Goal: Task Accomplishment & Management: Manage account settings

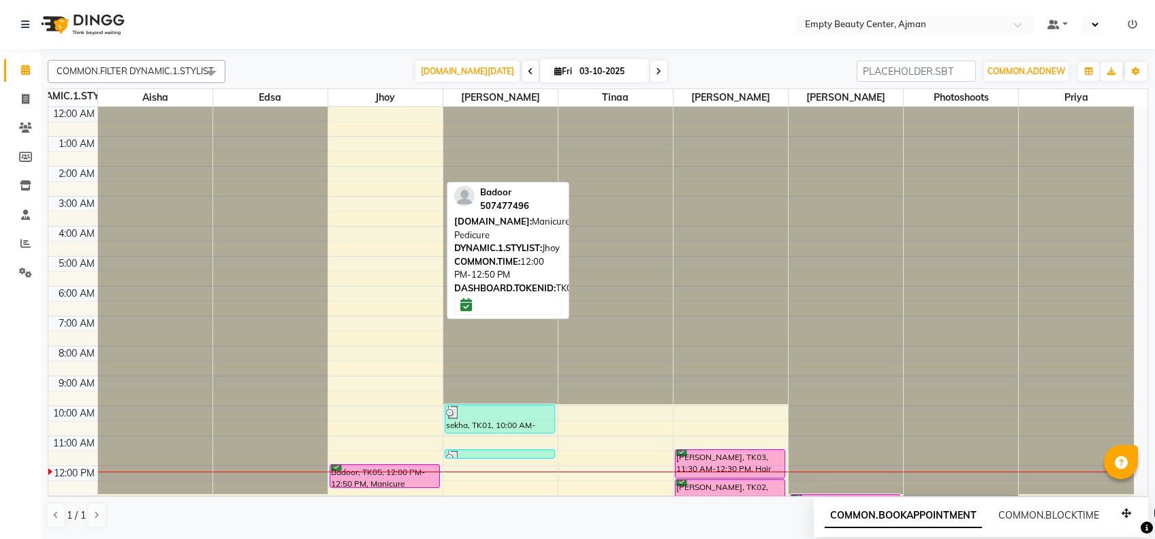
scroll to position [299, 0]
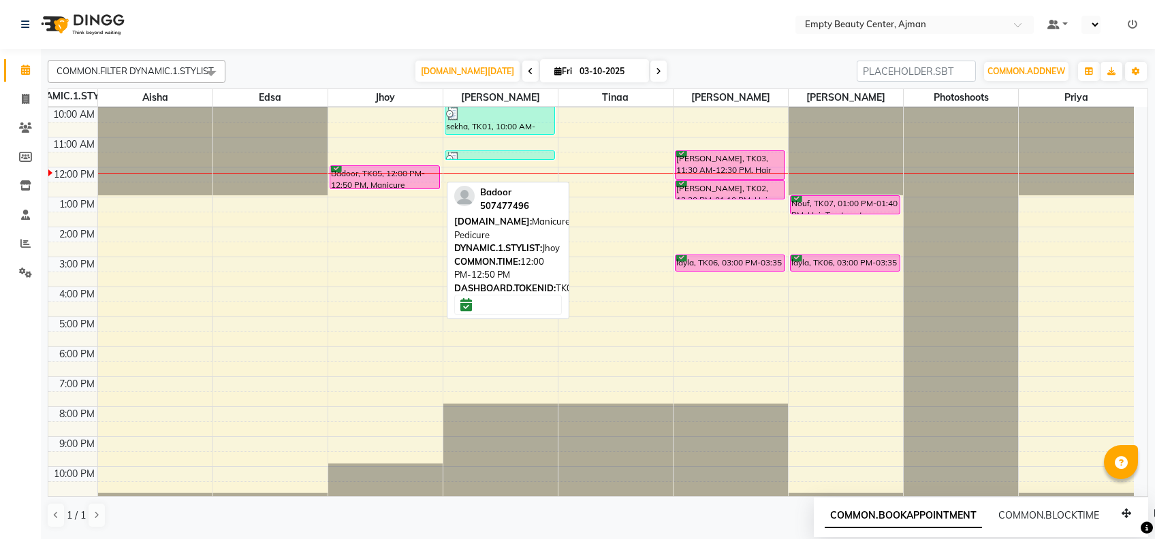
click at [377, 174] on div "Badoor, TK05, 12:00 PM-12:50 PM, Manicure Pedicure" at bounding box center [384, 177] width 109 height 22
select select "6"
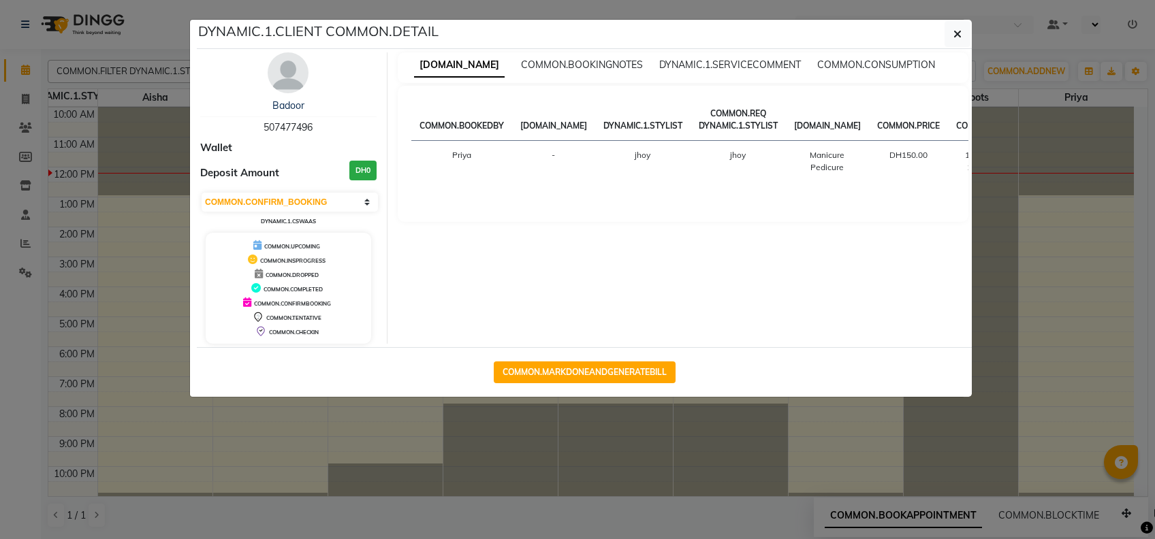
click at [370, 428] on ngb-modal-window "DYNAMIC.1.CLIENT COMMON.DETAIL Badoor 507477496 Wallet Deposit Amount DH0 [DOMA…" at bounding box center [577, 269] width 1155 height 539
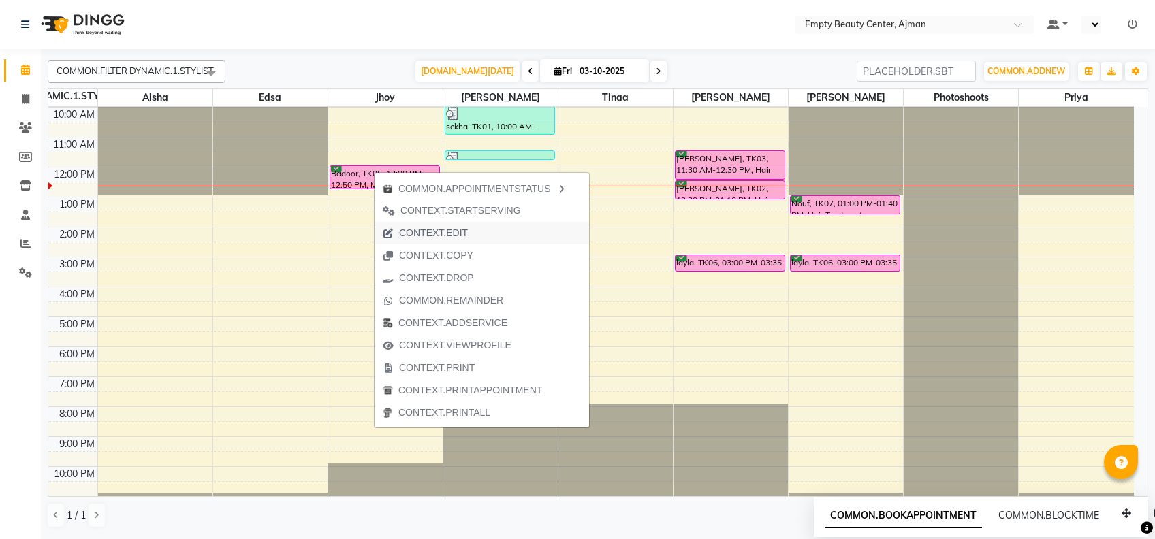
click at [459, 227] on span "CONTEXT.EDIT" at bounding box center [433, 233] width 69 height 14
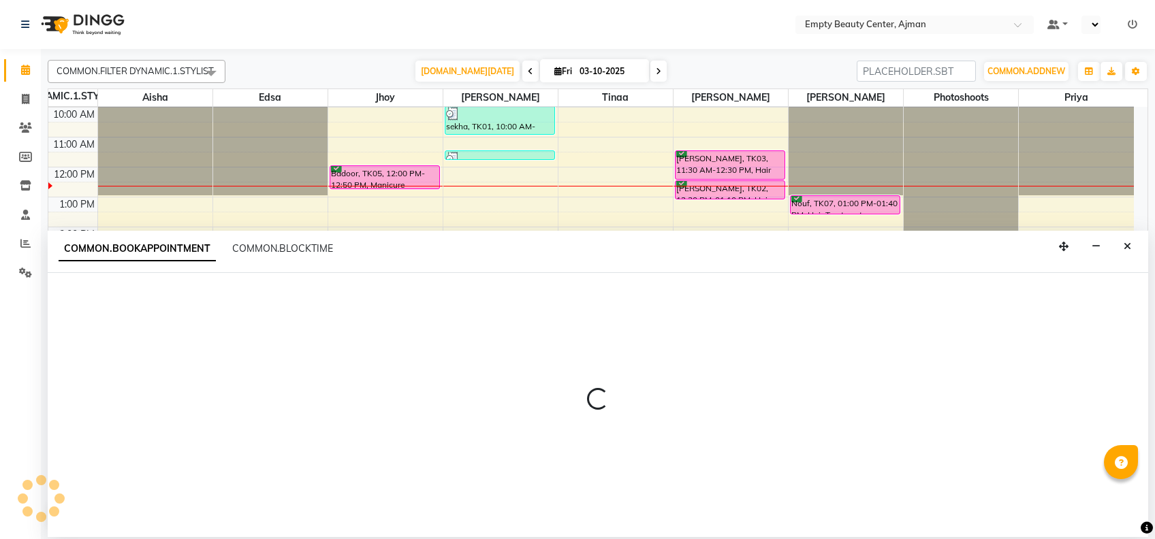
select select "tentative"
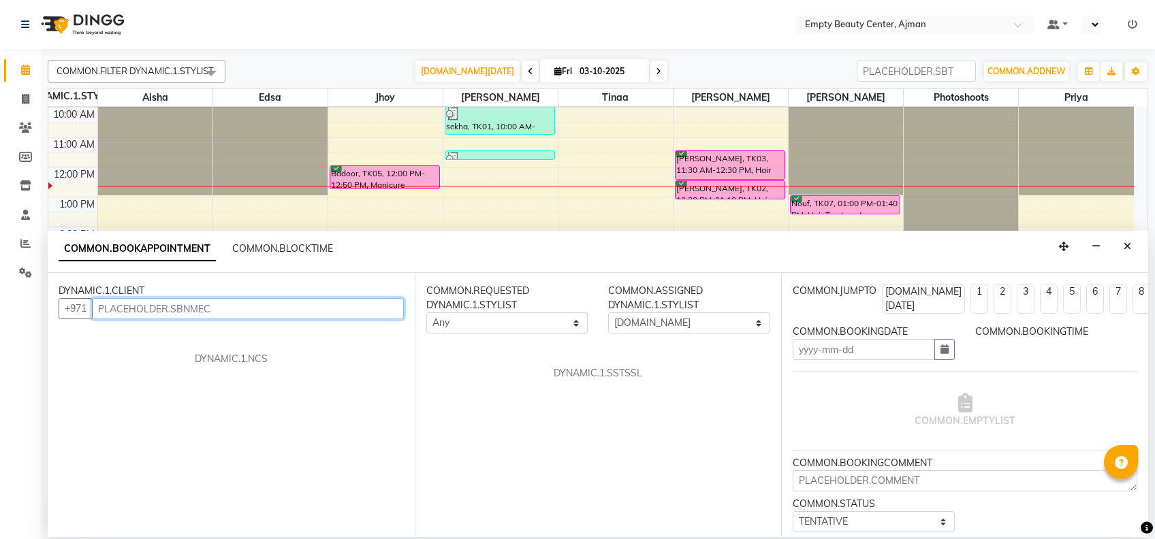
type input "03-10-2025"
select select "confirm booking"
select select "720"
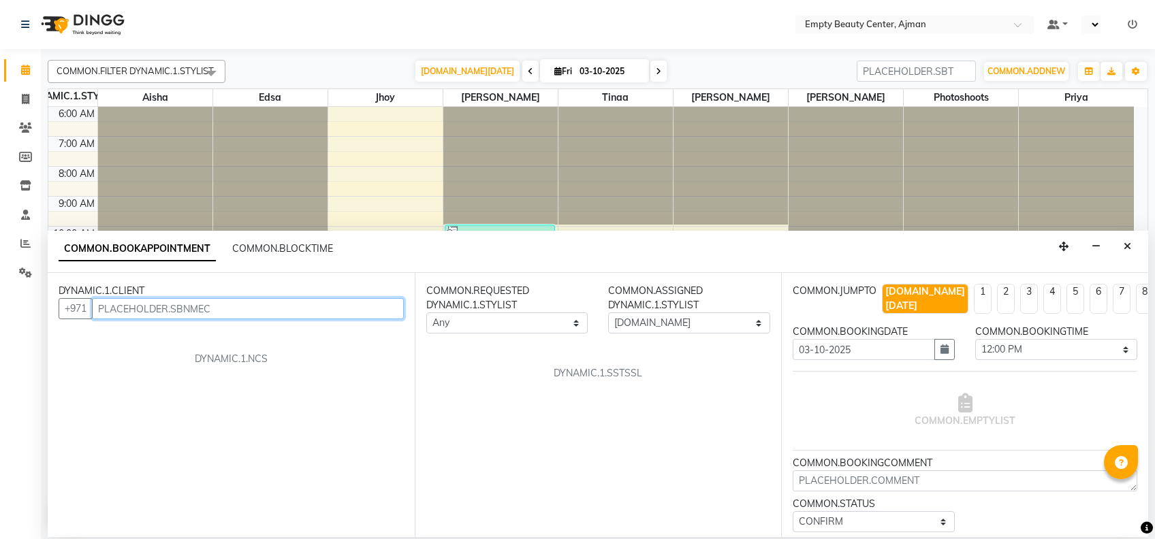
select select "43428"
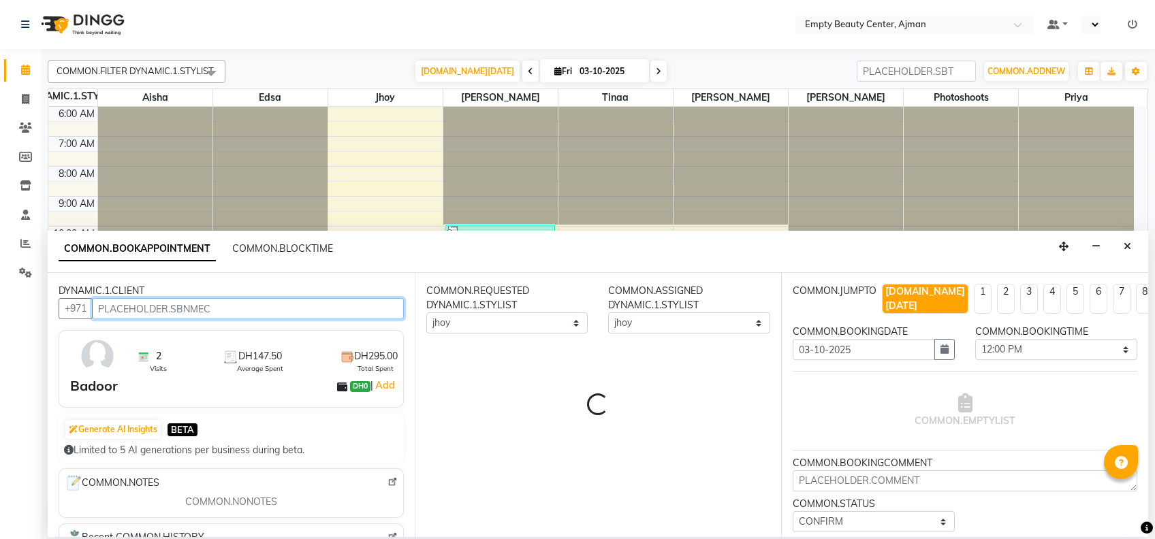
scroll to position [325, 0]
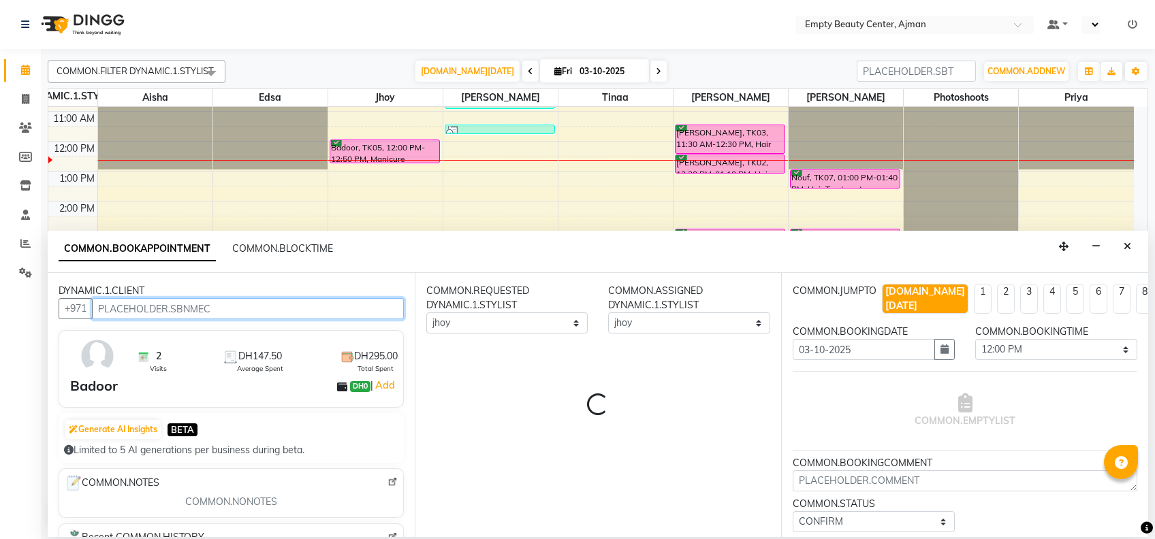
select select "1181"
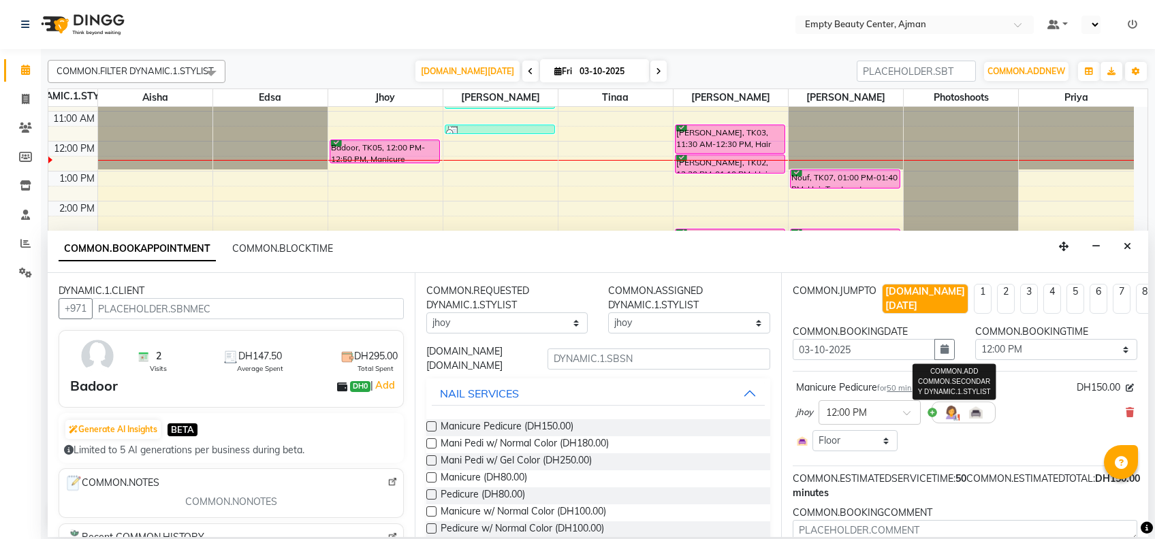
click at [951, 404] on img at bounding box center [951, 412] width 16 height 16
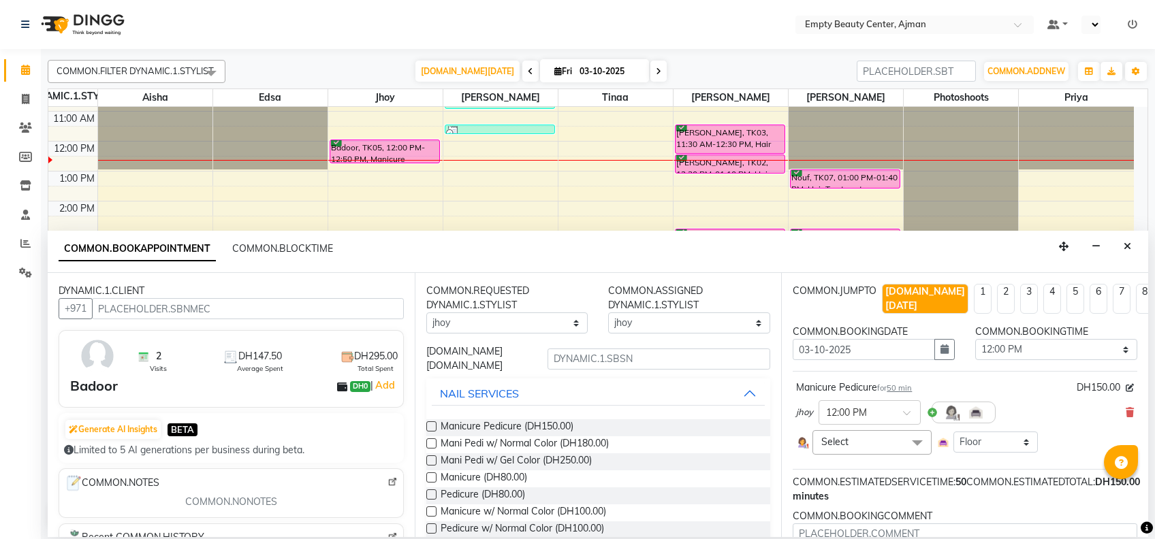
click at [911, 430] on span at bounding box center [917, 443] width 27 height 26
click at [885, 502] on input "multiselect-search" at bounding box center [872, 509] width 104 height 14
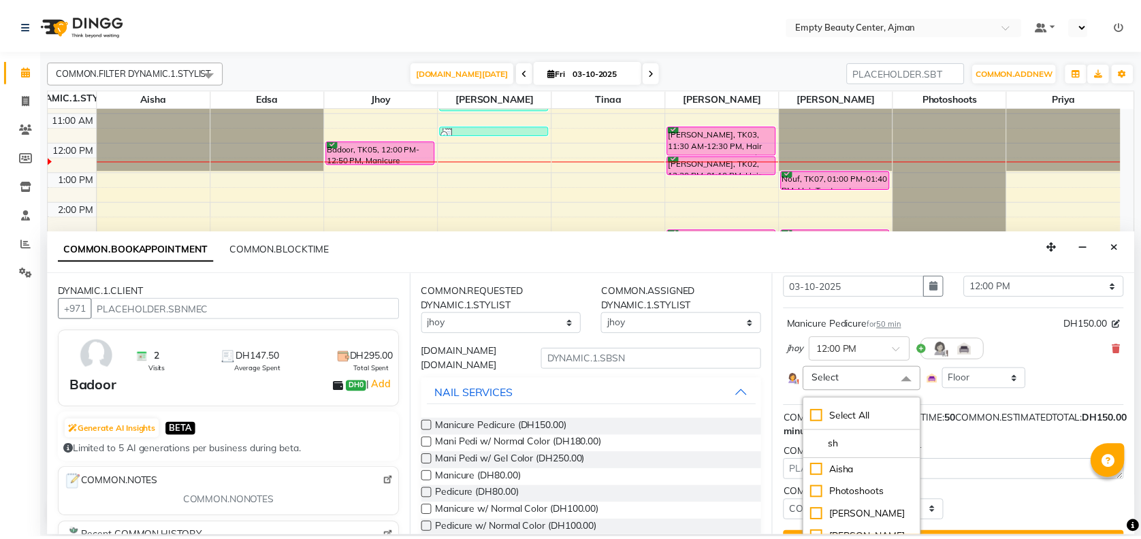
scroll to position [72, 0]
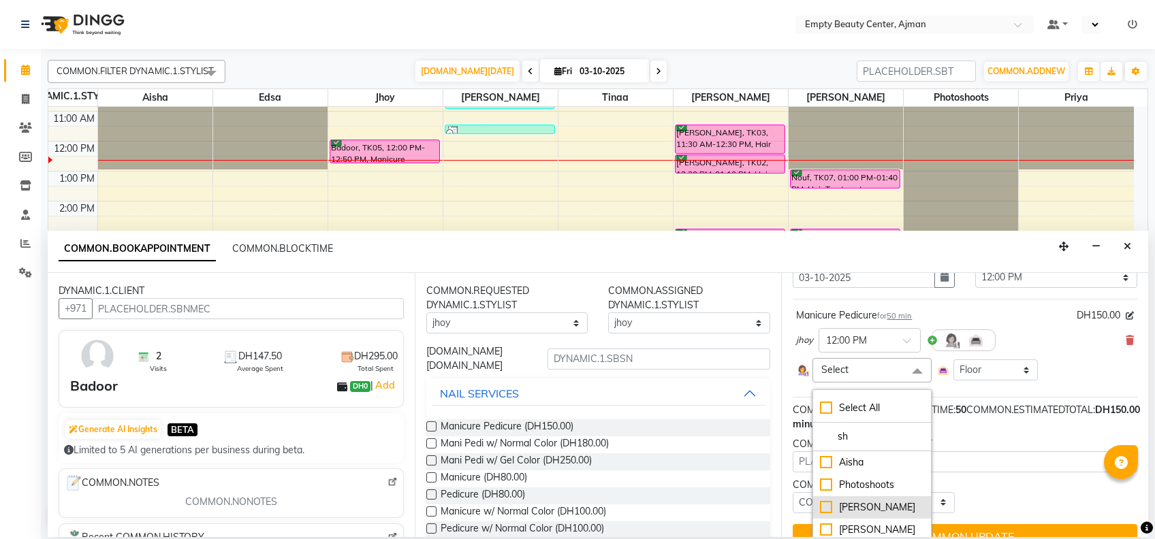
type input "sh"
click at [886, 501] on div "[PERSON_NAME]" at bounding box center [872, 508] width 104 height 14
checkbox input "true"
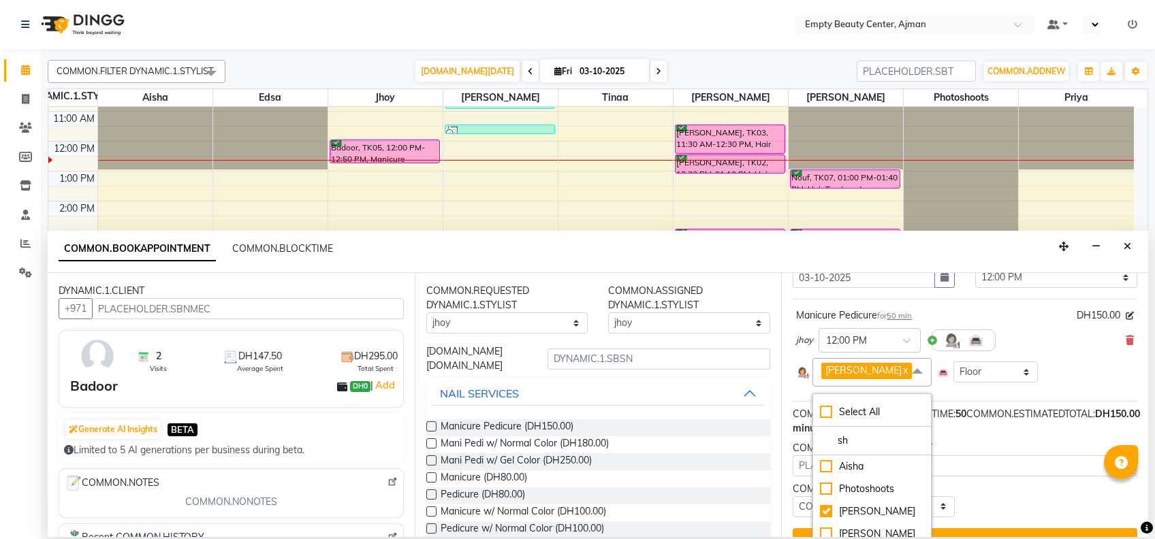
click at [986, 490] on div "COMMON.STATUS [DOMAIN_NAME] TENTATIVE CONFIRM CHECK-IN UPCOMING" at bounding box center [964, 499] width 365 height 35
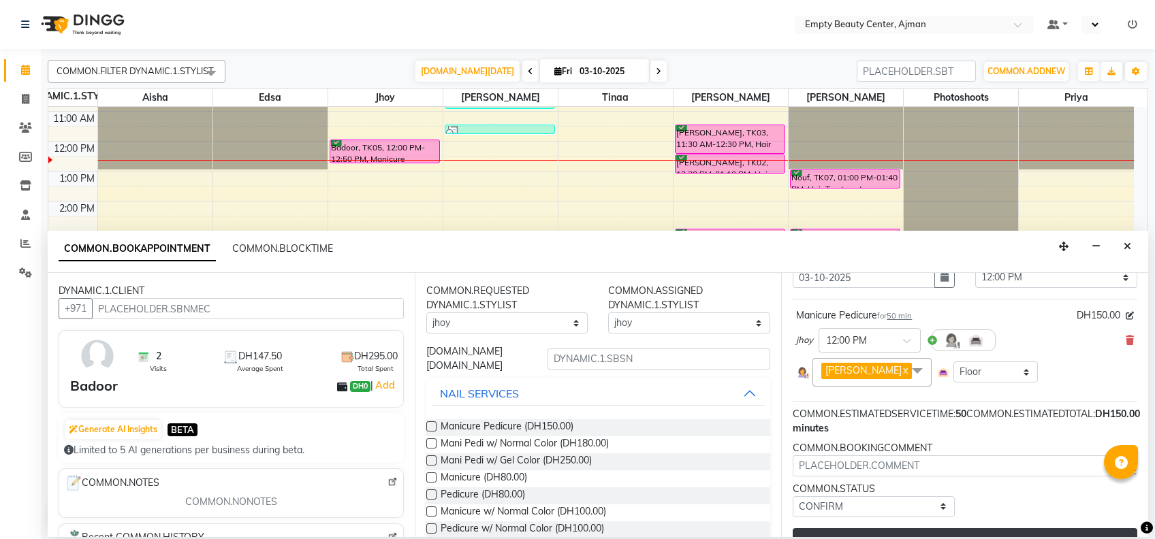
click at [942, 528] on button "COMMON.UPDATE" at bounding box center [965, 540] width 345 height 25
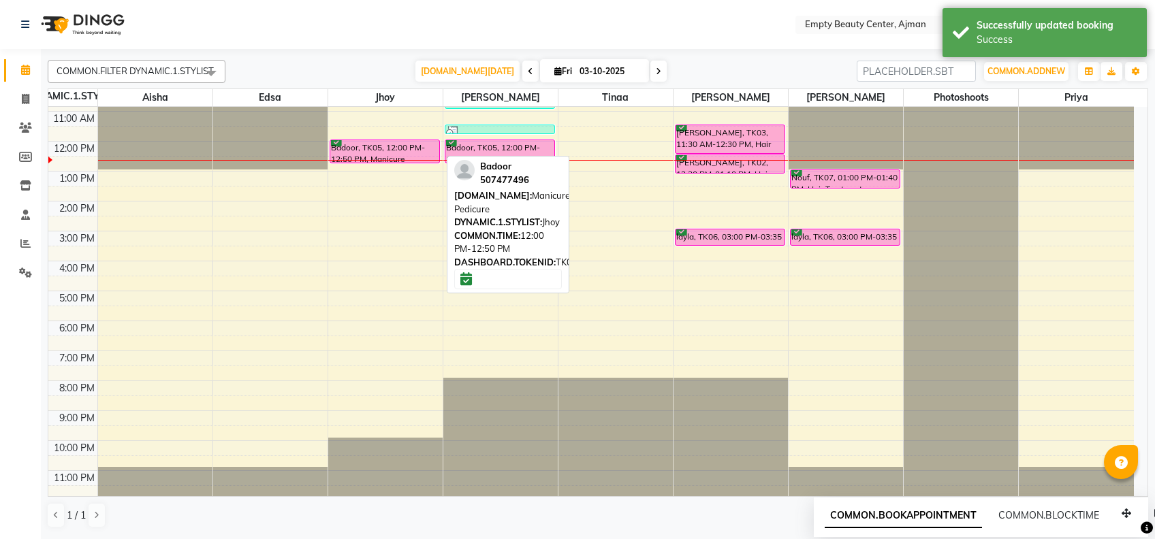
click at [419, 161] on div at bounding box center [384, 162] width 109 height 5
select select "6"
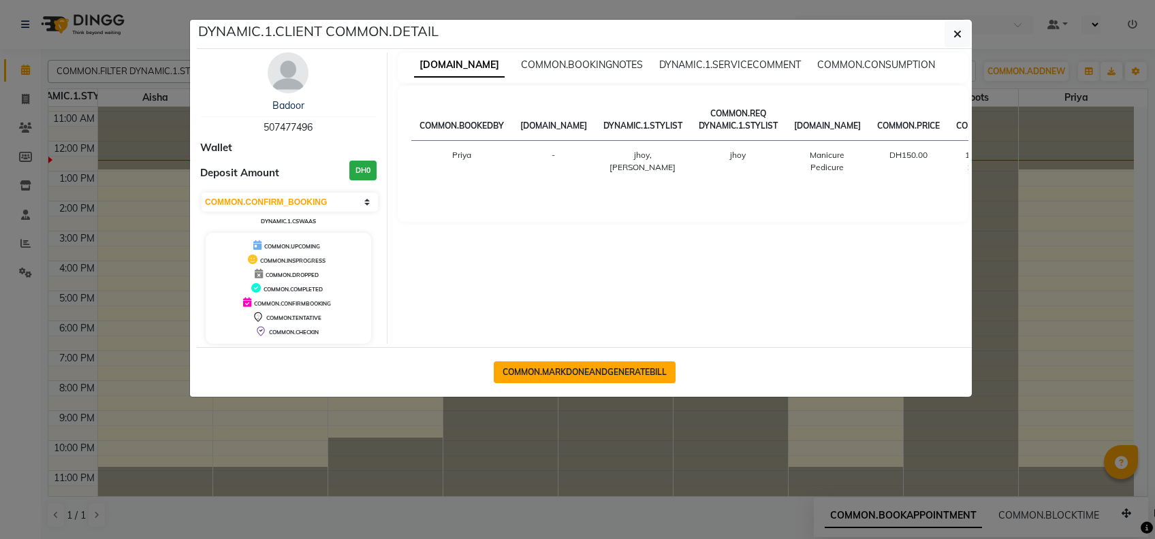
click at [571, 370] on button "COMMON.MARKDONEANDGENERATEBILL" at bounding box center [585, 373] width 182 height 22
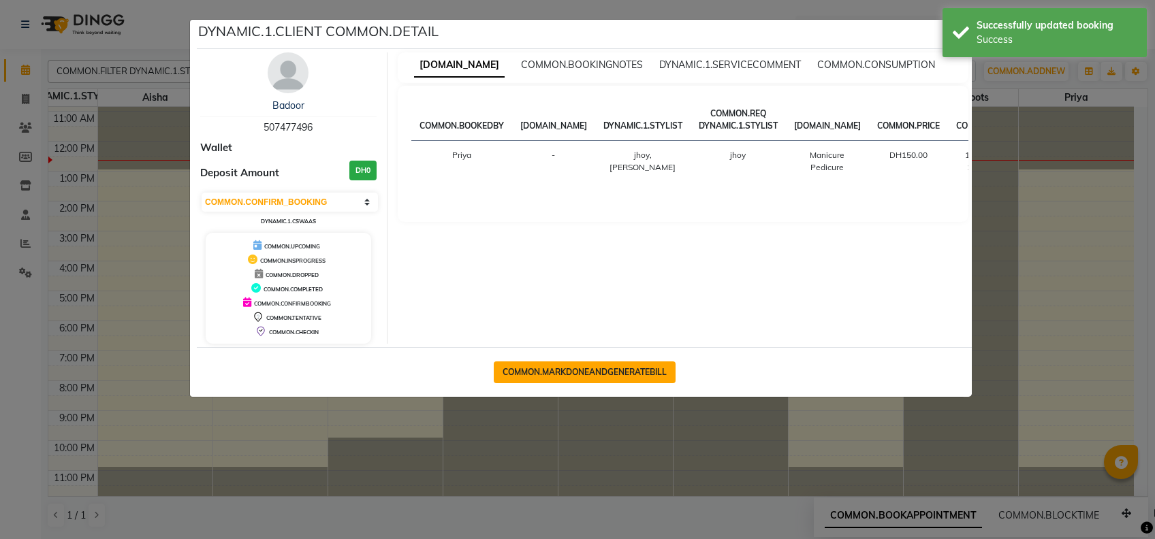
select select "service"
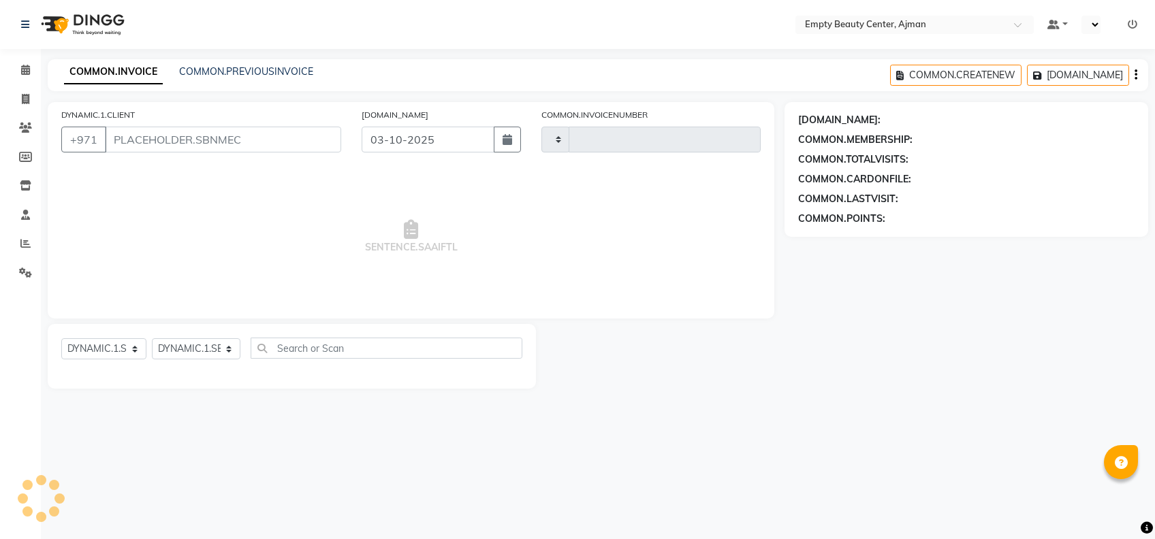
type input "2603"
select select "769"
type input "507477496"
select select "43428"
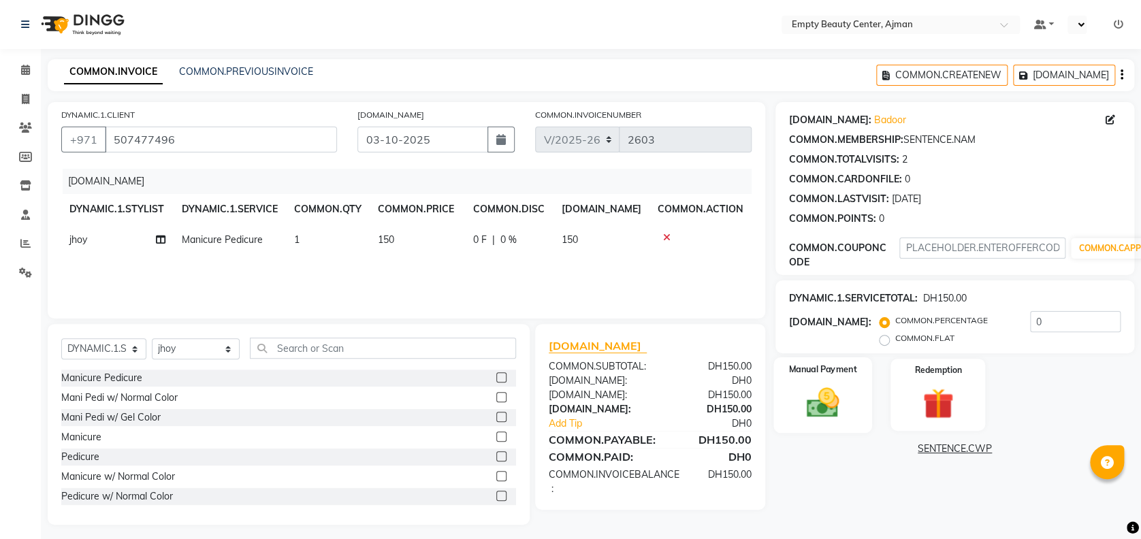
click at [802, 395] on img at bounding box center [823, 402] width 52 height 37
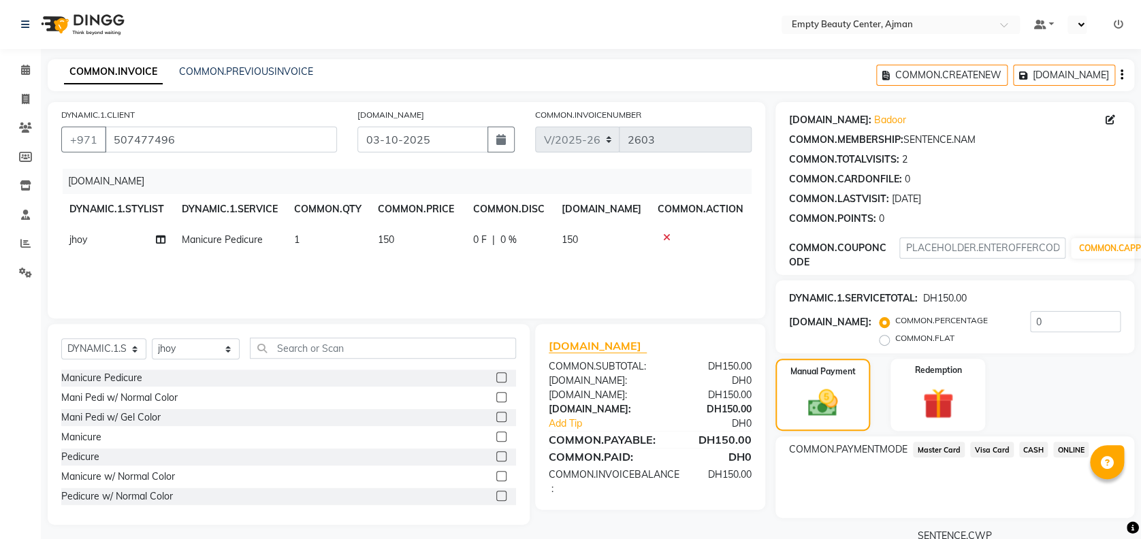
click at [985, 451] on span "Visa Card" at bounding box center [992, 450] width 44 height 16
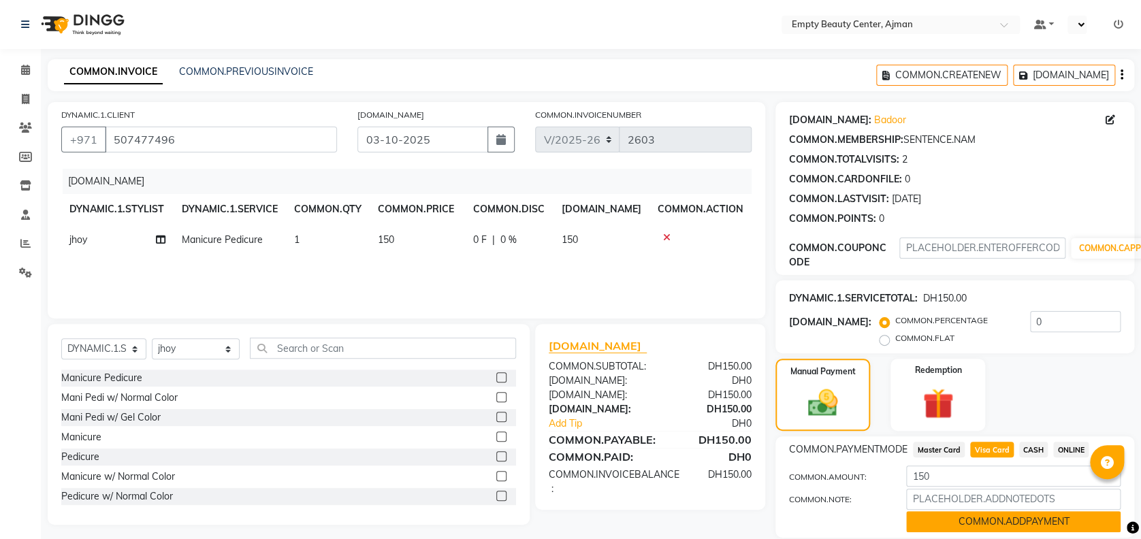
click at [1036, 525] on button "COMMON.ADDPAYMENT" at bounding box center [1013, 521] width 215 height 21
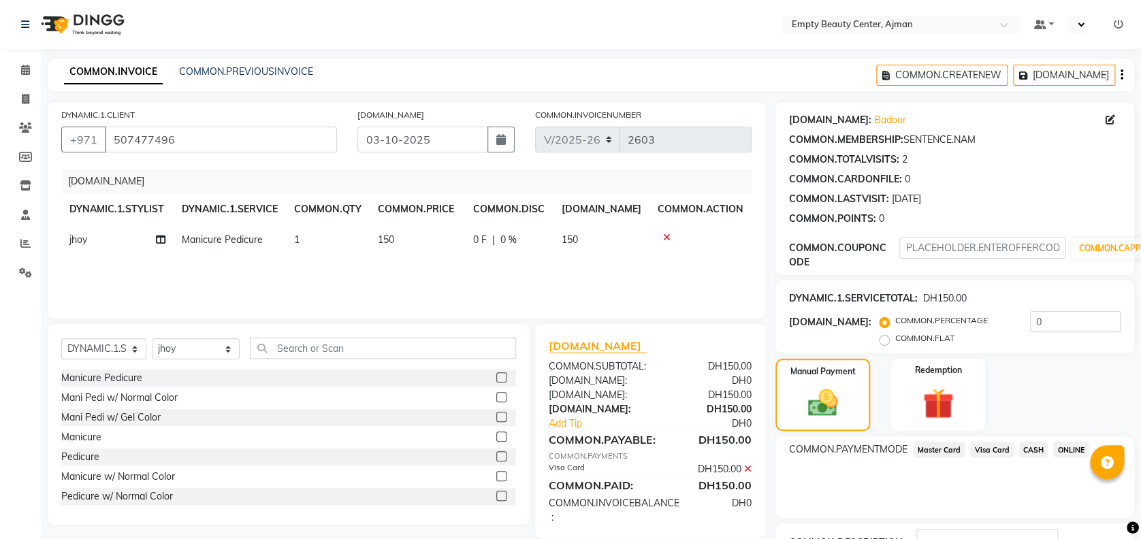
scroll to position [104, 0]
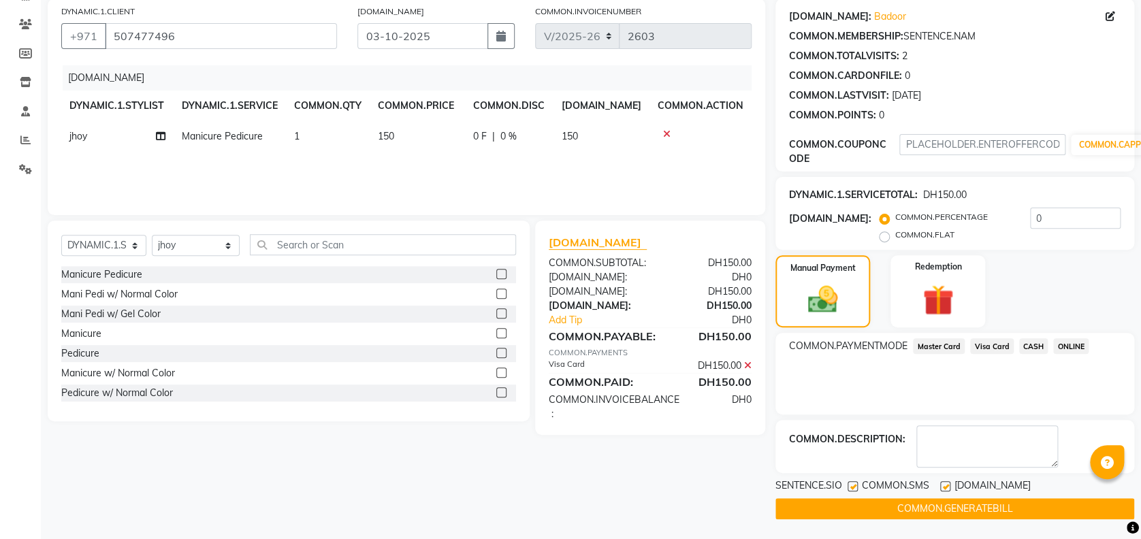
click at [1117, 511] on button "COMMON.GENERATEBILL" at bounding box center [955, 508] width 359 height 21
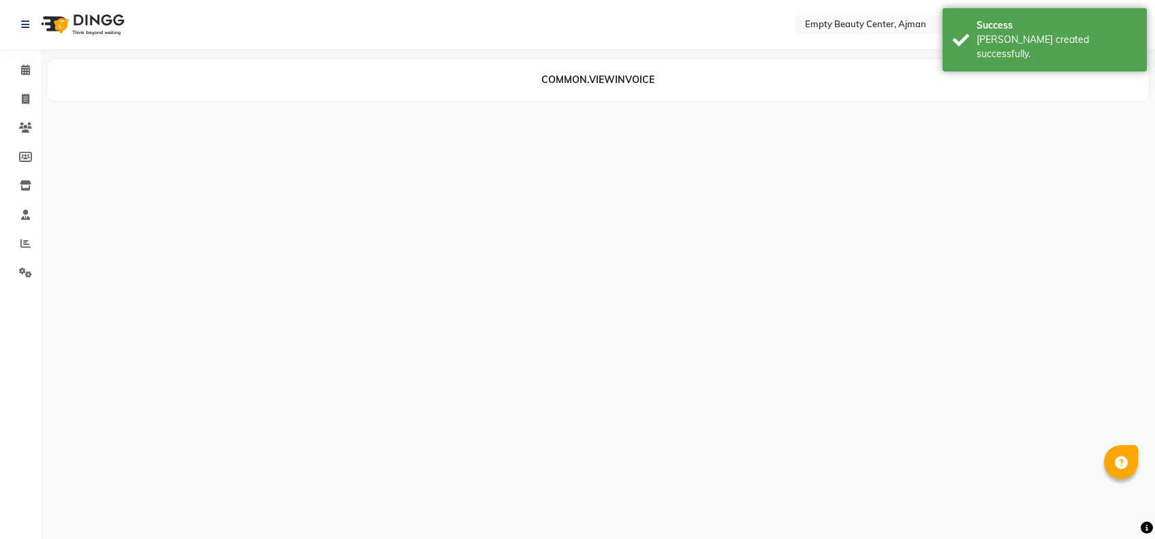
select select "43428"
select select "12545"
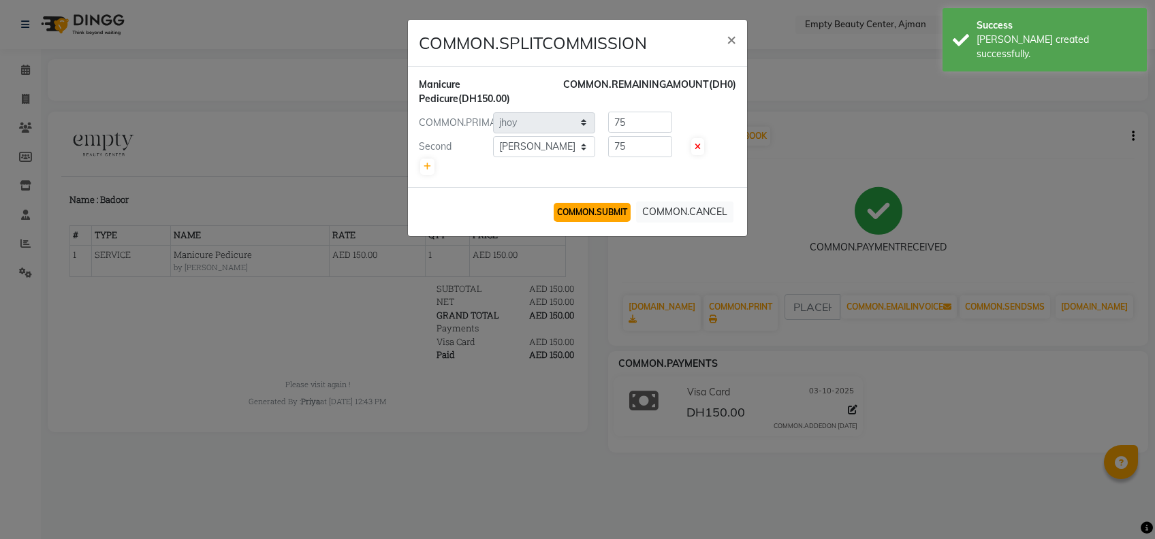
click at [611, 219] on button "COMMON.SUBMIT" at bounding box center [592, 212] width 77 height 19
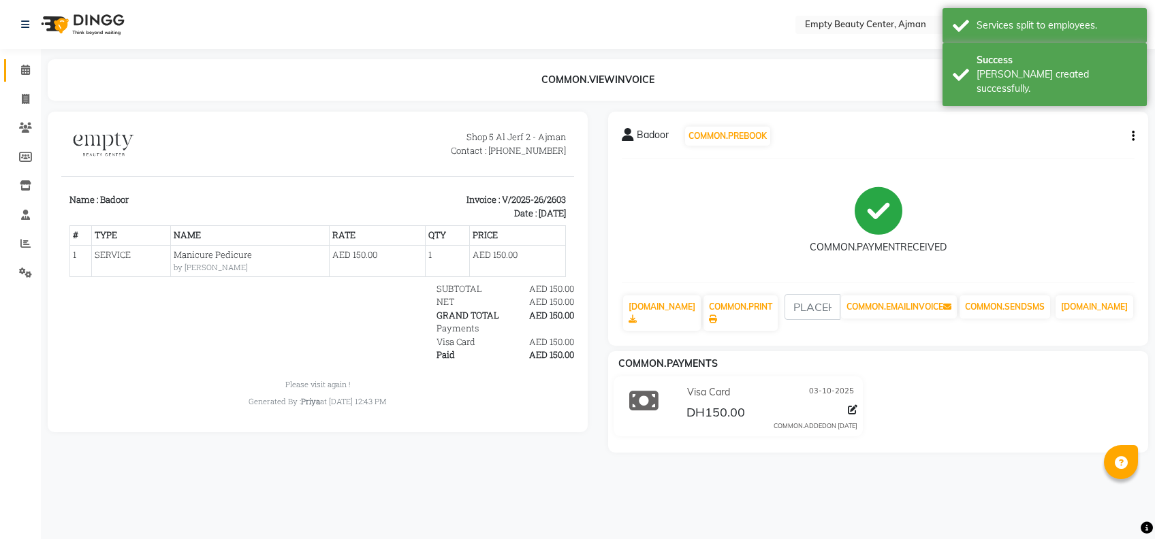
click at [22, 76] on span at bounding box center [26, 71] width 24 height 16
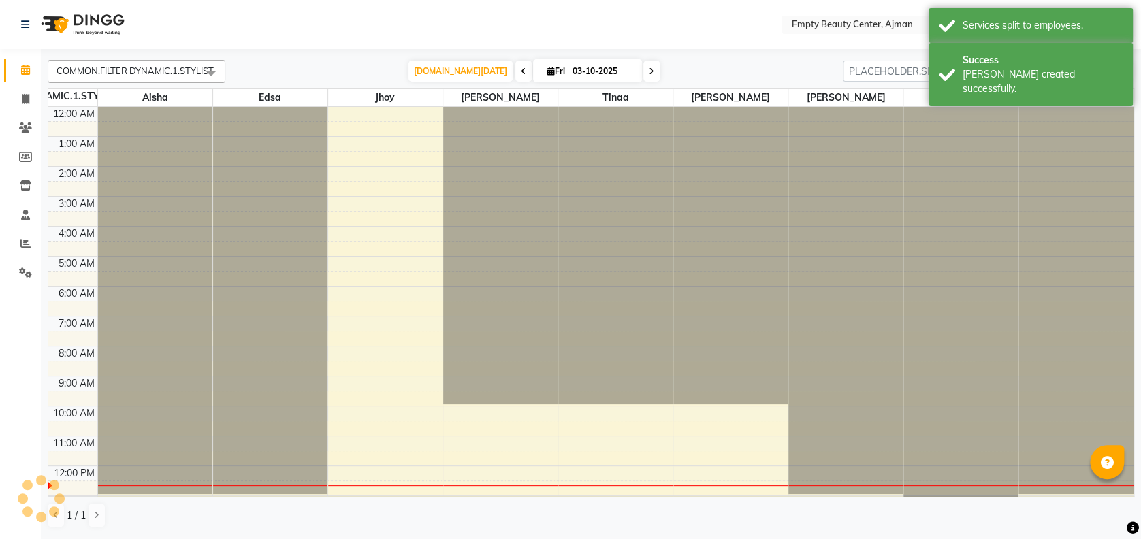
scroll to position [299, 0]
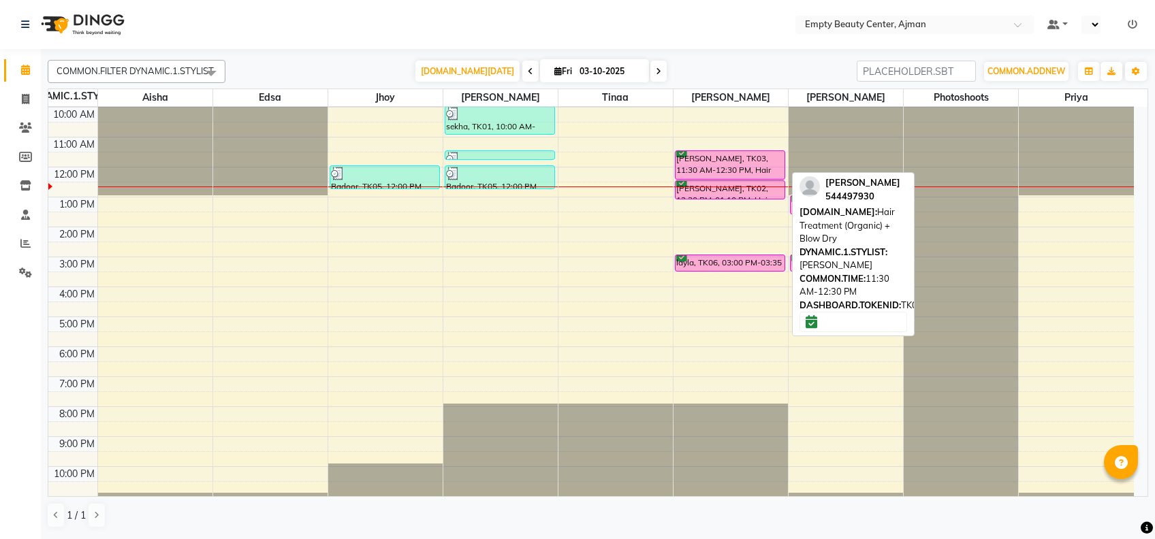
click at [748, 157] on div "[PERSON_NAME], TK03, 11:30 AM-12:30 PM, Hair Treatment (Organic) + Blow Dry" at bounding box center [730, 165] width 109 height 28
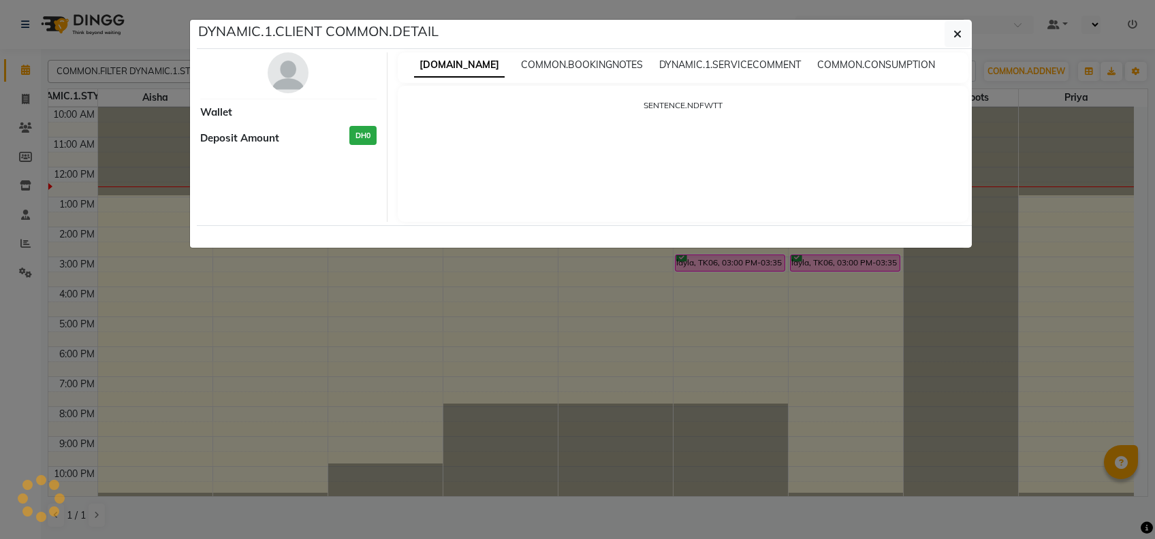
select select "6"
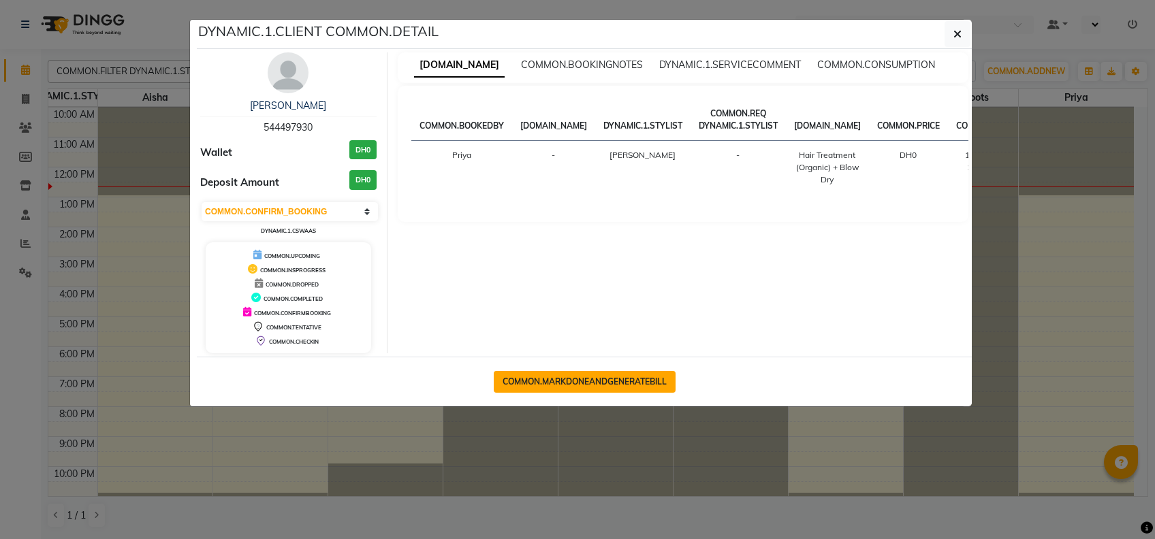
click at [617, 380] on button "COMMON.MARKDONEANDGENERATEBILL" at bounding box center [585, 382] width 182 height 22
select select "service"
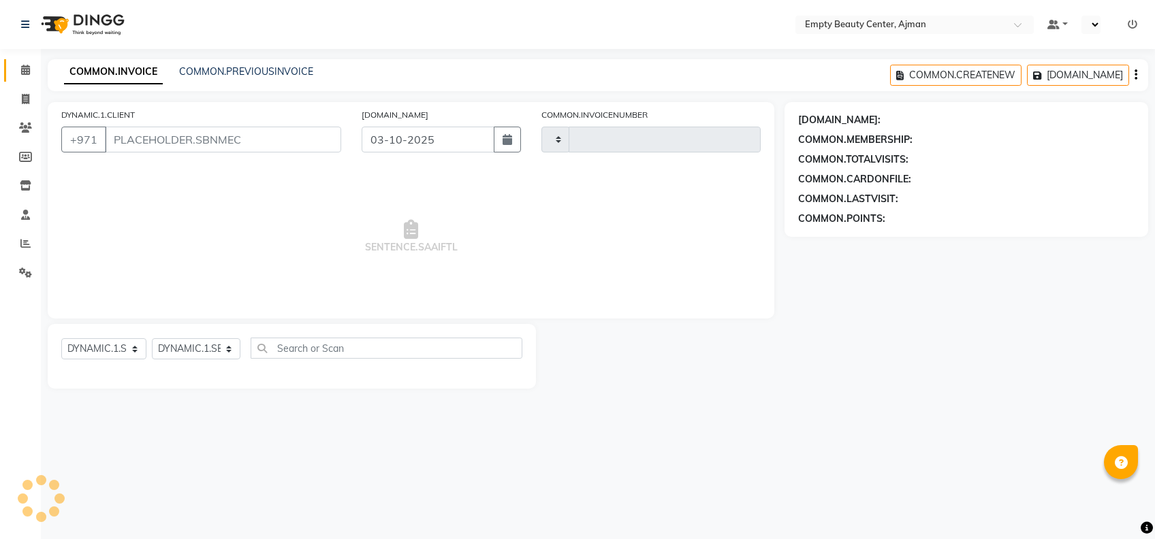
type input "2604"
select select "769"
type input "544497930"
select select "59636"
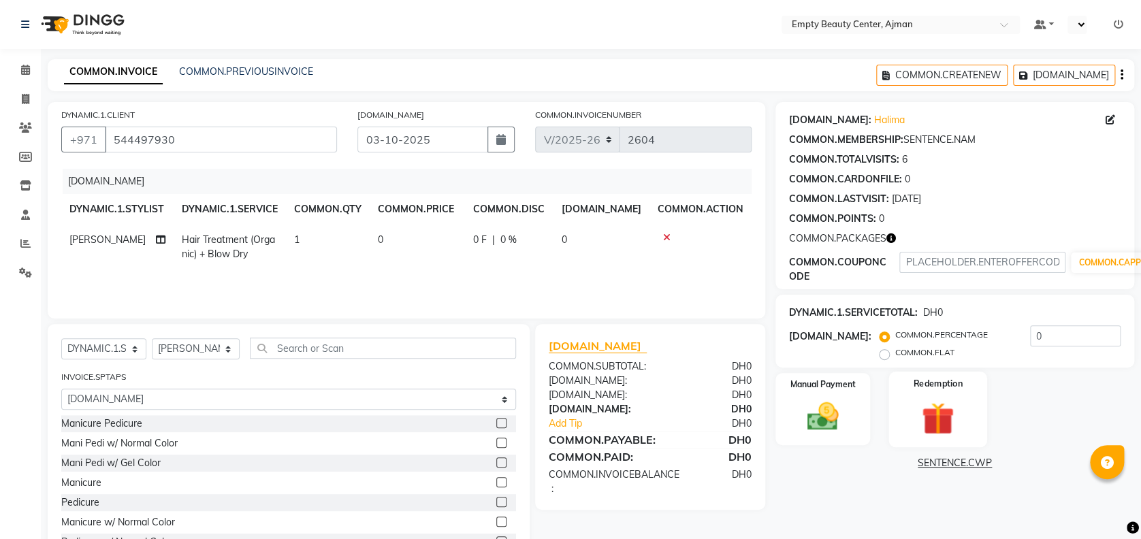
click at [947, 431] on img at bounding box center [938, 418] width 52 height 40
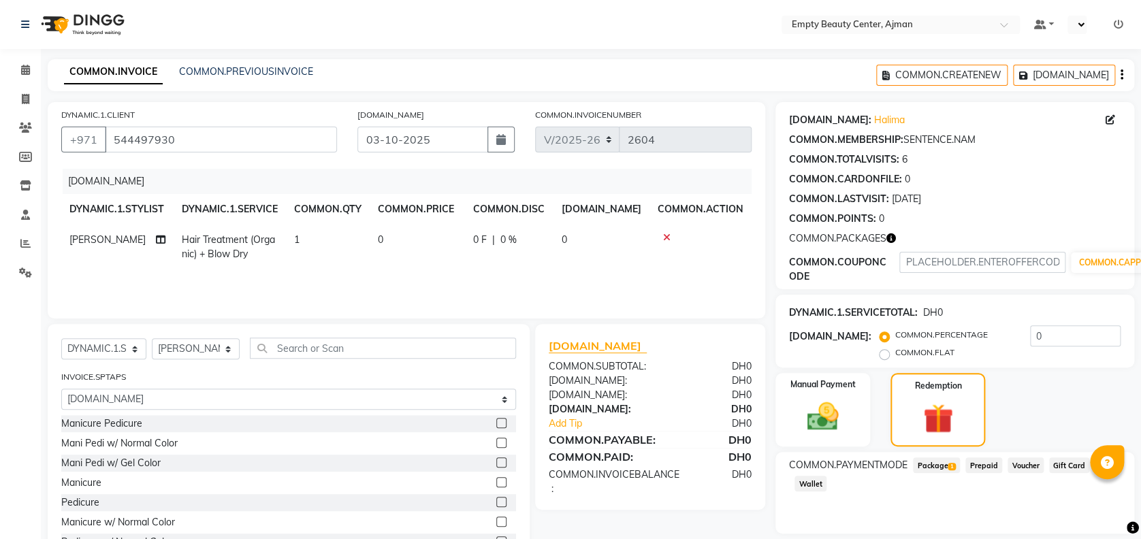
click at [944, 462] on span "Package 1" at bounding box center [936, 466] width 47 height 16
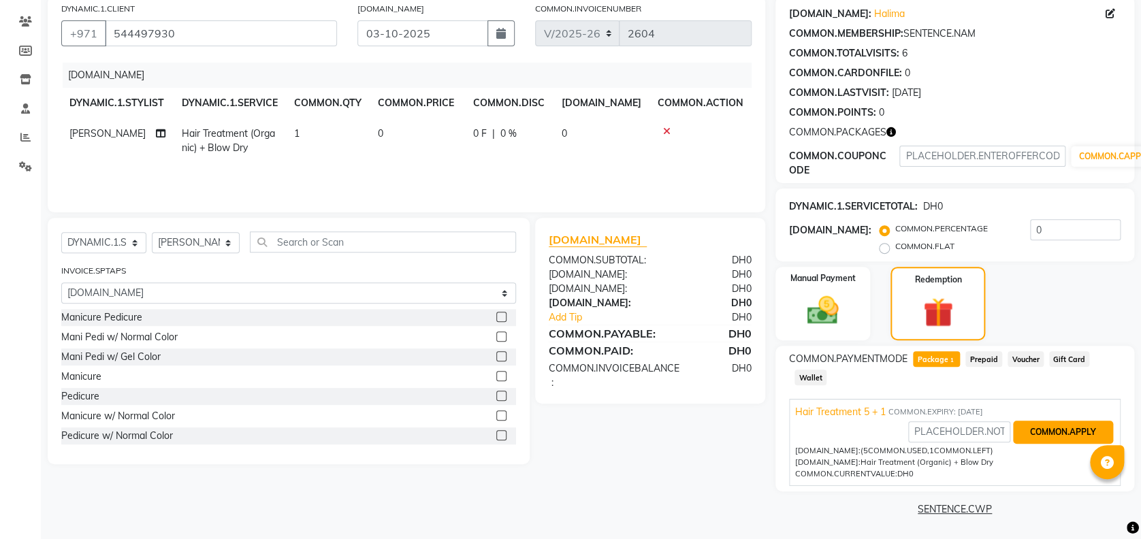
click at [1057, 433] on button "COMMON.APPLY" at bounding box center [1063, 432] width 100 height 23
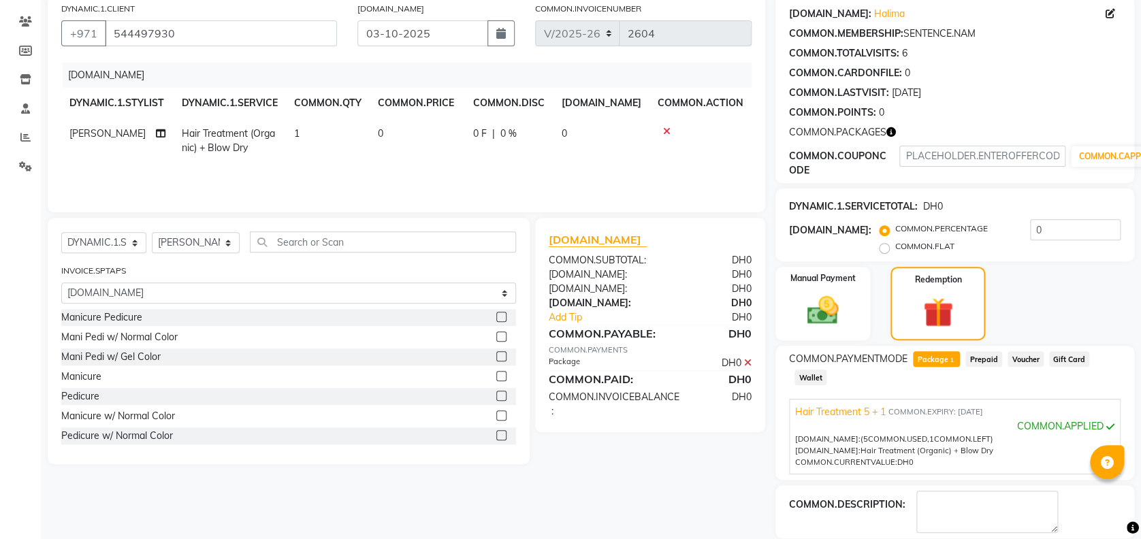
scroll to position [171, 0]
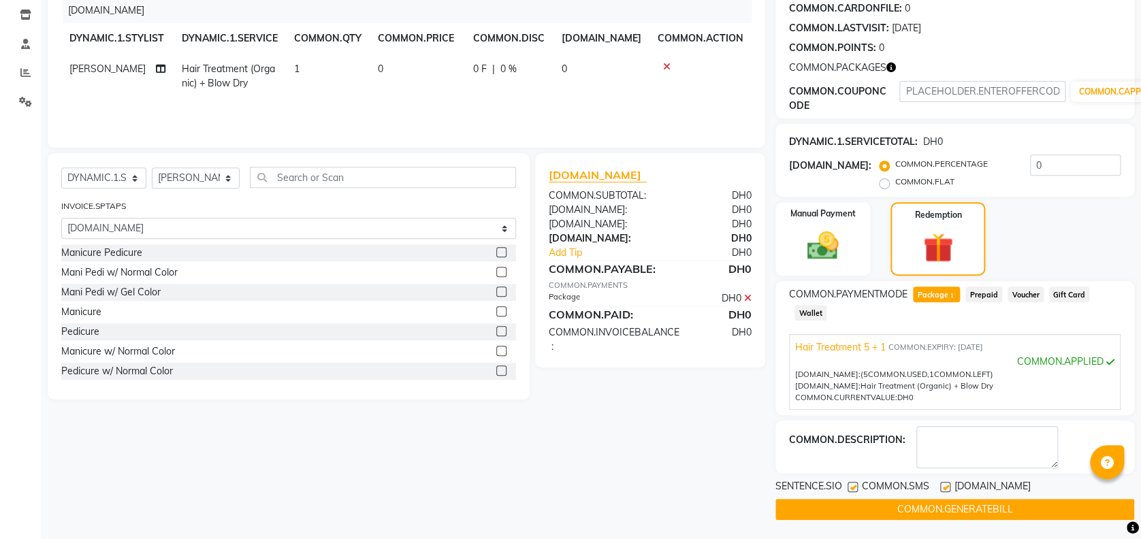
click at [1053, 506] on button "COMMON.GENERATEBILL" at bounding box center [955, 509] width 359 height 21
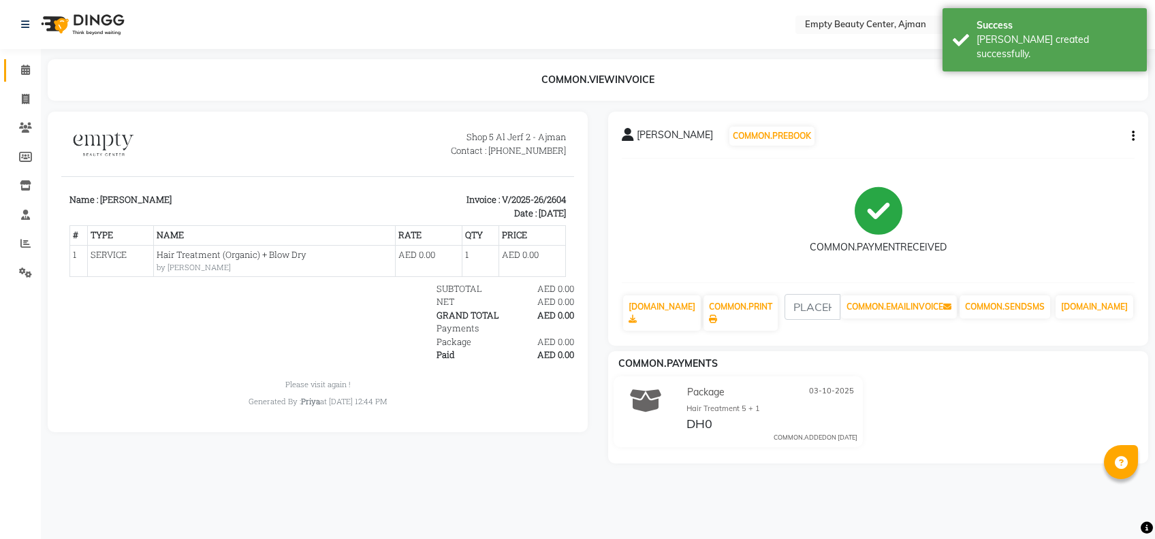
click at [28, 70] on icon at bounding box center [25, 70] width 9 height 10
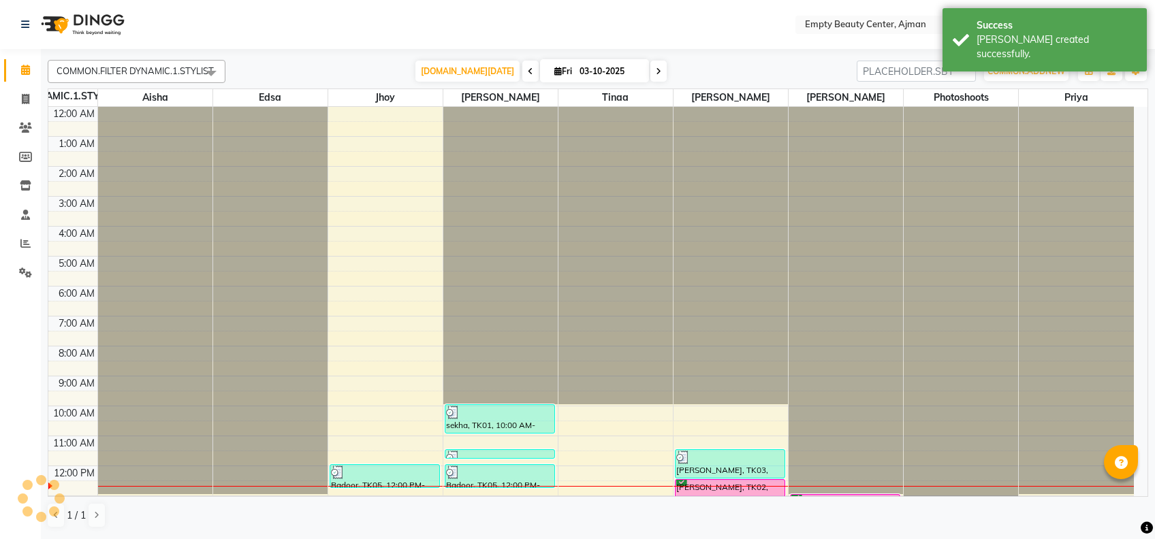
scroll to position [299, 0]
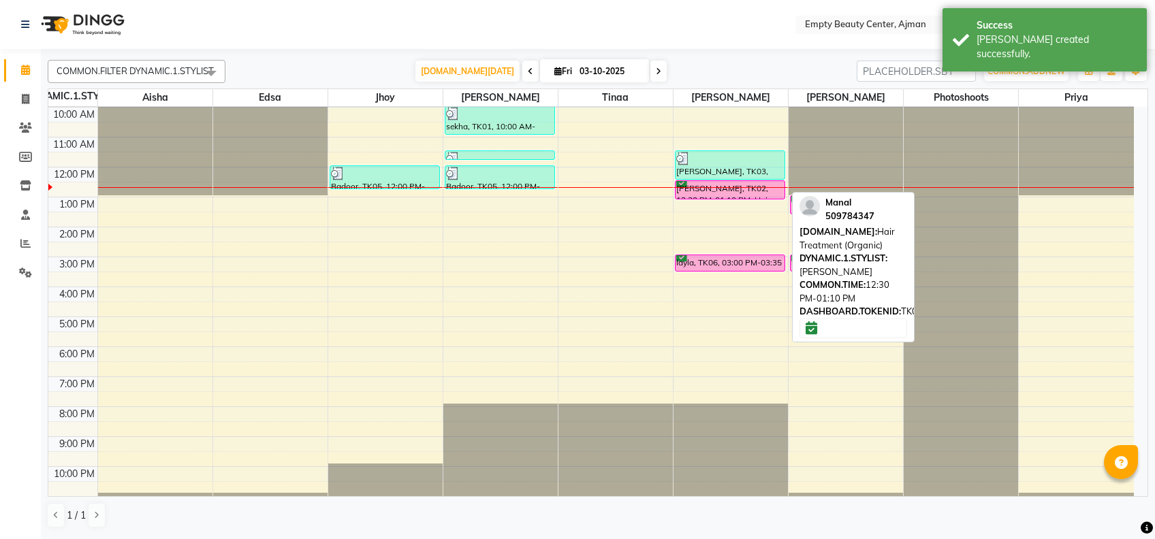
click at [719, 189] on div "[PERSON_NAME], TK02, 12:30 PM-01:10 PM, Hair Treatment (Organic)" at bounding box center [730, 190] width 109 height 18
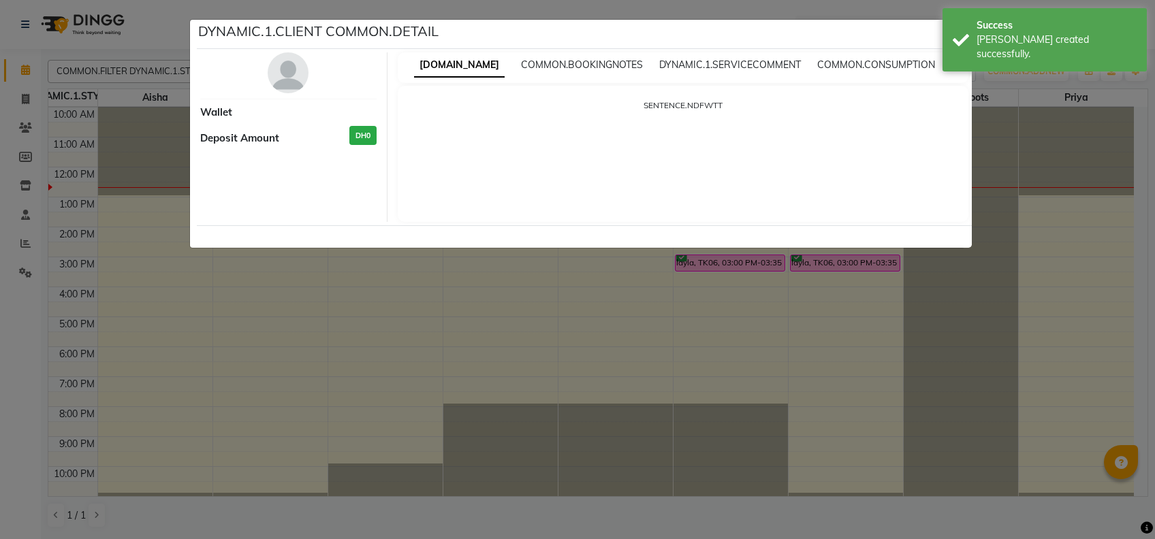
select select "6"
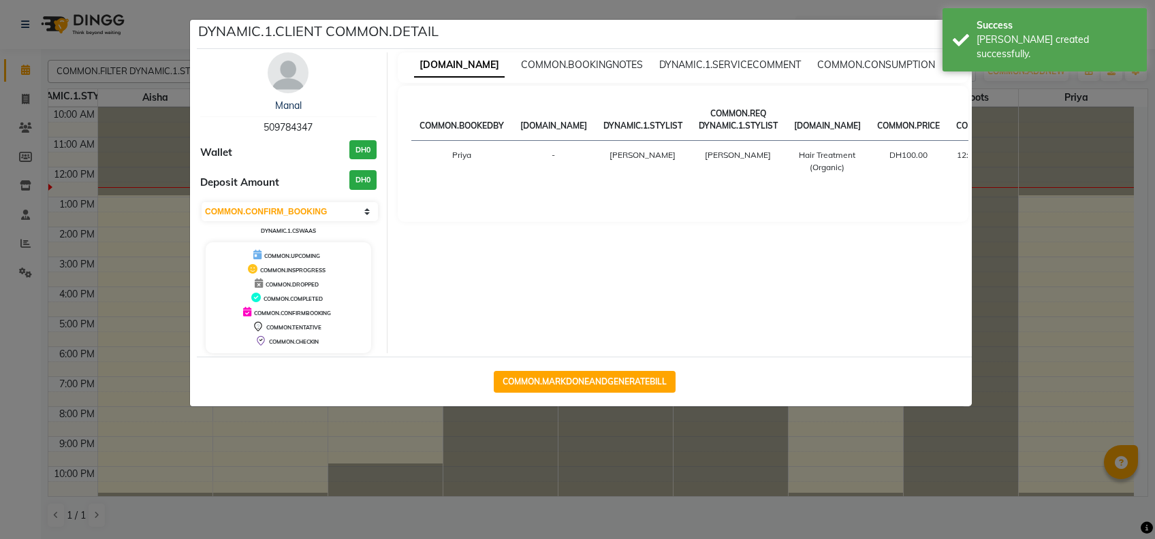
click at [1073, 257] on ngb-modal-window "DYNAMIC.1.CLIENT COMMON.DETAIL [PERSON_NAME] 509784347 Wallet DH0 Deposit Amoun…" at bounding box center [577, 269] width 1155 height 539
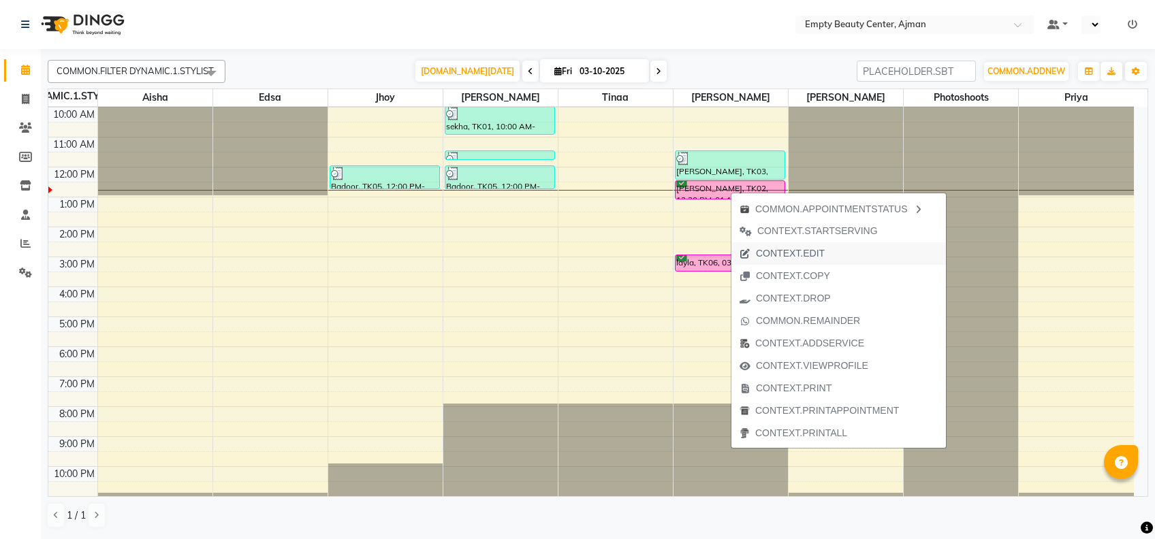
click at [819, 249] on span "CONTEXT.EDIT" at bounding box center [790, 254] width 69 height 14
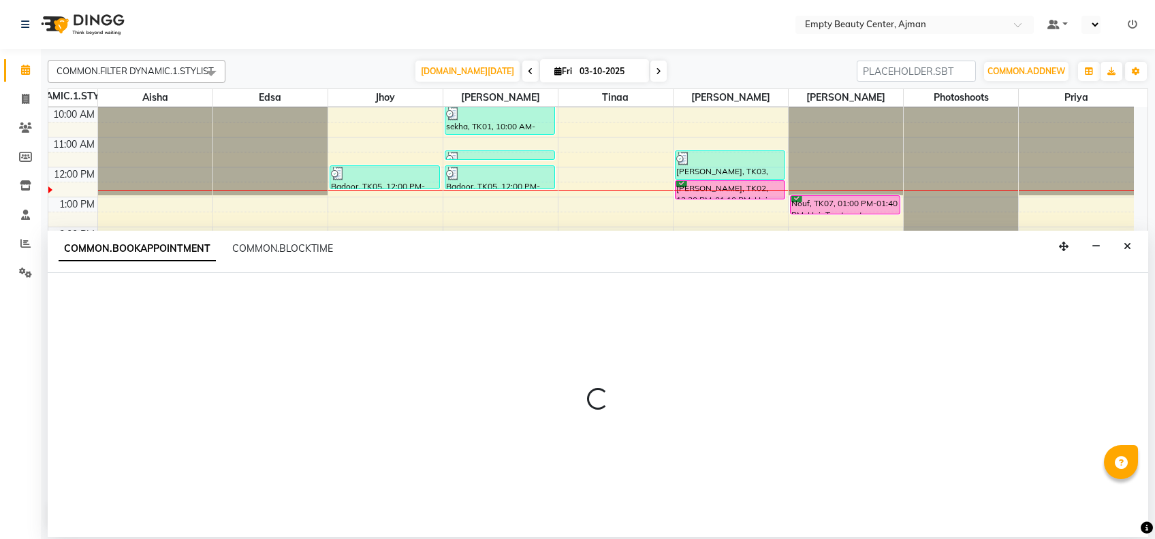
select select "tentative"
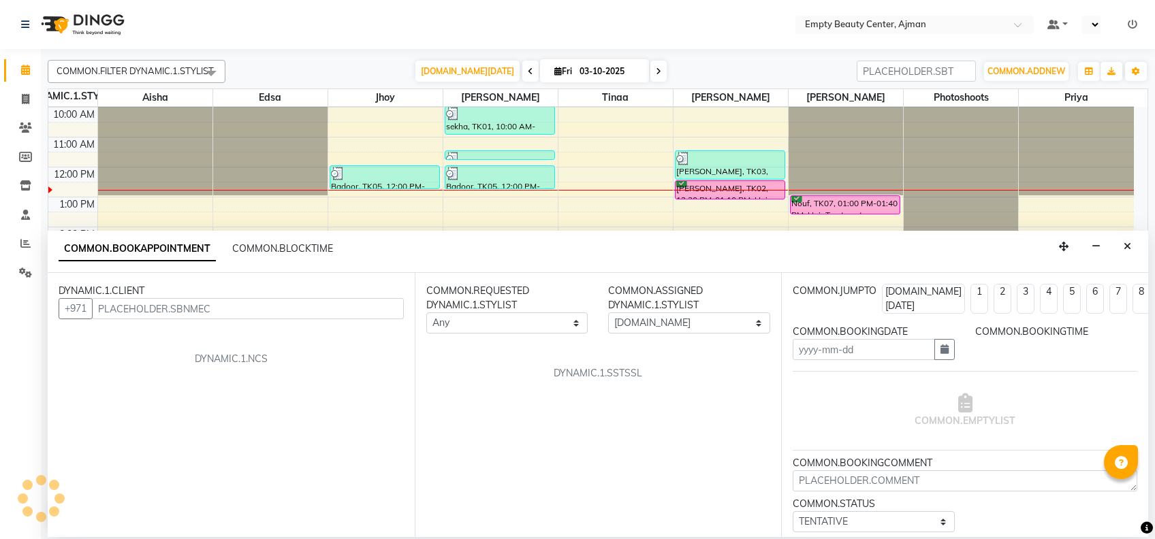
type input "03-10-2025"
select select "confirm booking"
select select "750"
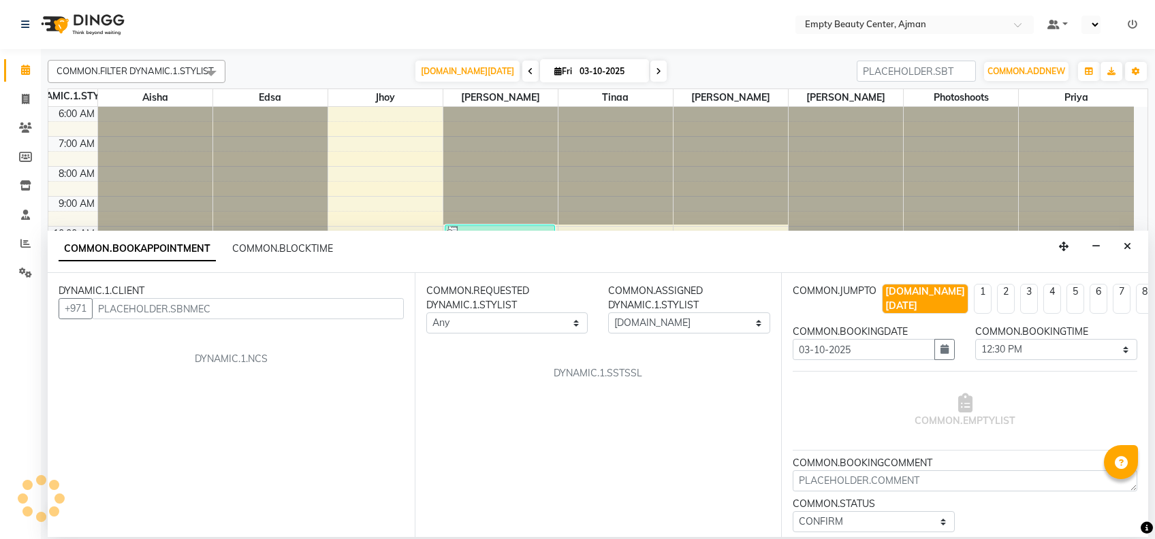
select select "59636"
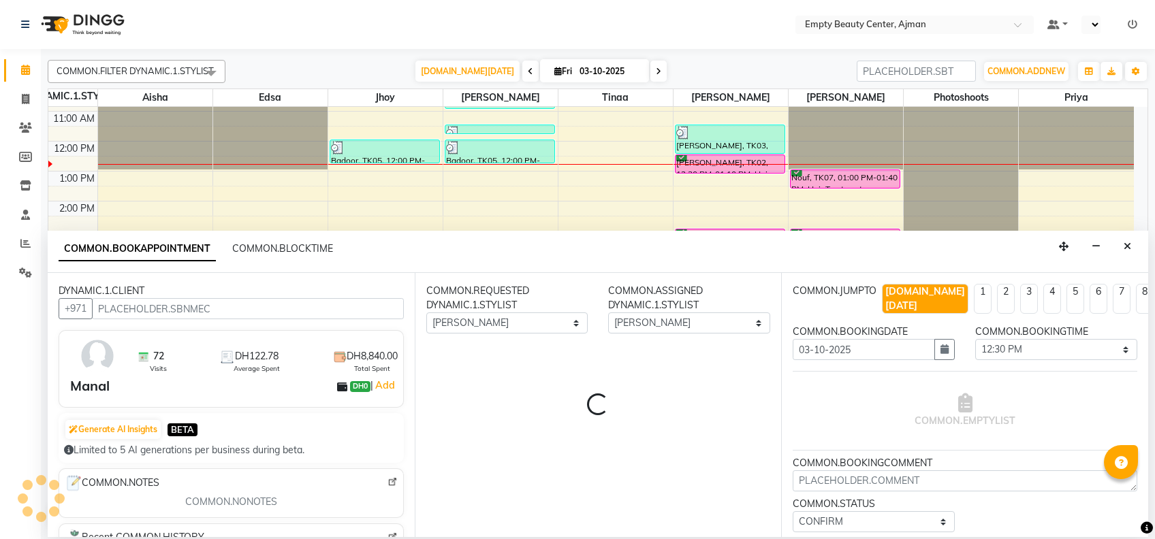
select select "1181"
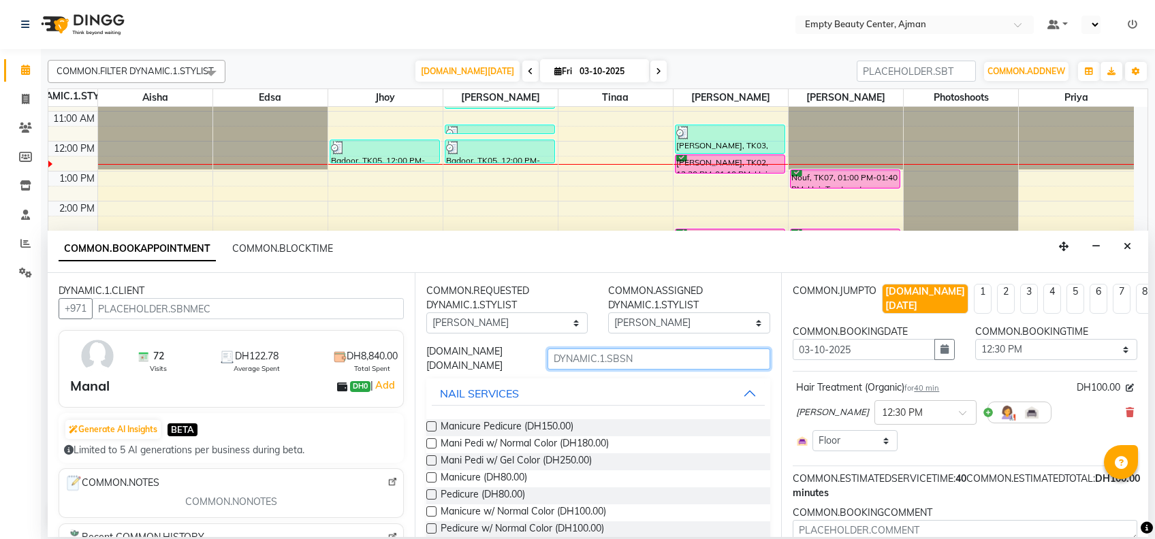
click at [595, 365] on input "text" at bounding box center [658, 359] width 223 height 21
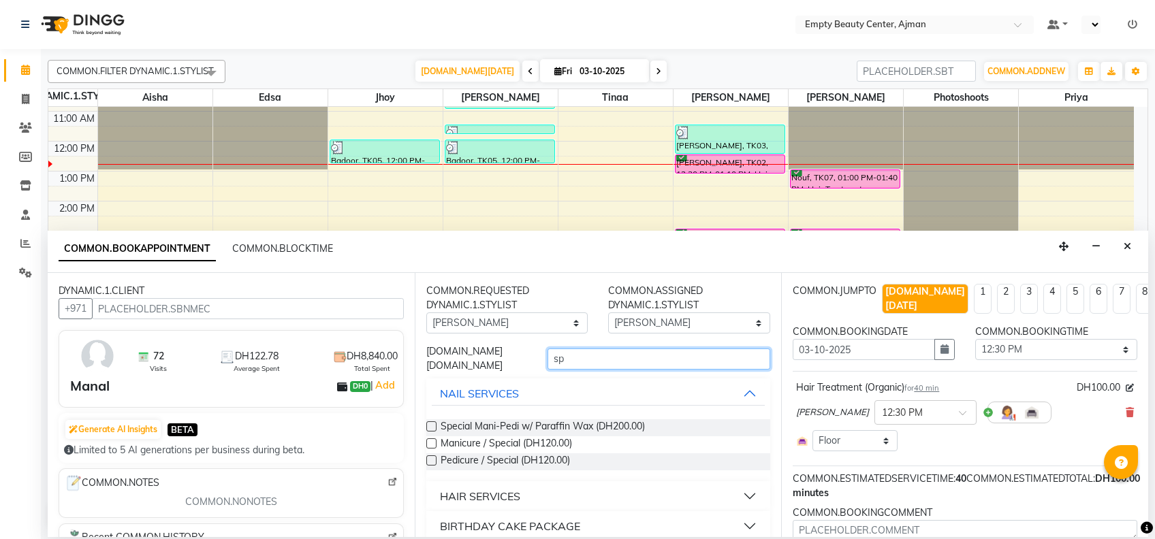
type input "sp"
click at [553, 490] on button "HAIR SERVICES" at bounding box center [599, 496] width 334 height 25
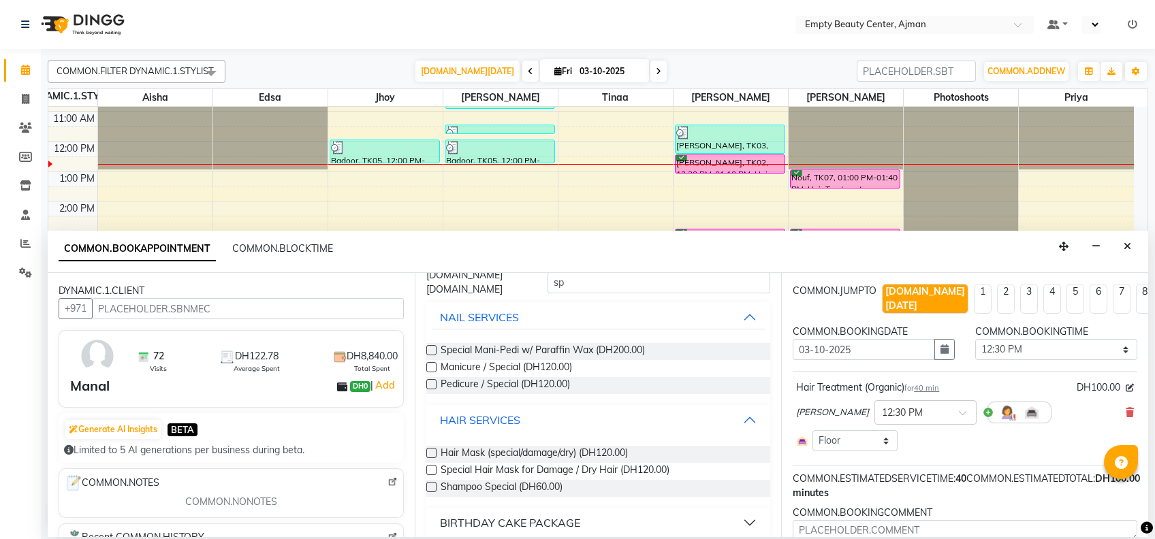
scroll to position [87, 0]
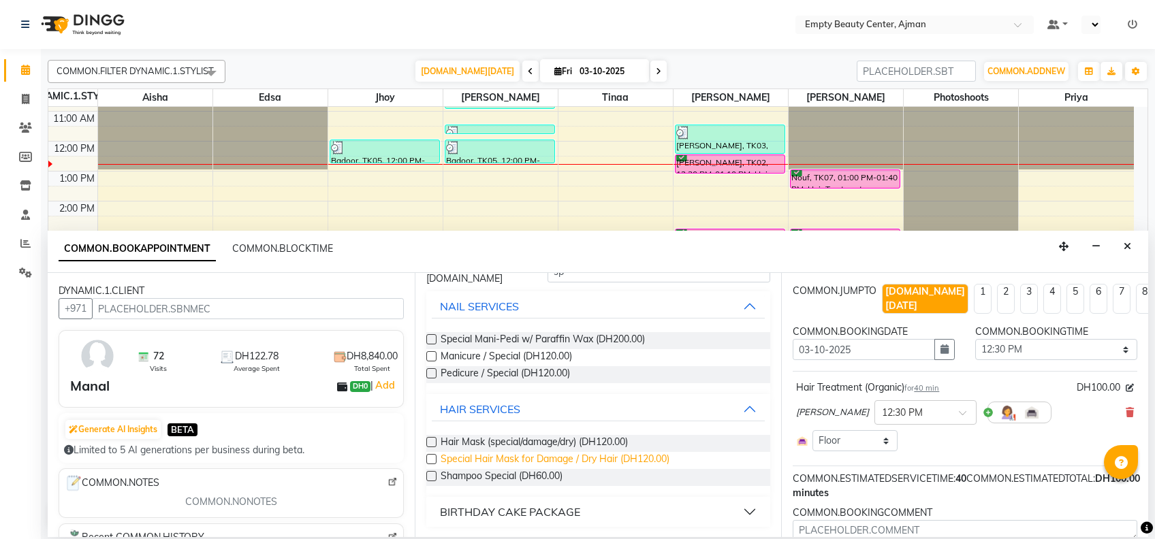
click at [614, 458] on span "Special Hair Mask for Damage / Dry Hair (DH120.00)" at bounding box center [555, 460] width 229 height 17
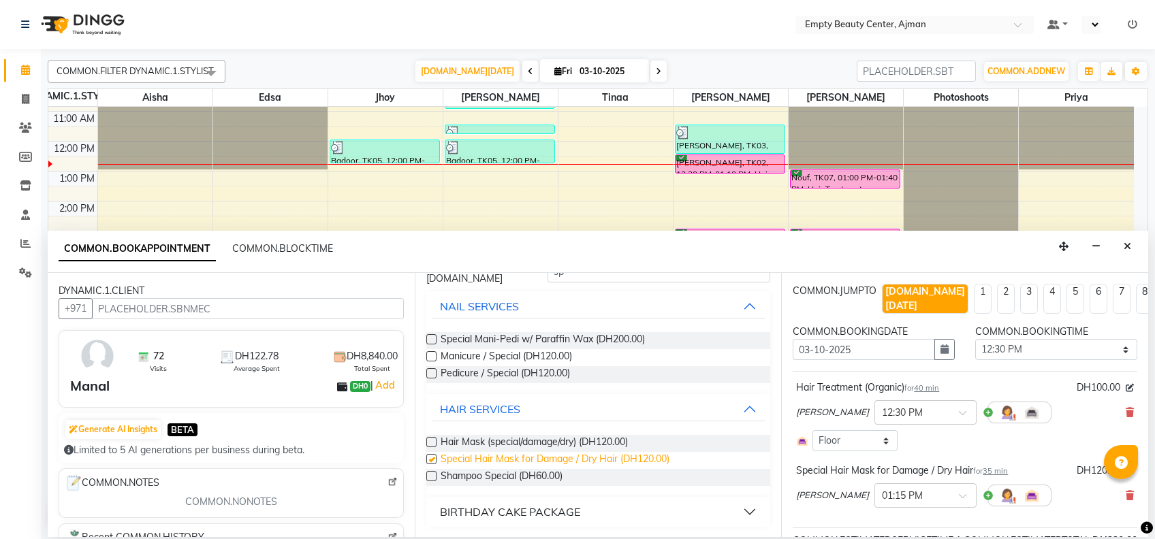
checkbox input "false"
click at [1126, 406] on span at bounding box center [1130, 413] width 8 height 14
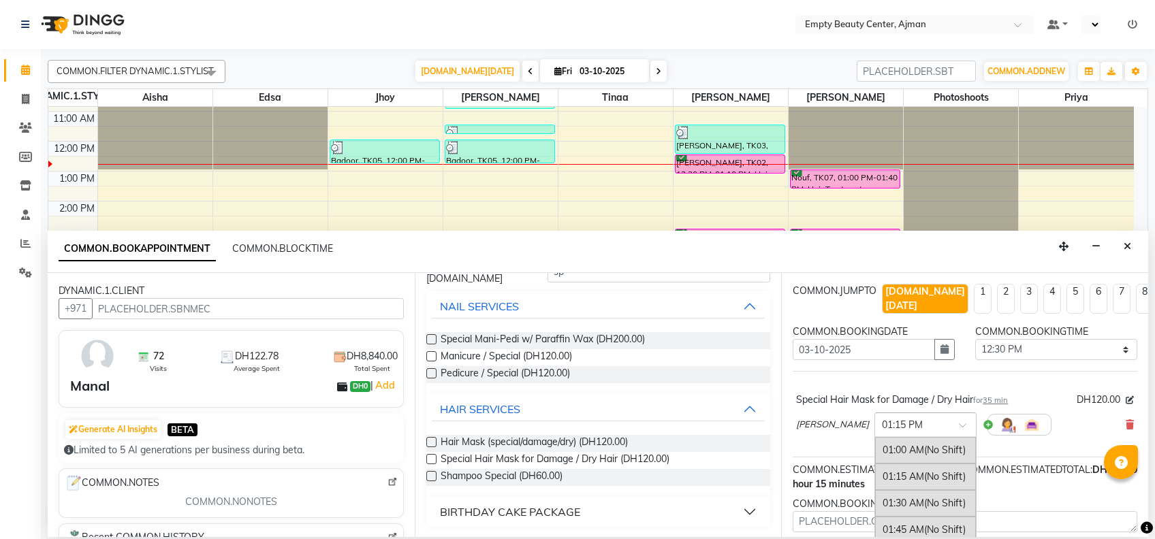
click at [874, 419] on div "× 01:15 PM" at bounding box center [925, 425] width 102 height 25
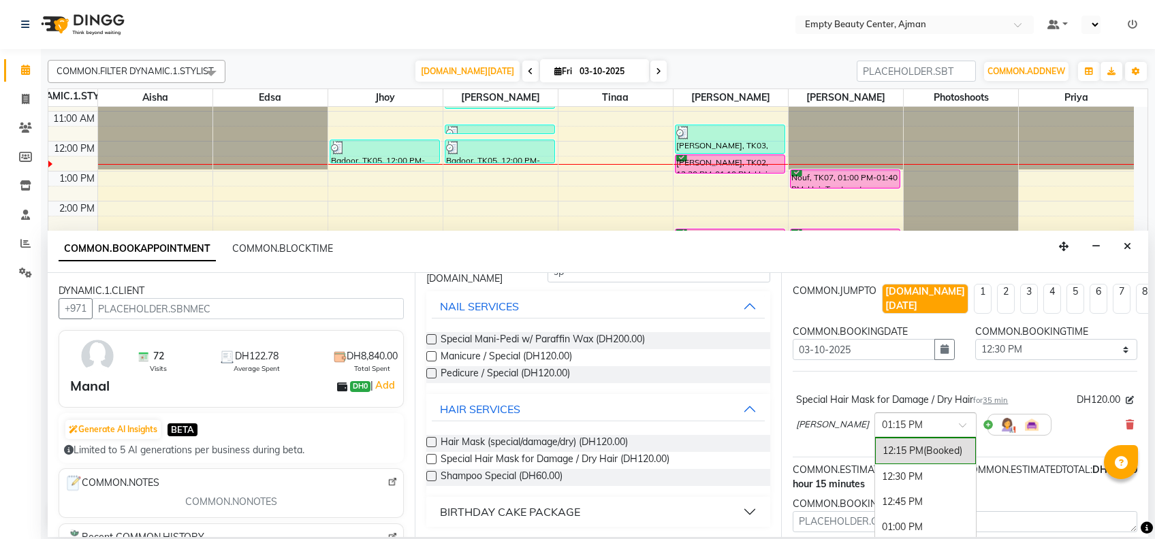
scroll to position [1187, 0]
click at [875, 464] on div "12:30 PM" at bounding box center [925, 476] width 101 height 25
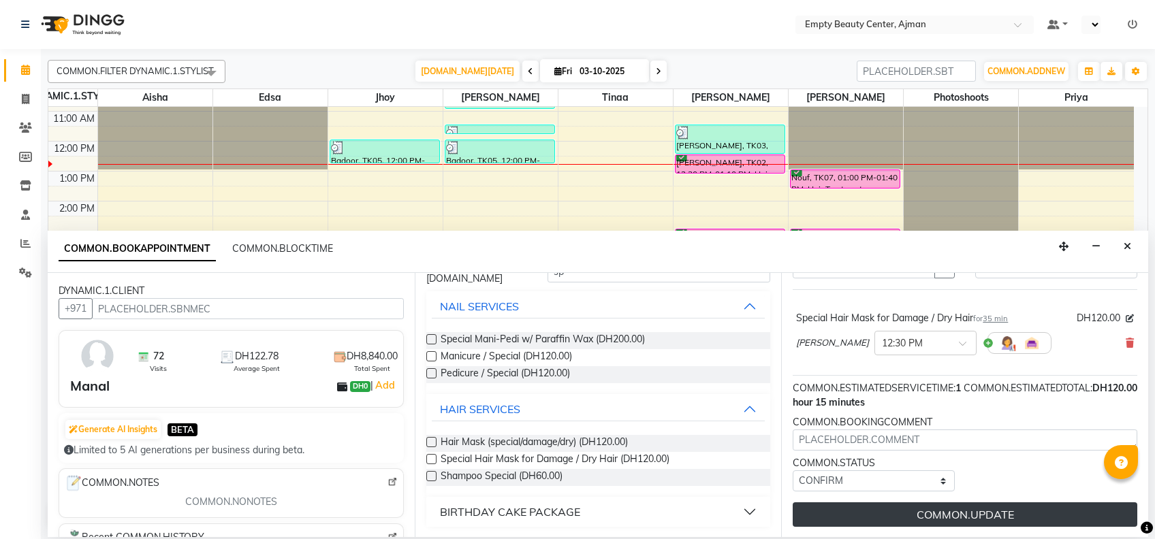
click at [921, 509] on button "COMMON.UPDATE" at bounding box center [965, 515] width 345 height 25
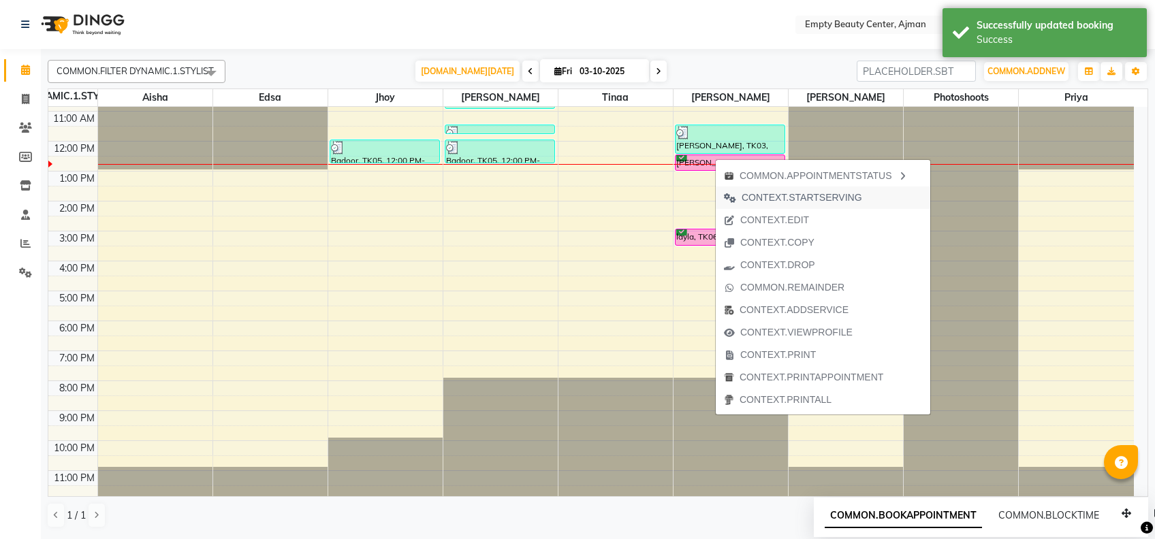
click at [753, 199] on span "CONTEXT.STARTSERVING" at bounding box center [802, 198] width 121 height 14
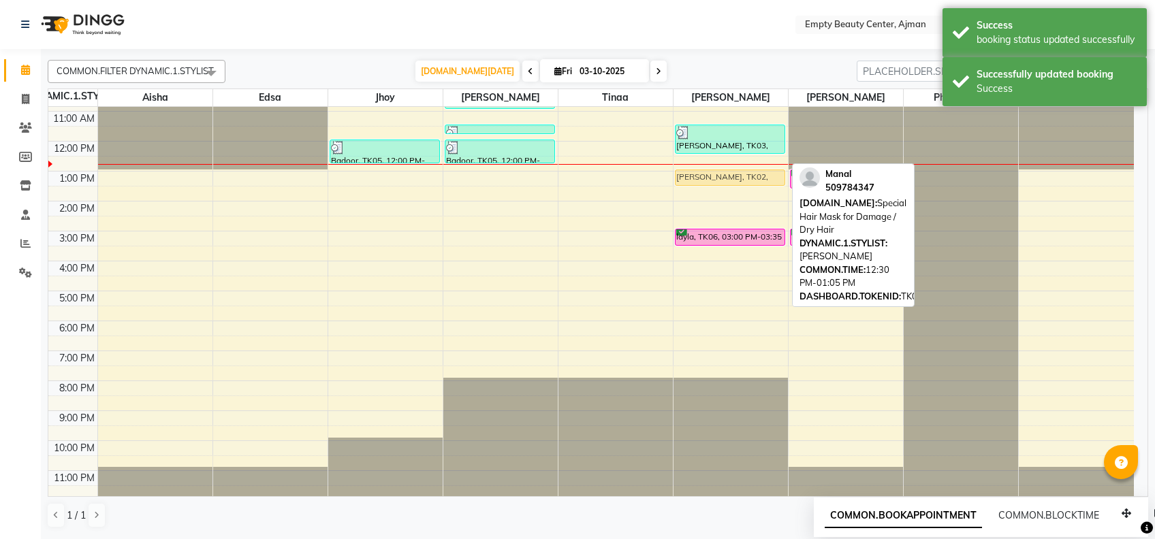
drag, startPoint x: 719, startPoint y: 164, endPoint x: 725, endPoint y: 175, distance: 12.2
click at [725, 175] on div "[PERSON_NAME], TK03, 11:30 AM-12:30 PM, Hair Treatment (Organic) + Blow Dry [PE…" at bounding box center [730, 141] width 114 height 718
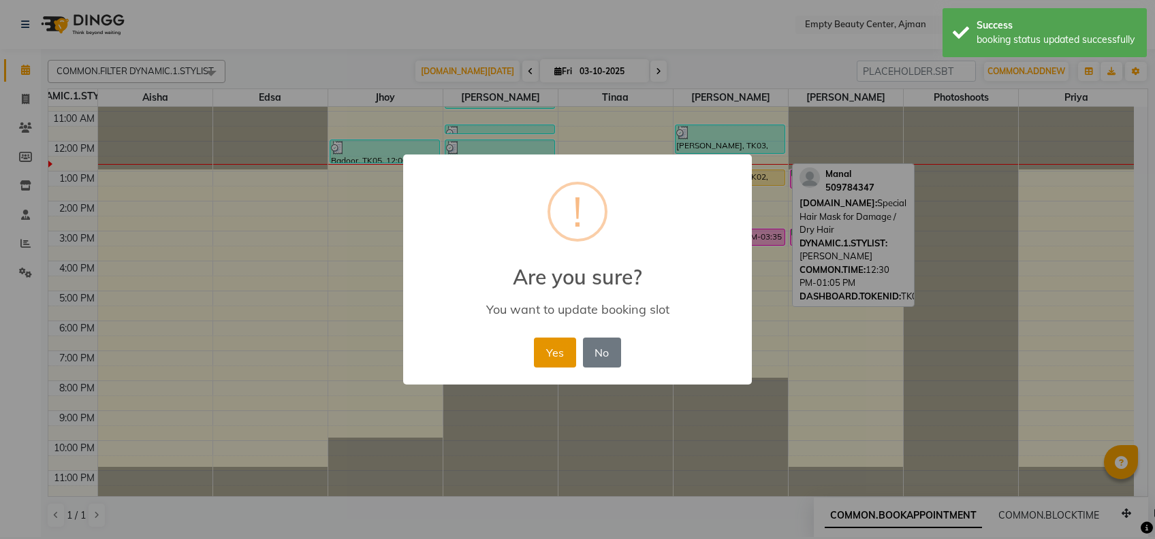
click at [561, 343] on button "Yes" at bounding box center [555, 353] width 42 height 30
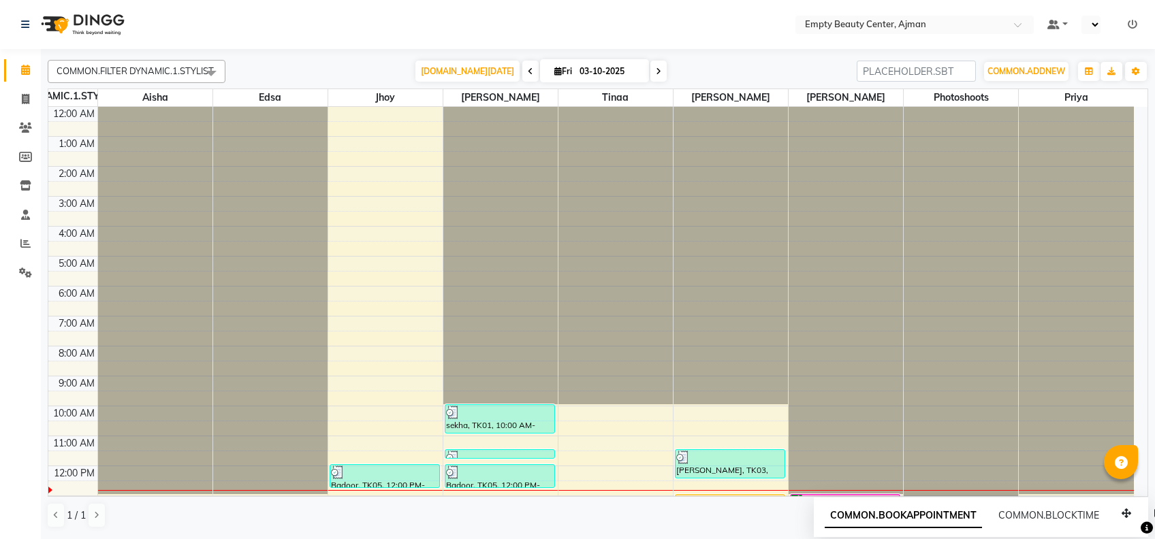
scroll to position [325, 0]
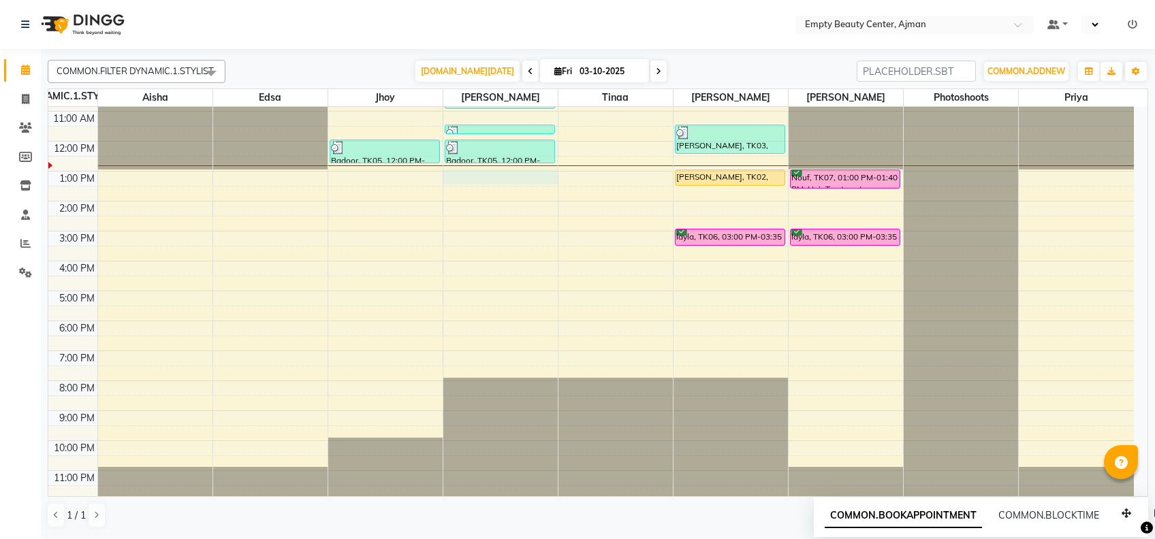
click at [494, 172] on div "12:00 AM 1:00 AM 2:00 AM 3:00 AM 4:00 AM 5:00 AM 6:00 AM 7:00 AM 8:00 AM 9:00 A…" at bounding box center [590, 141] width 1085 height 718
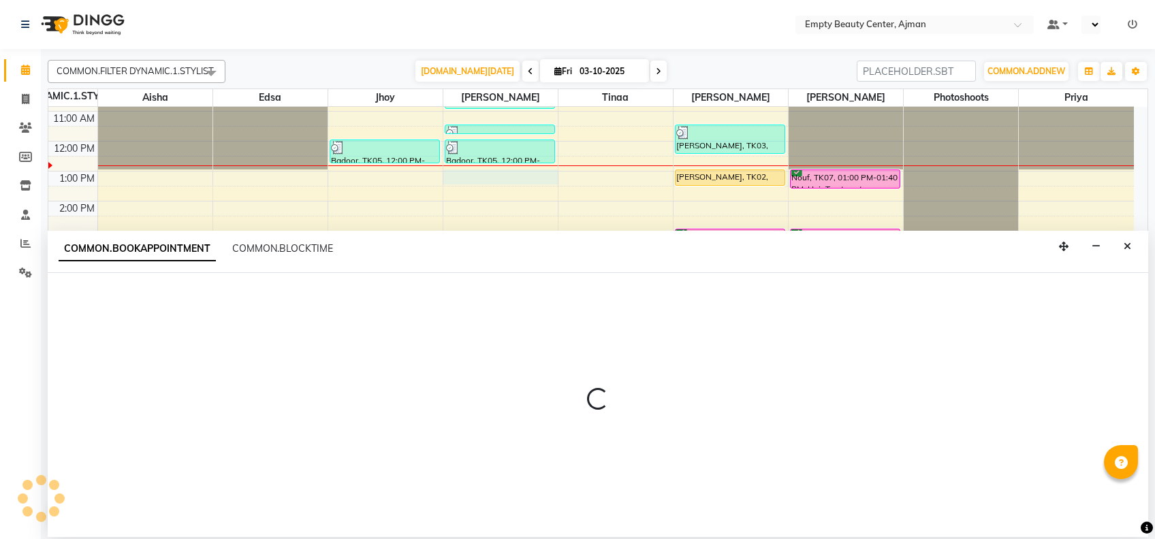
select select "12545"
select select "tentative"
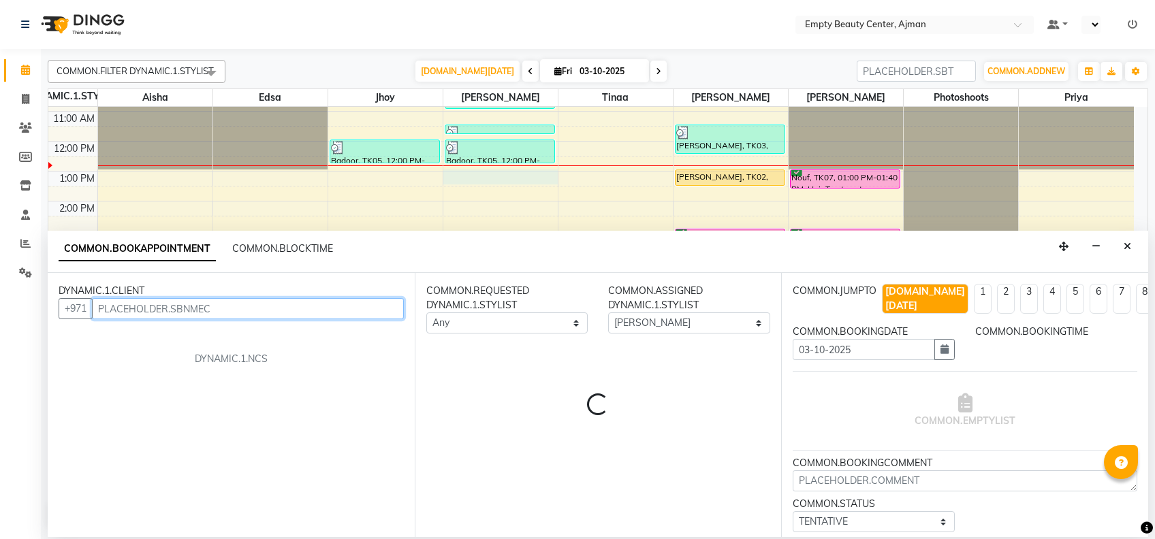
select select "780"
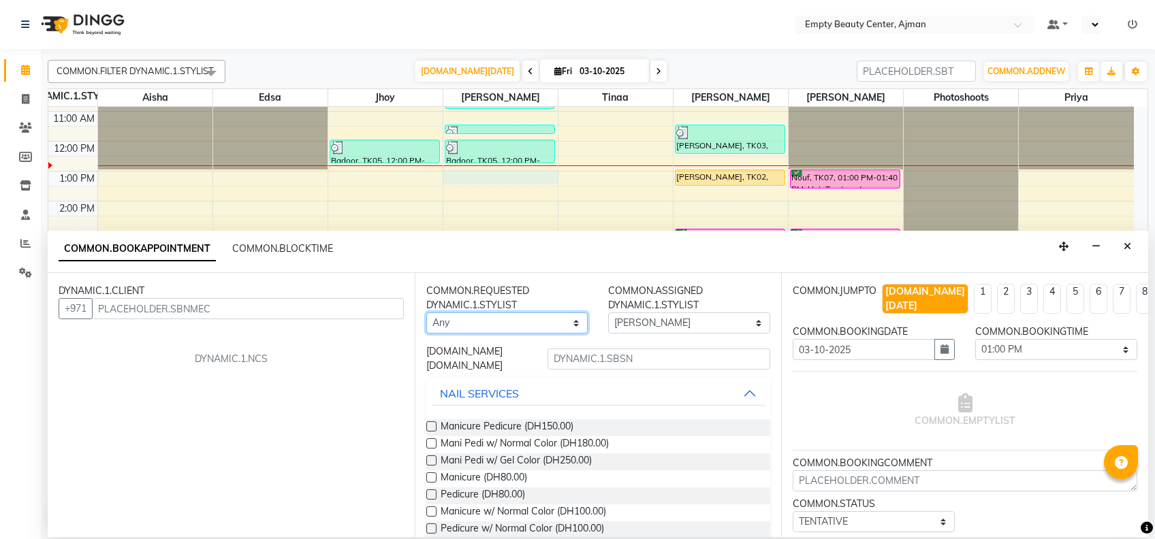
click at [488, 330] on select "Any [PERSON_NAME] Edsa jhoy [PERSON_NAME] Photoshoots Priya [PERSON_NAME] [PERS…" at bounding box center [507, 323] width 162 height 21
select select "18086"
click at [426, 313] on select "Any [PERSON_NAME] Edsa jhoy [PERSON_NAME] Photoshoots Priya [PERSON_NAME] [PERS…" at bounding box center [507, 323] width 162 height 21
select select "18086"
click at [493, 326] on select "Any [PERSON_NAME] Edsa jhoy [PERSON_NAME] Photoshoots Priya [PERSON_NAME] [PERS…" at bounding box center [507, 323] width 162 height 21
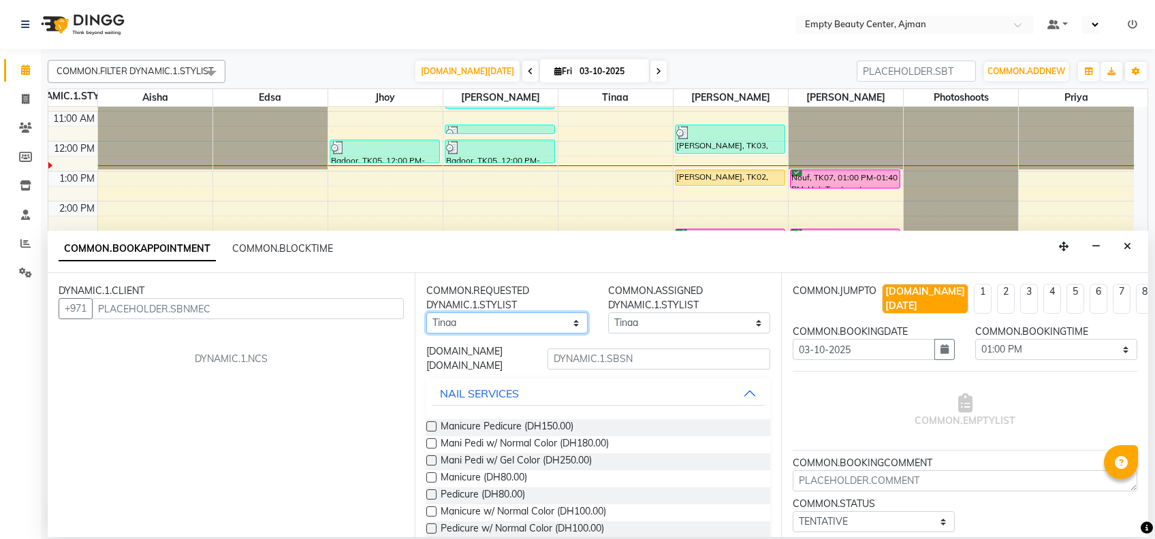
select select "12545"
click at [426, 313] on select "Any [PERSON_NAME] Edsa jhoy [PERSON_NAME] Photoshoots Priya [PERSON_NAME] [PERS…" at bounding box center [507, 323] width 162 height 21
select select "12545"
click at [546, 428] on span "Manicure Pedicure (DH150.00)" at bounding box center [507, 427] width 133 height 17
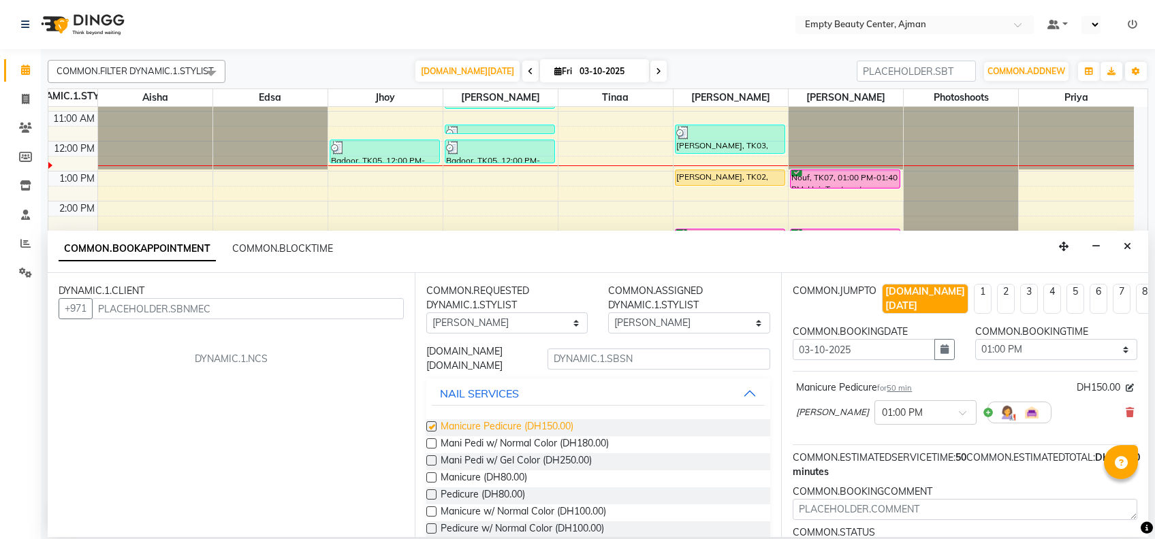
checkbox input "false"
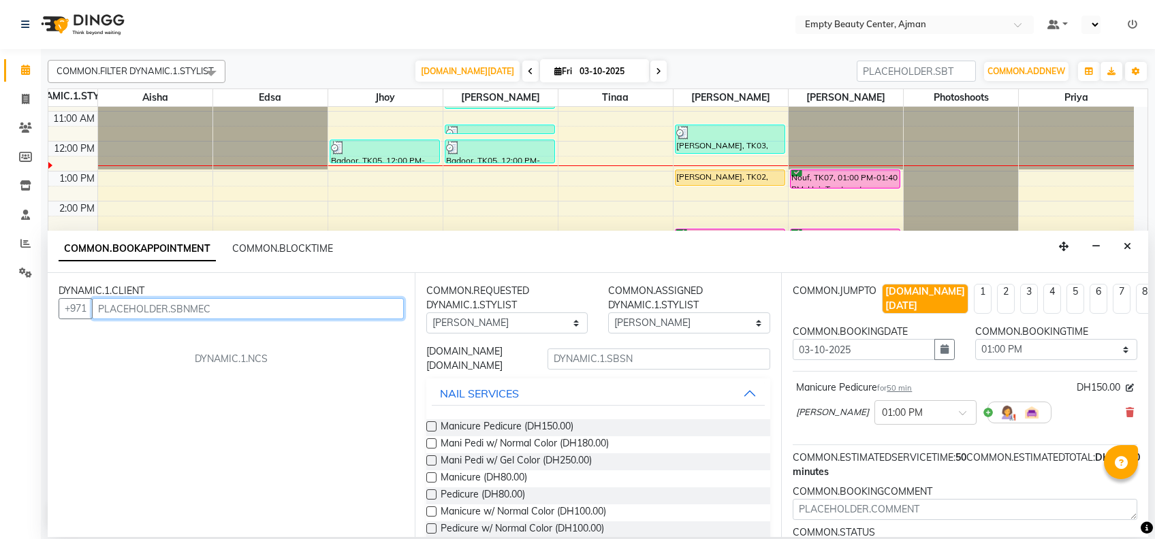
click at [230, 309] on input "text" at bounding box center [248, 308] width 312 height 21
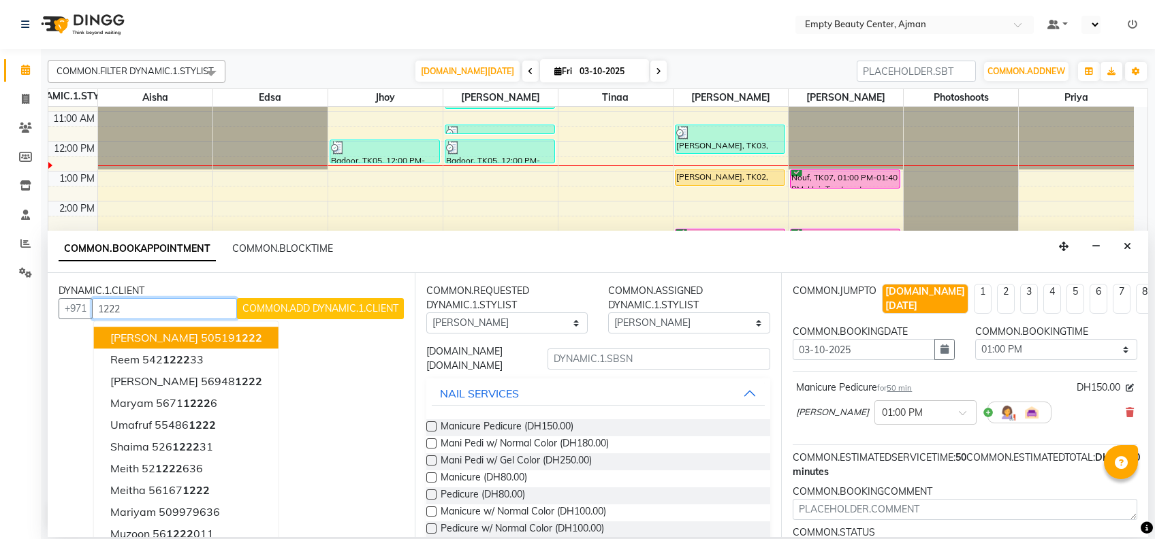
click at [210, 347] on button "[PERSON_NAME] 50519 1222" at bounding box center [186, 338] width 185 height 22
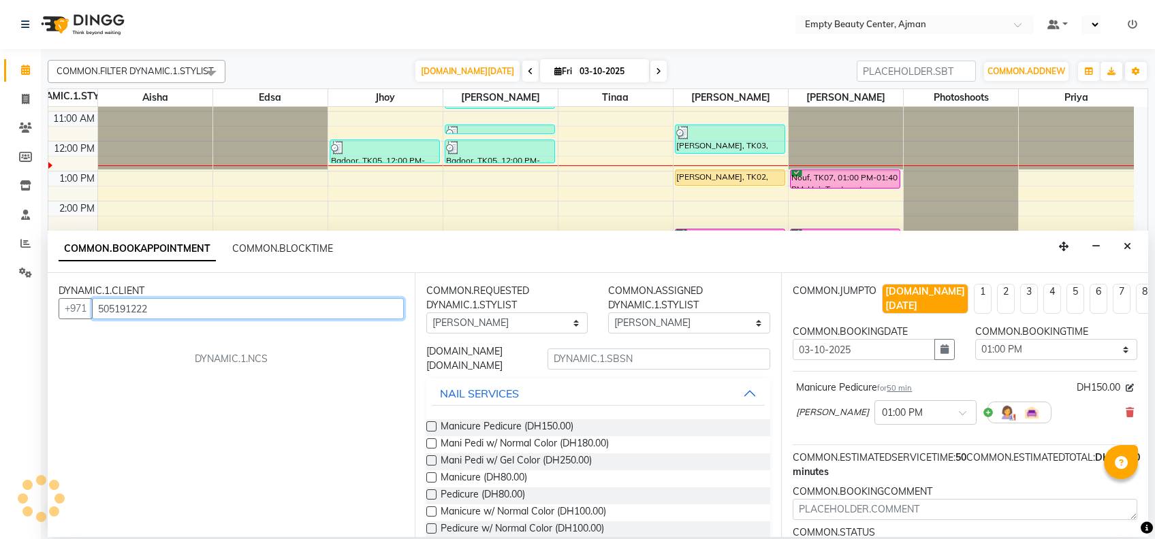
type input "505191222"
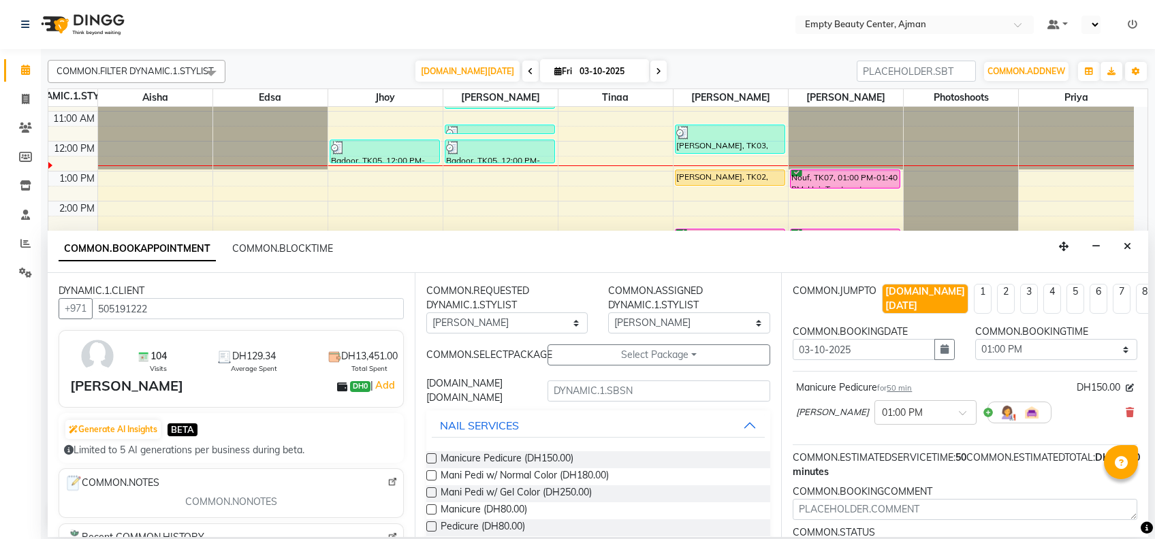
drag, startPoint x: 211, startPoint y: 347, endPoint x: 555, endPoint y: 334, distance: 344.1
click at [555, 334] on div "DYNAMIC.1.CLIENT +971 505191222 104 Visits DH129.34 Average Spent COMMON.AVERAG…" at bounding box center [598, 405] width 1100 height 264
click at [598, 353] on button "Select Package Toggle Dropdown" at bounding box center [658, 355] width 223 height 21
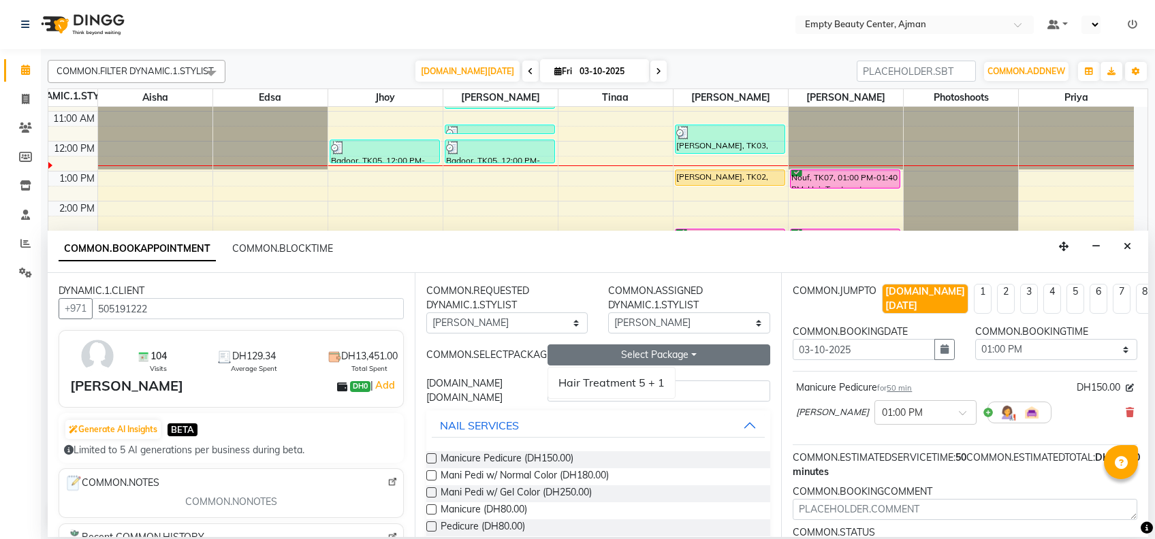
click at [607, 395] on div "Hair Treatment 5 + 1" at bounding box center [611, 383] width 128 height 32
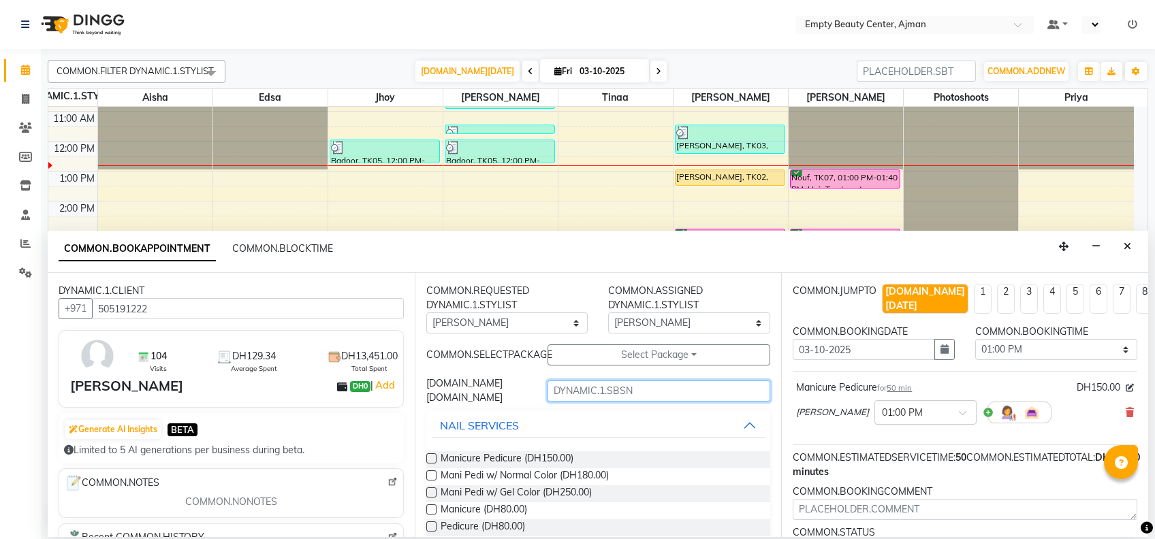
click at [607, 395] on input "text" at bounding box center [658, 391] width 223 height 21
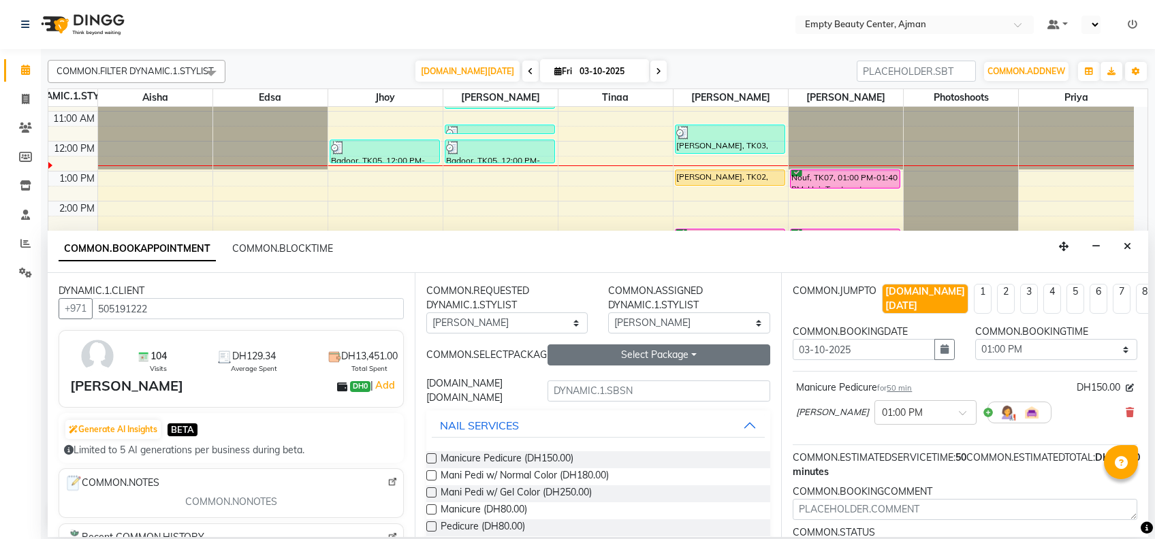
click at [602, 361] on button "Select Package Toggle Dropdown" at bounding box center [658, 355] width 223 height 21
click at [620, 388] on li "Hair Treatment 5 + 1" at bounding box center [611, 383] width 127 height 20
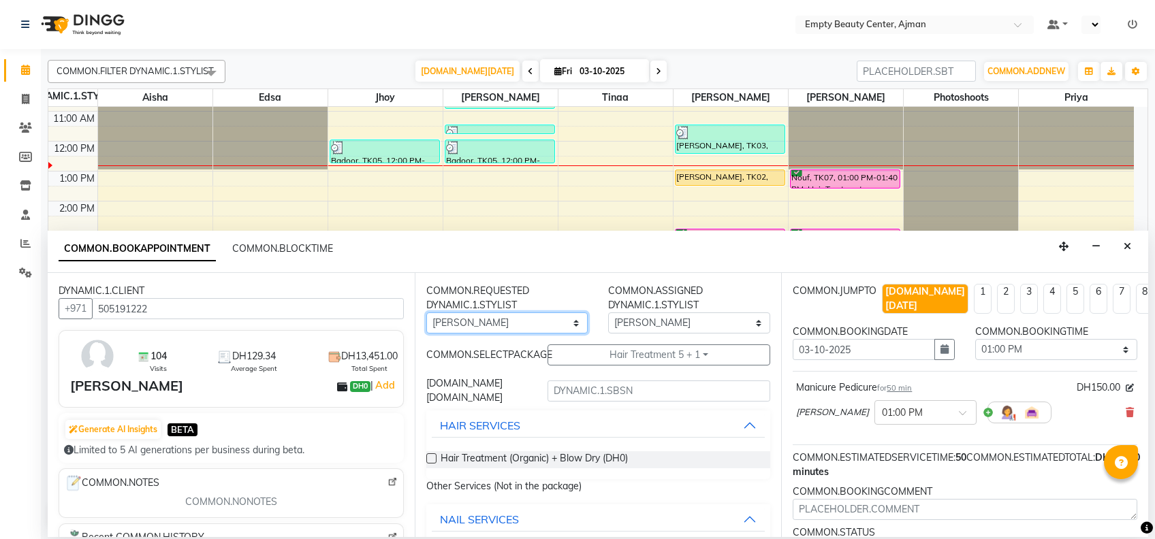
click at [528, 319] on select "Any [PERSON_NAME] Edsa jhoy [PERSON_NAME] Photoshoots Priya [PERSON_NAME] [PERS…" at bounding box center [507, 323] width 162 height 21
select select "59636"
click at [426, 313] on select "Any [PERSON_NAME] Edsa jhoy [PERSON_NAME] Photoshoots Priya [PERSON_NAME] [PERS…" at bounding box center [507, 323] width 162 height 21
select select "59636"
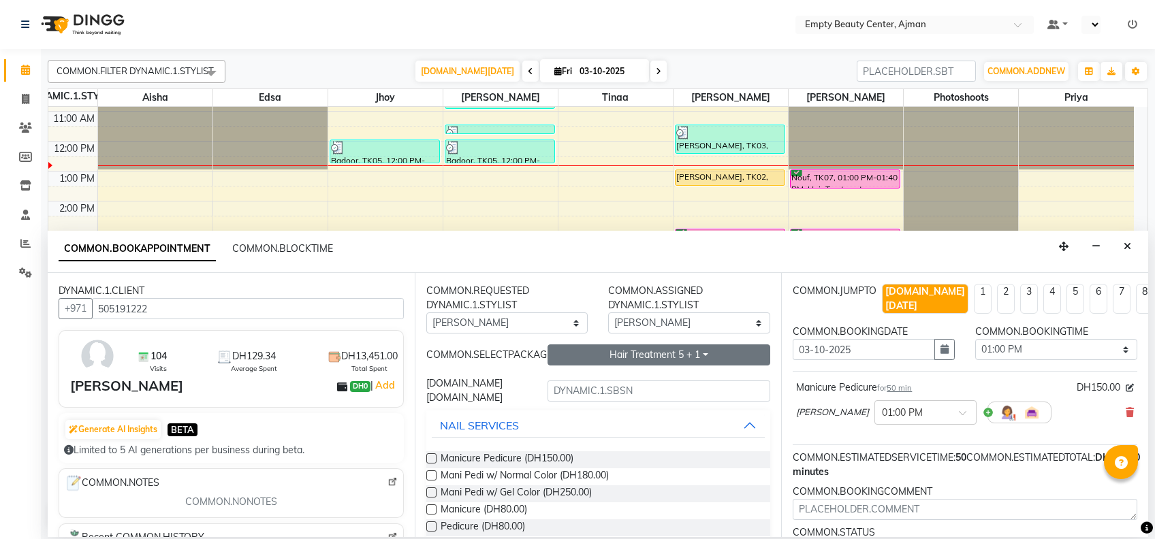
click at [605, 347] on button "Hair Treatment 5 + 1" at bounding box center [658, 355] width 223 height 21
click at [592, 405] on li "Hair Treatment 5 + 1" at bounding box center [611, 403] width 127 height 20
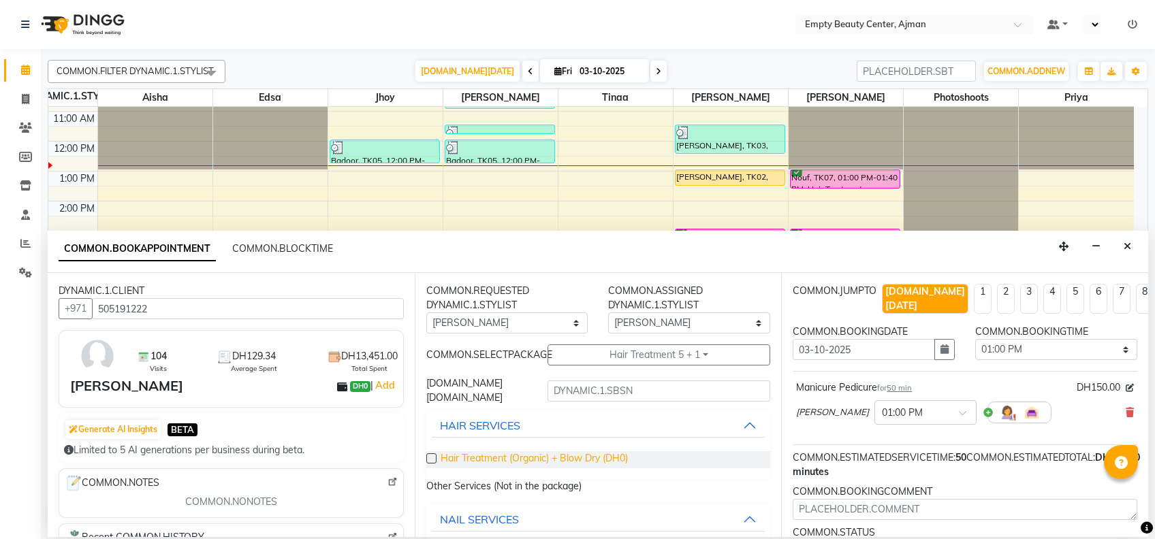
click at [518, 460] on span "Hair Treatment (Organic) + Blow Dry (DH0)" at bounding box center [534, 459] width 187 height 17
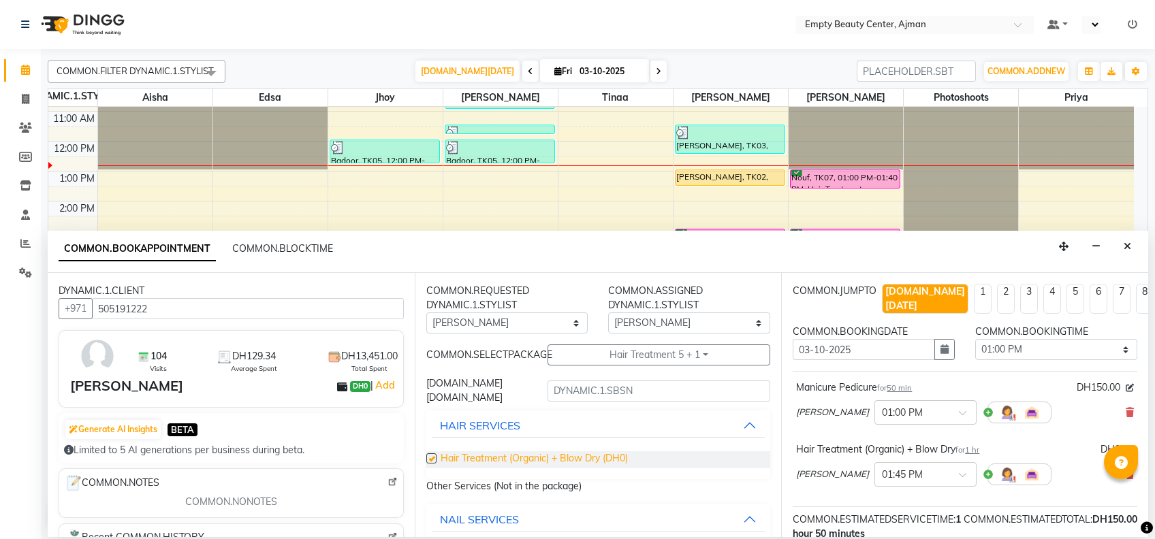
checkbox input "false"
click at [537, 325] on select "Any [PERSON_NAME] Edsa jhoy [PERSON_NAME] Photoshoots Priya [PERSON_NAME] [PERS…" at bounding box center [507, 323] width 162 height 21
select select "26290"
click at [426, 313] on select "Any [PERSON_NAME] Edsa jhoy [PERSON_NAME] Photoshoots Priya [PERSON_NAME] [PERS…" at bounding box center [507, 323] width 162 height 21
select select "26290"
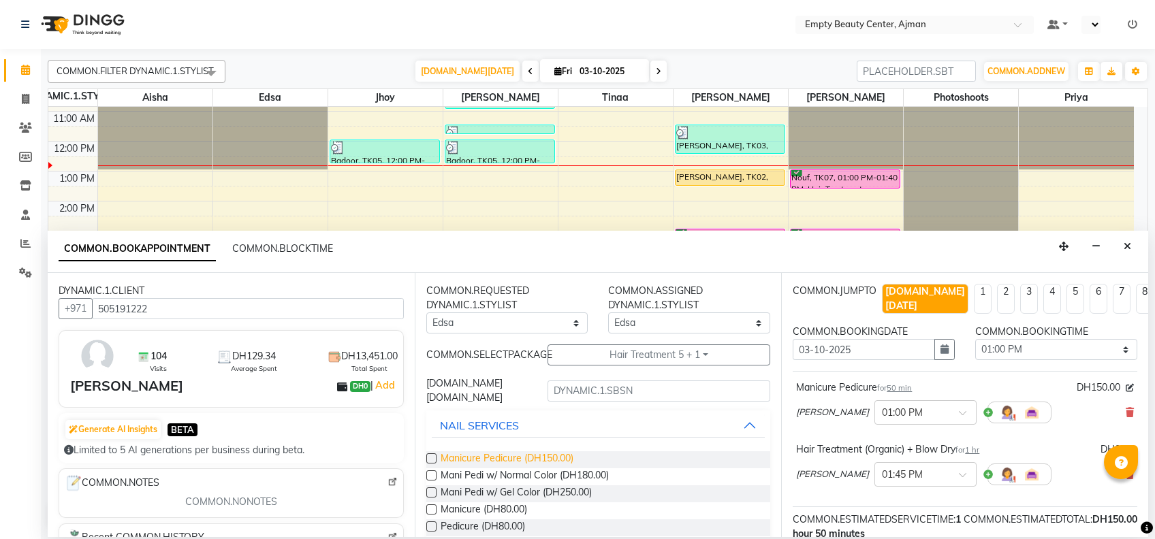
click at [557, 458] on span "Manicure Pedicure (DH150.00)" at bounding box center [507, 459] width 133 height 17
checkbox input "false"
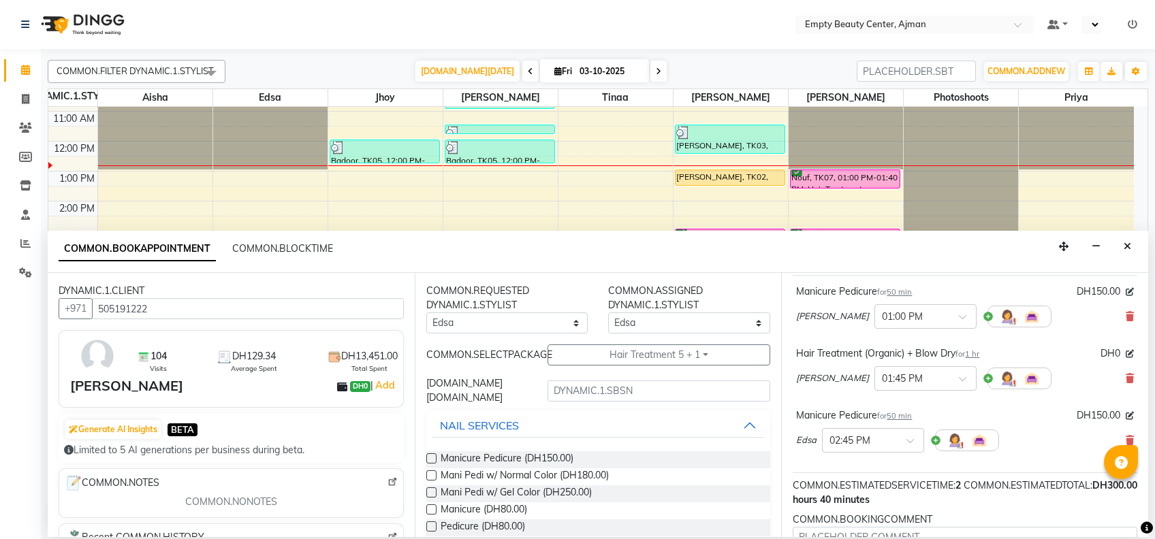
scroll to position [96, 0]
click at [887, 432] on input "text" at bounding box center [859, 439] width 60 height 14
click at [899, 370] on div at bounding box center [925, 377] width 101 height 14
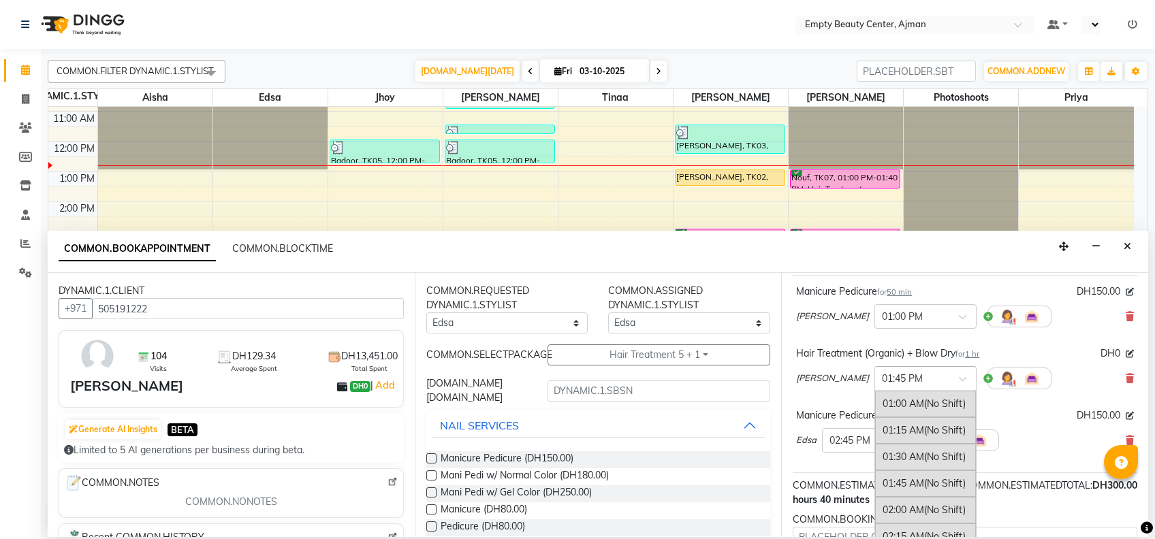
scroll to position [1336, 0]
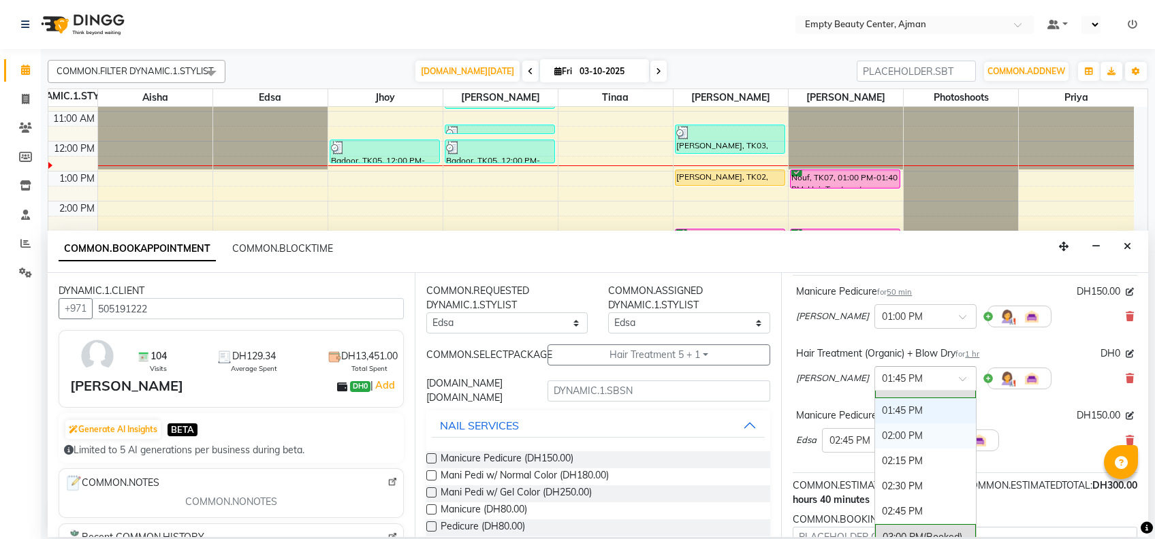
click at [884, 424] on div "02:00 PM" at bounding box center [925, 436] width 101 height 25
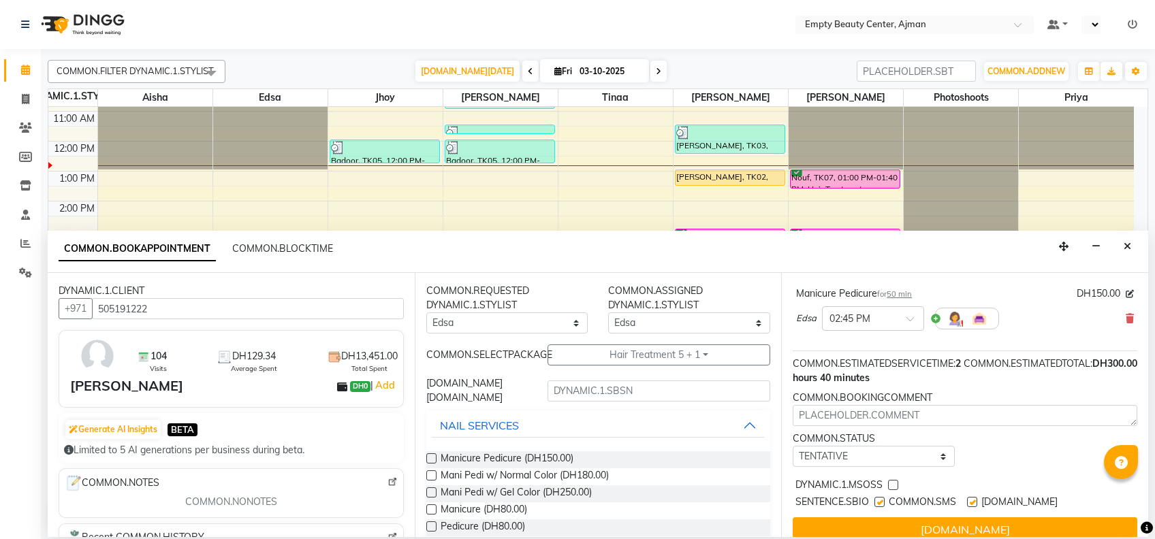
scroll to position [232, 0]
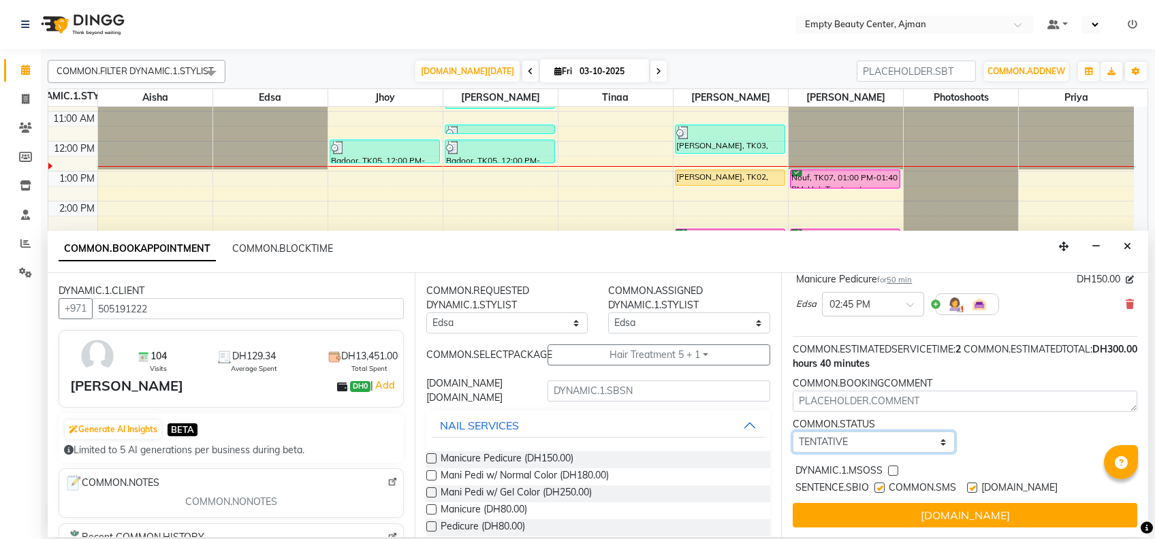
click at [892, 432] on select "[DOMAIN_NAME] TENTATIVE CONFIRM CHECK-IN UPCOMING" at bounding box center [874, 442] width 162 height 21
select select "confirm booking"
click at [793, 432] on select "[DOMAIN_NAME] TENTATIVE CONFIRM CHECK-IN UPCOMING" at bounding box center [874, 442] width 162 height 21
click at [892, 466] on label at bounding box center [893, 471] width 10 height 10
click at [892, 468] on input "checkbox" at bounding box center [892, 472] width 9 height 9
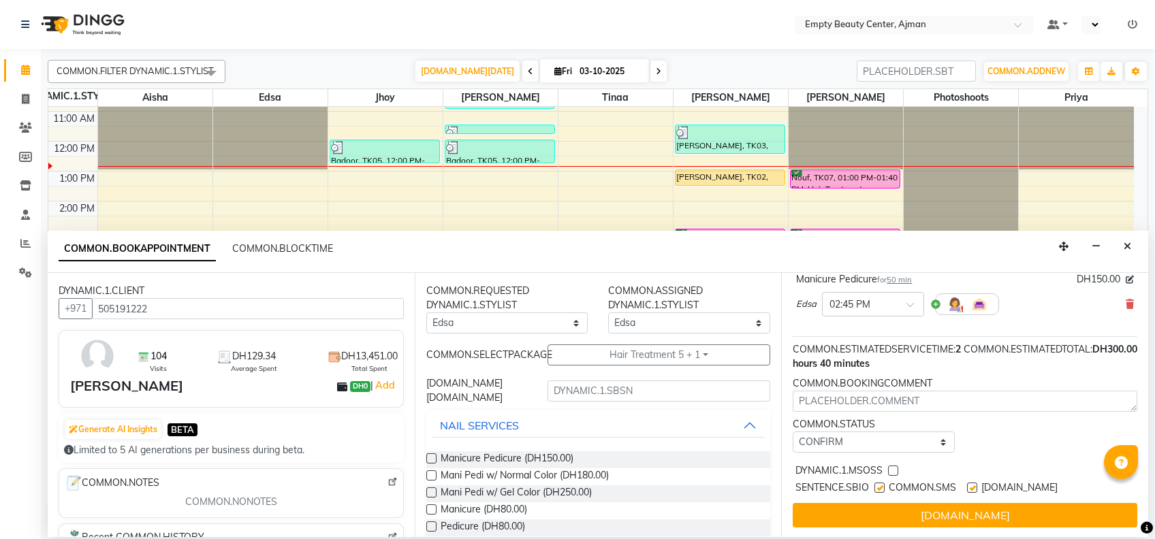
checkbox input "true"
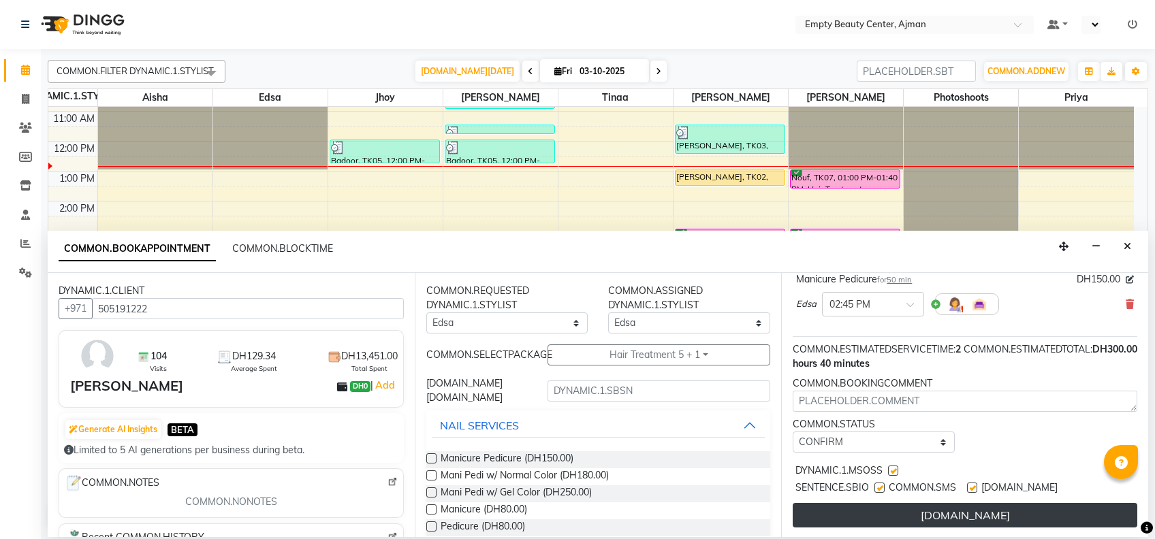
click at [919, 503] on button "[DOMAIN_NAME]" at bounding box center [965, 515] width 345 height 25
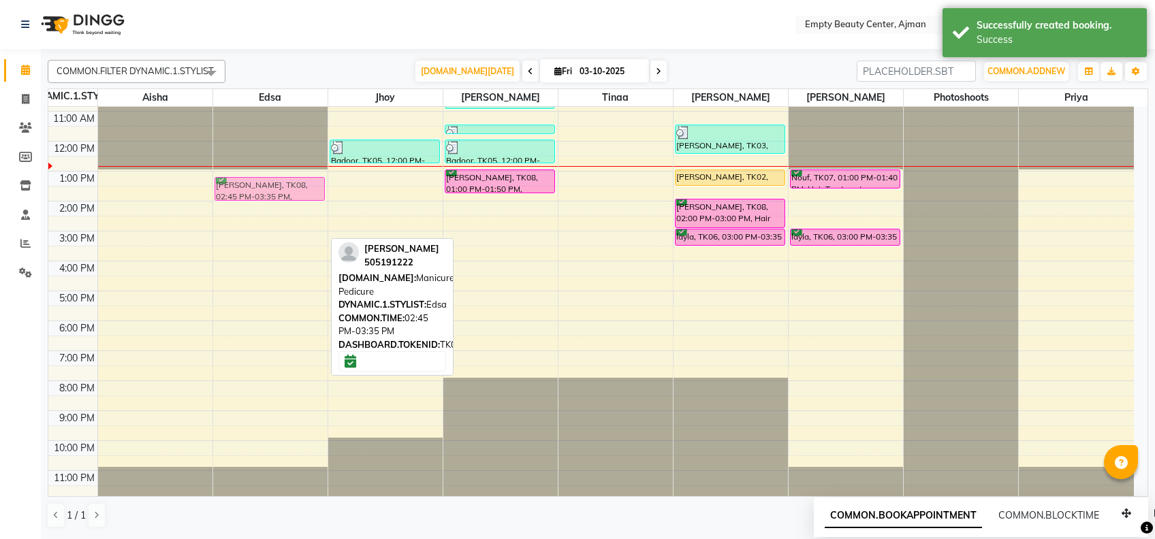
drag, startPoint x: 283, startPoint y: 233, endPoint x: 268, endPoint y: 187, distance: 48.0
click at [268, 187] on div "[PERSON_NAME], TK08, 02:45 PM-03:35 PM, Manicure Pedicure [PERSON_NAME], TK08, …" at bounding box center [270, 141] width 114 height 718
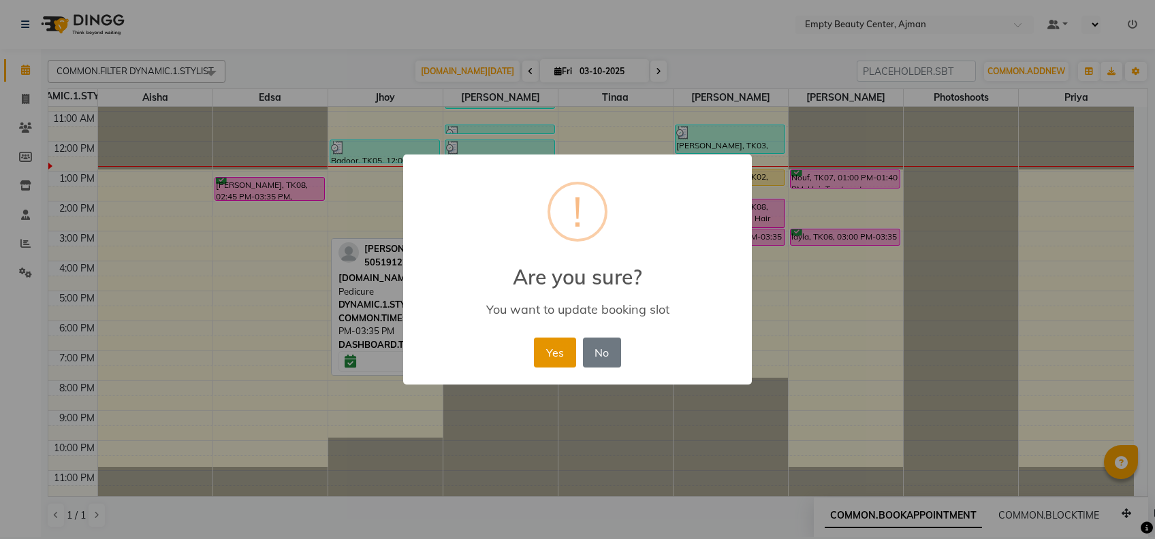
click at [560, 349] on button "Yes" at bounding box center [555, 353] width 42 height 30
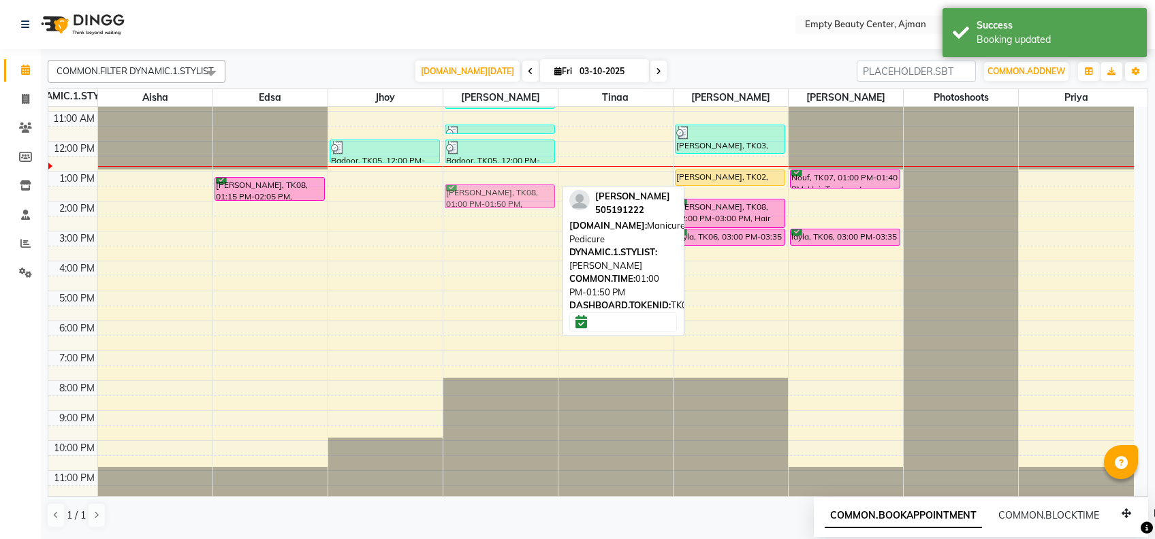
drag, startPoint x: 508, startPoint y: 180, endPoint x: 513, endPoint y: 192, distance: 13.4
click at [513, 192] on div "sekha, TK01, 10:00 AM-11:00 AM, Mani Pedi w/ Normal Color kholud, TK04, 11:30 A…" at bounding box center [500, 141] width 114 height 718
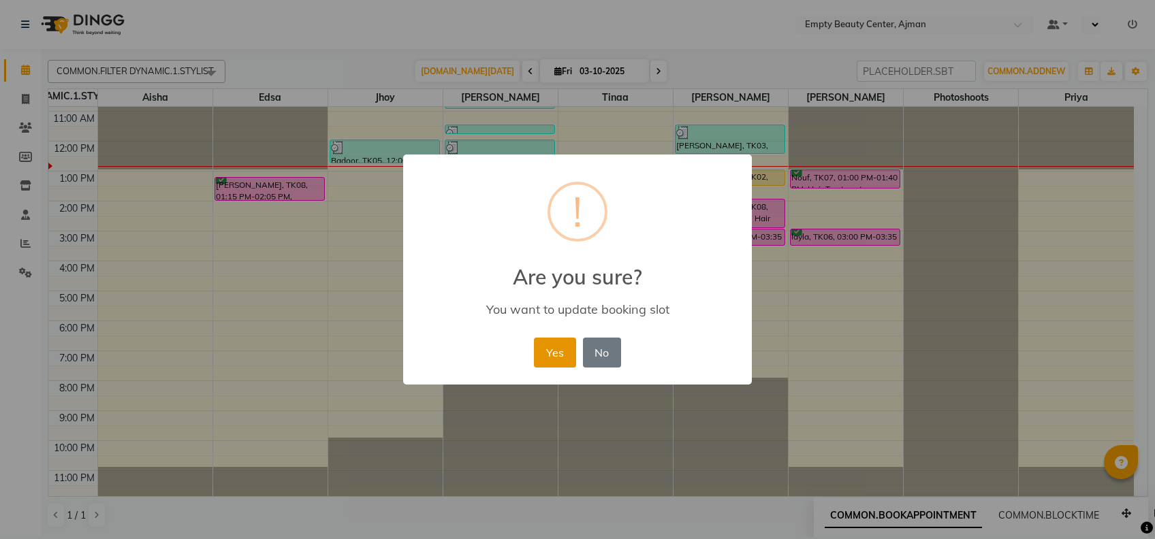
click at [552, 355] on button "Yes" at bounding box center [555, 353] width 42 height 30
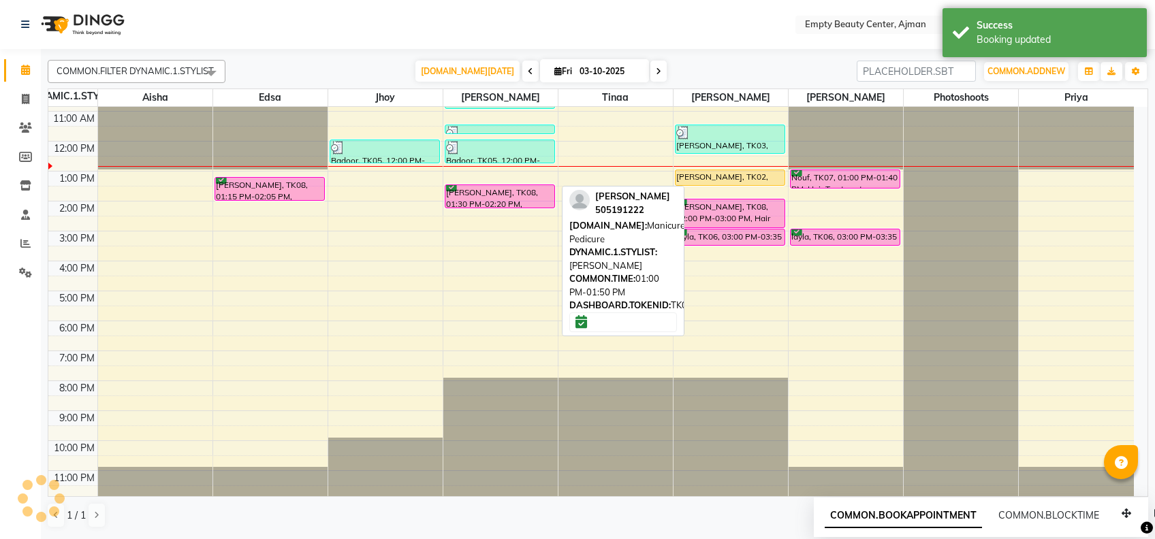
click at [552, 355] on div "12:00 AM 1:00 AM 2:00 AM 3:00 AM 4:00 AM 5:00 AM 6:00 AM 7:00 AM 8:00 AM 9:00 A…" at bounding box center [590, 141] width 1085 height 718
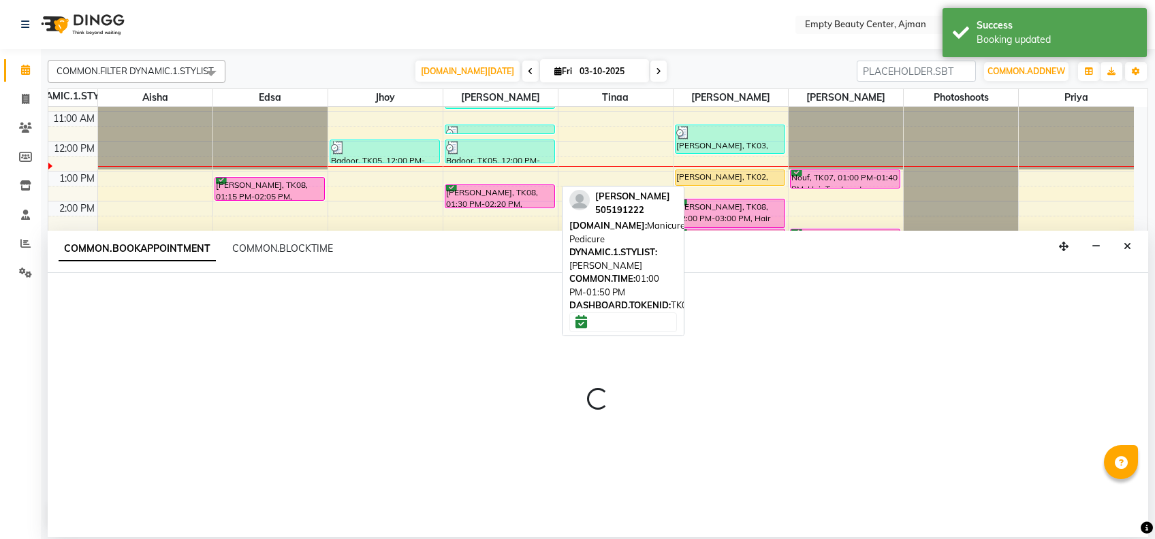
select select "12545"
select select "1140"
select select "tentative"
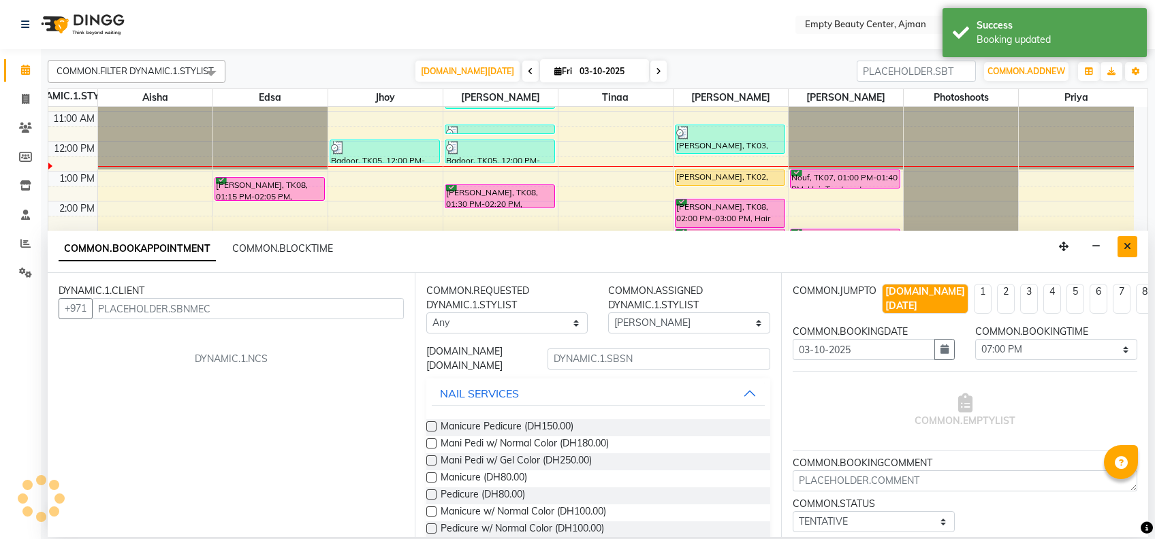
click at [1133, 252] on button "Close" at bounding box center [1127, 246] width 20 height 21
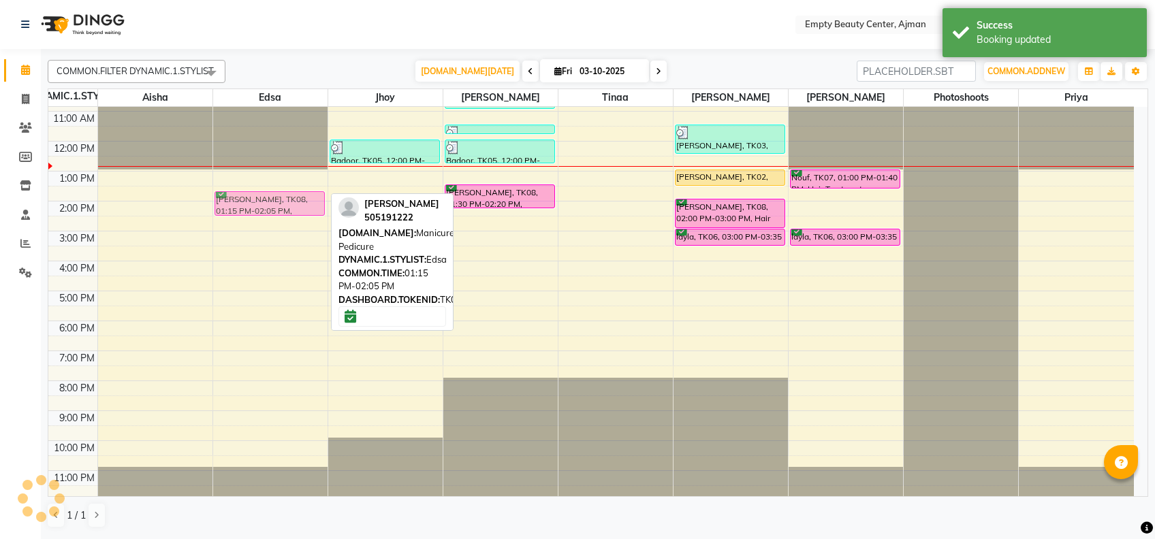
drag, startPoint x: 266, startPoint y: 189, endPoint x: 272, endPoint y: 199, distance: 11.0
click at [272, 199] on div "[PERSON_NAME], TK08, 01:15 PM-02:05 PM, Manicure Pedicure [PERSON_NAME], TK08, …" at bounding box center [270, 141] width 114 height 718
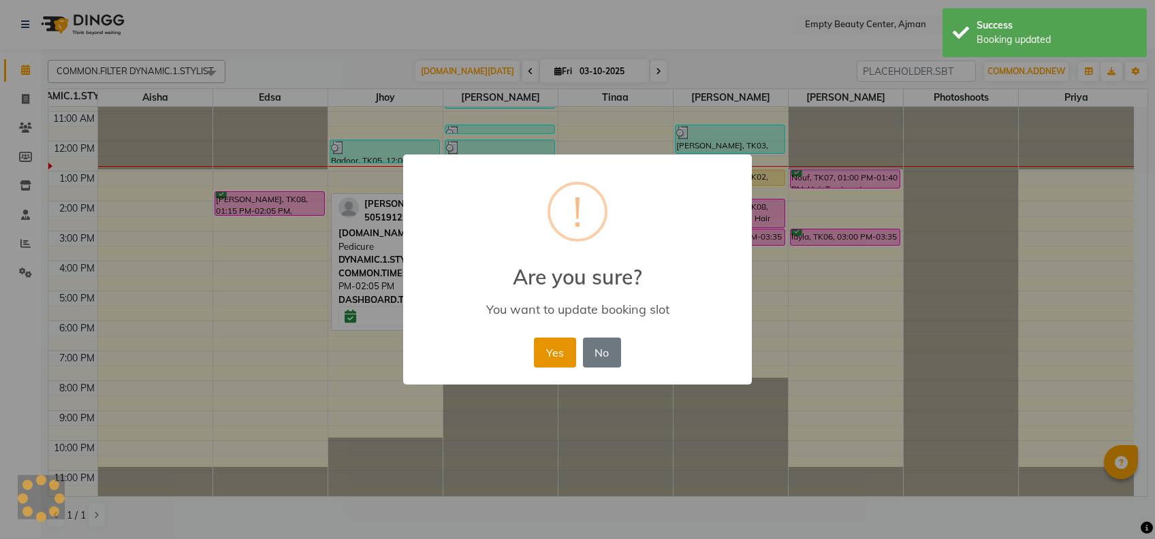
drag, startPoint x: 577, startPoint y: 346, endPoint x: 547, endPoint y: 355, distance: 31.4
click at [547, 355] on div "Yes No No" at bounding box center [576, 352] width 93 height 37
click at [547, 355] on button "Yes" at bounding box center [555, 353] width 42 height 30
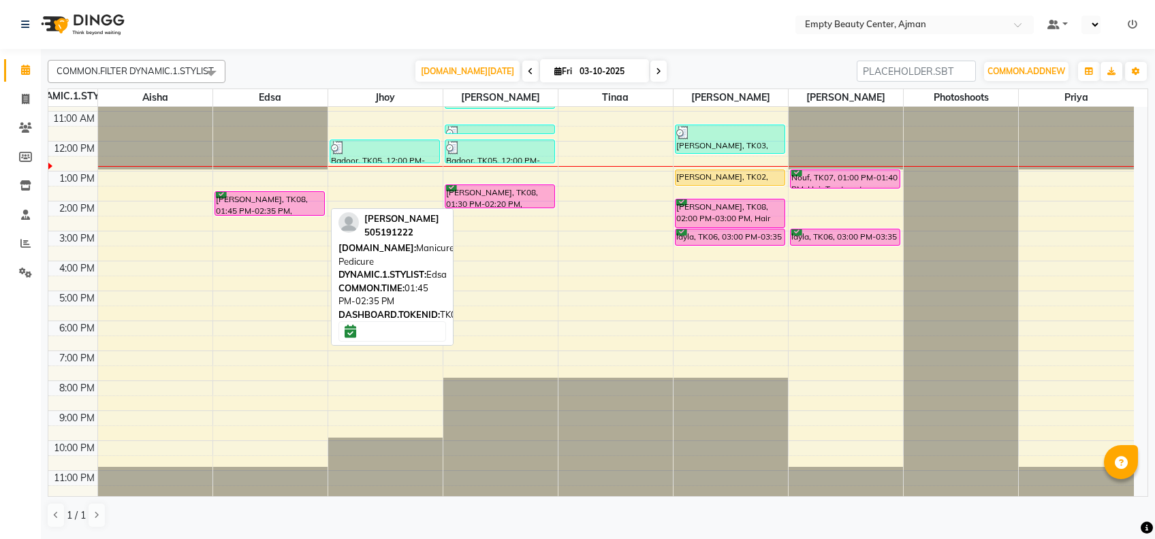
click at [289, 196] on div "[PERSON_NAME], TK08, 01:45 PM-02:35 PM, Manicure Pedicure" at bounding box center [269, 203] width 109 height 23
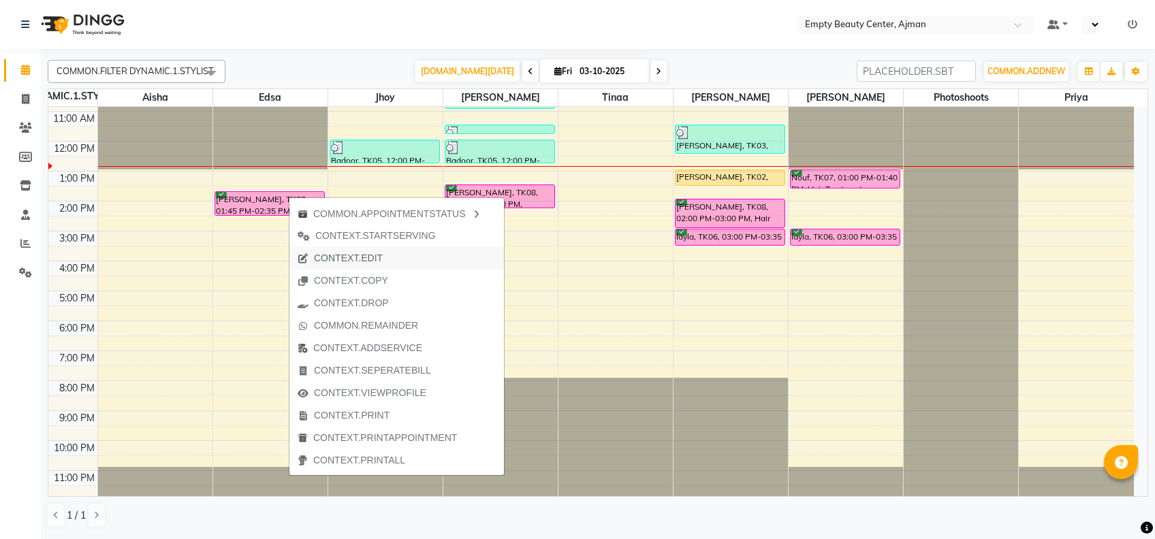
click at [419, 265] on button "CONTEXT.EDIT" at bounding box center [396, 258] width 215 height 22
select select "tentative"
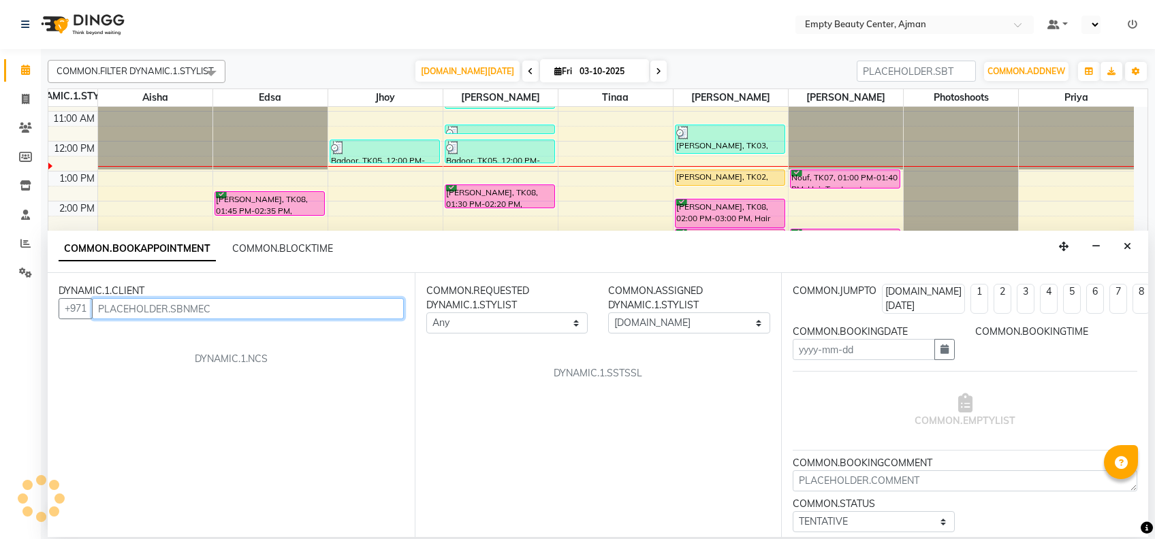
type input "03-10-2025"
select select "confirm booking"
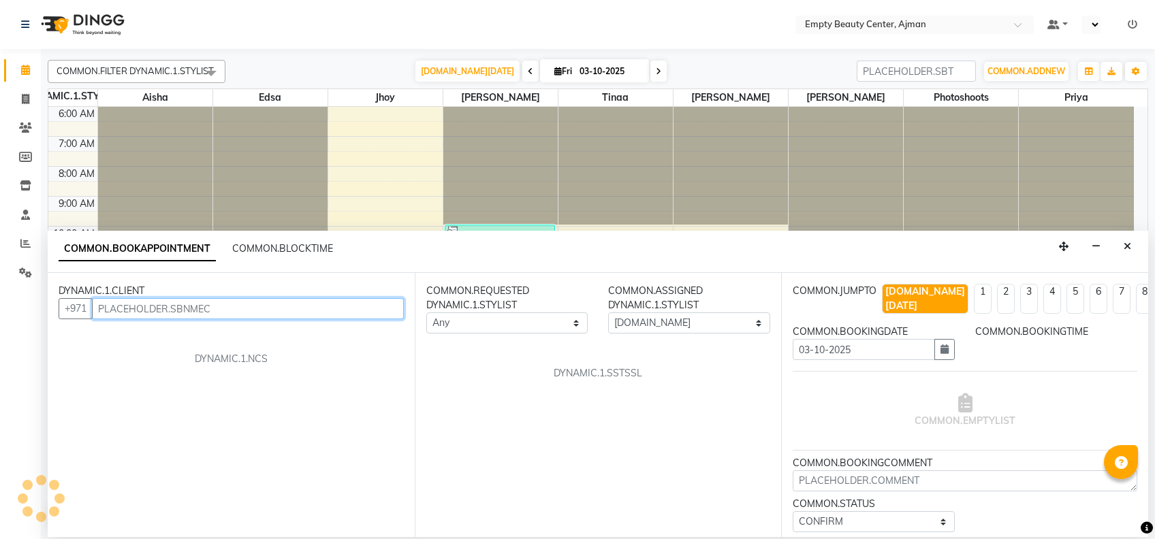
select select "810"
select select "59636"
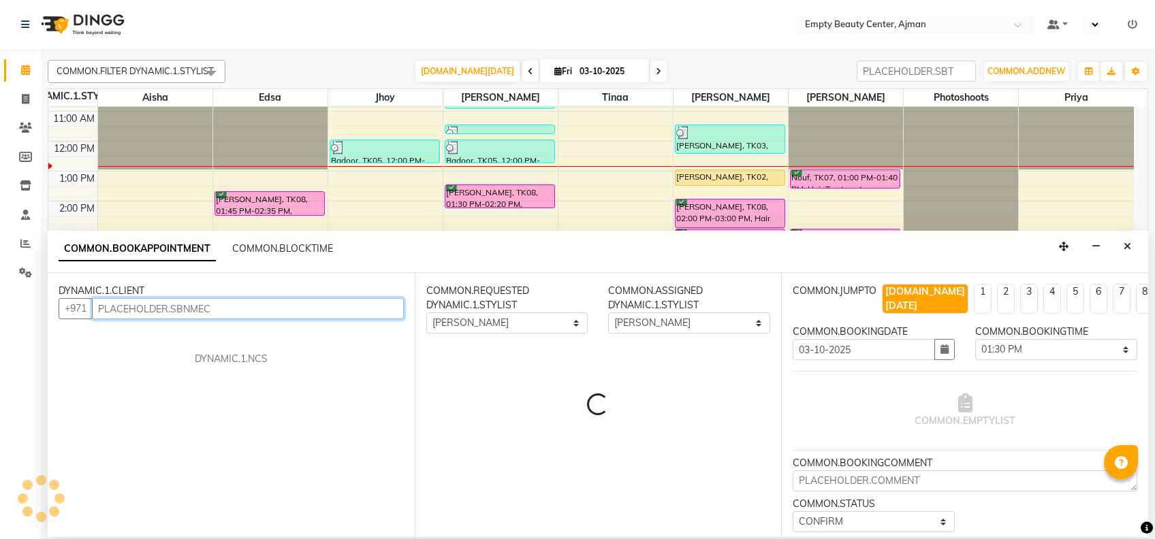
select select "1181"
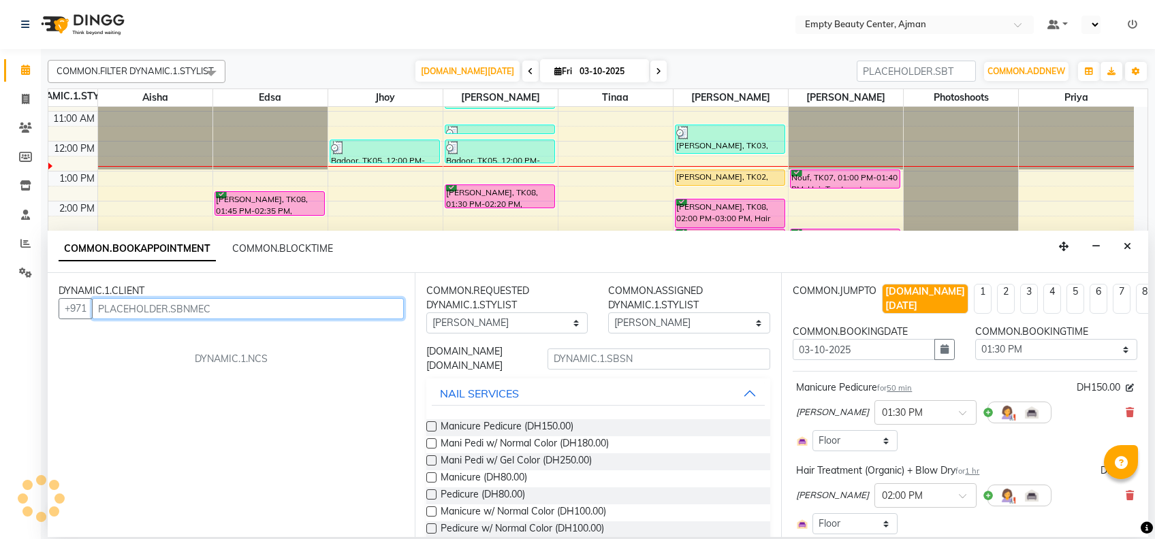
select select "1181"
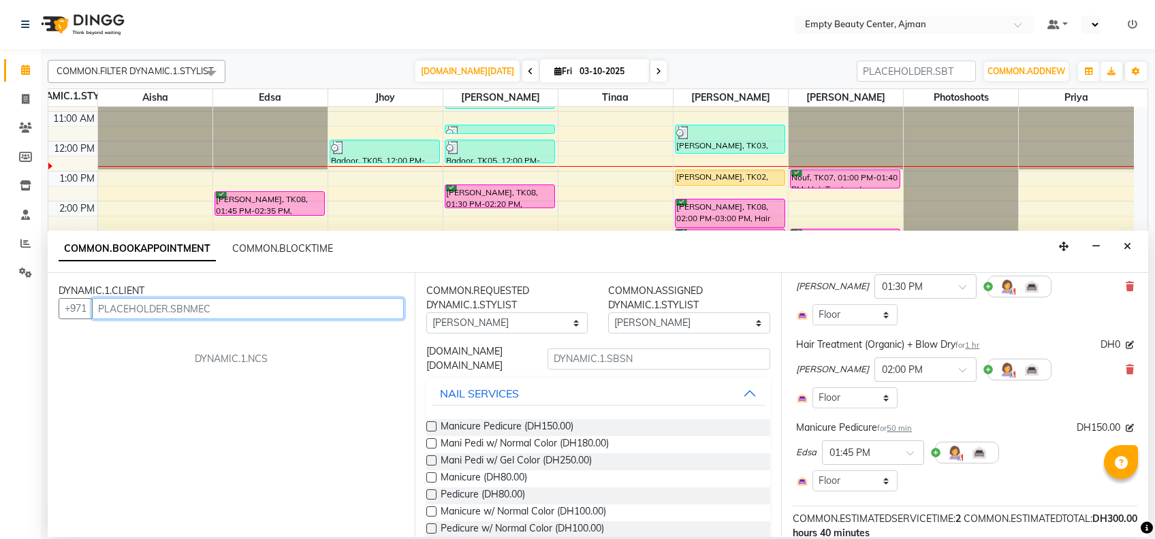
scroll to position [130, 0]
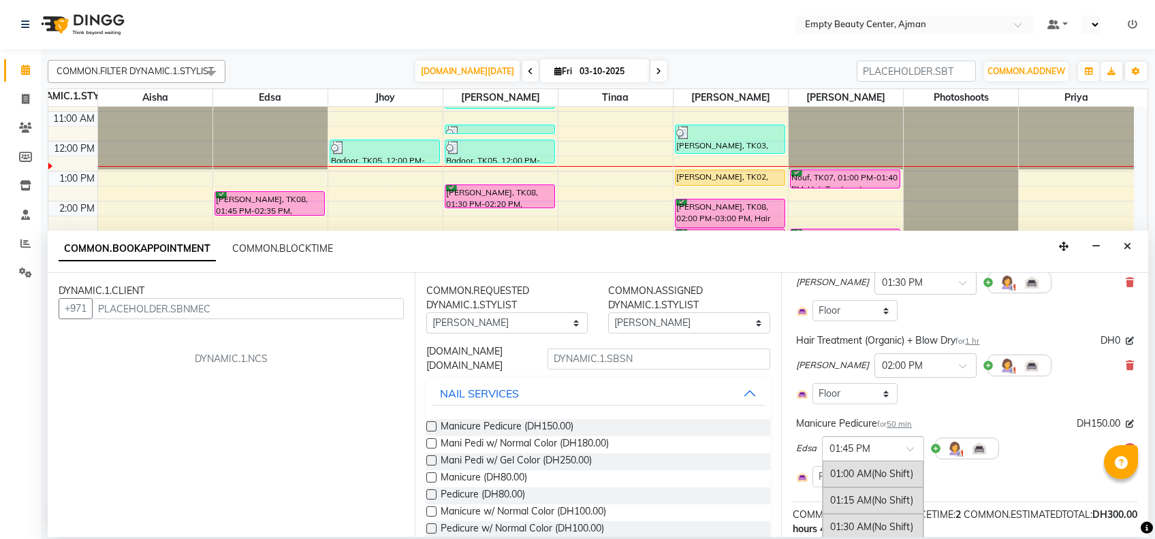
click at [876, 441] on input "text" at bounding box center [859, 448] width 60 height 14
click at [858, 496] on div "01:30 PM" at bounding box center [873, 508] width 101 height 25
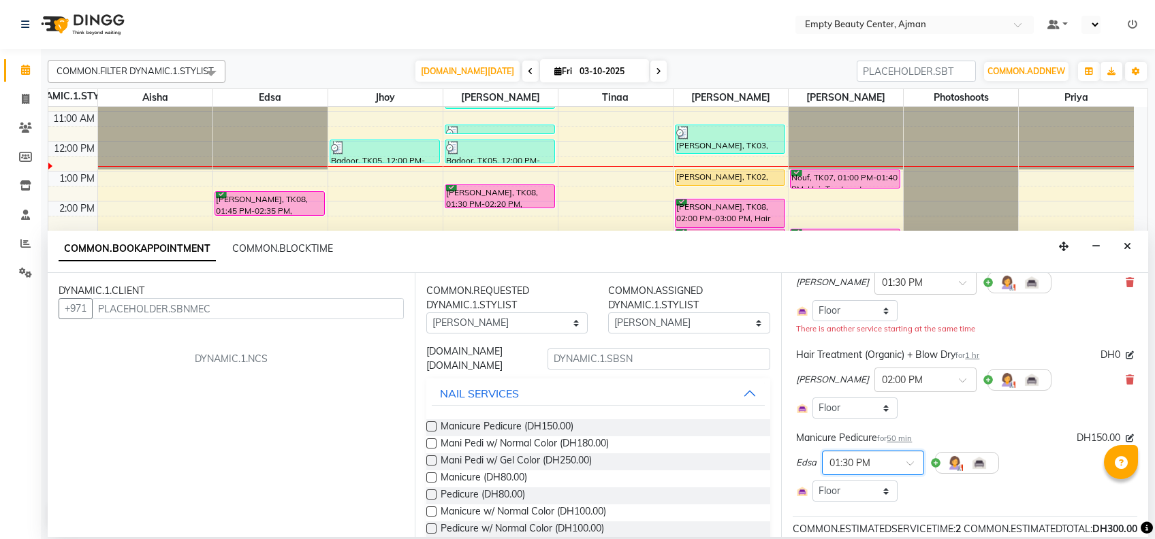
scroll to position [272, 0]
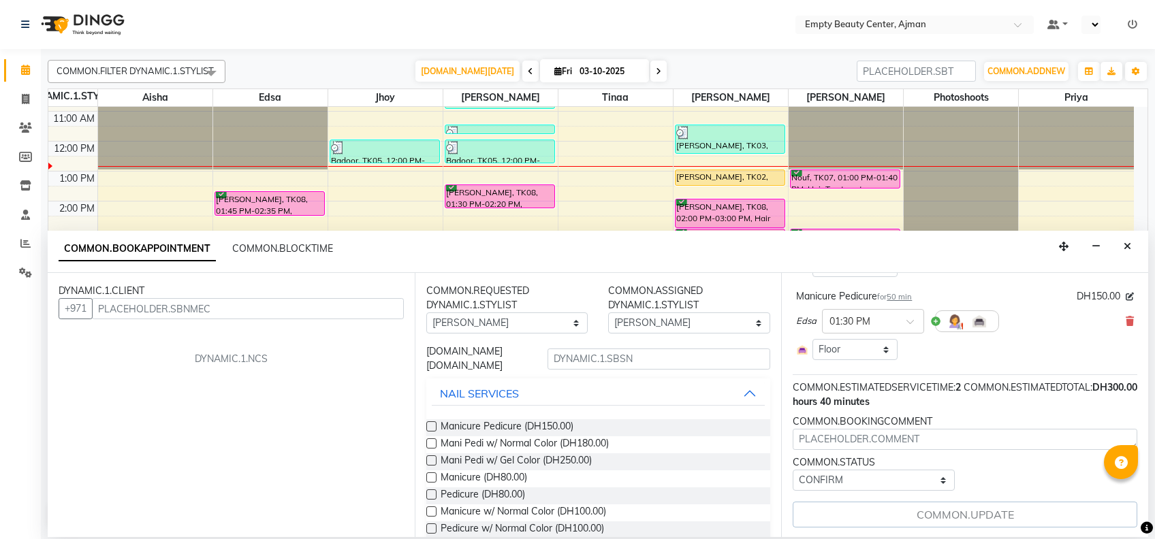
click at [957, 507] on div "COMMON.UPDATE" at bounding box center [965, 515] width 345 height 26
click at [917, 507] on div "COMMON.UPDATE" at bounding box center [965, 515] width 345 height 26
click at [1124, 246] on icon "Close" at bounding box center [1127, 247] width 7 height 10
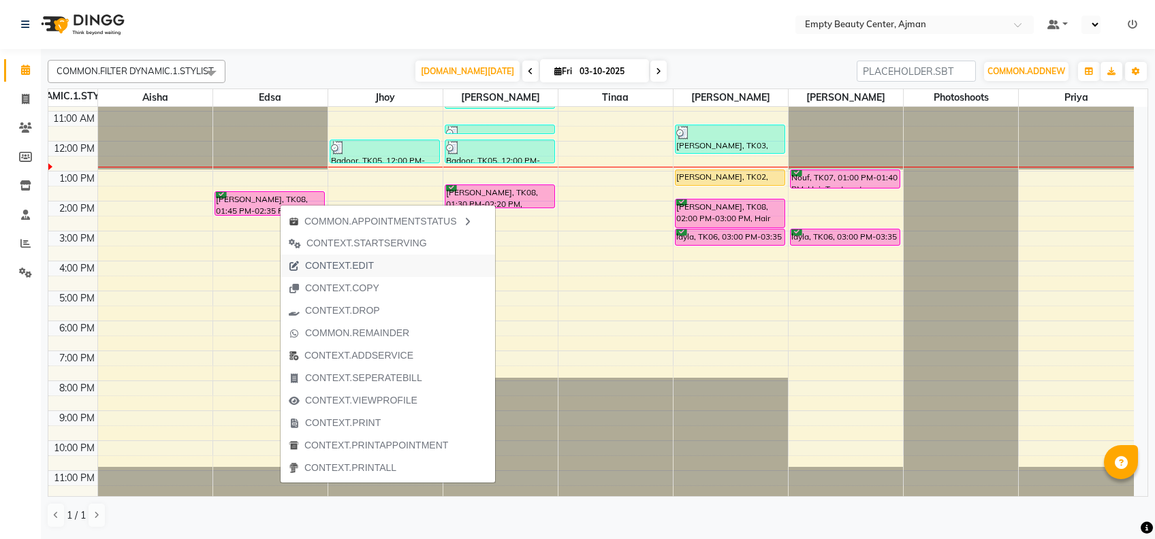
click at [349, 261] on span "CONTEXT.EDIT" at bounding box center [339, 266] width 69 height 14
select select "tentative"
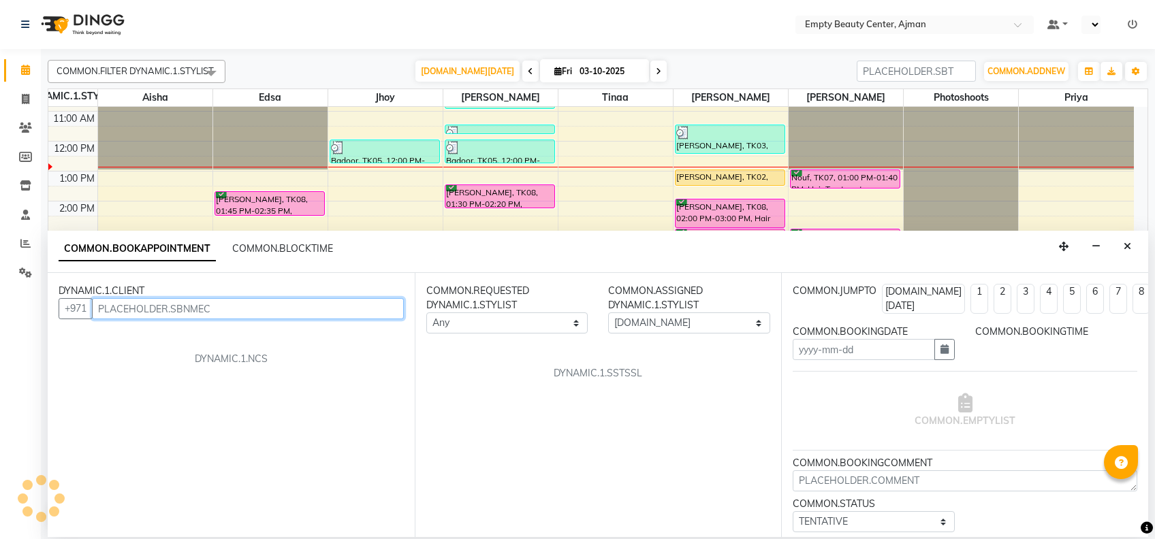
type input "03-10-2025"
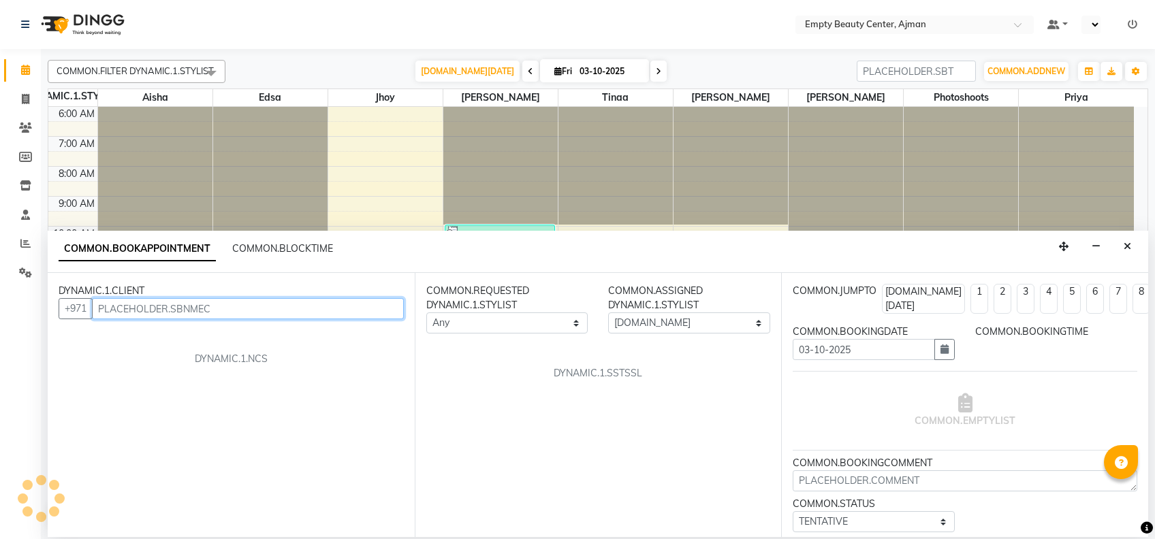
select select "confirm booking"
select select "810"
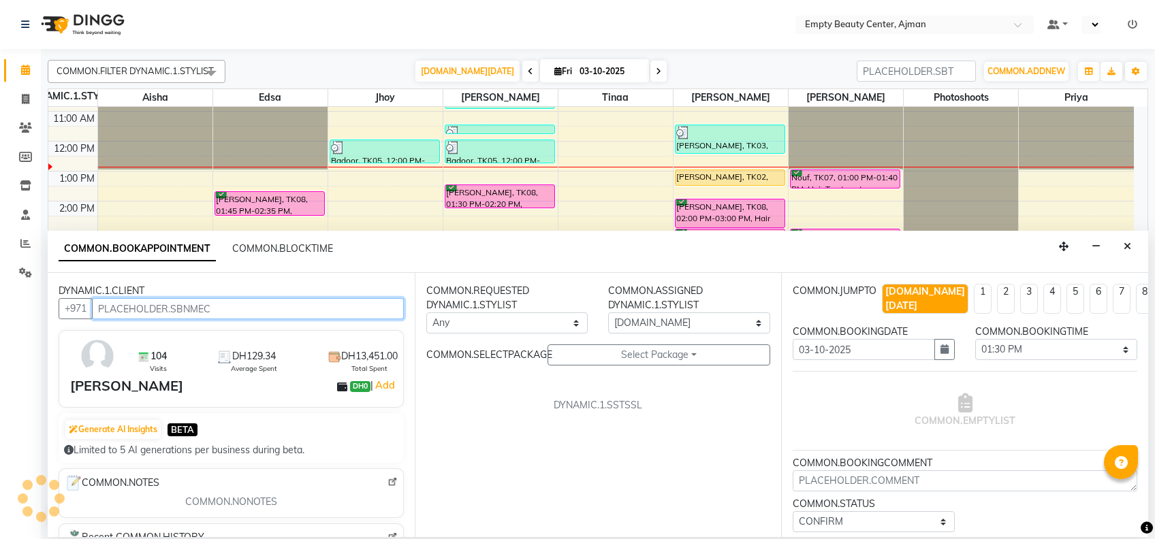
select select "59636"
select select "1181"
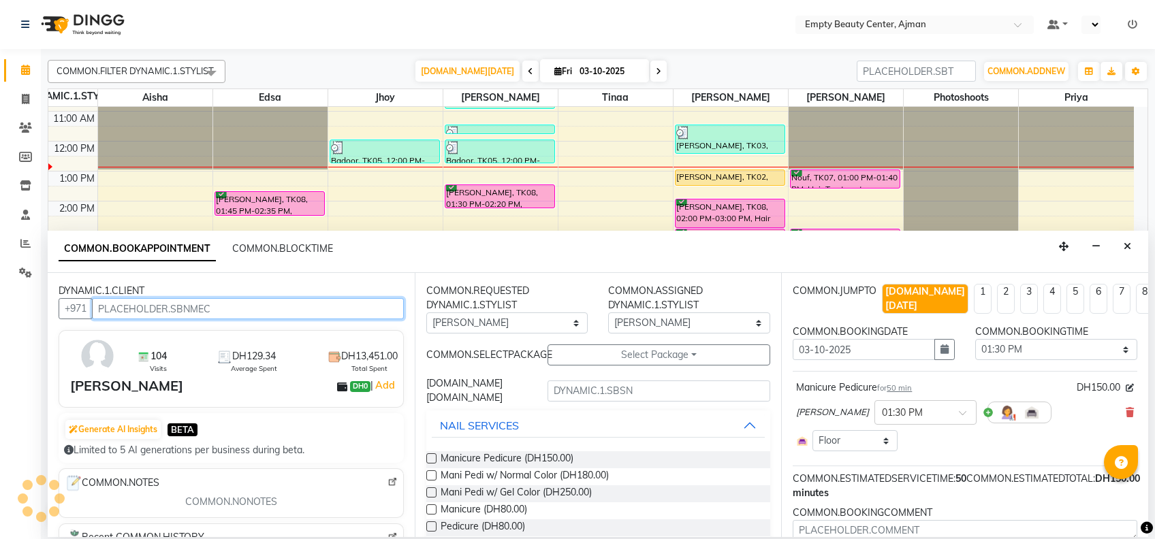
select select "1181"
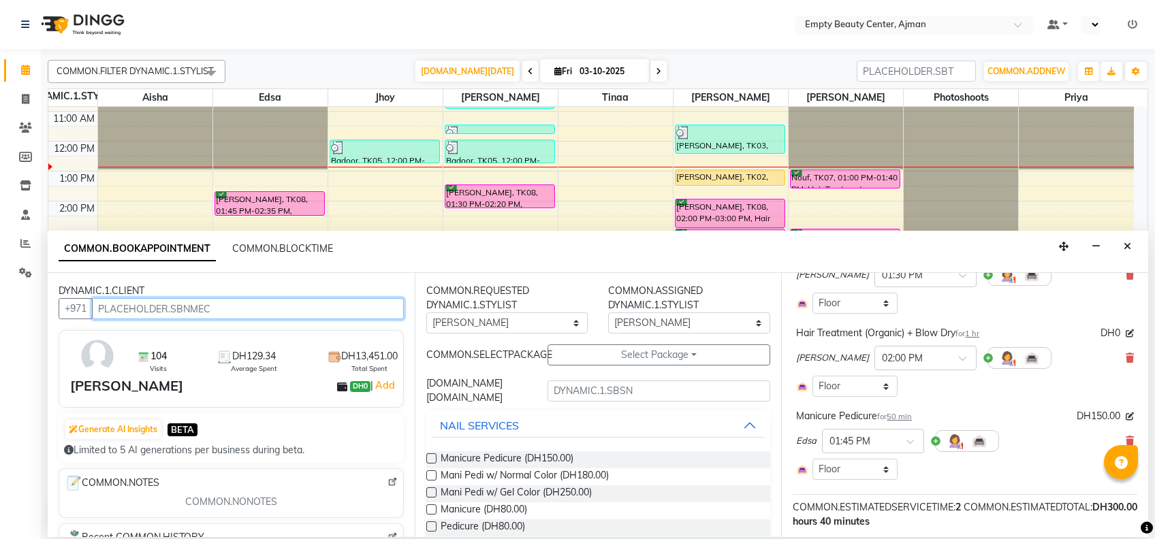
scroll to position [170, 0]
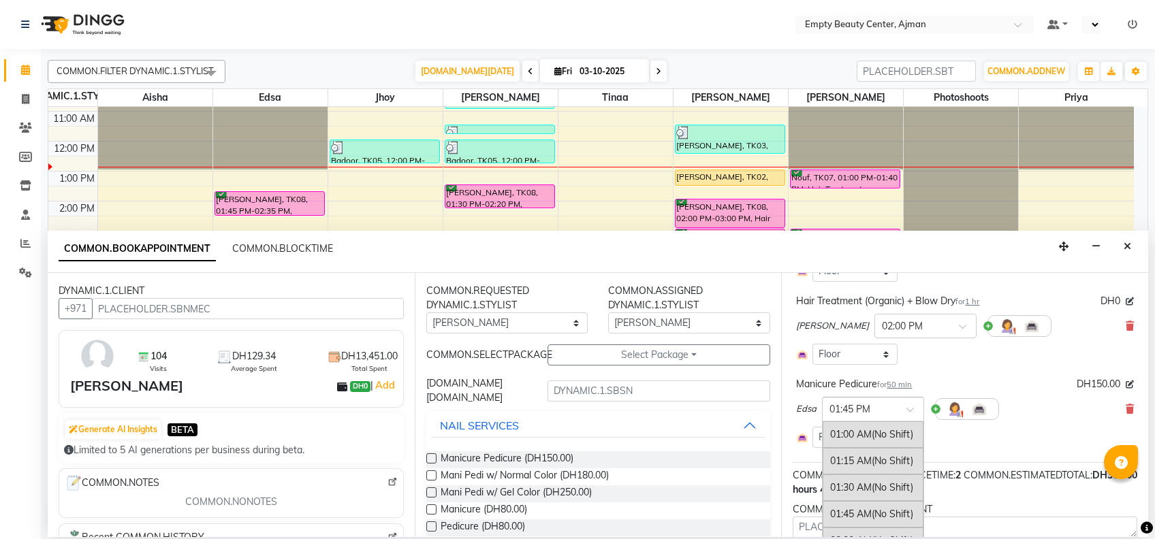
click at [851, 397] on div "× 01:45 PM" at bounding box center [873, 409] width 102 height 25
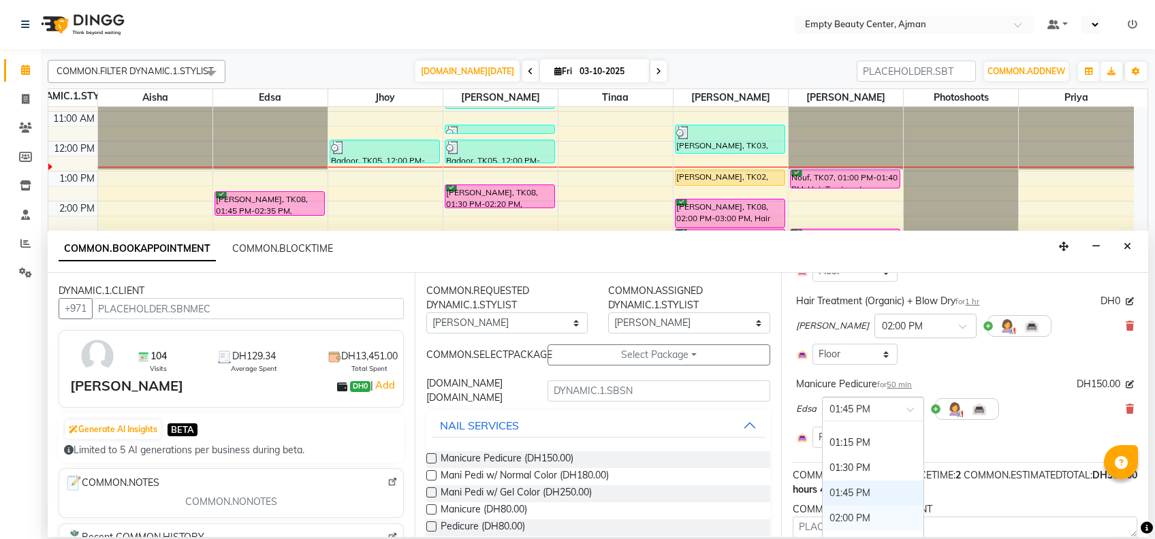
scroll to position [1292, 0]
click at [869, 455] on div "01:30 PM" at bounding box center [873, 467] width 101 height 25
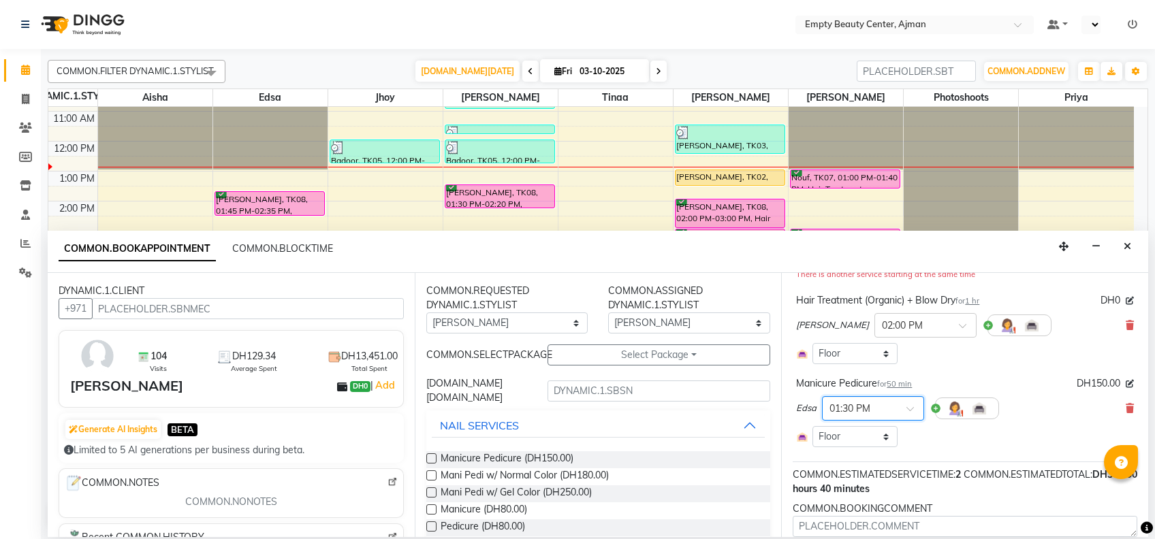
scroll to position [270, 0]
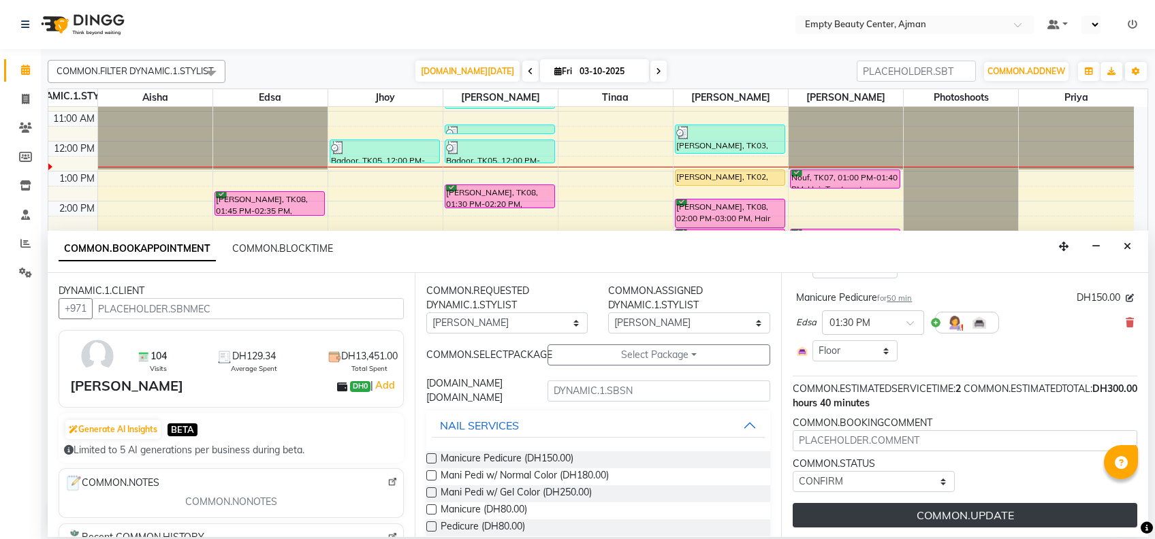
click at [888, 503] on button "COMMON.UPDATE" at bounding box center [965, 515] width 345 height 25
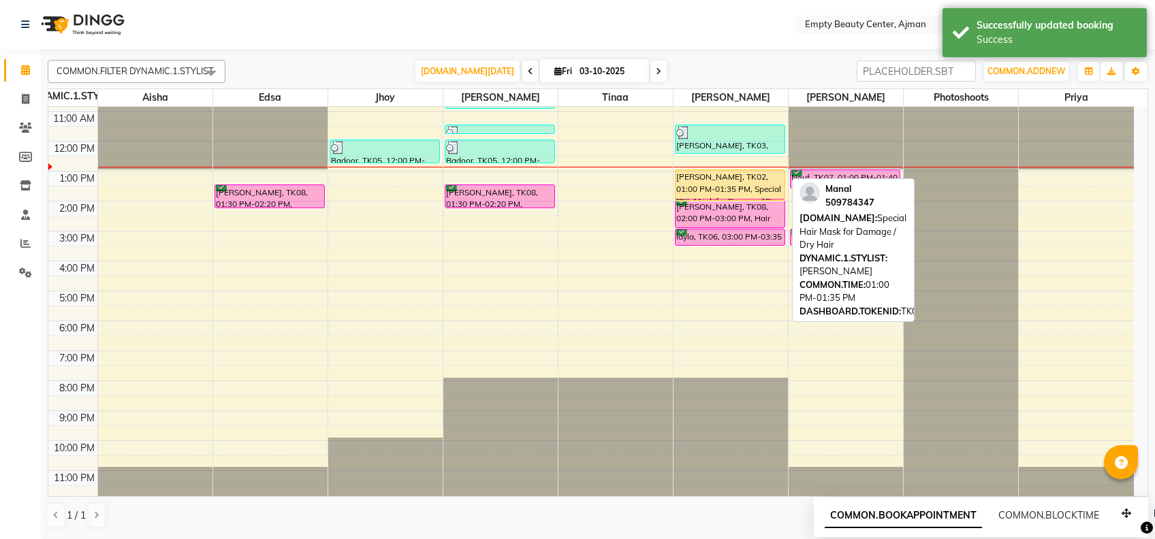
drag, startPoint x: 723, startPoint y: 182, endPoint x: 722, endPoint y: 191, distance: 8.2
click at [722, 191] on div "[PERSON_NAME], TK03, 11:30 AM-12:30 PM, Hair Treatment (Organic) + Blow Dry [PE…" at bounding box center [730, 141] width 114 height 718
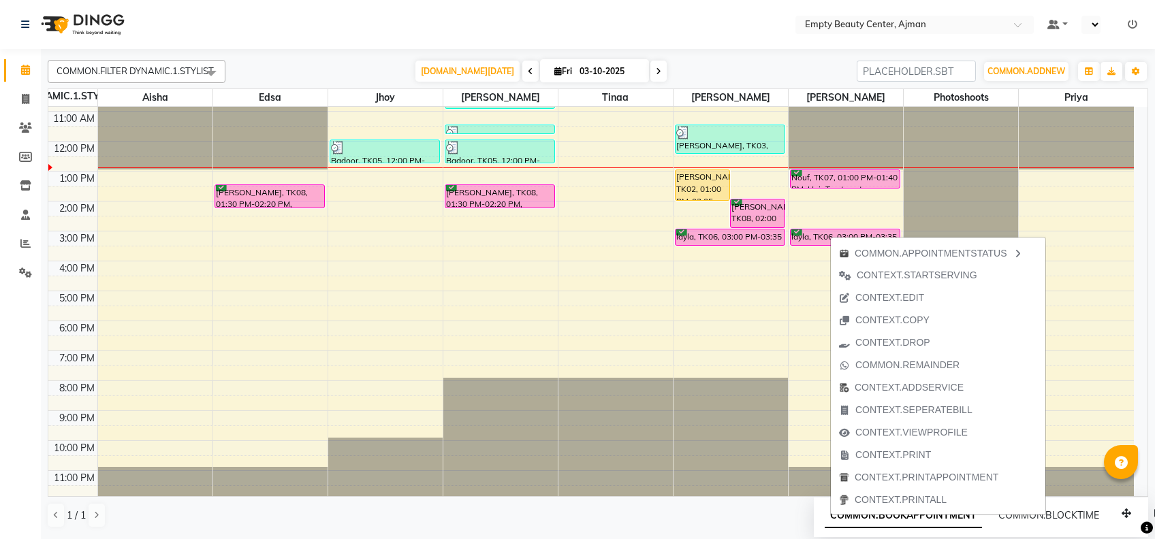
click at [723, 508] on div "1 / 1" at bounding box center [598, 516] width 1100 height 26
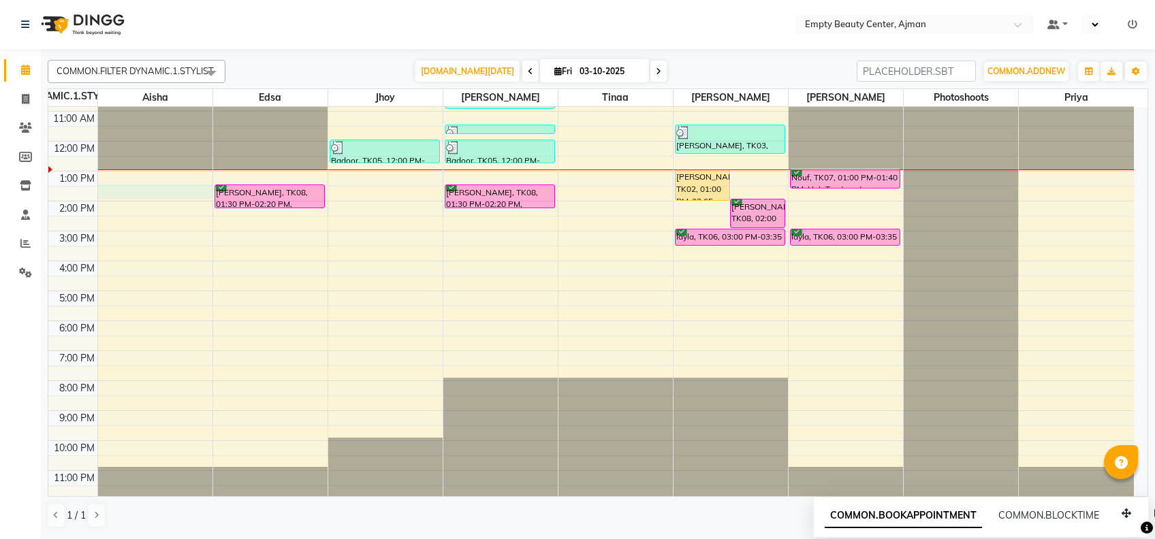
click at [147, 185] on div "12:00 AM 1:00 AM 2:00 AM 3:00 AM 4:00 AM 5:00 AM 6:00 AM 7:00 AM 8:00 AM 9:00 A…" at bounding box center [590, 141] width 1085 height 718
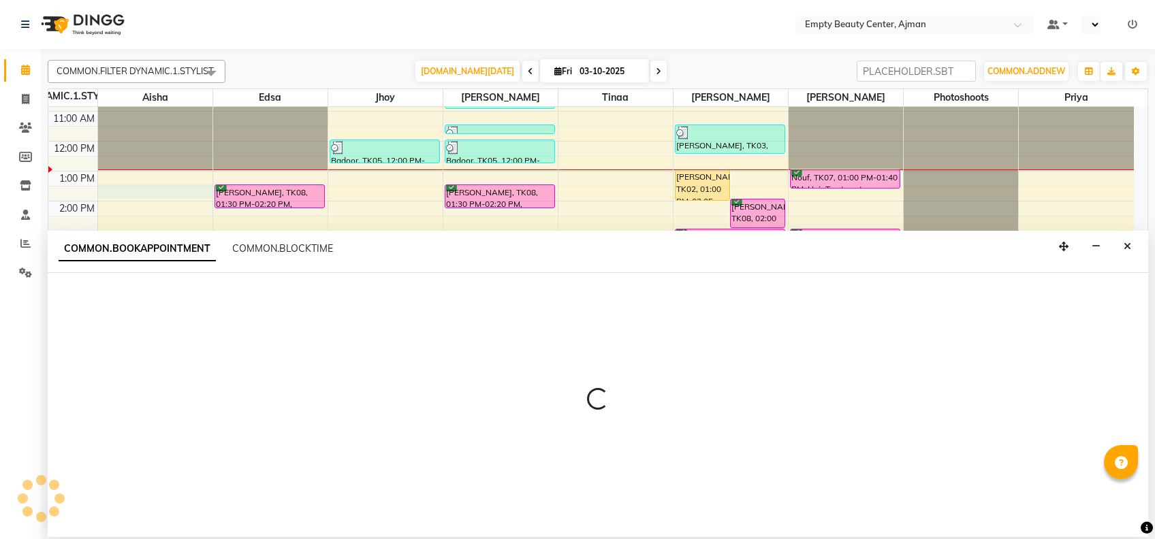
select select "41790"
select select "810"
select select "tentative"
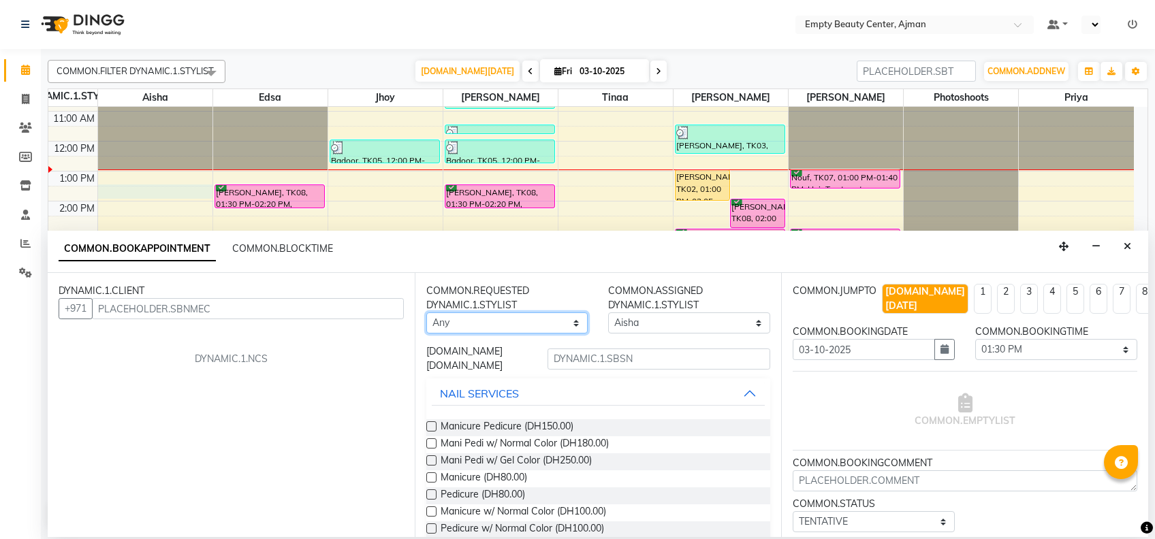
click at [537, 318] on select "Any [PERSON_NAME] Edsa jhoy [PERSON_NAME] Photoshoots Priya [PERSON_NAME] [PERS…" at bounding box center [507, 323] width 162 height 21
click at [426, 313] on select "Any [PERSON_NAME] Edsa jhoy [PERSON_NAME] Photoshoots Priya [PERSON_NAME] [PERS…" at bounding box center [507, 323] width 162 height 21
click at [503, 327] on select "Any [PERSON_NAME] Edsa jhoy [PERSON_NAME] Photoshoots Priya [PERSON_NAME] [PERS…" at bounding box center [507, 323] width 162 height 21
select select "41790"
click at [426, 313] on select "Any [PERSON_NAME] Edsa jhoy [PERSON_NAME] Photoshoots Priya [PERSON_NAME] [PERS…" at bounding box center [507, 323] width 162 height 21
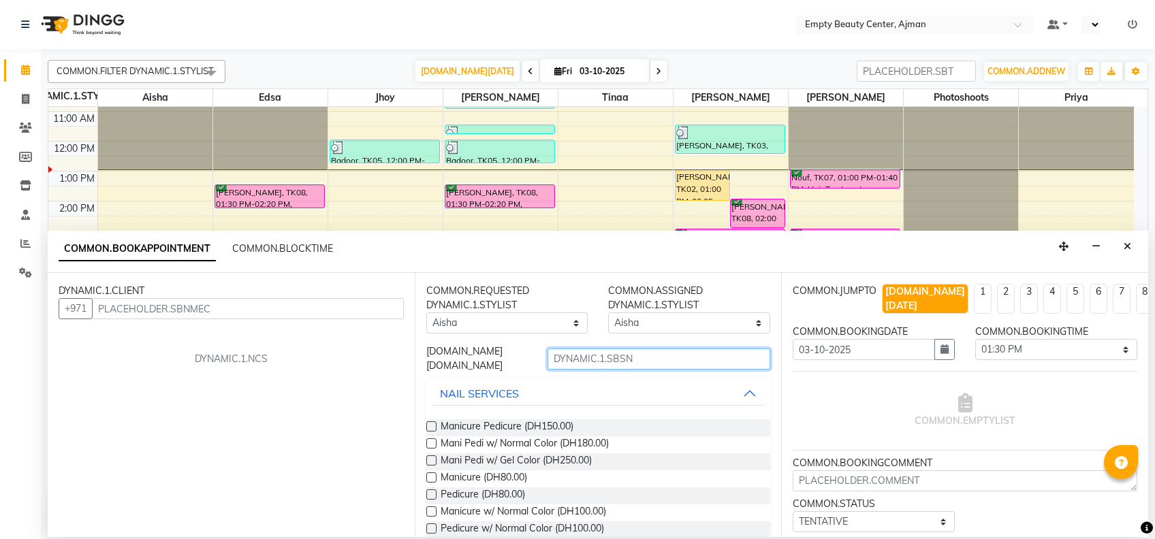
click at [565, 360] on input "text" at bounding box center [658, 359] width 223 height 21
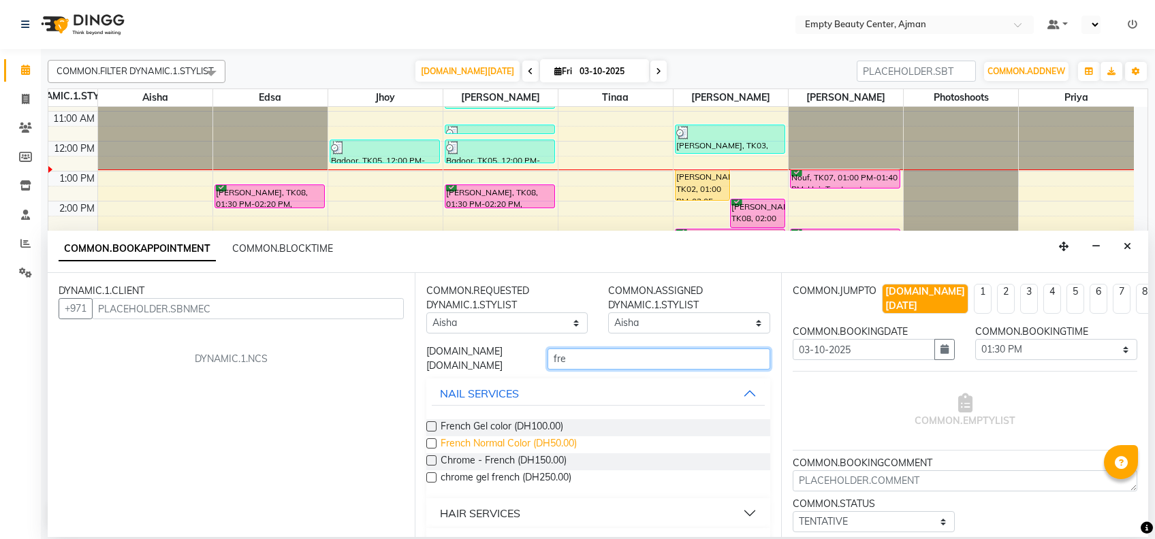
type input "fre"
click at [529, 444] on span "French Normal Color (DH50.00)" at bounding box center [509, 444] width 136 height 17
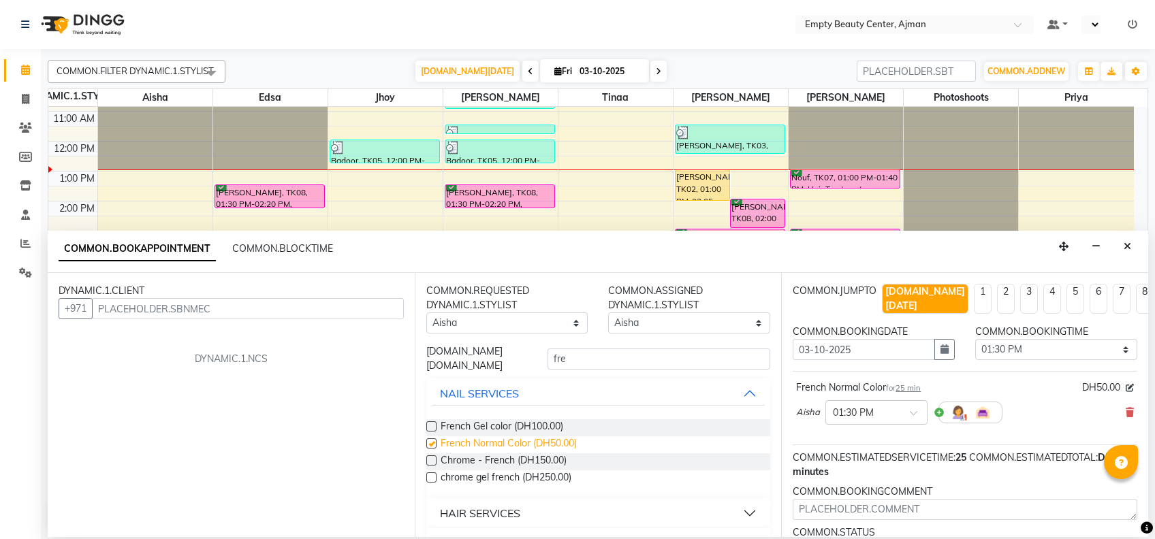
checkbox input "false"
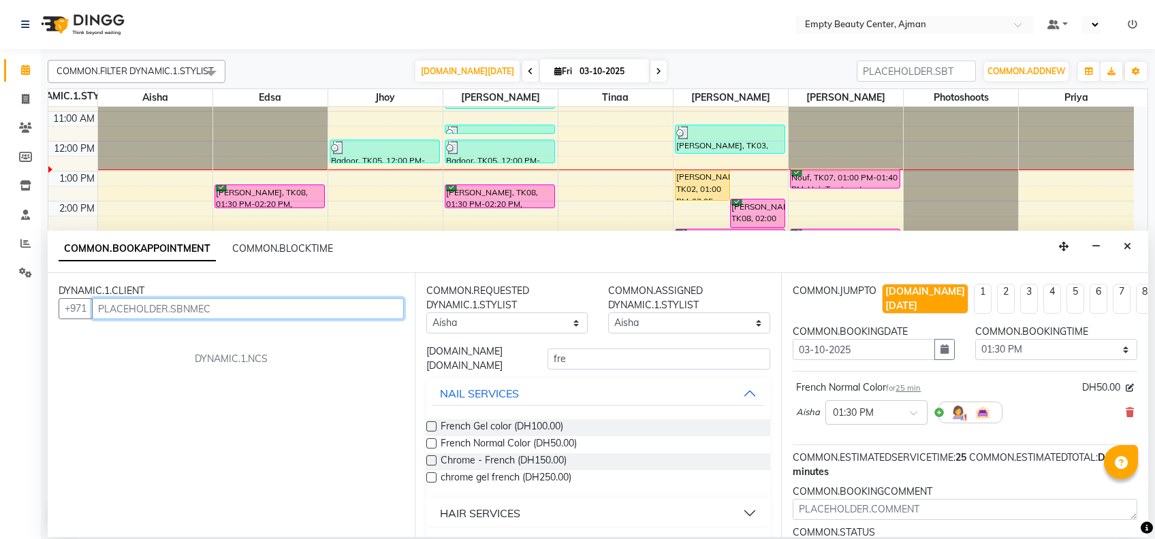
click at [206, 304] on input "text" at bounding box center [248, 308] width 312 height 21
type input "551230075"
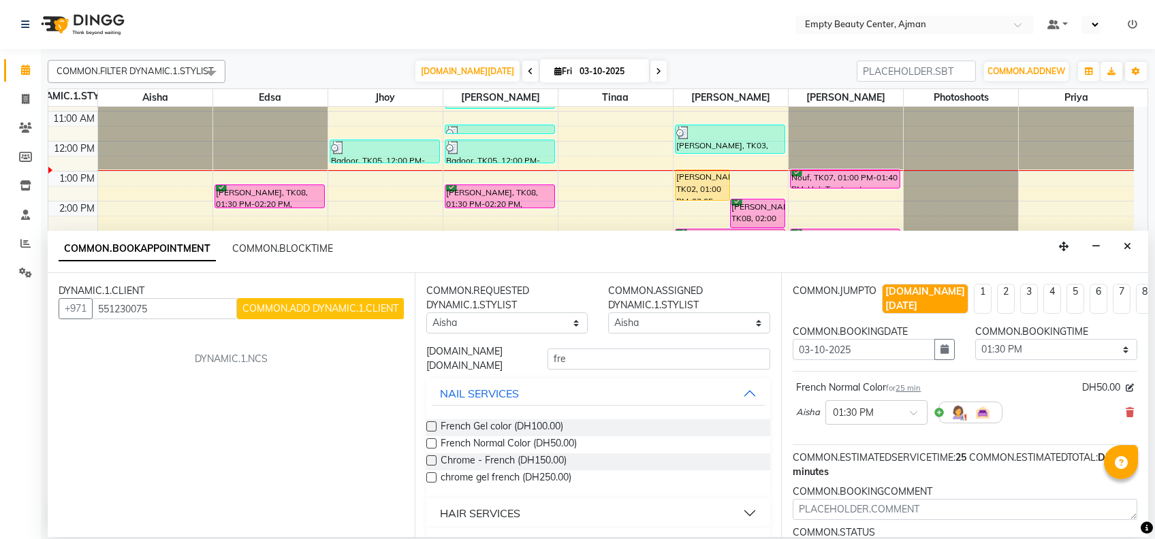
click at [298, 310] on span "COMMON.ADD DYNAMIC.1.CLIENT" at bounding box center [320, 308] width 156 height 12
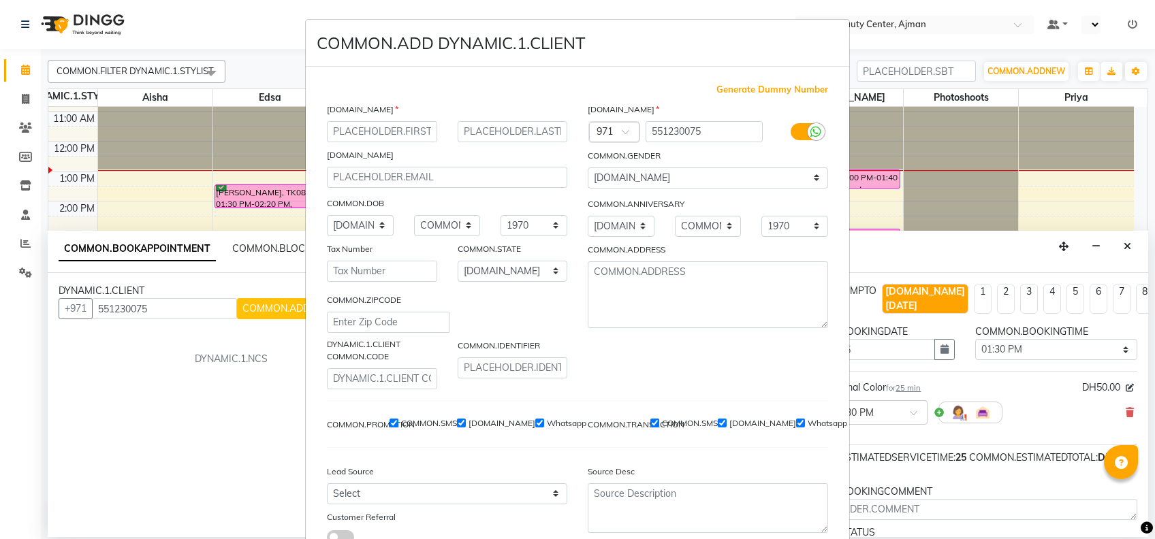
click at [387, 124] on input "text" at bounding box center [382, 131] width 110 height 21
type input "hessa"
click at [611, 174] on select "[DOMAIN_NAME] [DOMAIN_NAME][DEMOGRAPHIC_DATA] [DOMAIN_NAME][DEMOGRAPHIC_DATA] […" at bounding box center [708, 178] width 240 height 21
select select "[DEMOGRAPHIC_DATA]"
click at [588, 168] on select "[DOMAIN_NAME] [DOMAIN_NAME][DEMOGRAPHIC_DATA] [DOMAIN_NAME][DEMOGRAPHIC_DATA] […" at bounding box center [708, 178] width 240 height 21
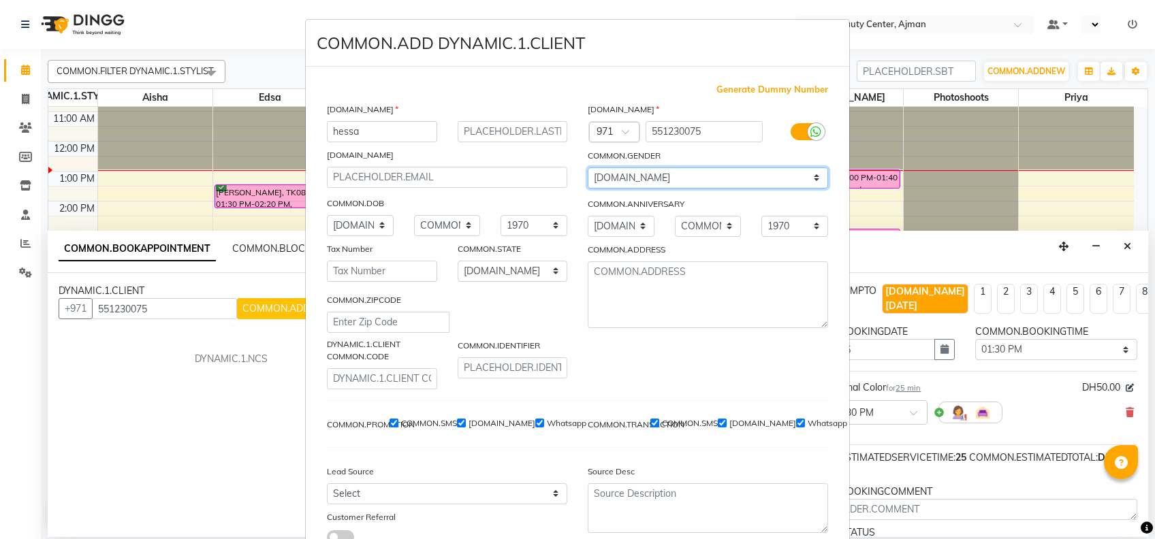
scroll to position [98, 0]
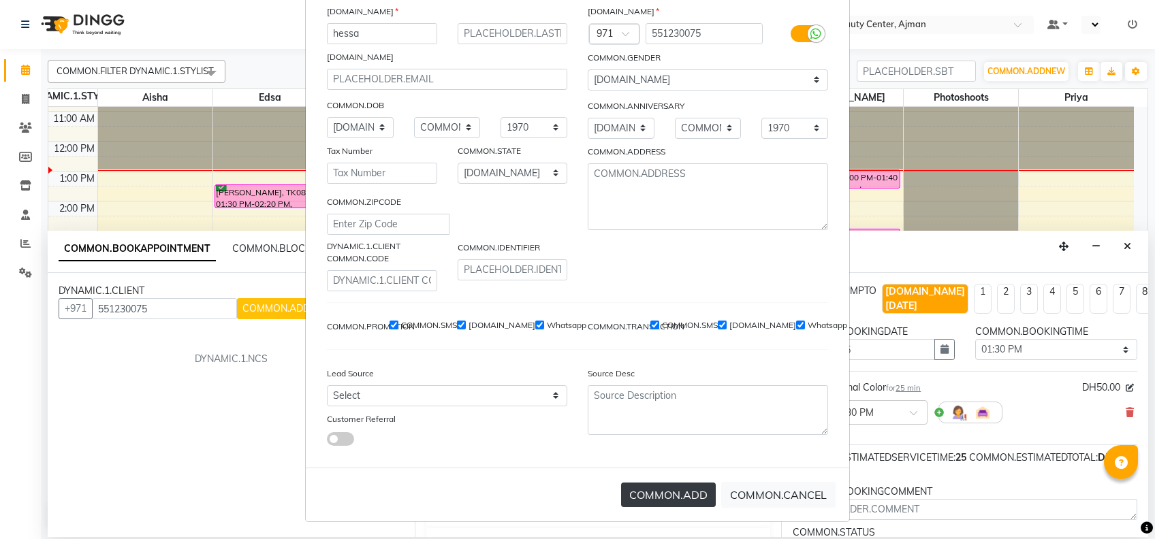
click at [658, 505] on button "COMMON.ADD" at bounding box center [668, 495] width 95 height 25
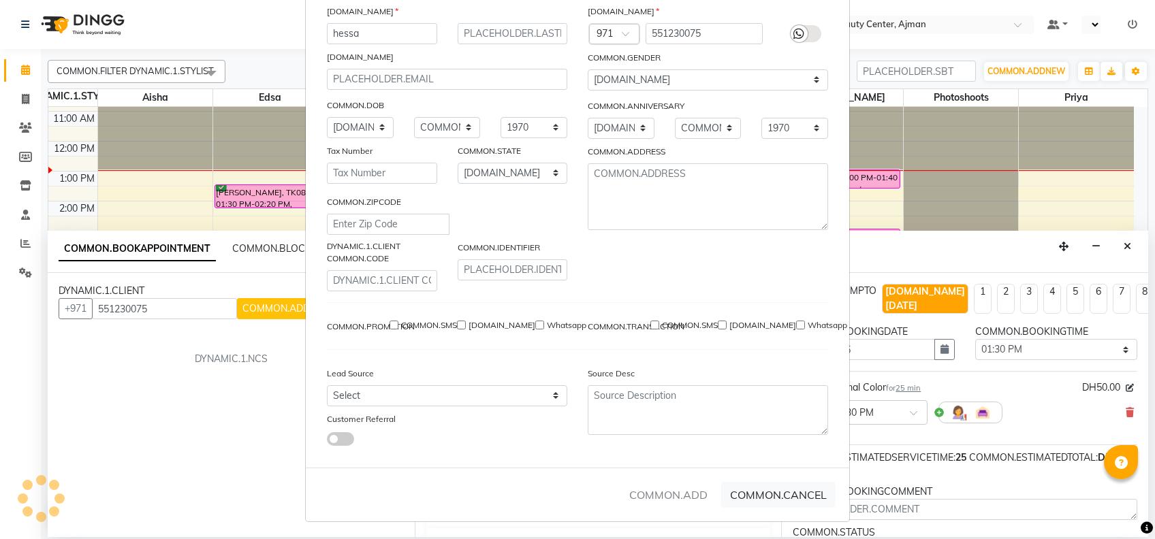
select select
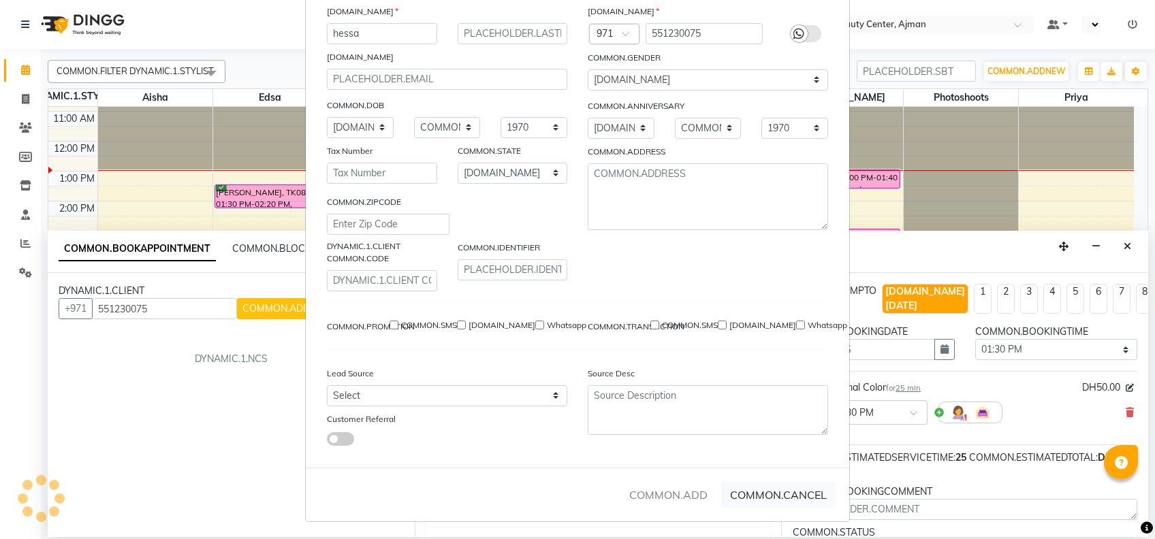
select select
checkbox input "false"
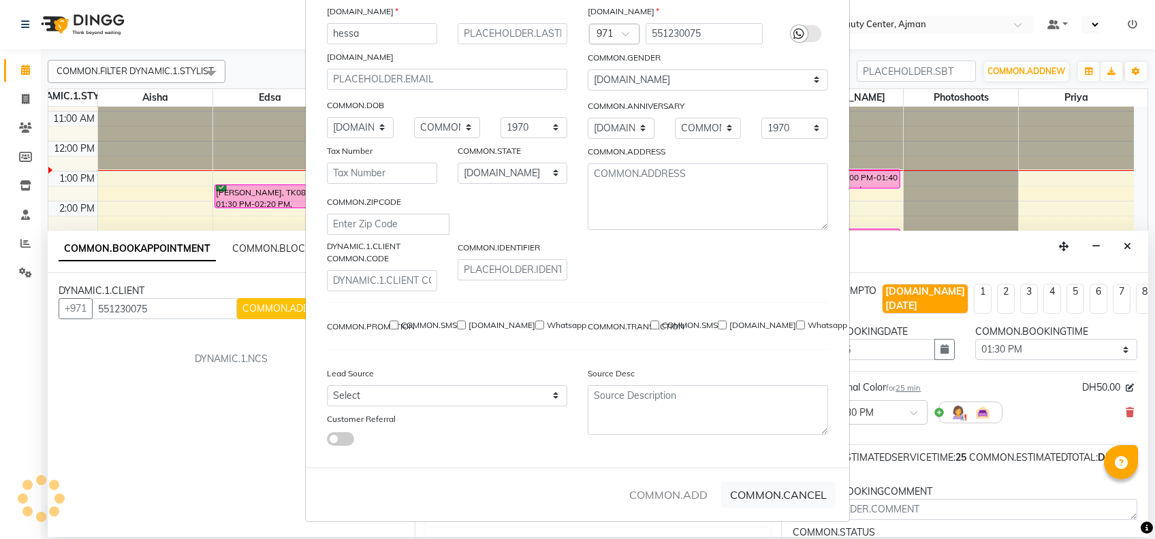
checkbox input "false"
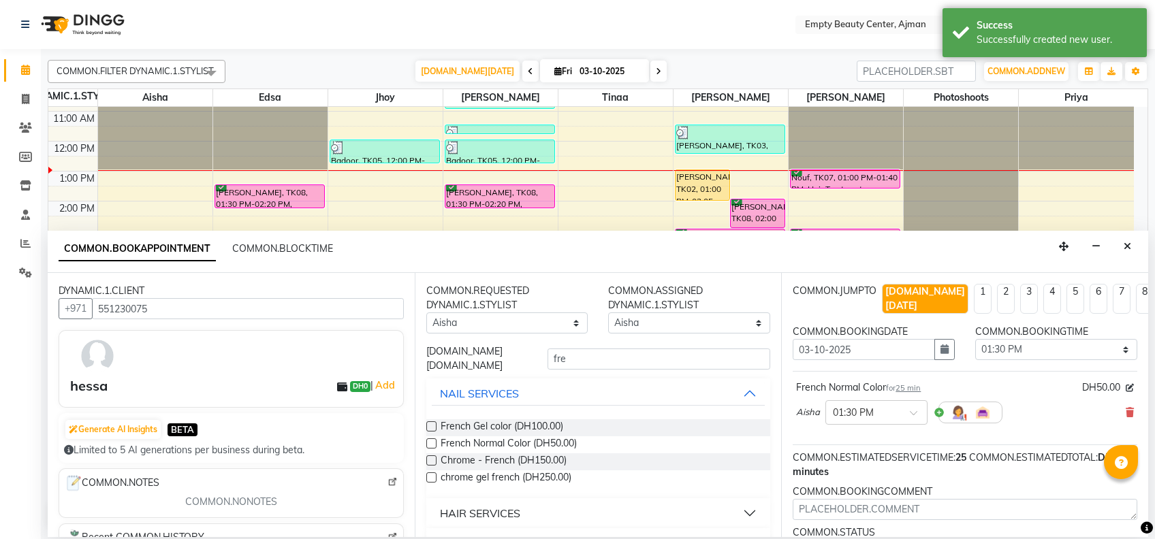
scroll to position [109, 0]
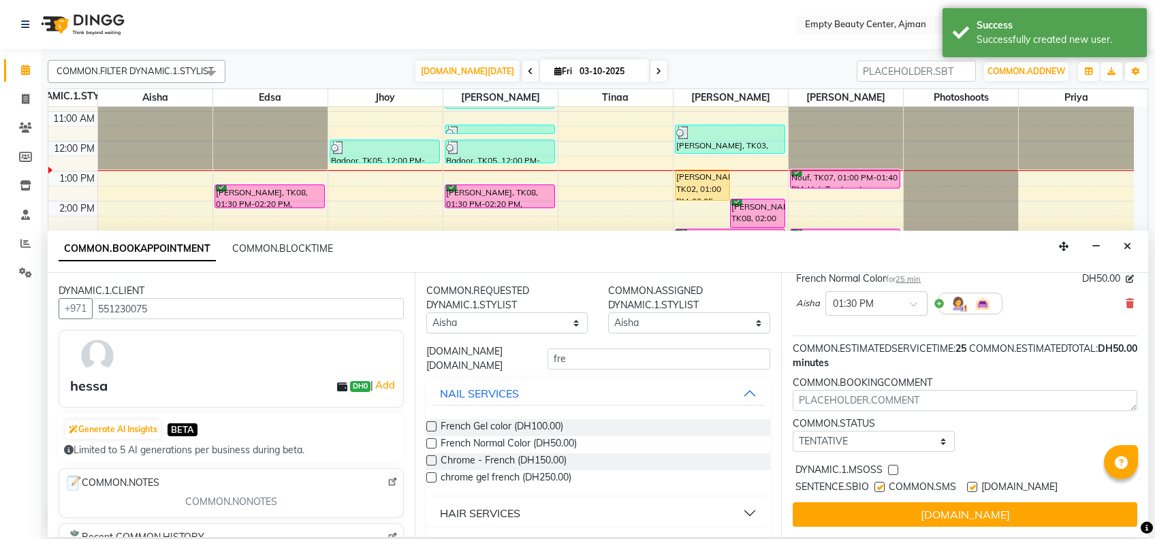
click at [910, 440] on div "COMMON.JUMPTO [DOMAIN_NAME][DATE] 1 2 3 4 5 6 7 8 COMMON.WEEKS COMMON.BOOKINGDA…" at bounding box center [964, 405] width 367 height 264
click at [915, 432] on select "[DOMAIN_NAME] TENTATIVE CONFIRM CHECK-IN UPCOMING" at bounding box center [874, 441] width 162 height 21
select select "confirm booking"
click at [793, 431] on select "[DOMAIN_NAME] TENTATIVE CONFIRM CHECK-IN UPCOMING" at bounding box center [874, 441] width 162 height 21
click at [909, 349] on div "COMMON.ESTIMATEDSERVICETIME: 25 minutes" at bounding box center [881, 356] width 176 height 29
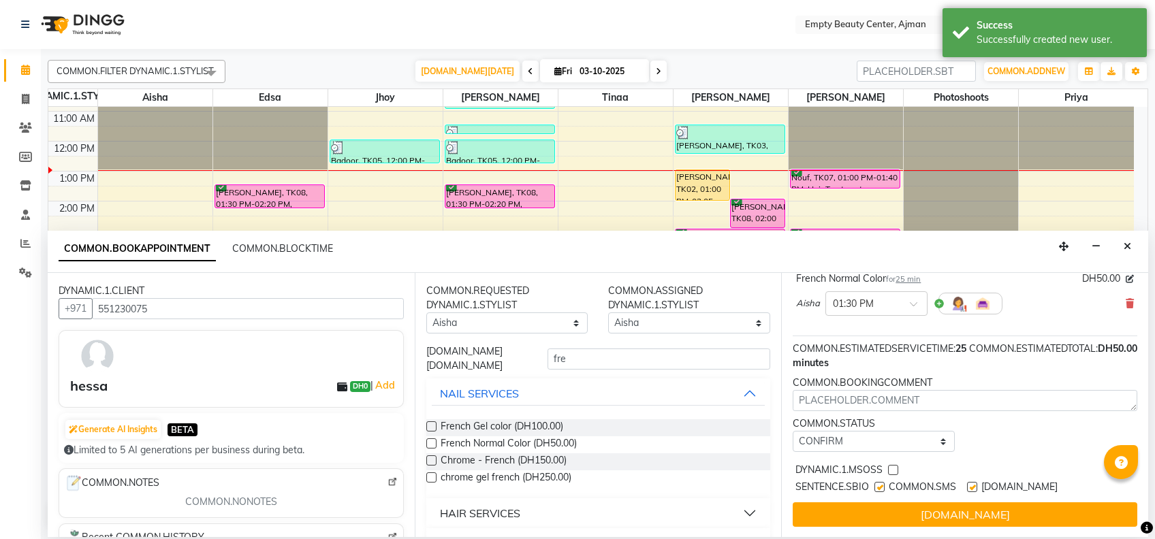
click at [893, 465] on label at bounding box center [893, 470] width 10 height 10
click at [893, 467] on input "checkbox" at bounding box center [892, 471] width 9 height 9
checkbox input "true"
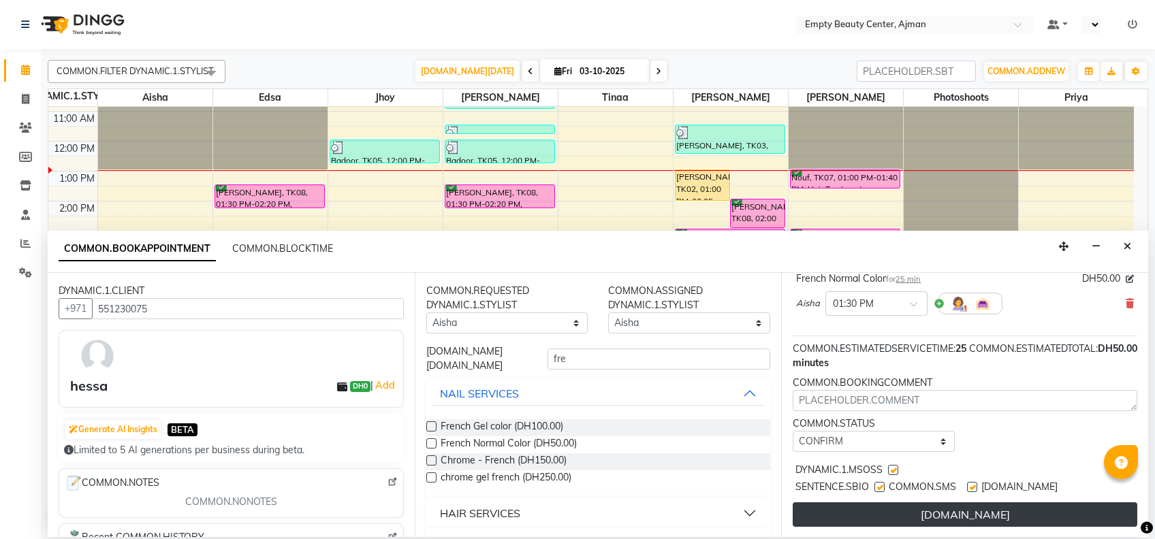
click at [906, 503] on button "[DOMAIN_NAME]" at bounding box center [965, 515] width 345 height 25
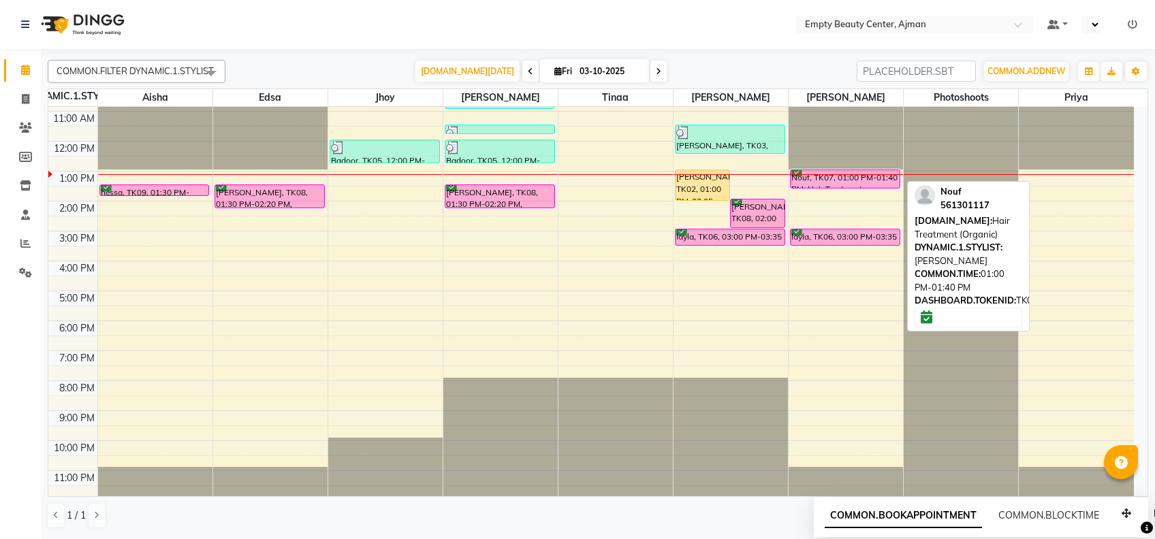
click at [872, 180] on div "Nouf, TK07, 01:00 PM-01:40 PM, Hair Treatment (Organic)" at bounding box center [845, 179] width 109 height 18
select select "6"
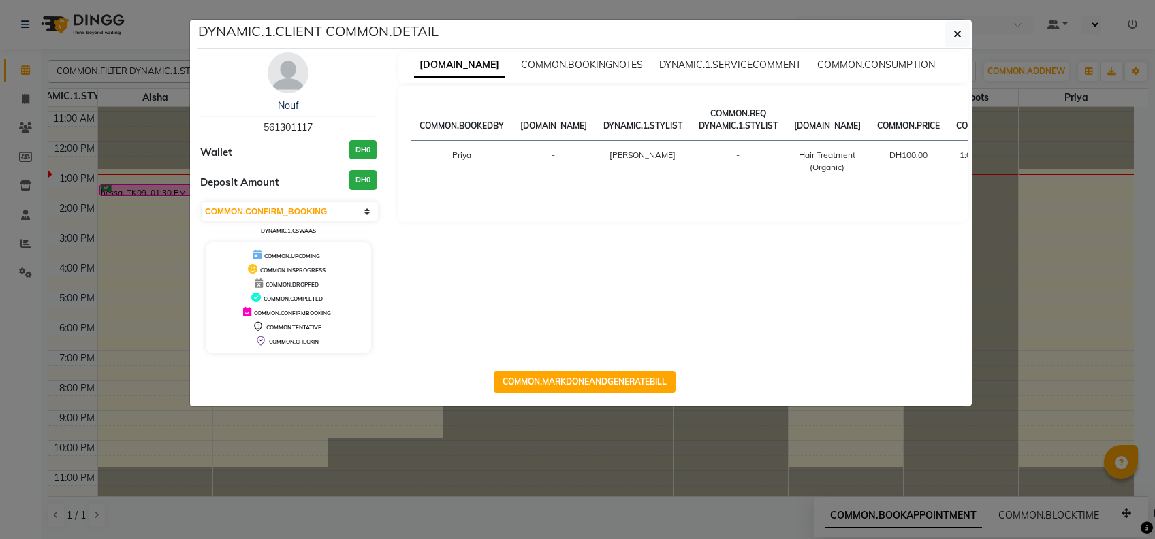
click at [740, 471] on ngb-modal-window "DYNAMIC.1.CLIENT COMMON.DETAIL Nouf 561301117 Wallet DH0 Deposit Amount DH0 [DO…" at bounding box center [577, 269] width 1155 height 539
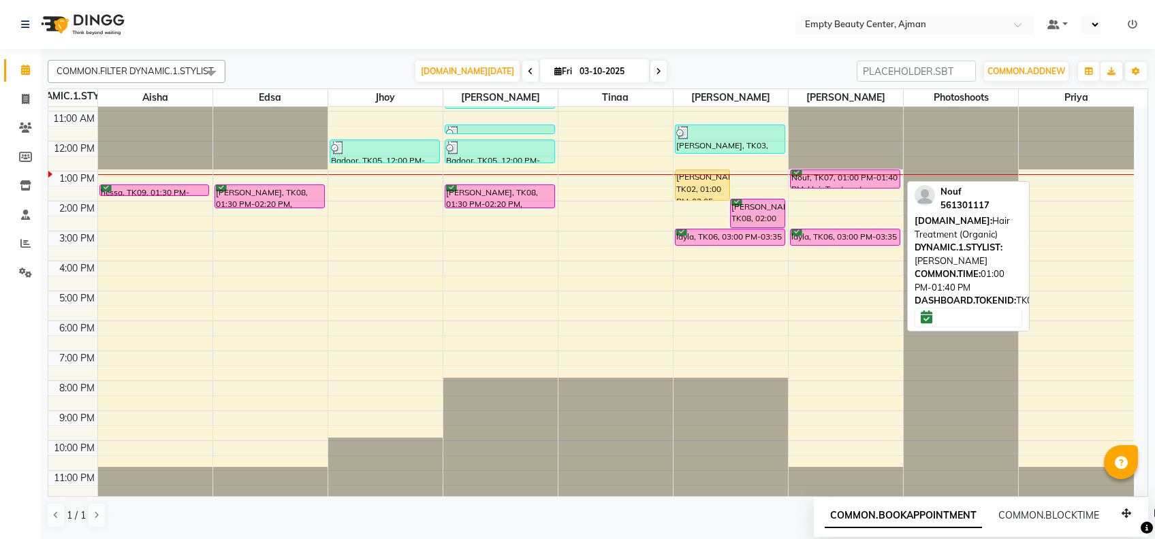
click at [839, 180] on div "Nouf, TK07, 01:00 PM-01:40 PM, Hair Treatment (Organic)" at bounding box center [845, 179] width 109 height 18
select select "6"
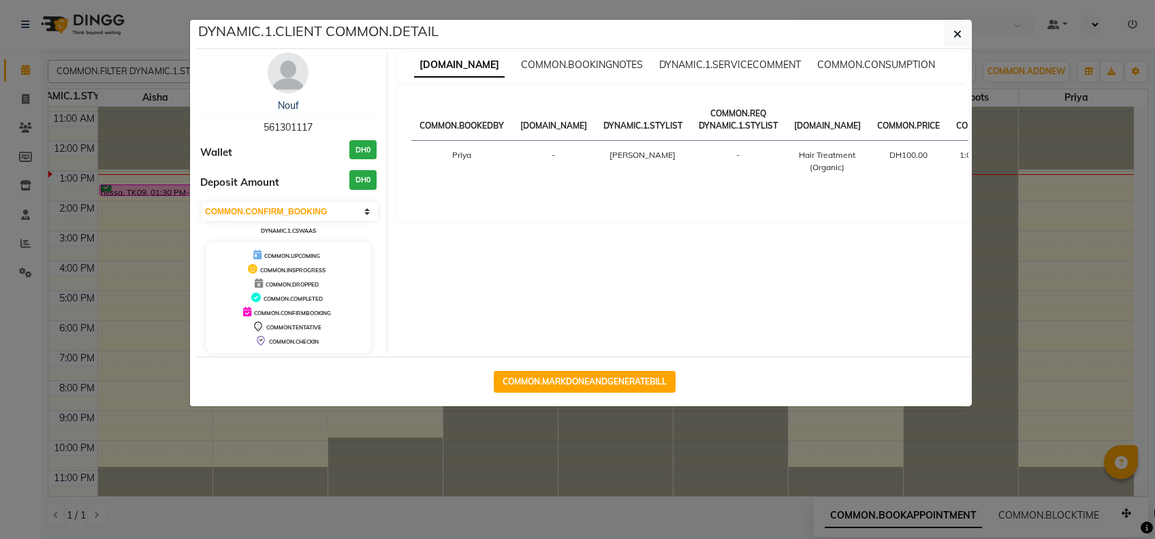
click at [814, 473] on ngb-modal-window "DYNAMIC.1.CLIENT COMMON.DETAIL Nouf 561301117 Wallet DH0 Deposit Amount DH0 [DO…" at bounding box center [577, 269] width 1155 height 539
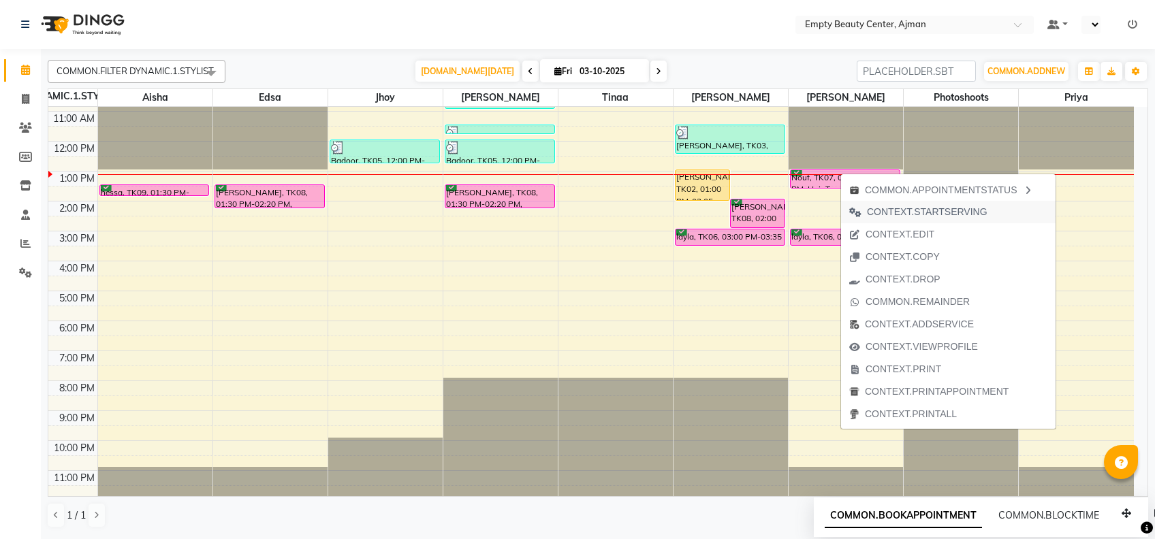
click at [942, 212] on span "CONTEXT.STARTSERVING" at bounding box center [927, 212] width 121 height 14
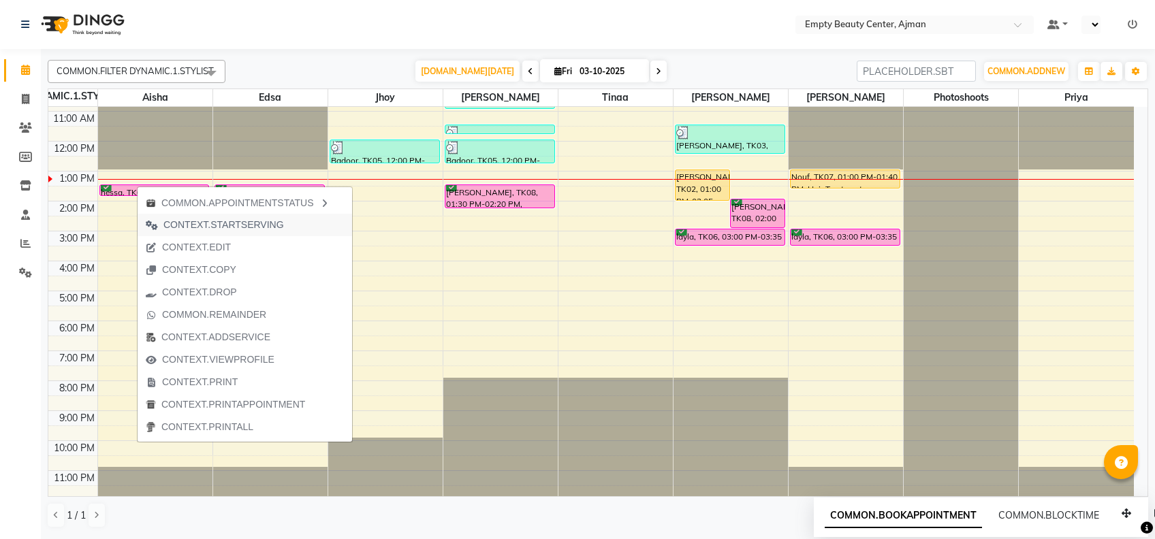
click at [256, 224] on span "CONTEXT.STARTSERVING" at bounding box center [223, 225] width 121 height 14
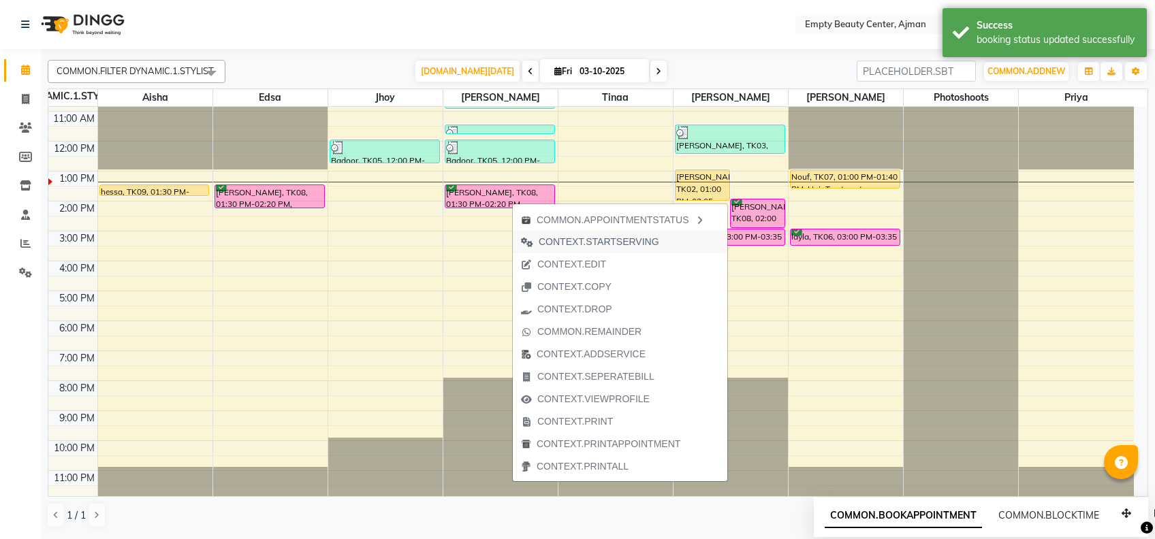
click at [632, 242] on span "CONTEXT.STARTSERVING" at bounding box center [599, 242] width 121 height 14
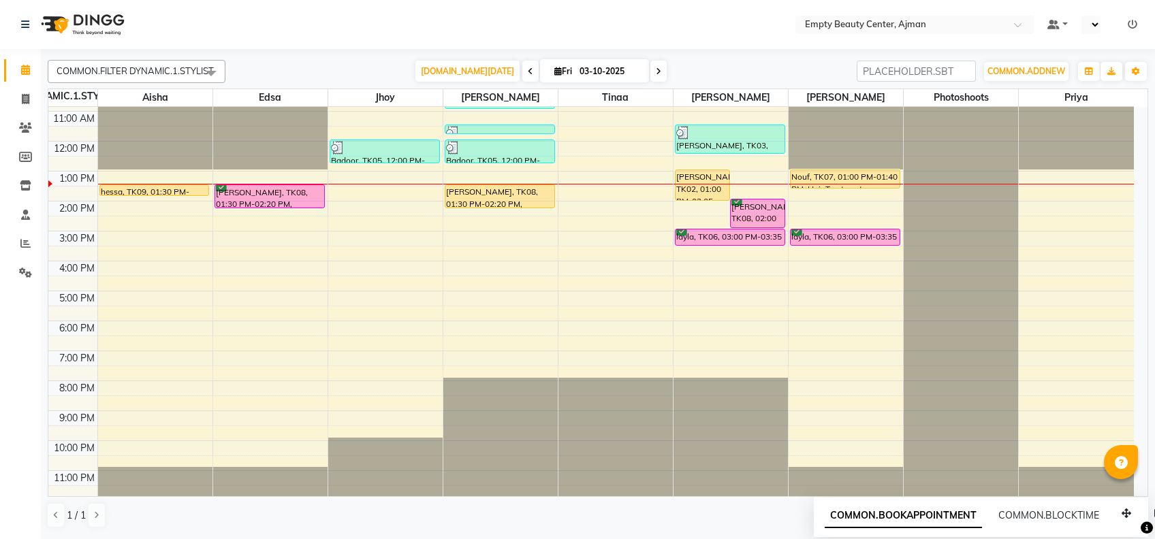
click at [819, 269] on div "12:00 AM 1:00 AM 2:00 AM 3:00 AM 4:00 AM 5:00 AM 6:00 AM 7:00 AM 8:00 AM 9:00 A…" at bounding box center [590, 141] width 1085 height 718
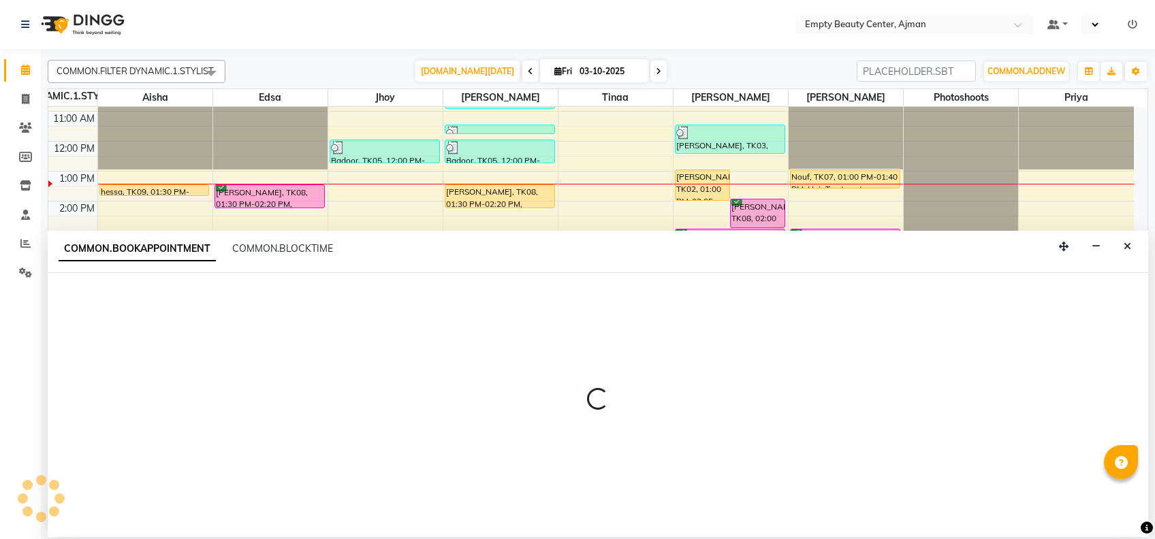
select select "57154"
select select "tentative"
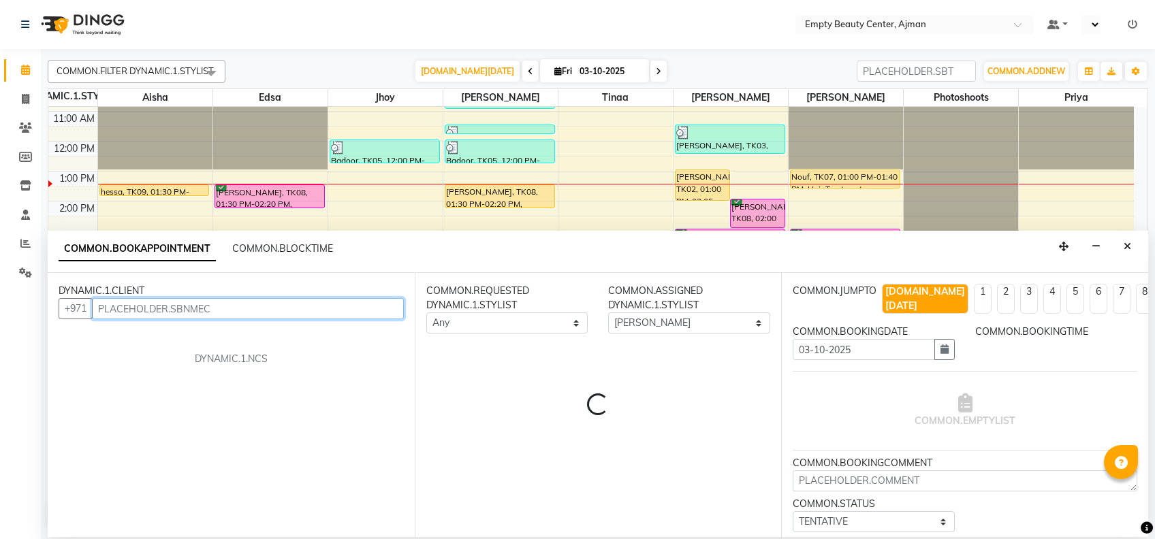
select select "960"
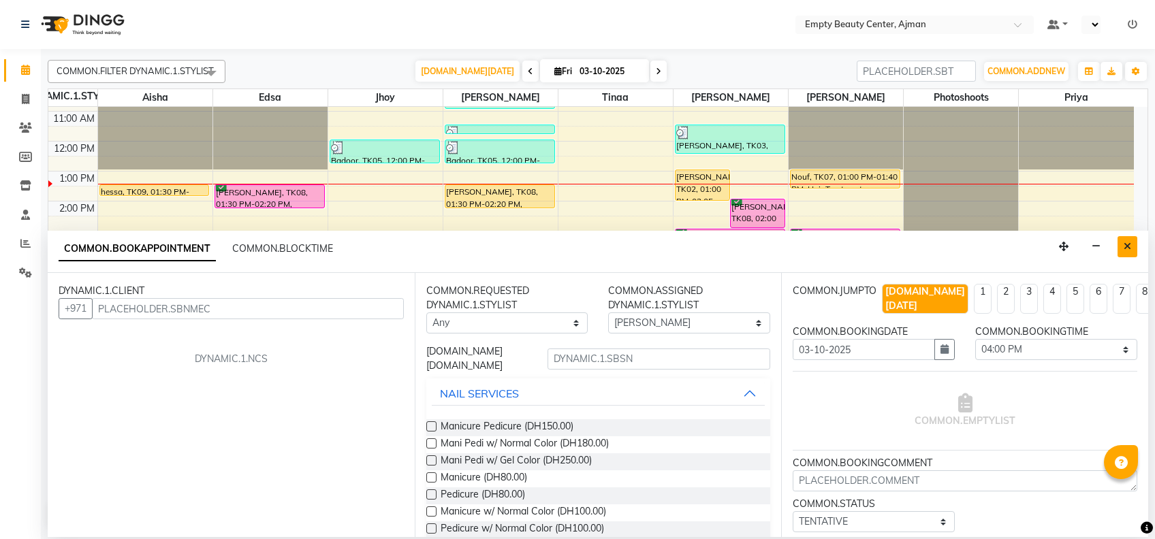
click at [1130, 247] on icon "Close" at bounding box center [1127, 247] width 7 height 10
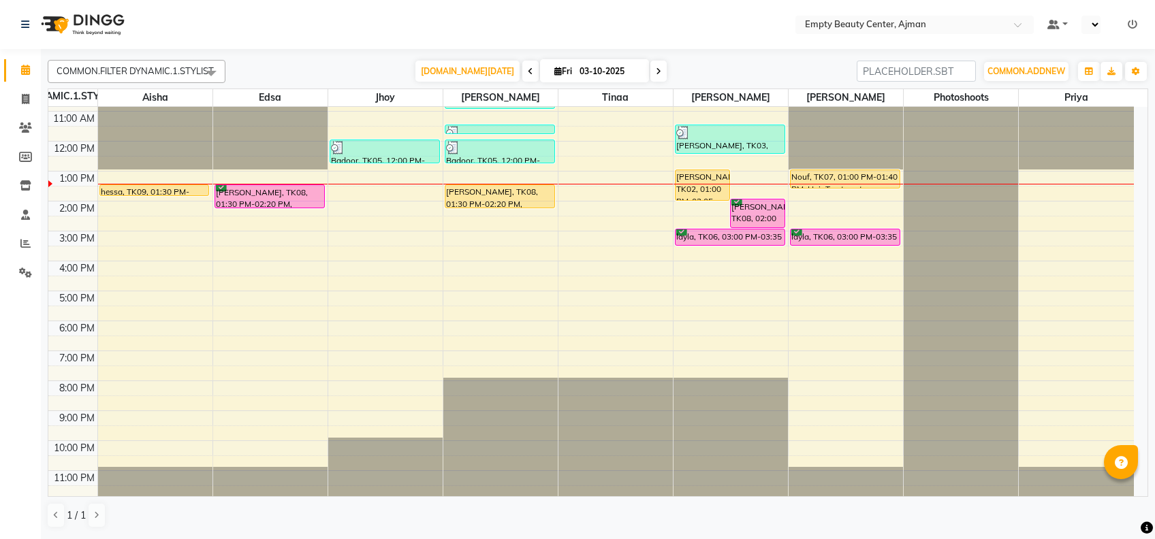
click at [808, 277] on div "12:00 AM 1:00 AM 2:00 AM 3:00 AM 4:00 AM 5:00 AM 6:00 AM 7:00 AM 8:00 AM 9:00 A…" at bounding box center [590, 141] width 1085 height 718
select select "57154"
select select "tentative"
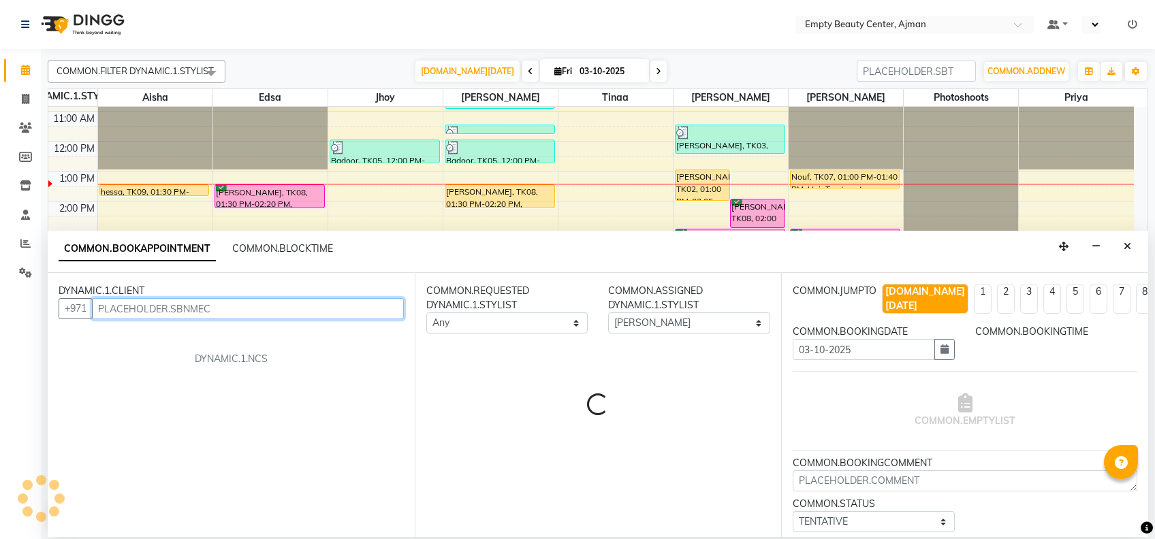
select select "990"
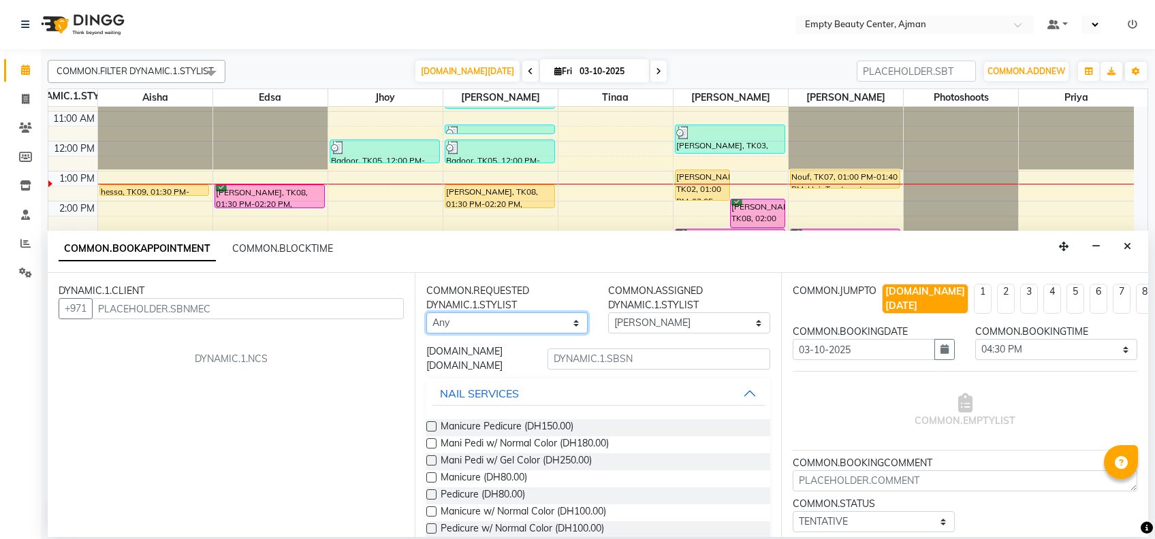
click at [510, 333] on select "Any [PERSON_NAME] Edsa jhoy [PERSON_NAME] Photoshoots Priya [PERSON_NAME] [PERS…" at bounding box center [507, 323] width 162 height 21
select select "57154"
click at [426, 313] on select "Any [PERSON_NAME] Edsa jhoy [PERSON_NAME] Photoshoots Priya [PERSON_NAME] [PERS…" at bounding box center [507, 323] width 162 height 21
click at [575, 364] on input "text" at bounding box center [658, 359] width 223 height 21
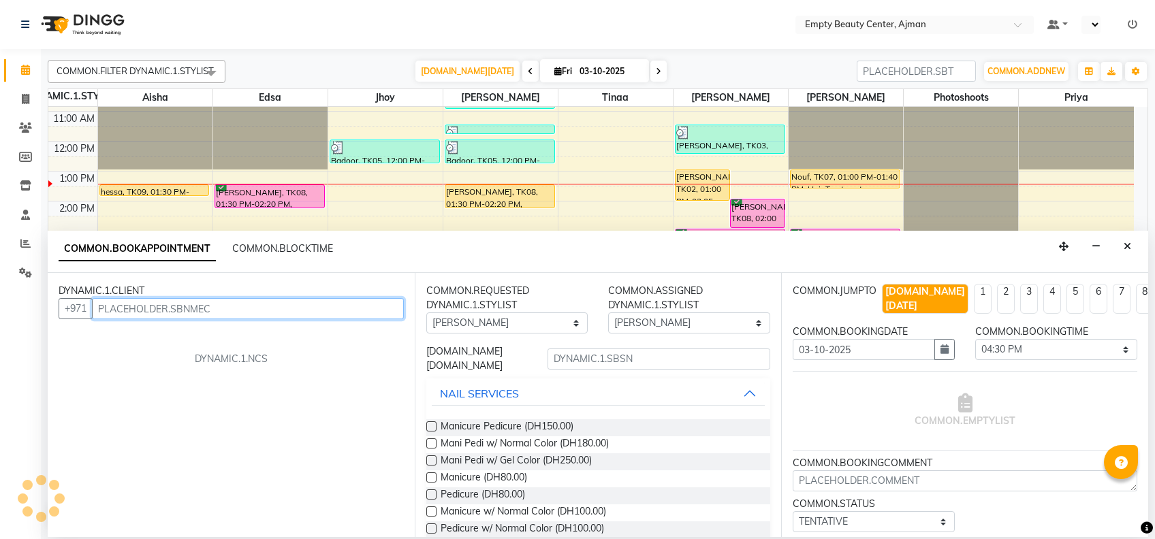
click at [237, 311] on input "text" at bounding box center [248, 308] width 312 height 21
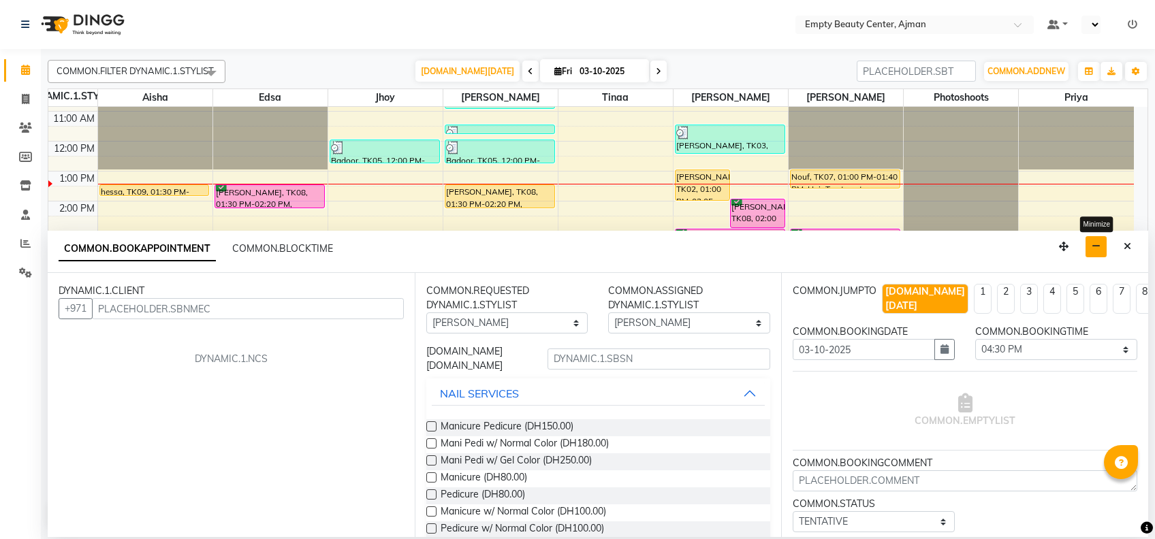
click at [1097, 251] on icon "button" at bounding box center [1096, 247] width 9 height 10
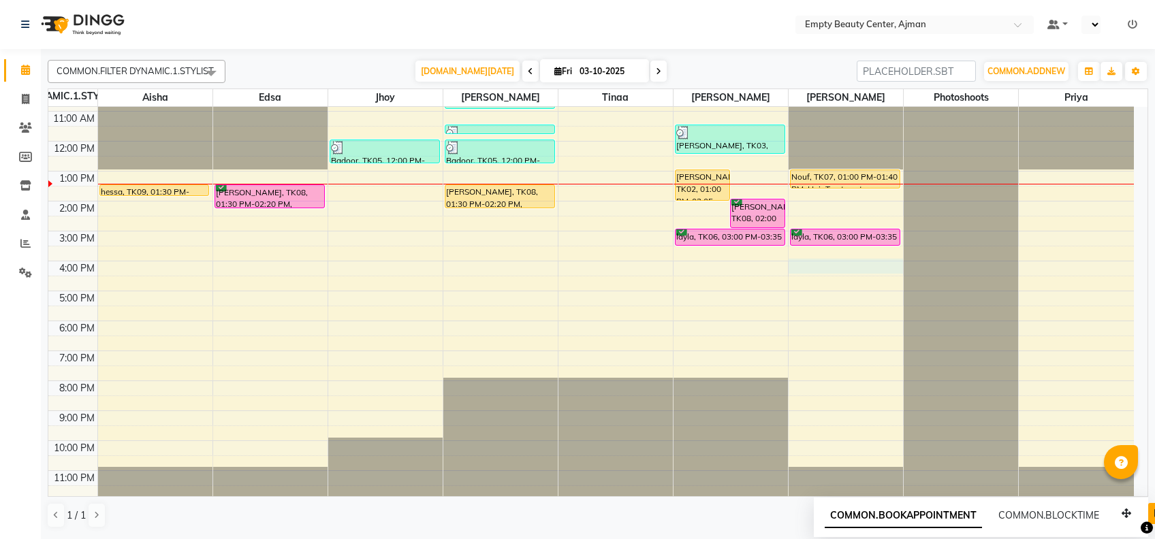
click at [816, 266] on div "12:00 AM 1:00 AM 2:00 AM 3:00 AM 4:00 AM 5:00 AM 6:00 AM 7:00 AM 8:00 AM 9:00 A…" at bounding box center [590, 141] width 1085 height 718
select select "57154"
select select "tentative"
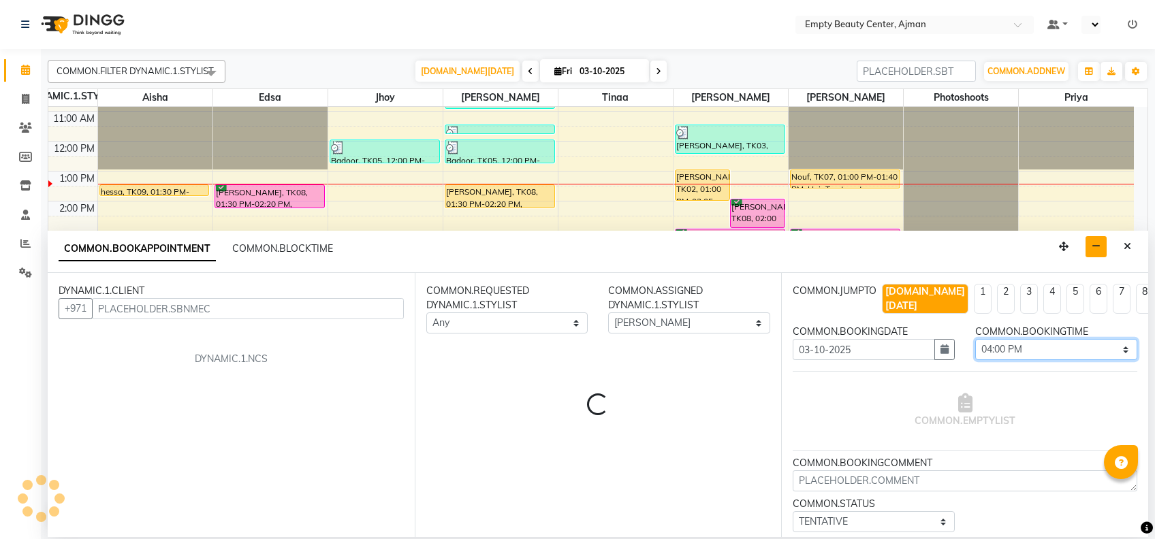
click at [1044, 340] on select "[DOMAIN_NAME] 01:00 AM 01:15 AM 01:30 AM 01:45 AM 02:00 AM 02:15 AM 02:30 AM 02…" at bounding box center [1056, 349] width 162 height 21
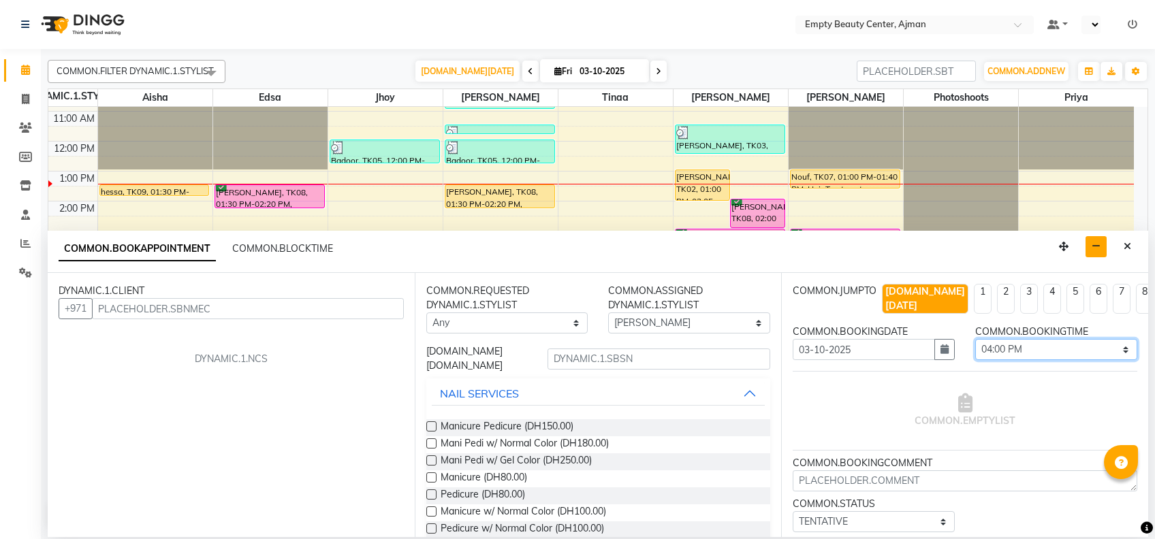
select select "975"
click at [975, 339] on select "[DOMAIN_NAME] 01:00 AM 01:15 AM 01:30 AM 01:45 AM 02:00 AM 02:15 AM 02:30 AM 02…" at bounding box center [1056, 349] width 162 height 21
click at [512, 323] on select "Any [PERSON_NAME] Edsa jhoy [PERSON_NAME] Photoshoots Priya [PERSON_NAME] [PERS…" at bounding box center [507, 323] width 162 height 21
select select "59636"
click at [426, 313] on select "Any [PERSON_NAME] Edsa jhoy [PERSON_NAME] Photoshoots Priya [PERSON_NAME] [PERS…" at bounding box center [507, 323] width 162 height 21
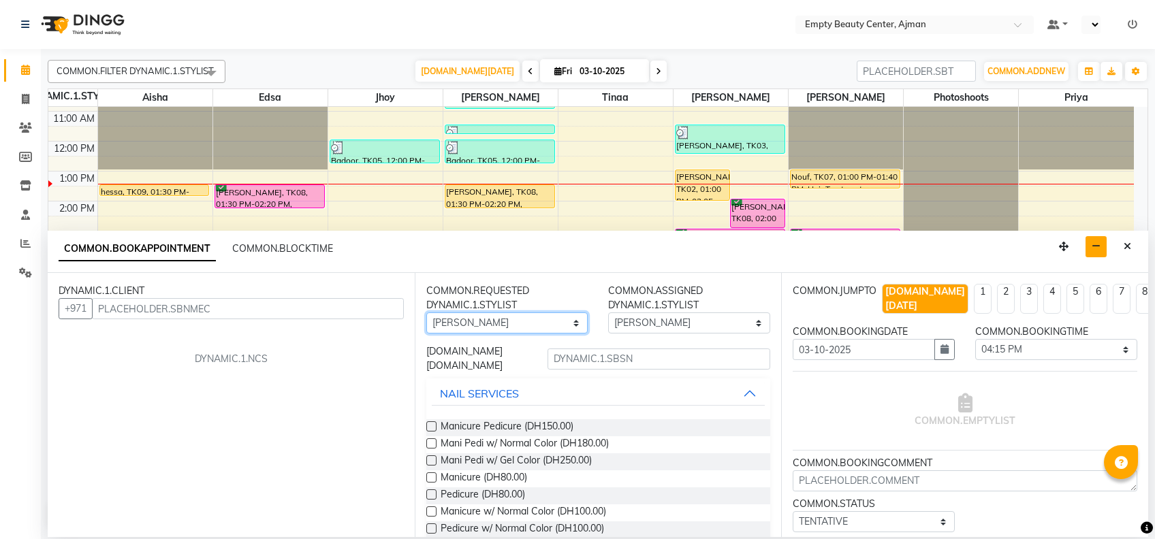
select select "59636"
click at [591, 354] on input "text" at bounding box center [658, 359] width 223 height 21
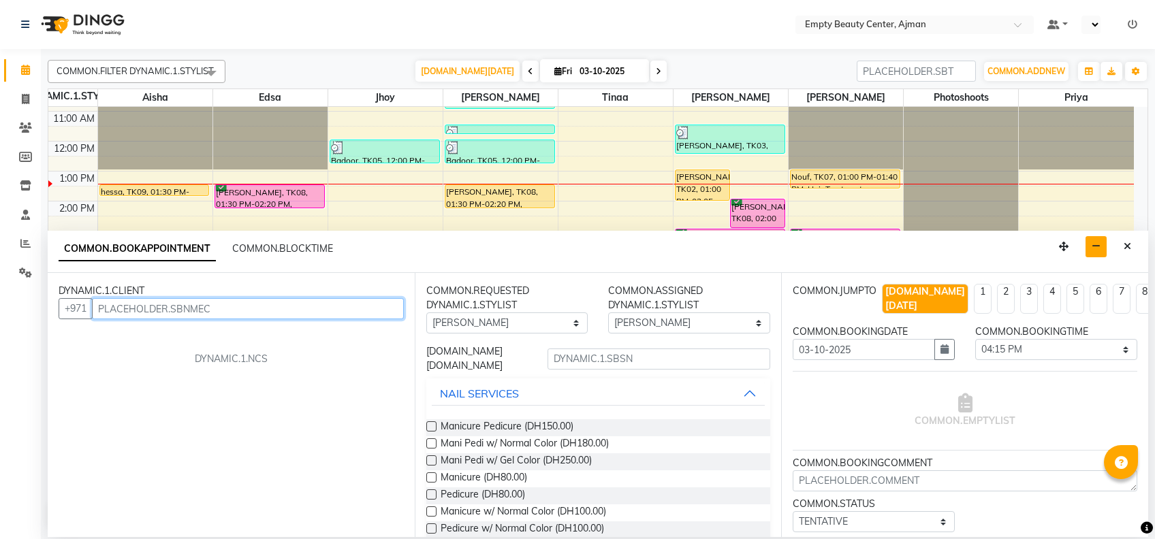
click at [244, 301] on input "text" at bounding box center [248, 308] width 312 height 21
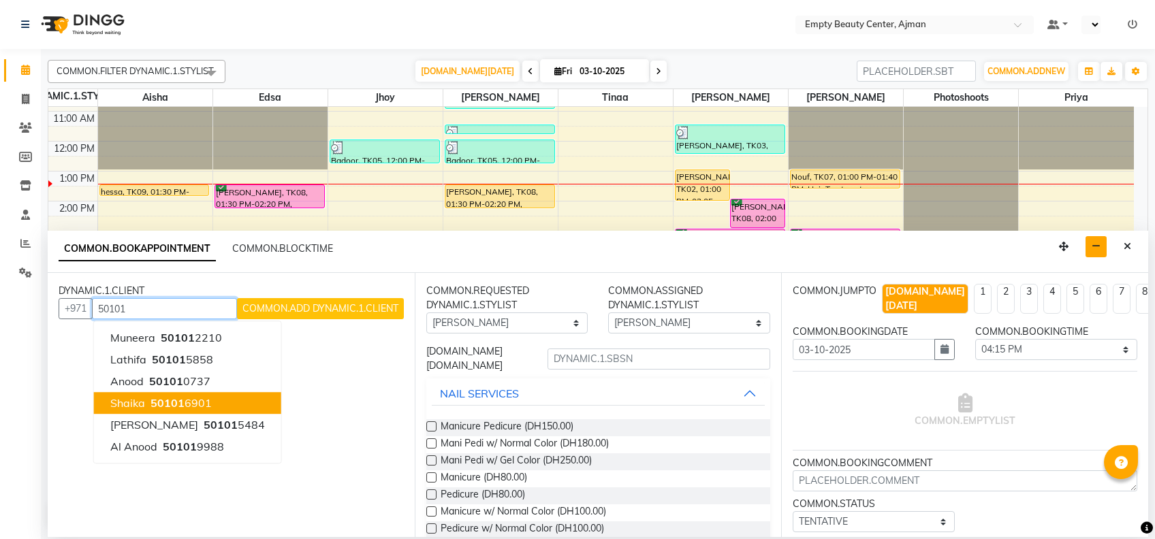
click at [209, 394] on button "shaika 50101 6901" at bounding box center [187, 403] width 187 height 22
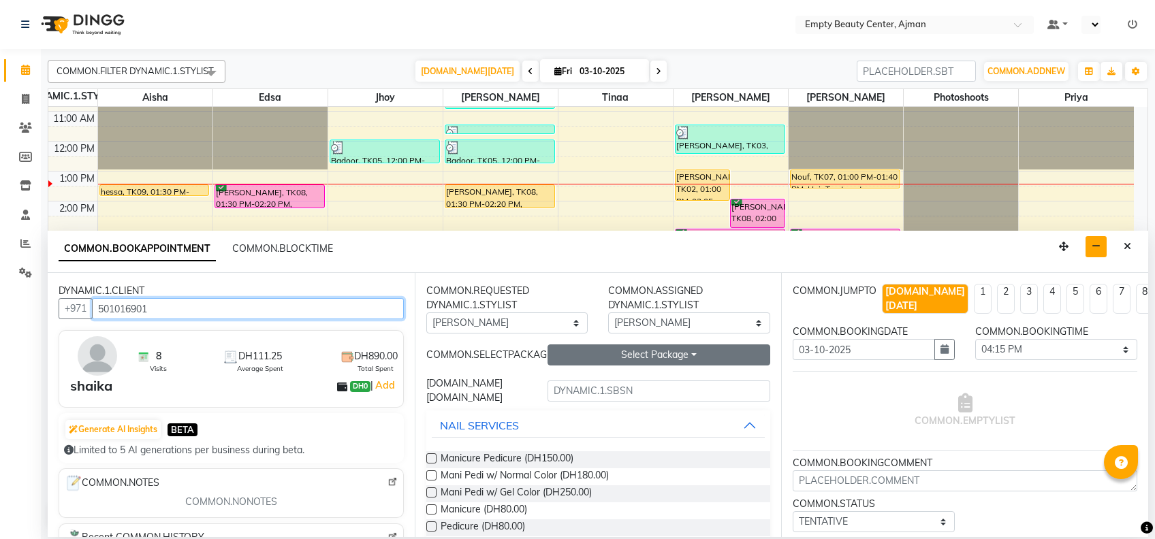
type input "501016901"
click at [653, 362] on button "Select Package Toggle Dropdown" at bounding box center [658, 355] width 223 height 21
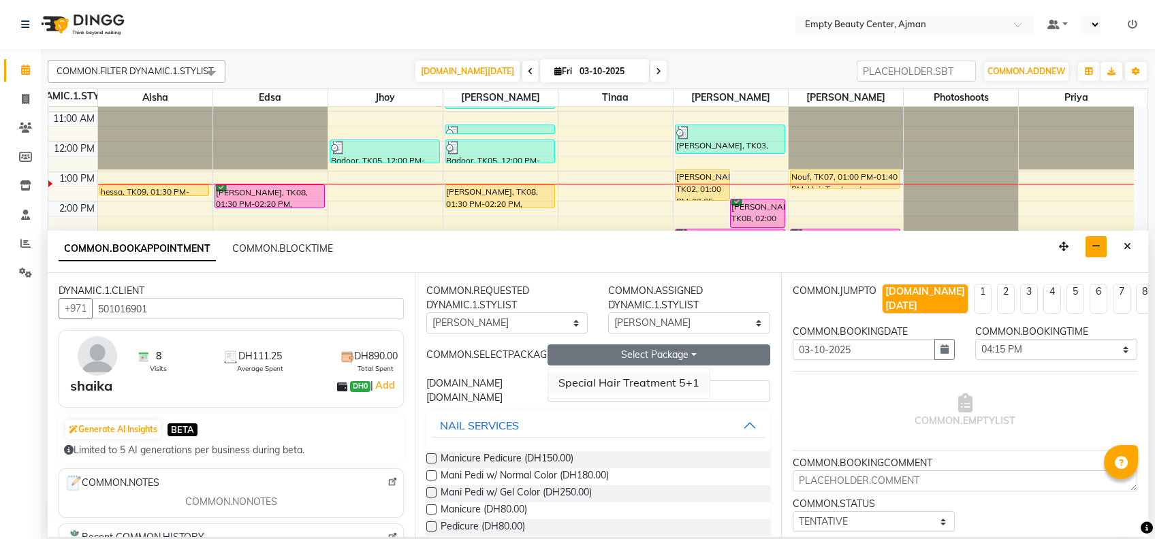
click at [635, 375] on li "Special Hair Treatment 5+1" at bounding box center [628, 383] width 161 height 20
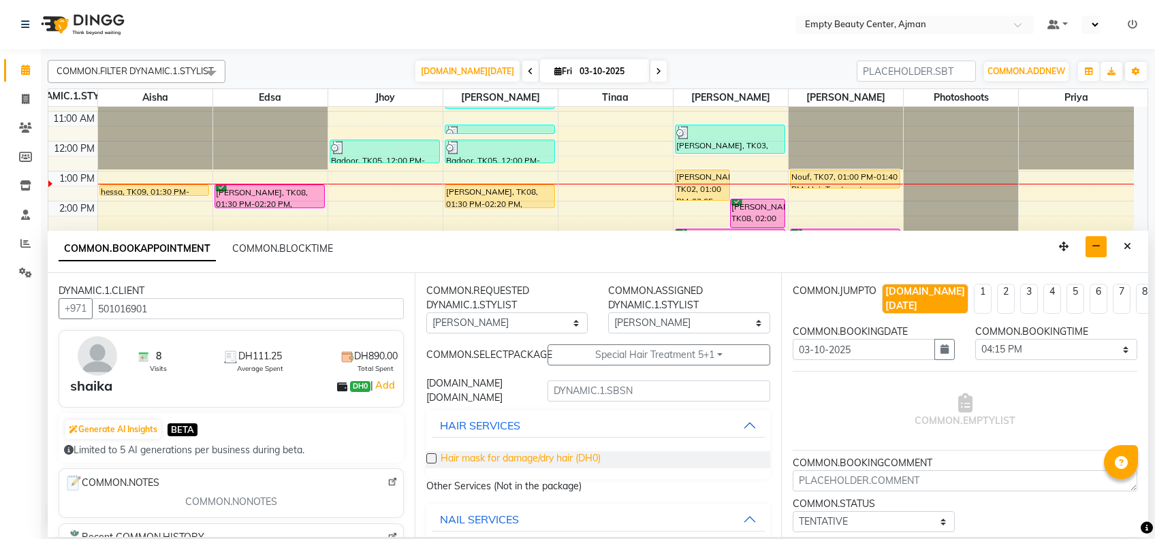
click at [539, 464] on span "Hair mask for damage/dry hair (DH0)" at bounding box center [521, 459] width 160 height 17
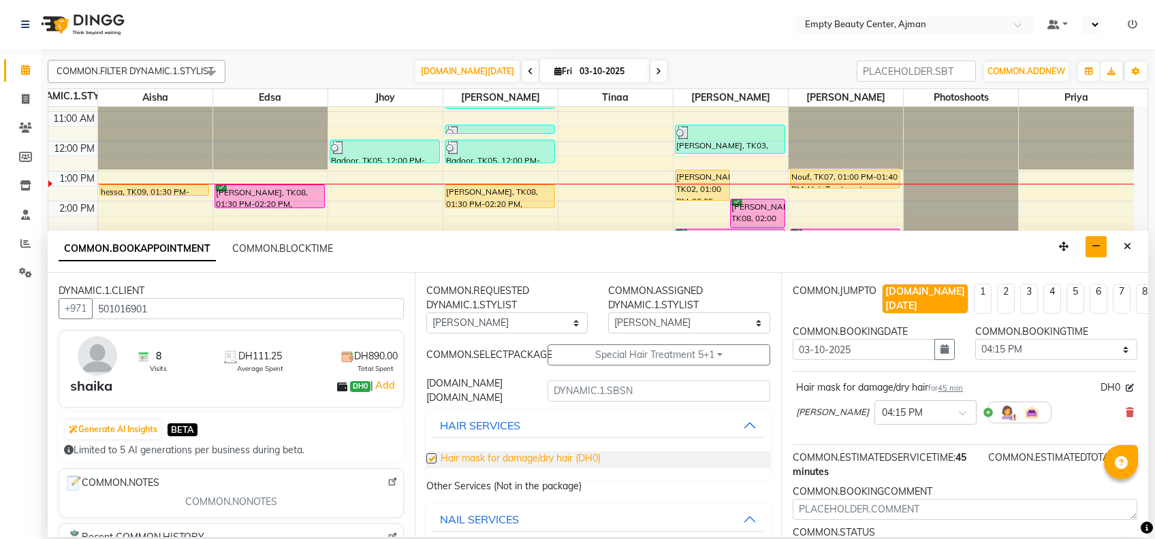
checkbox input "false"
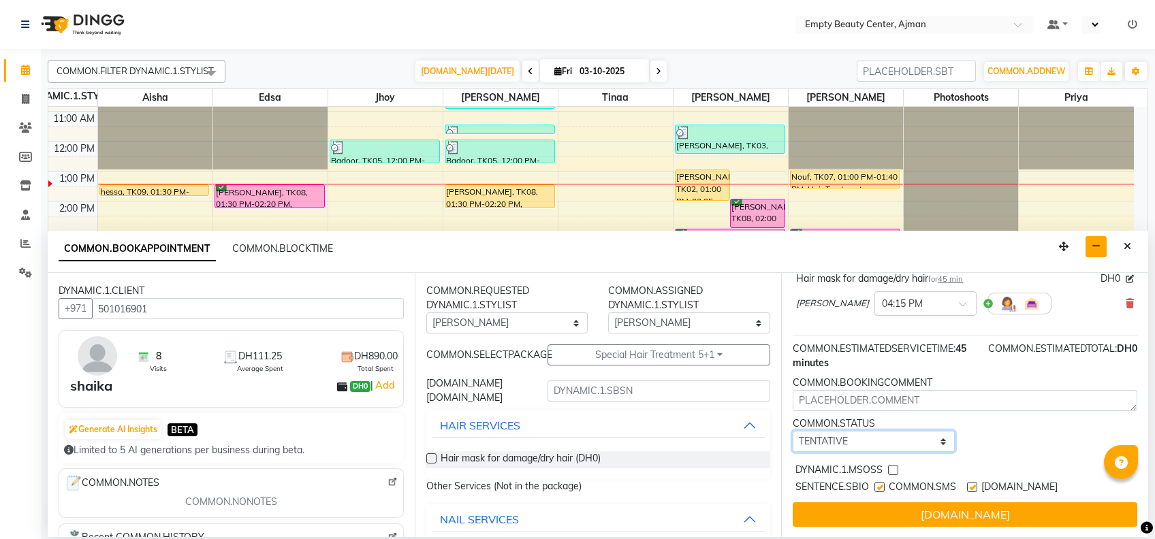
drag, startPoint x: 905, startPoint y: 431, endPoint x: 904, endPoint y: 369, distance: 62.0
click at [904, 369] on div "COMMON.JUMPTO [DOMAIN_NAME][DATE] 1 2 3 4 5 6 7 8 COMMON.WEEKS COMMON.BOOKINGDA…" at bounding box center [964, 405] width 367 height 264
click at [793, 431] on select "[DOMAIN_NAME] TENTATIVE CONFIRM CHECK-IN UPCOMING" at bounding box center [874, 441] width 162 height 21
drag, startPoint x: 905, startPoint y: 430, endPoint x: 910, endPoint y: 353, distance: 77.8
click at [910, 353] on div "COMMON.JUMPTO [DOMAIN_NAME][DATE] 1 2 3 4 5 6 7 8 COMMON.WEEKS COMMON.BOOKINGDA…" at bounding box center [964, 405] width 367 height 264
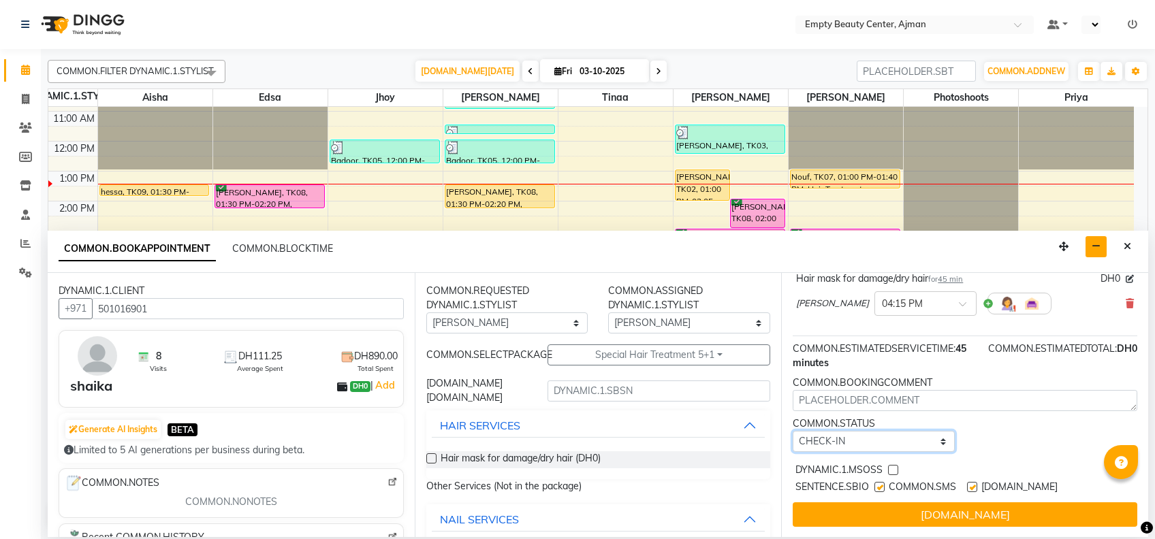
select select "confirm booking"
click at [793, 431] on select "[DOMAIN_NAME] TENTATIVE CONFIRM CHECK-IN UPCOMING" at bounding box center [874, 441] width 162 height 21
click at [892, 465] on label at bounding box center [893, 470] width 10 height 10
click at [892, 467] on input "checkbox" at bounding box center [892, 471] width 9 height 9
checkbox input "true"
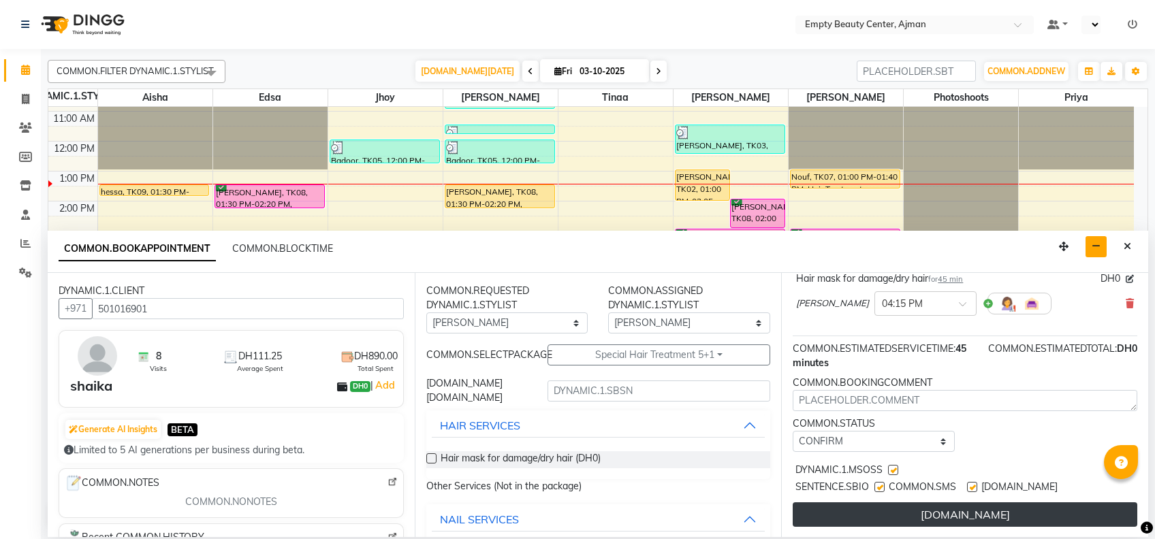
click at [922, 505] on button "[DOMAIN_NAME]" at bounding box center [965, 515] width 345 height 25
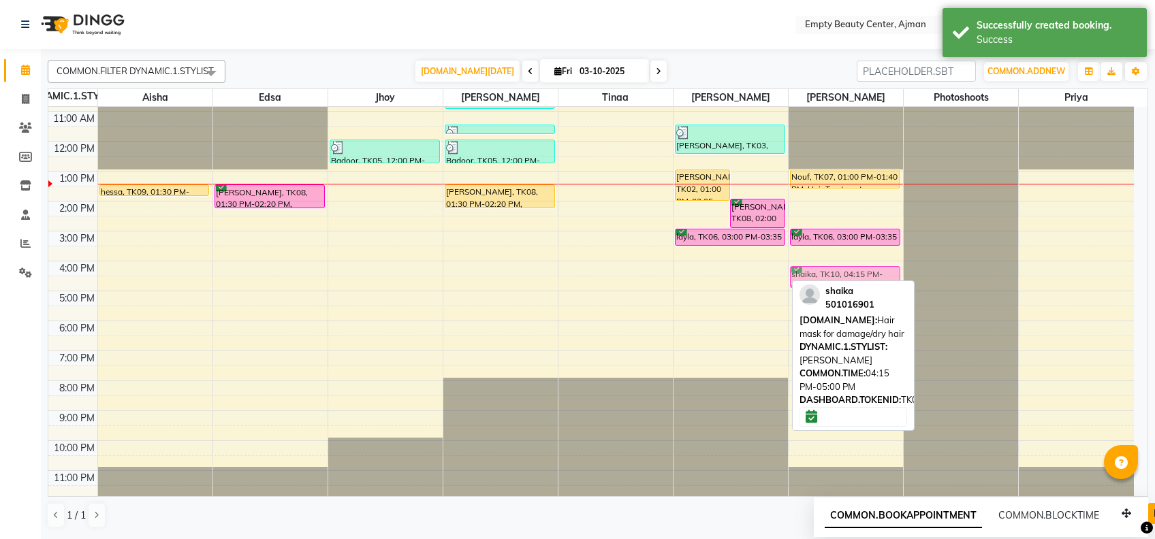
drag, startPoint x: 738, startPoint y: 278, endPoint x: 803, endPoint y: 275, distance: 64.7
click at [803, 275] on tr "hessa, TK09, 01:30 PM-01:55 PM, French Normal Color [PERSON_NAME], TK08, 01:30 …" at bounding box center [590, 141] width 1085 height 718
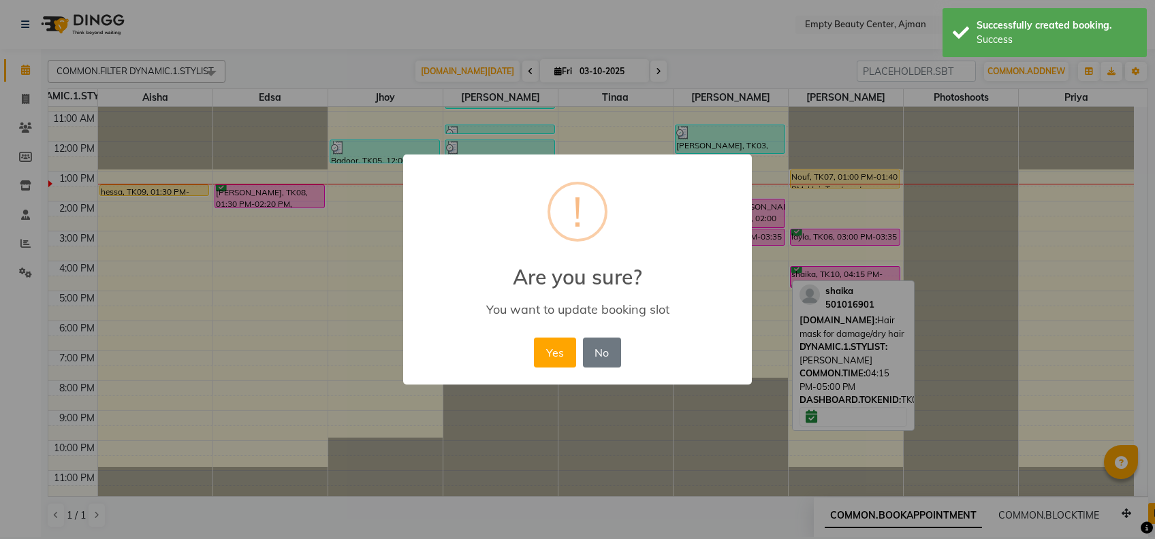
click at [557, 336] on div "Yes No No" at bounding box center [576, 352] width 93 height 37
click at [557, 343] on button "Yes" at bounding box center [555, 353] width 42 height 30
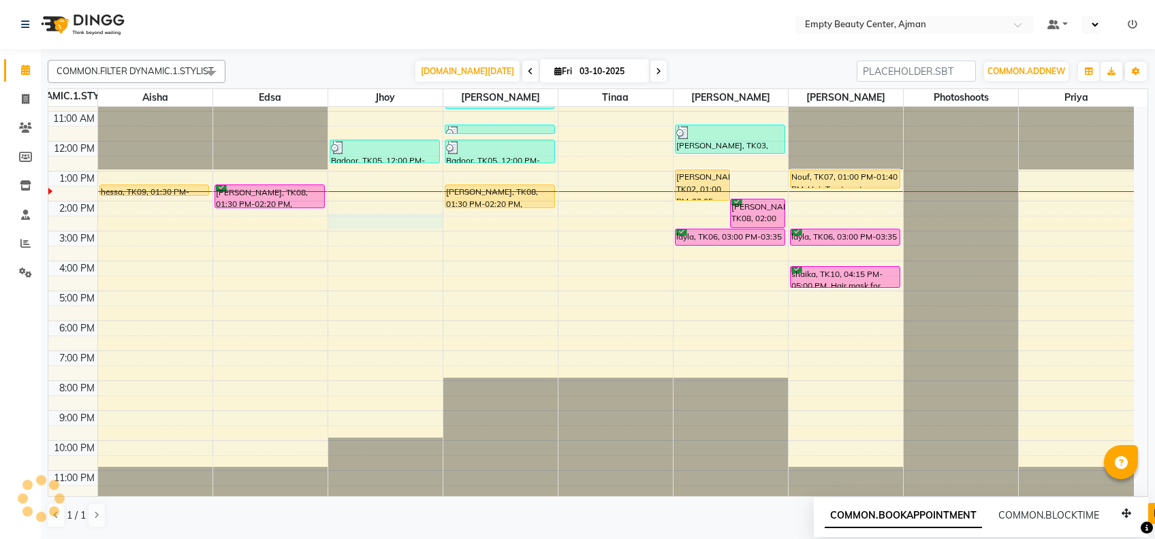
click at [377, 224] on div "12:00 AM 1:00 AM 2:00 AM 3:00 AM 4:00 AM 5:00 AM 6:00 AM 7:00 AM 8:00 AM 9:00 A…" at bounding box center [590, 141] width 1085 height 718
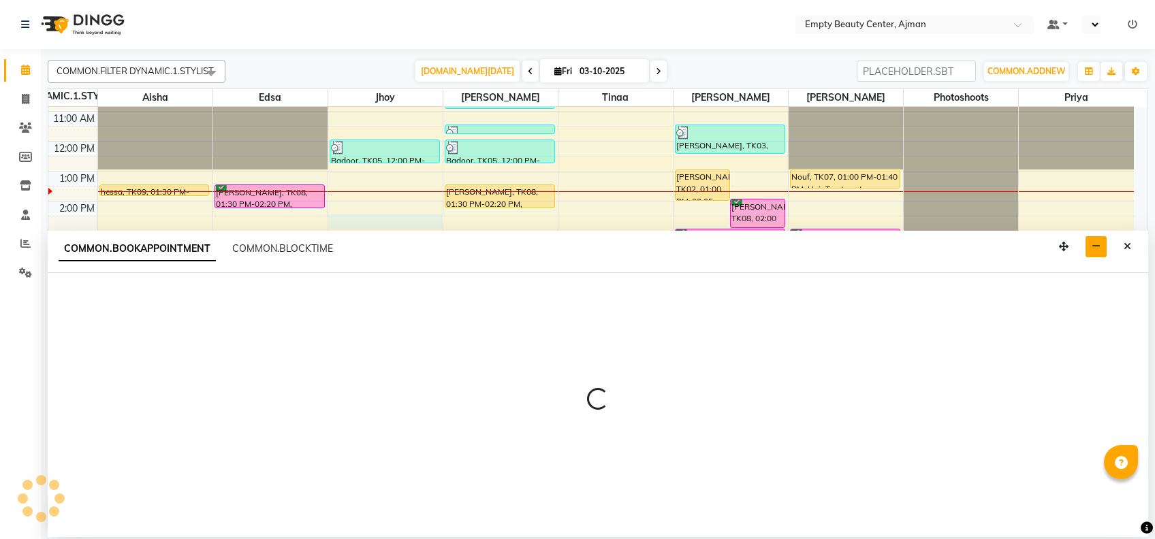
select select "43428"
select select "tentative"
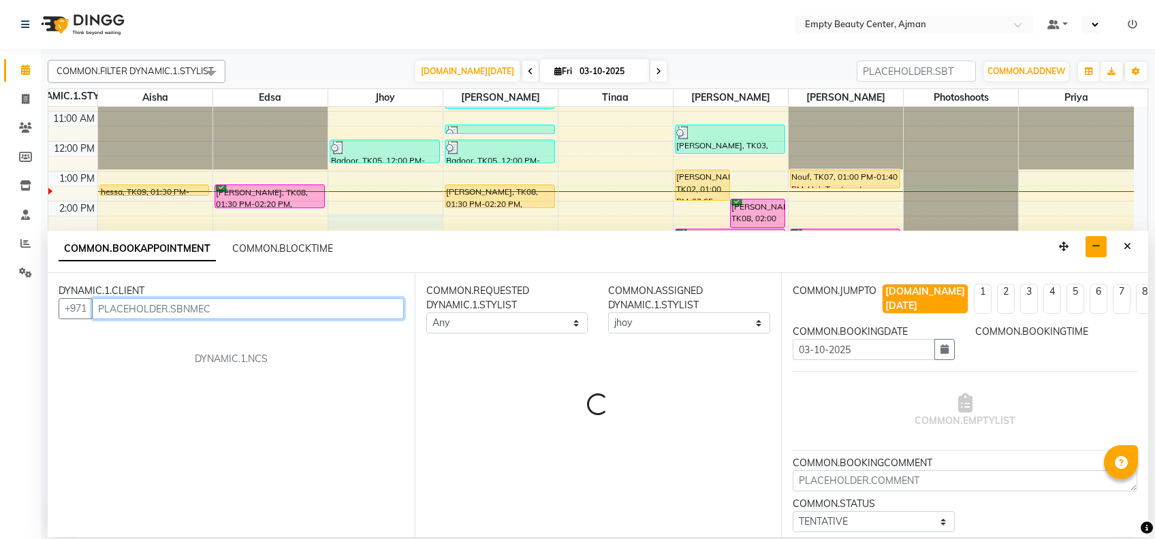
select select "870"
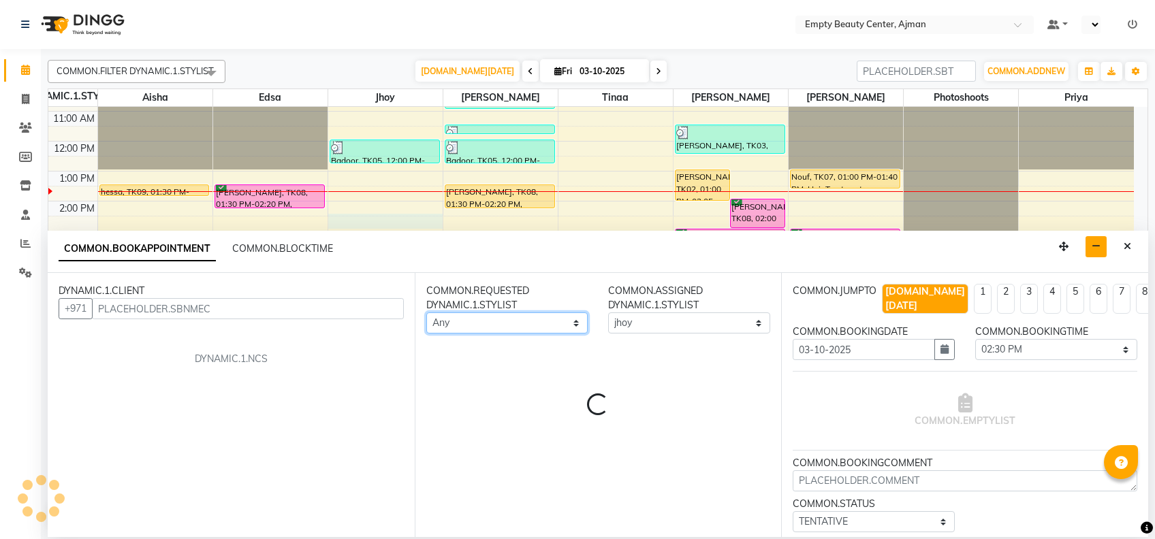
click at [506, 319] on select "Any [PERSON_NAME] Edsa jhoy [PERSON_NAME] Photoshoots Priya [PERSON_NAME] [PERS…" at bounding box center [507, 323] width 162 height 21
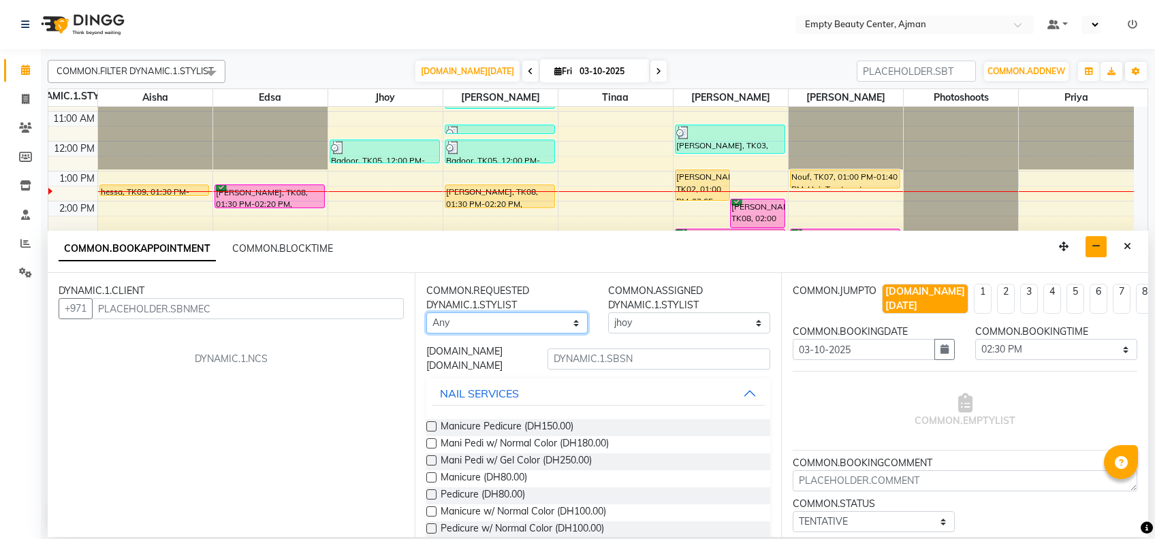
select select "26290"
click at [426, 313] on select "Any [PERSON_NAME] Edsa jhoy [PERSON_NAME] Photoshoots Priya [PERSON_NAME] [PERS…" at bounding box center [507, 323] width 162 height 21
select select "26290"
click at [544, 431] on span "Manicure Pedicure (DH150.00)" at bounding box center [507, 427] width 133 height 17
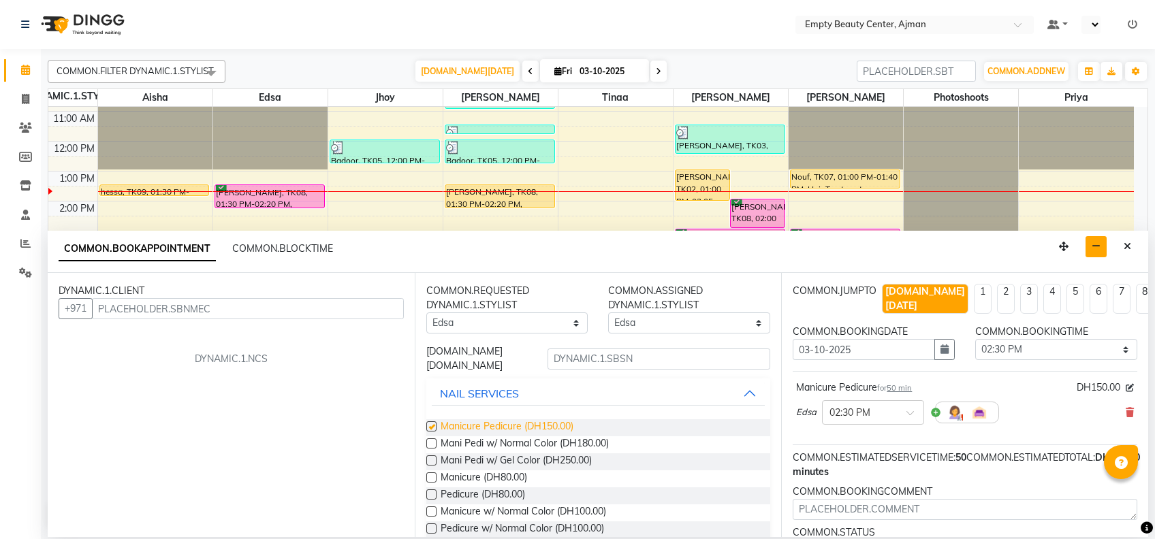
checkbox input "false"
click at [1126, 408] on icon at bounding box center [1130, 413] width 8 height 10
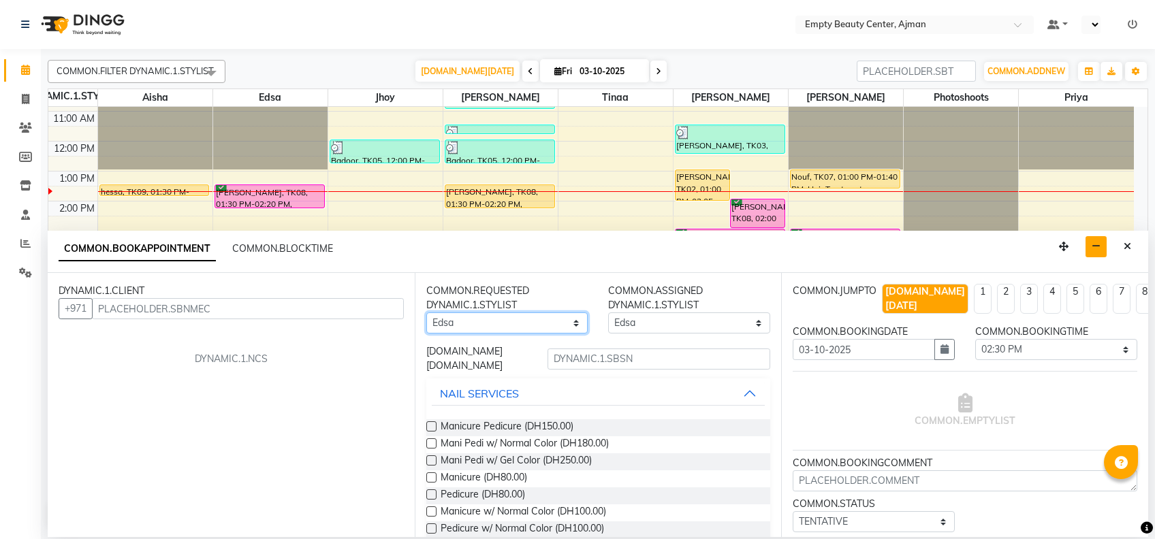
click at [479, 325] on select "Any [PERSON_NAME] Edsa jhoy [PERSON_NAME] Photoshoots Priya [PERSON_NAME] [PERS…" at bounding box center [507, 323] width 162 height 21
select select "43428"
click at [426, 313] on select "Any [PERSON_NAME] Edsa jhoy [PERSON_NAME] Photoshoots Priya [PERSON_NAME] [PERS…" at bounding box center [507, 323] width 162 height 21
select select "43428"
click at [584, 364] on input "text" at bounding box center [658, 359] width 223 height 21
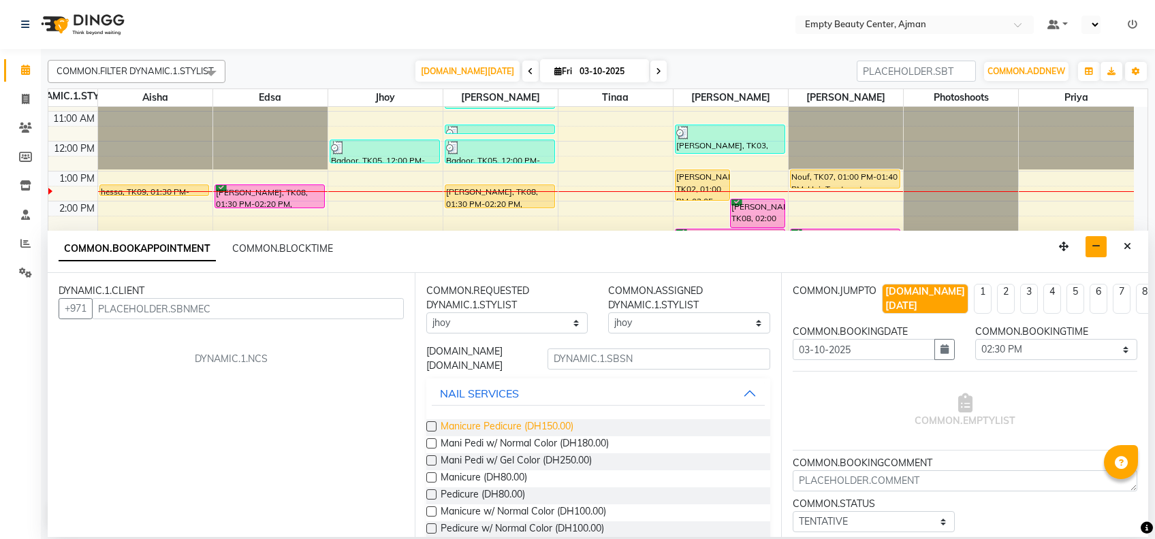
click at [556, 423] on span "Manicure Pedicure (DH150.00)" at bounding box center [507, 427] width 133 height 17
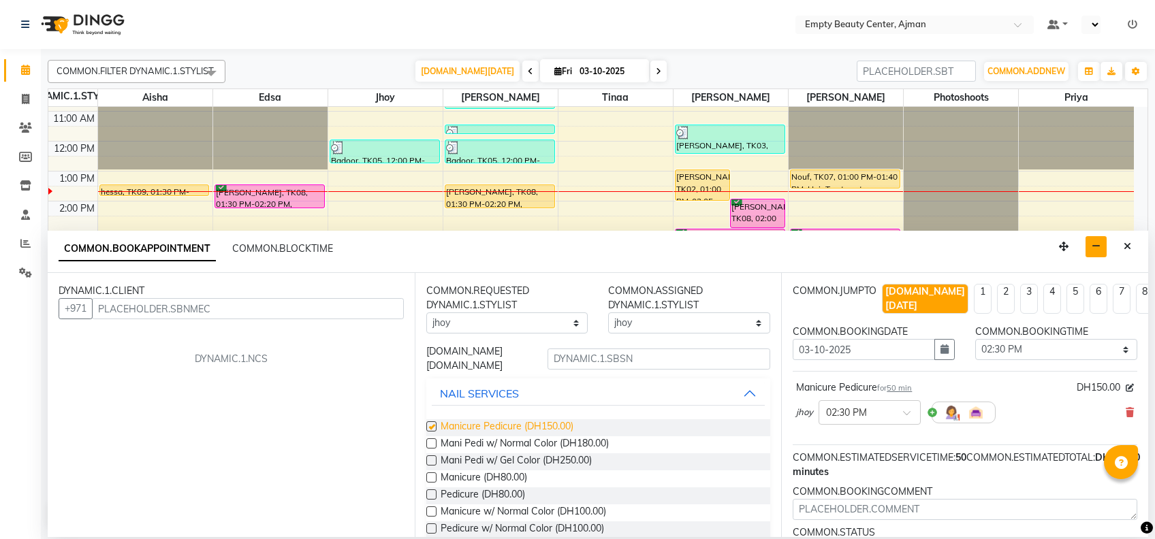
checkbox input "false"
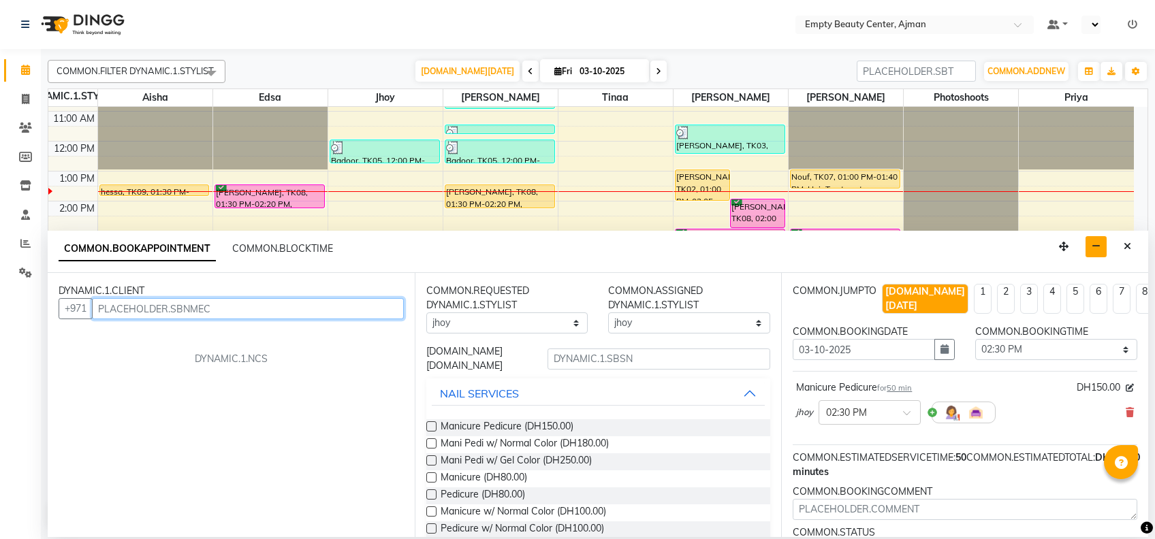
click at [232, 303] on input "text" at bounding box center [248, 308] width 312 height 21
type input "503083939"
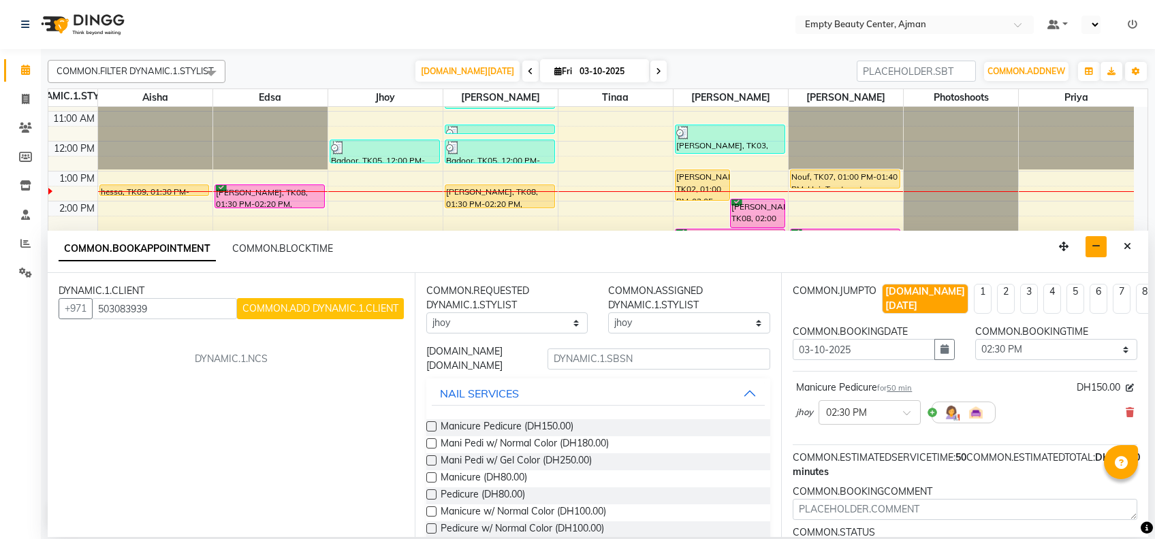
click at [323, 306] on span "COMMON.ADD DYNAMIC.1.CLIENT" at bounding box center [320, 308] width 156 height 12
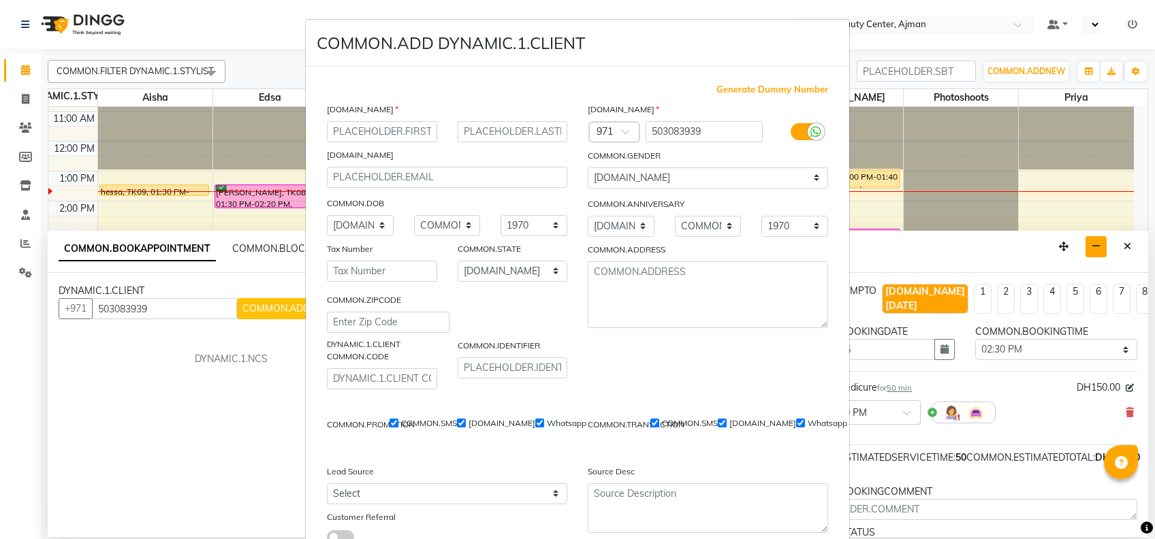
click at [403, 125] on input "text" at bounding box center [382, 131] width 110 height 21
type input "anood"
click at [690, 180] on select "[DOMAIN_NAME] [DOMAIN_NAME][DEMOGRAPHIC_DATA] [DOMAIN_NAME][DEMOGRAPHIC_DATA] […" at bounding box center [708, 178] width 240 height 21
select select "[DEMOGRAPHIC_DATA]"
click at [588, 168] on select "[DOMAIN_NAME] [DOMAIN_NAME][DEMOGRAPHIC_DATA] [DOMAIN_NAME][DEMOGRAPHIC_DATA] […" at bounding box center [708, 178] width 240 height 21
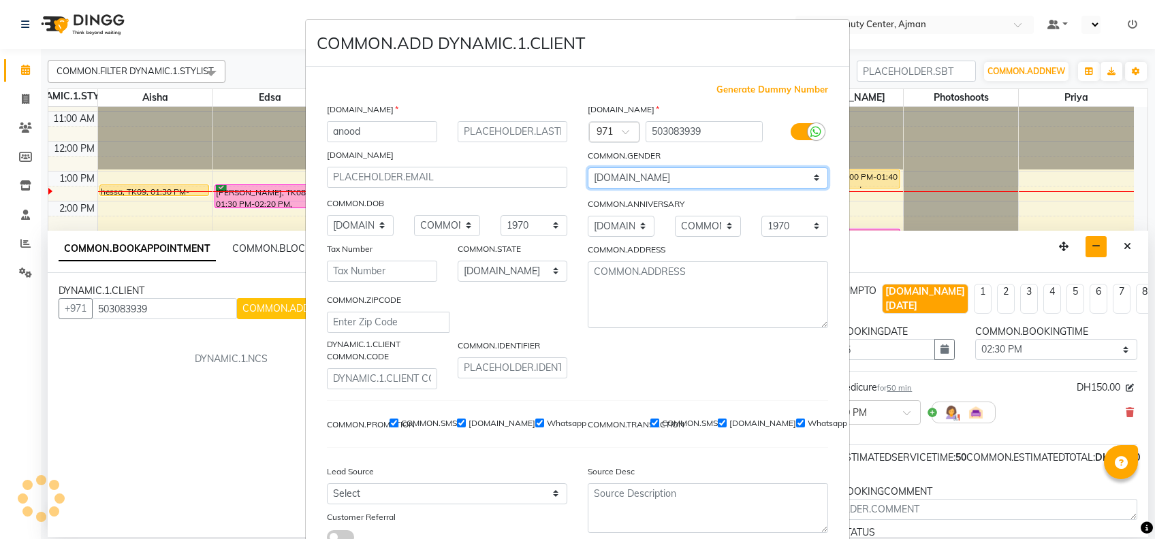
scroll to position [98, 0]
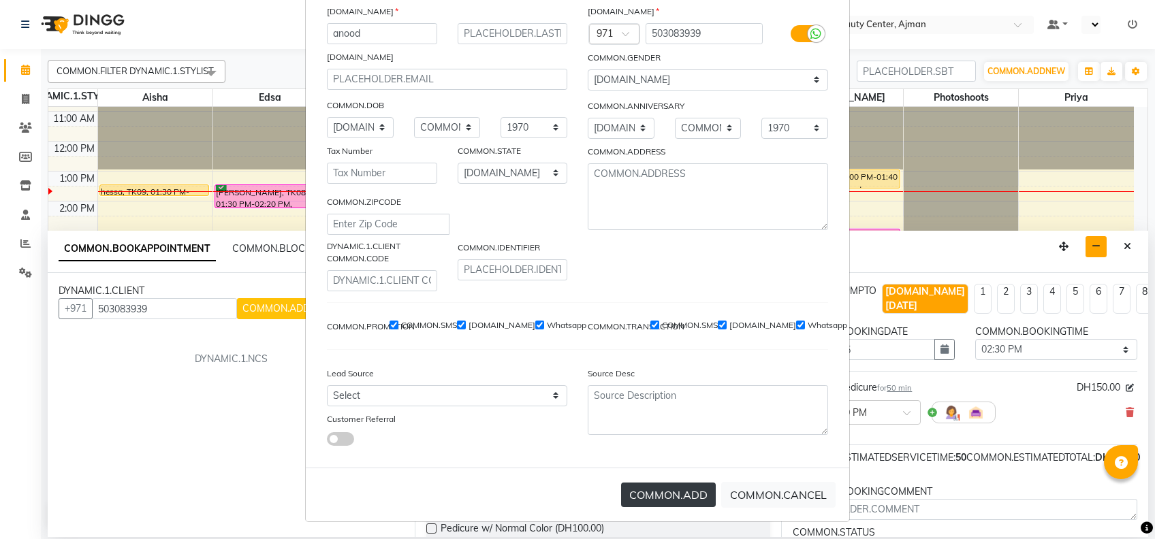
drag, startPoint x: 663, startPoint y: 505, endPoint x: 682, endPoint y: 494, distance: 21.4
click at [682, 494] on div "COMMON.ADD COMMON.CANCEL" at bounding box center [577, 495] width 543 height 54
click at [682, 494] on button "COMMON.ADD" at bounding box center [668, 495] width 95 height 25
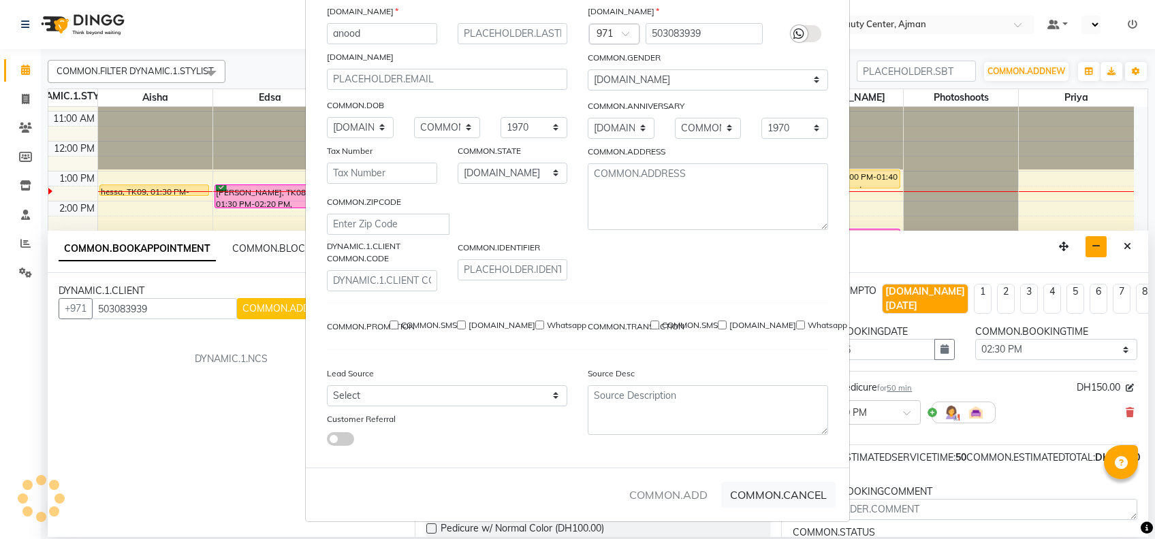
select select
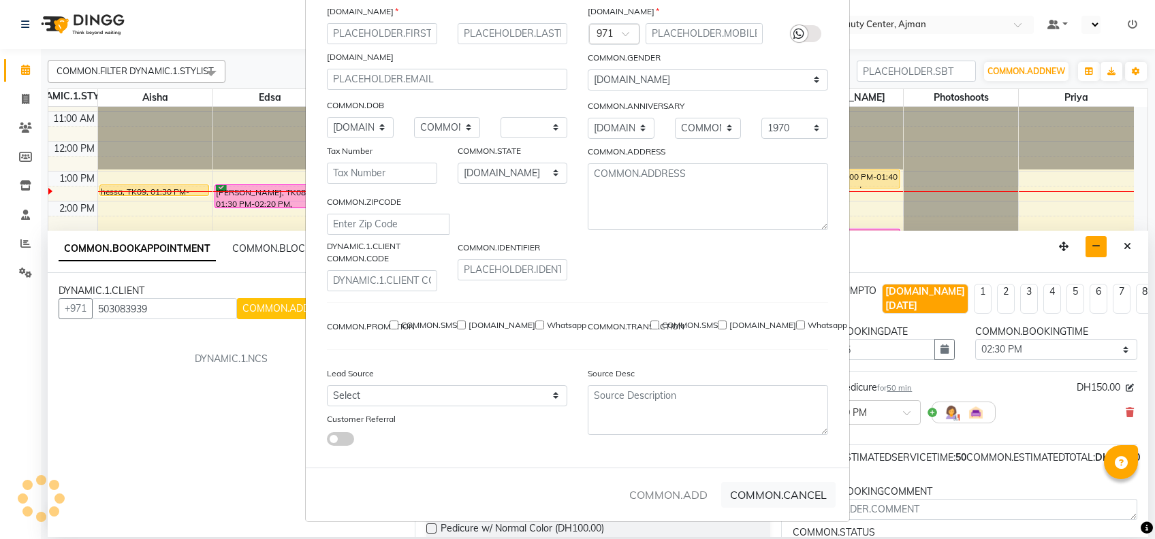
select select
checkbox input "false"
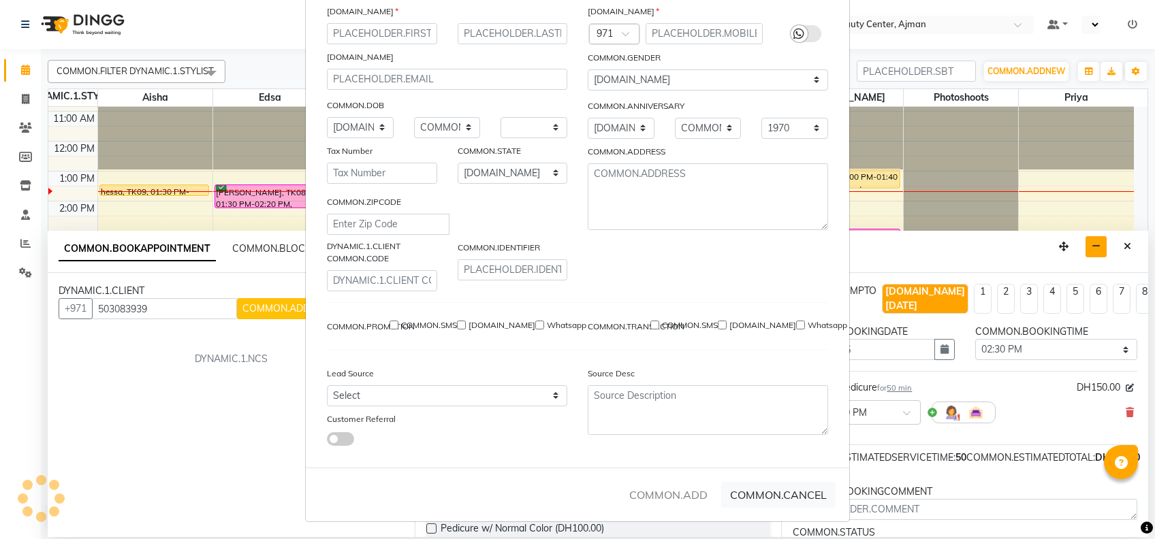
checkbox input "false"
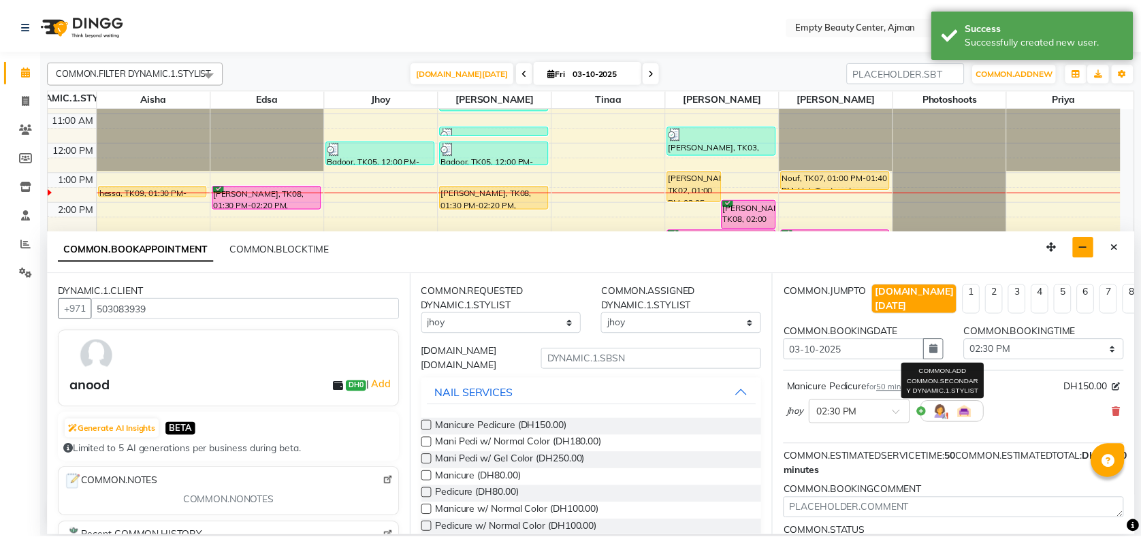
scroll to position [109, 0]
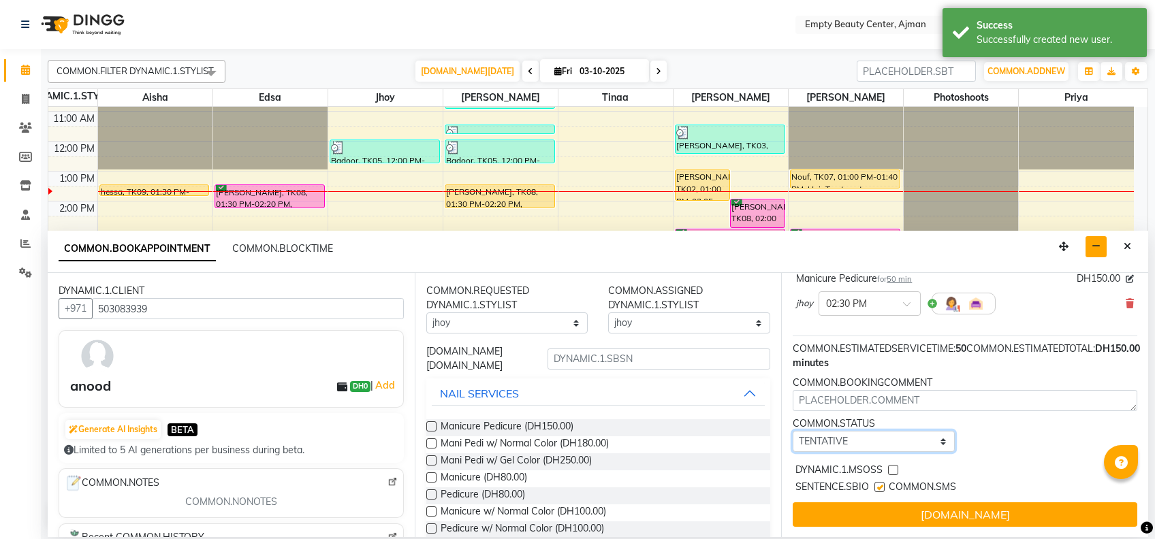
click at [926, 431] on select "[DOMAIN_NAME] TENTATIVE CONFIRM CHECK-IN UPCOMING" at bounding box center [874, 441] width 162 height 21
select select "confirm booking"
click at [793, 431] on select "[DOMAIN_NAME] TENTATIVE CONFIRM CHECK-IN UPCOMING" at bounding box center [874, 441] width 162 height 21
click at [887, 463] on div "DYNAMIC.1.MSOSS" at bounding box center [965, 471] width 345 height 17
click at [890, 465] on label at bounding box center [893, 470] width 10 height 10
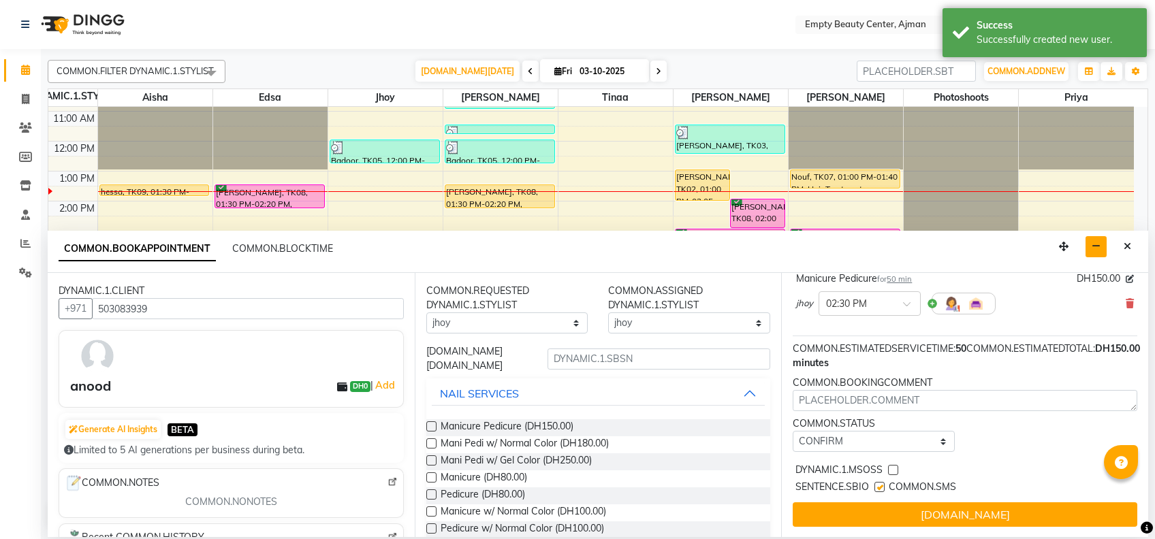
click at [890, 467] on input "checkbox" at bounding box center [892, 471] width 9 height 9
checkbox input "true"
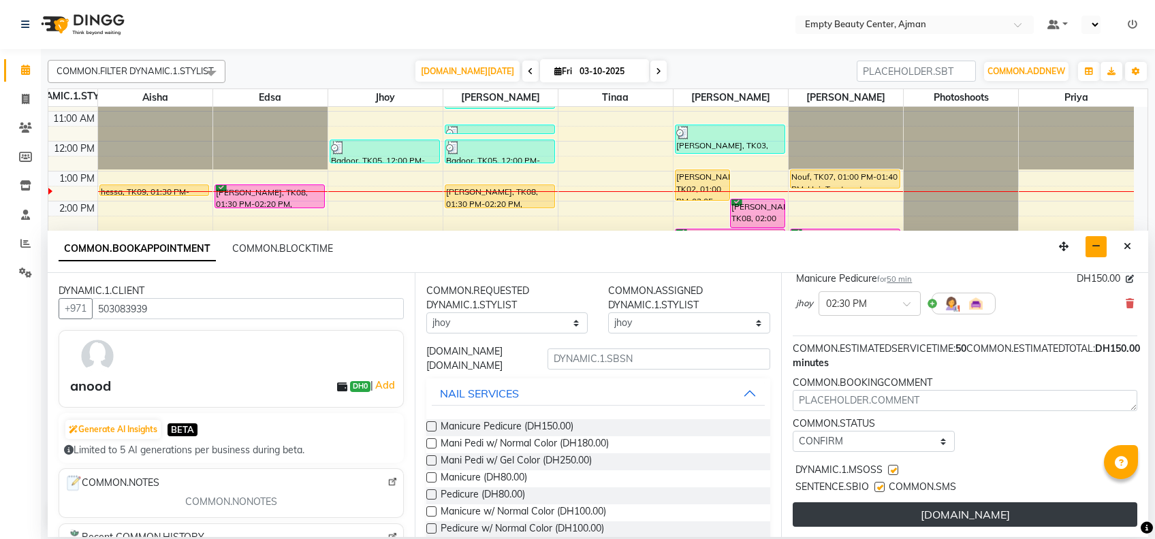
click at [945, 503] on button "[DOMAIN_NAME]" at bounding box center [965, 515] width 345 height 25
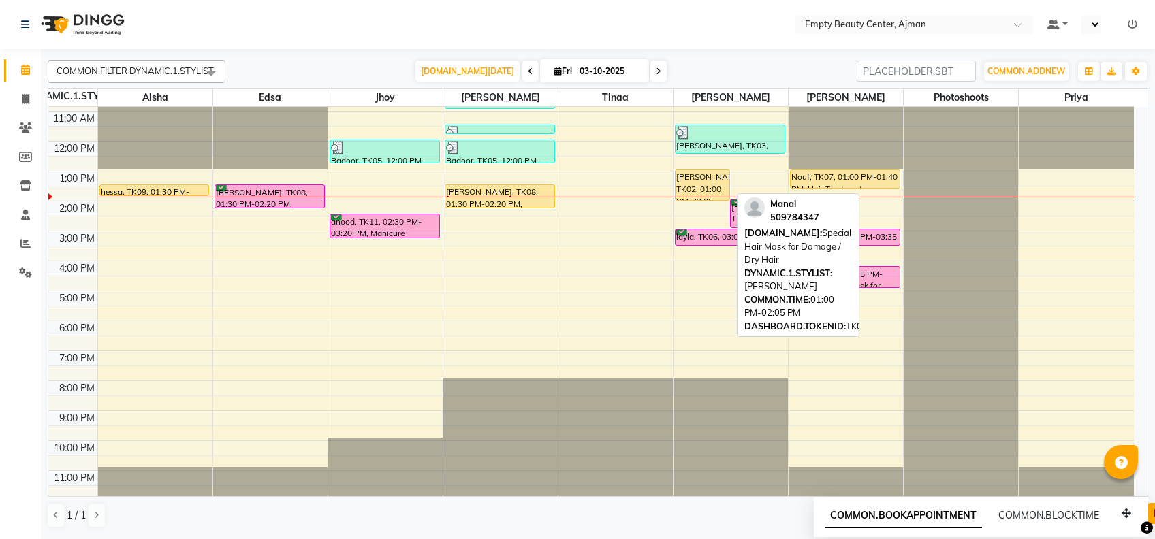
click at [683, 173] on div "[PERSON_NAME], TK02, 01:00 PM-02:05 PM, Special Hair Mask for Damage / Dry Hair" at bounding box center [703, 185] width 54 height 30
select select "1"
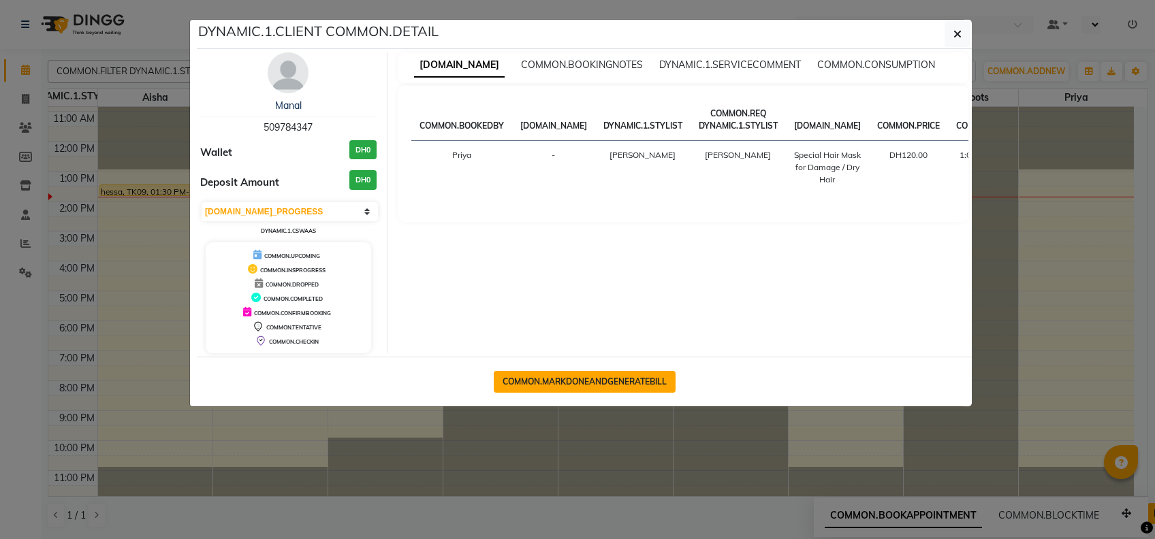
click at [602, 383] on button "COMMON.MARKDONEANDGENERATEBILL" at bounding box center [585, 382] width 182 height 22
select select "service"
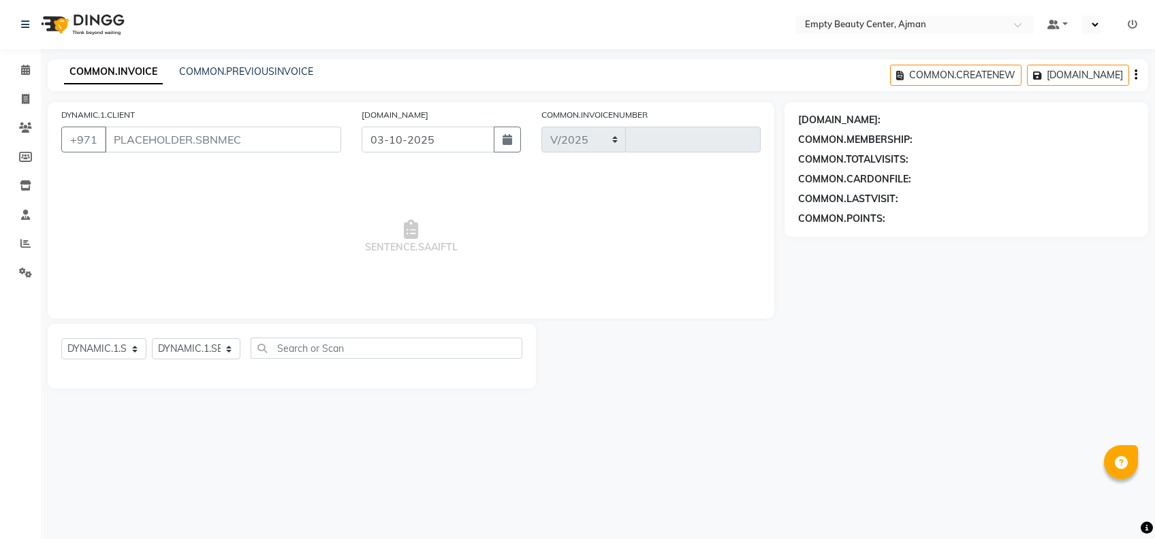
select select "769"
type input "2605"
type input "509784347"
select select "59636"
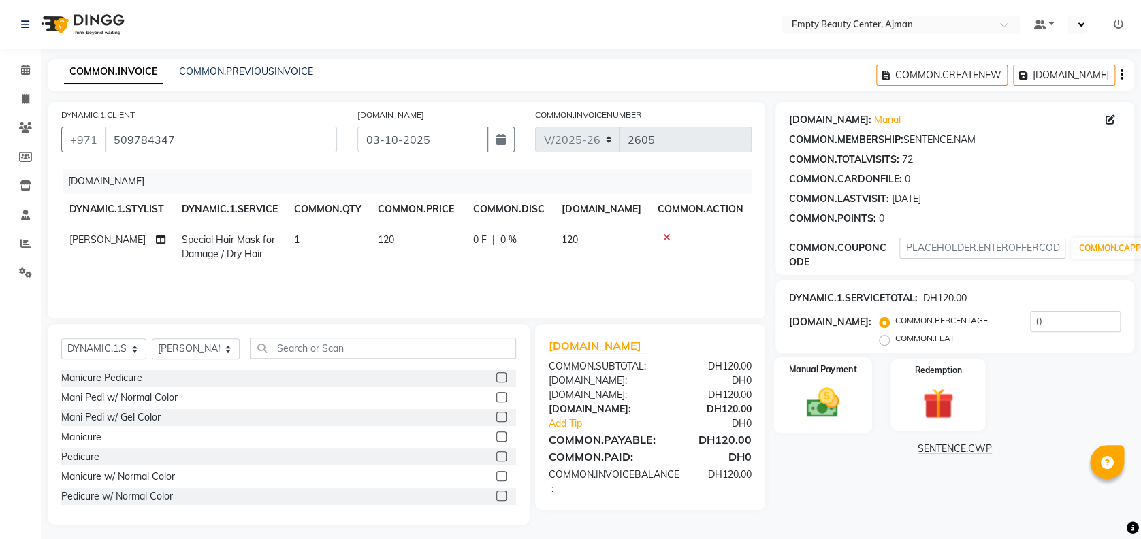
click at [801, 407] on img at bounding box center [823, 402] width 52 height 37
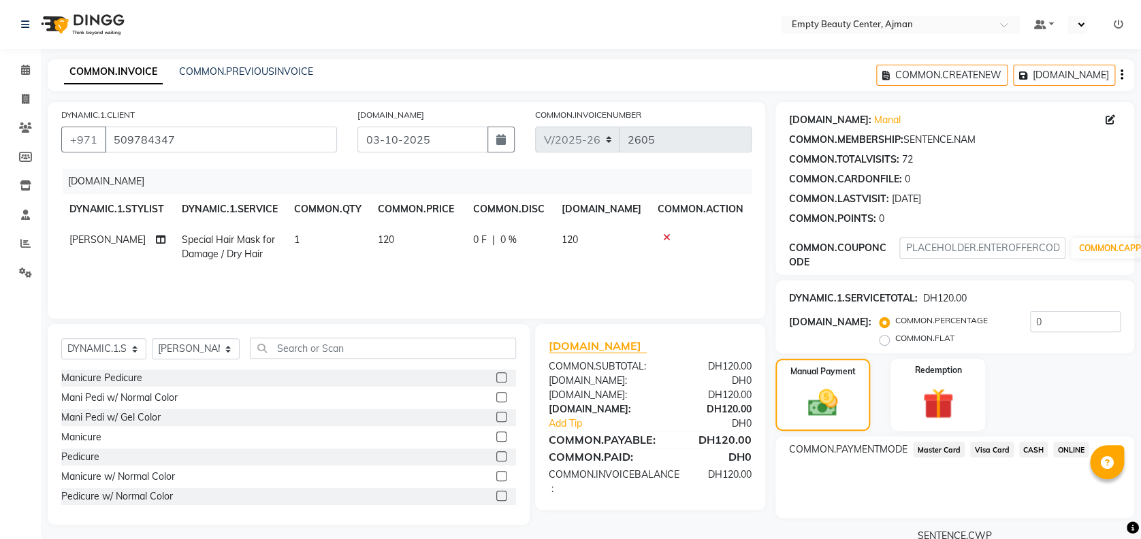
click at [987, 451] on span "Visa Card" at bounding box center [992, 450] width 44 height 16
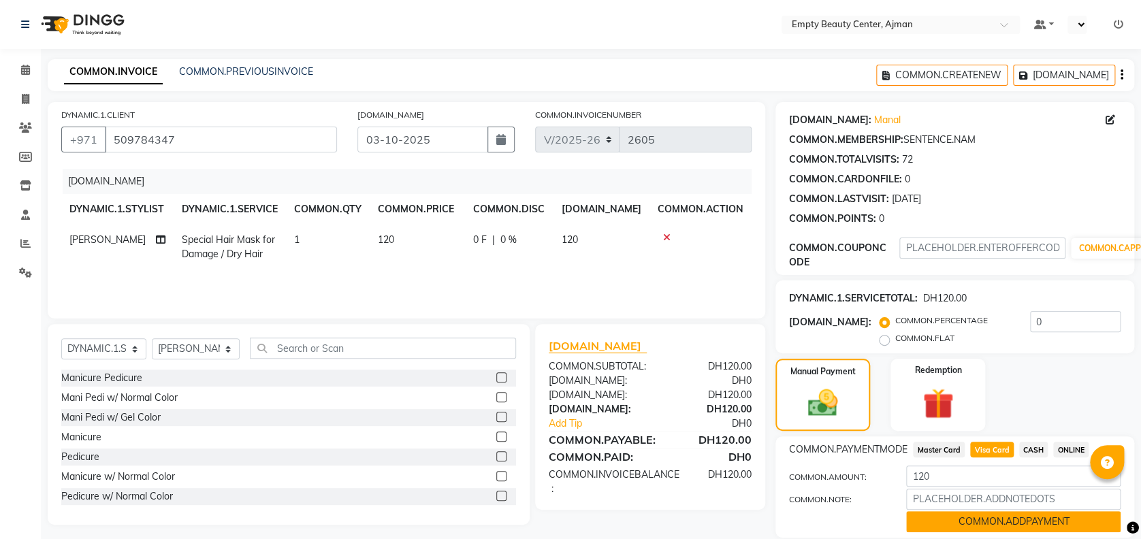
click at [1013, 521] on button "COMMON.ADDPAYMENT" at bounding box center [1013, 521] width 215 height 21
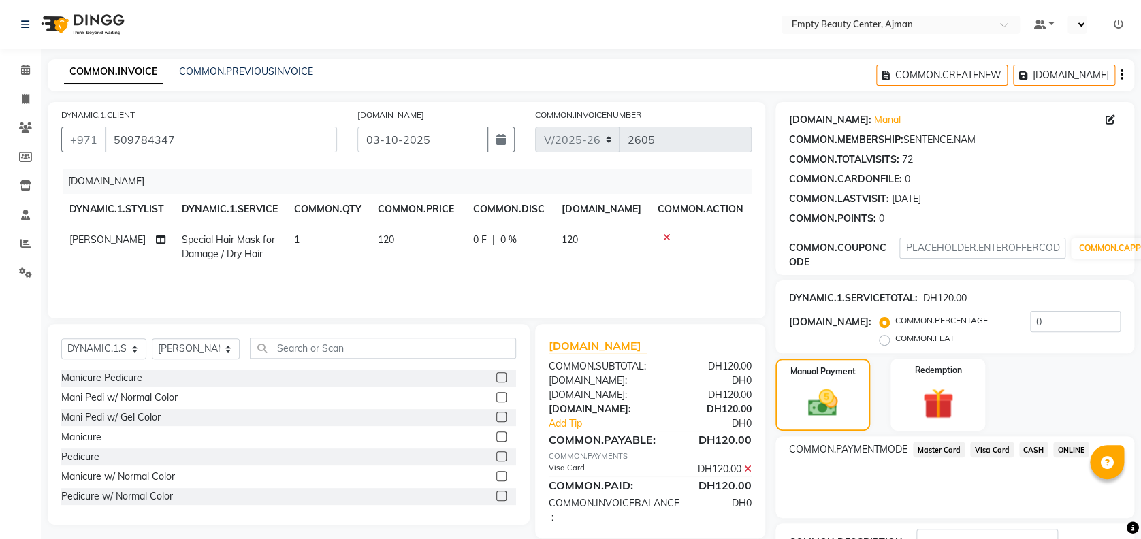
scroll to position [104, 0]
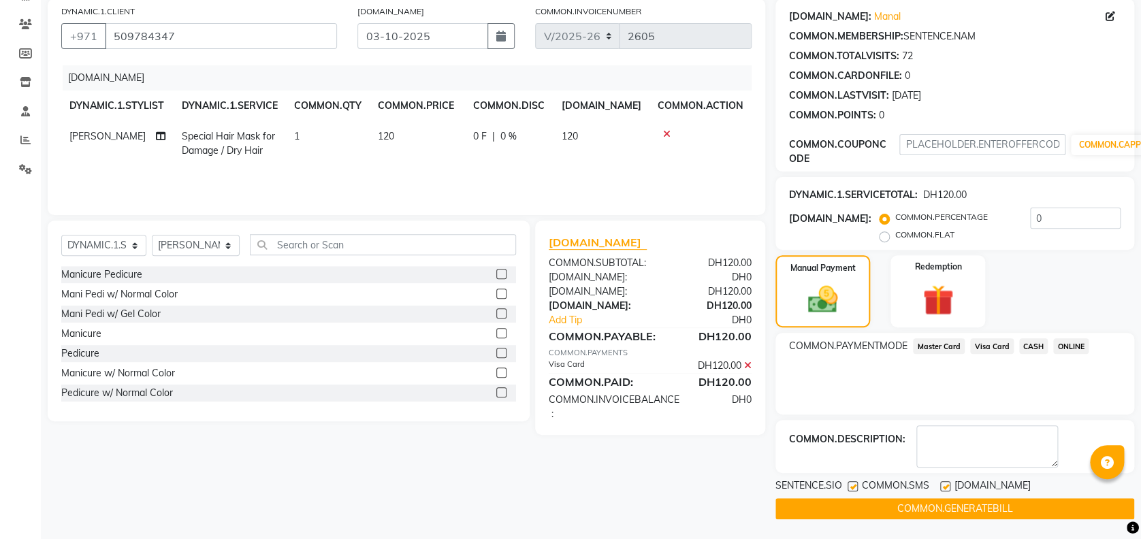
click at [902, 509] on button "COMMON.GENERATEBILL" at bounding box center [955, 508] width 359 height 21
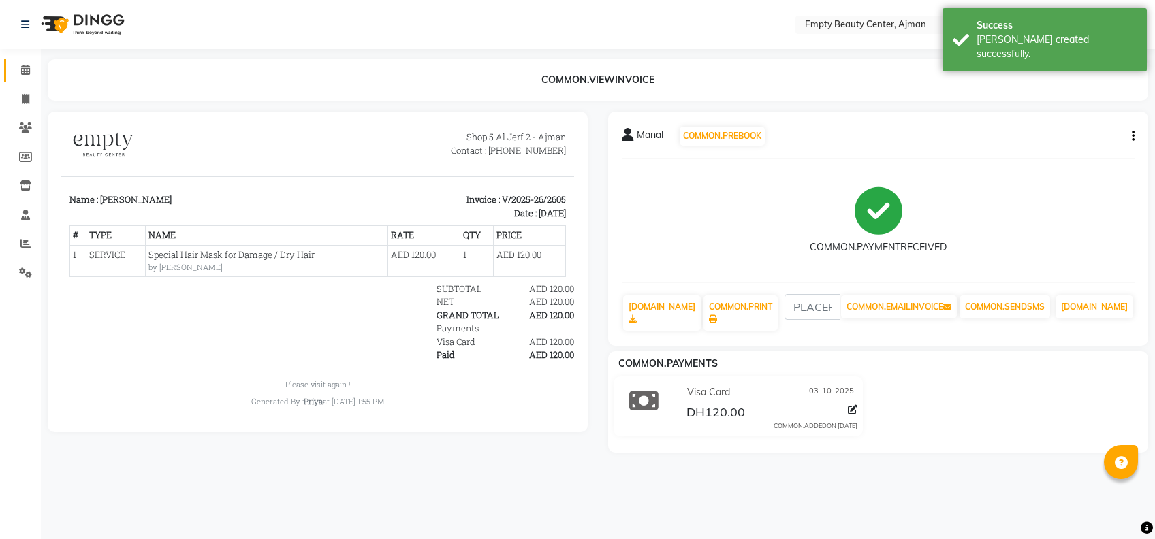
click at [18, 75] on span at bounding box center [26, 71] width 24 height 16
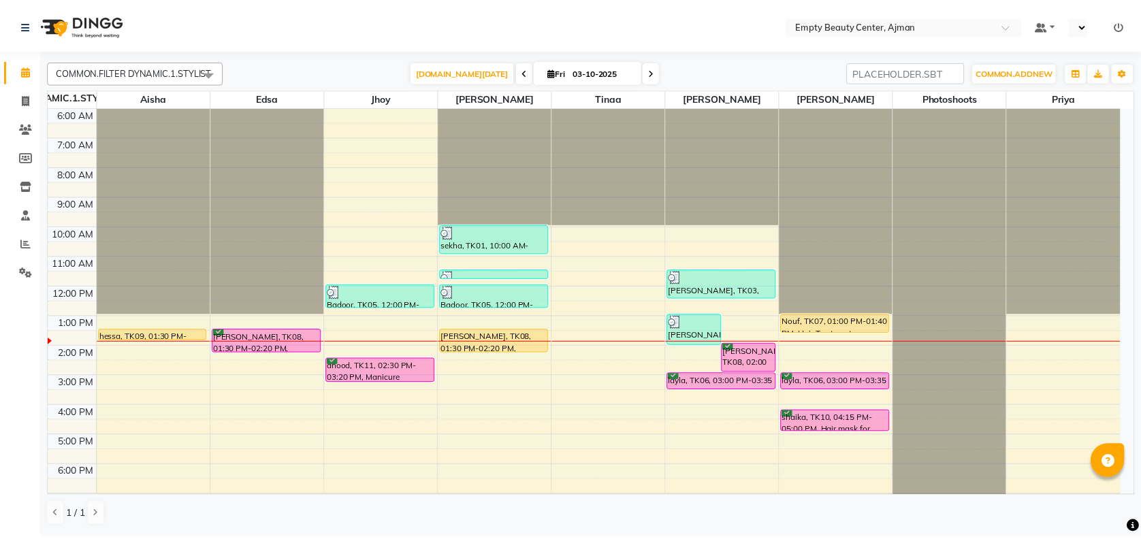
scroll to position [325, 0]
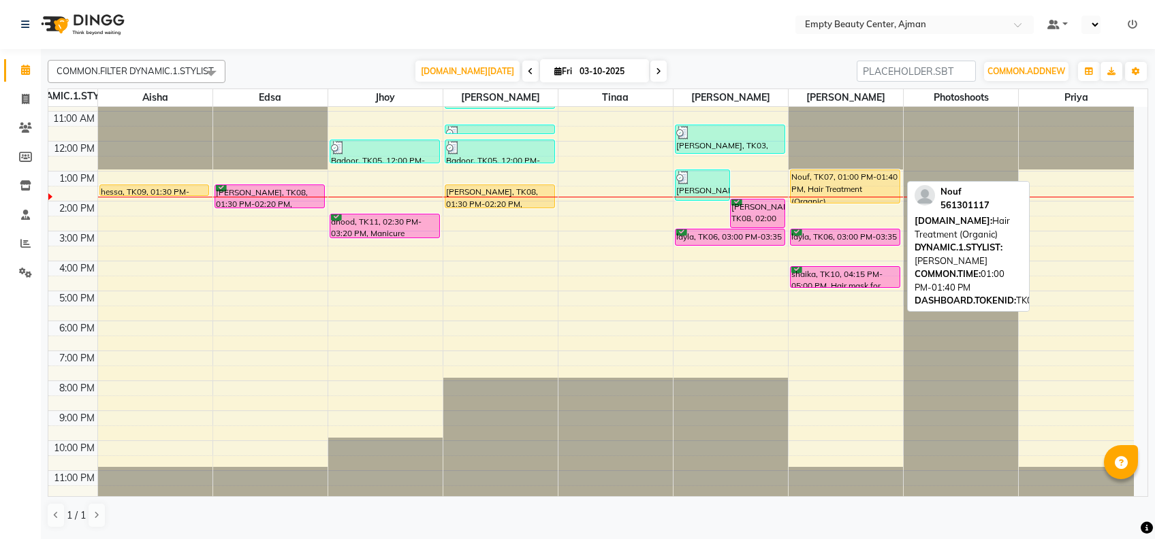
drag, startPoint x: 863, startPoint y: 185, endPoint x: 878, endPoint y: 203, distance: 22.8
click at [878, 203] on div "Nouf, TK07, 01:00 PM-01:40 PM, Hair Treatment (Organic) layla, TK06, 03:00 PM-0…" at bounding box center [846, 141] width 114 height 718
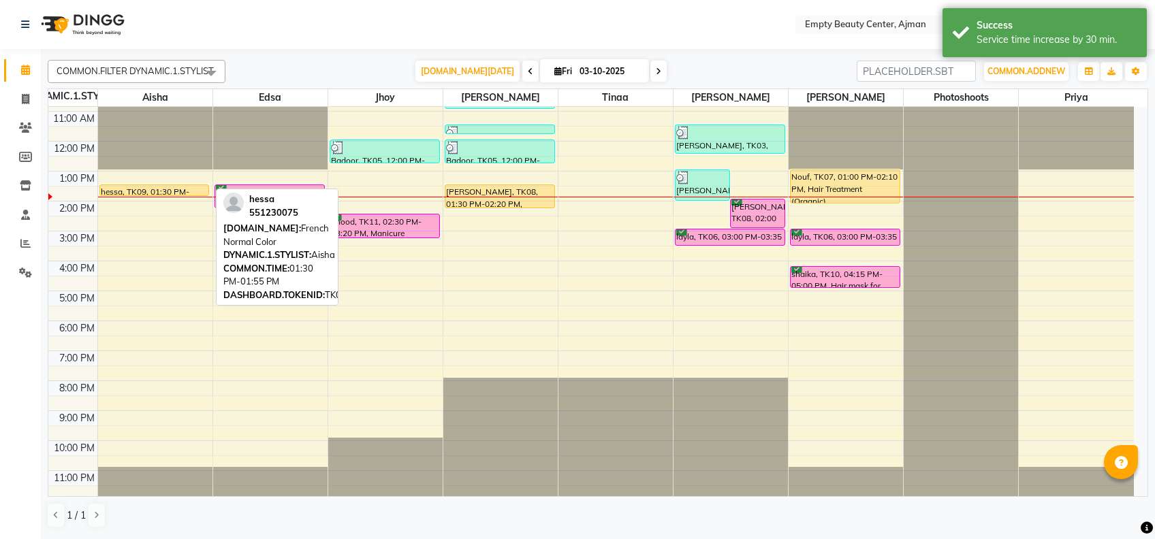
click at [172, 191] on div "hessa, TK09, 01:30 PM-01:55 PM, French Normal Color" at bounding box center [154, 190] width 109 height 10
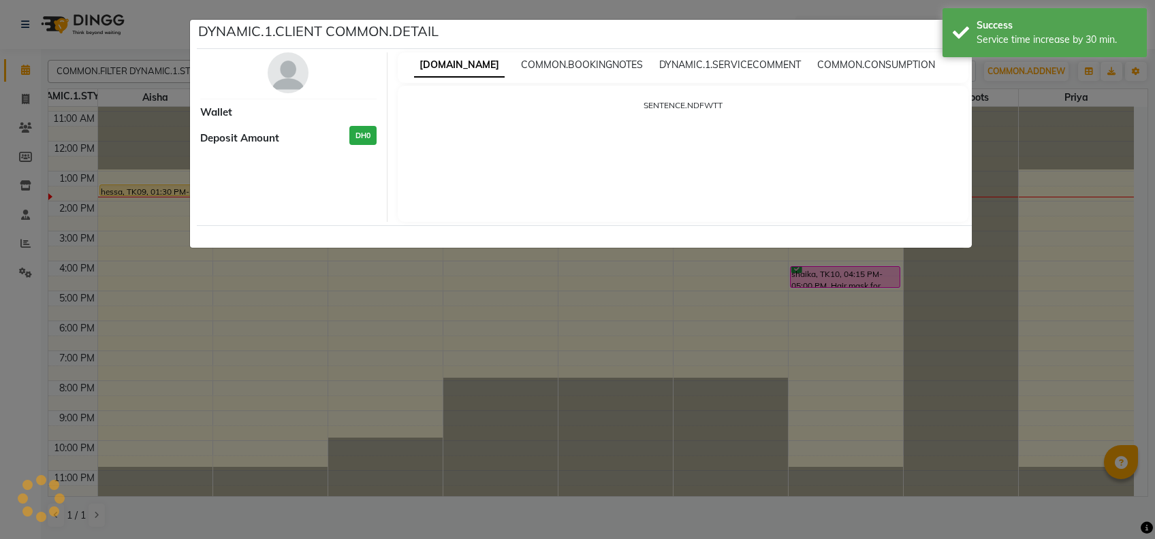
select select "1"
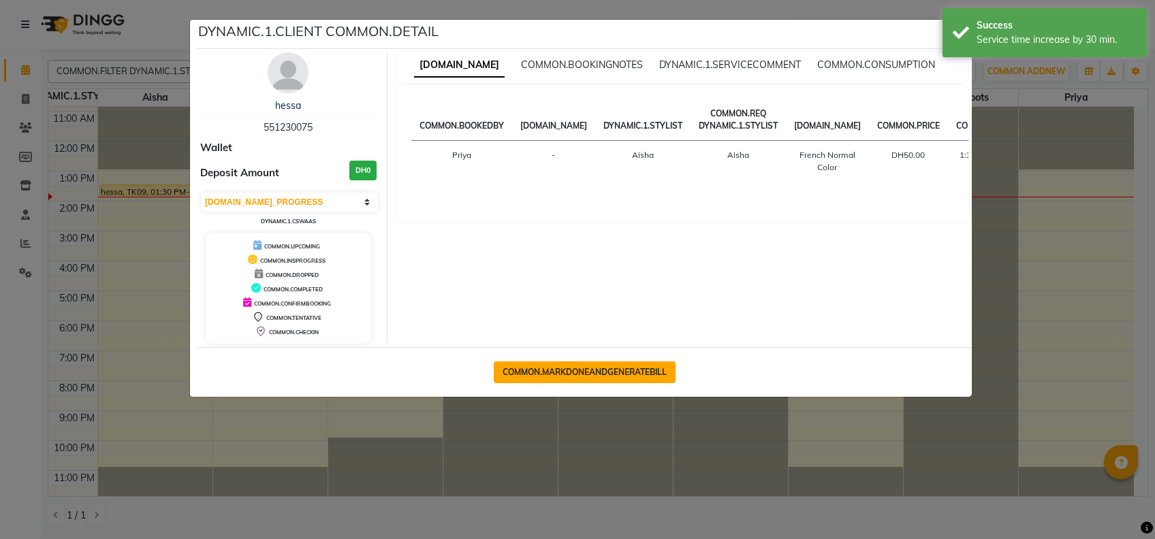
click at [599, 375] on button "COMMON.MARKDONEANDGENERATEBILL" at bounding box center [585, 373] width 182 height 22
select select "service"
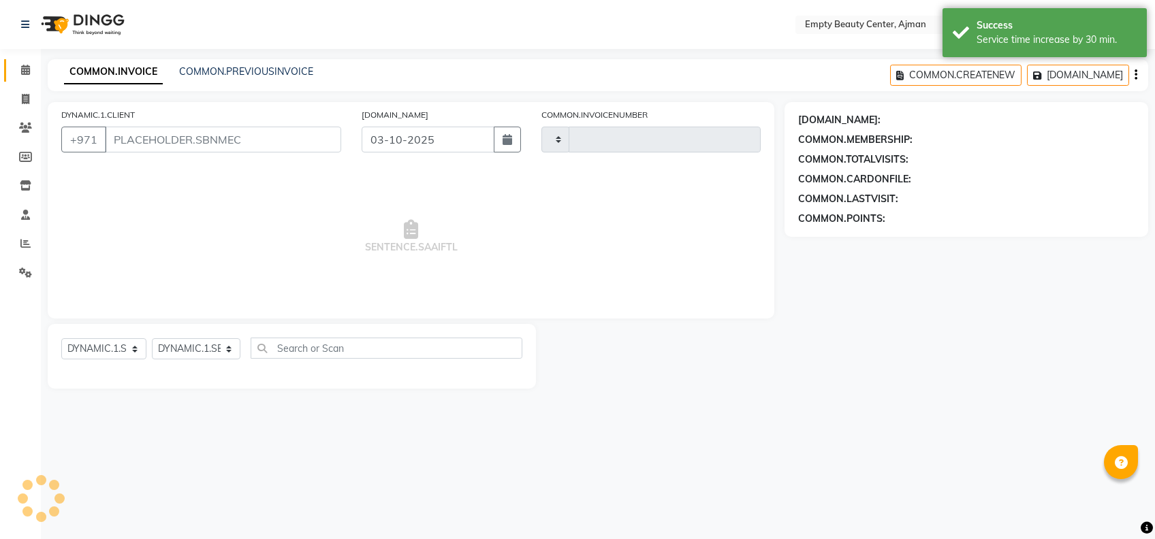
type input "2606"
select select "769"
type input "551230075"
select select "41790"
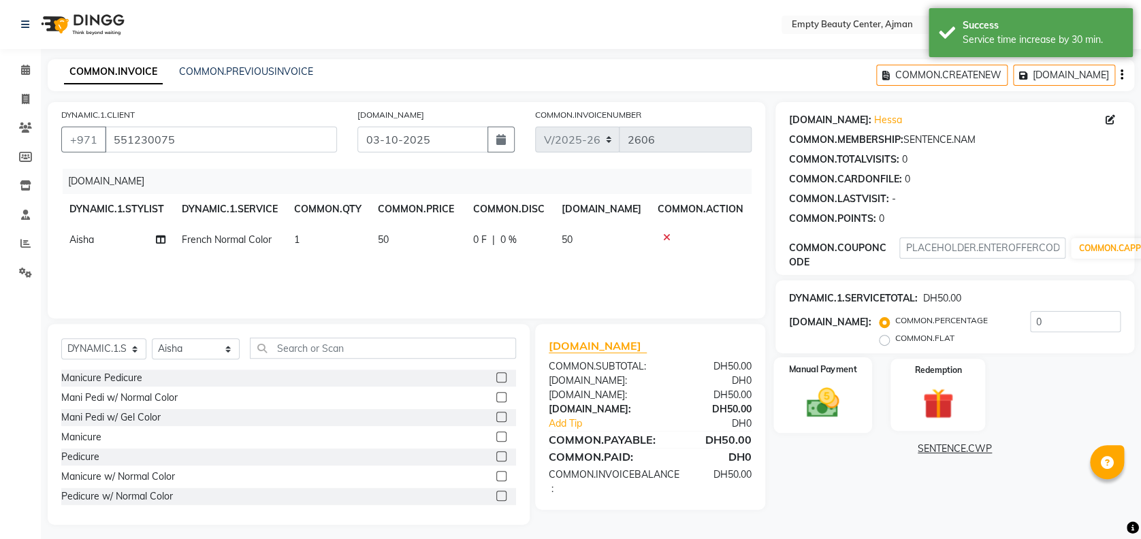
click at [787, 381] on div "Manual Payment" at bounding box center [823, 395] width 99 height 76
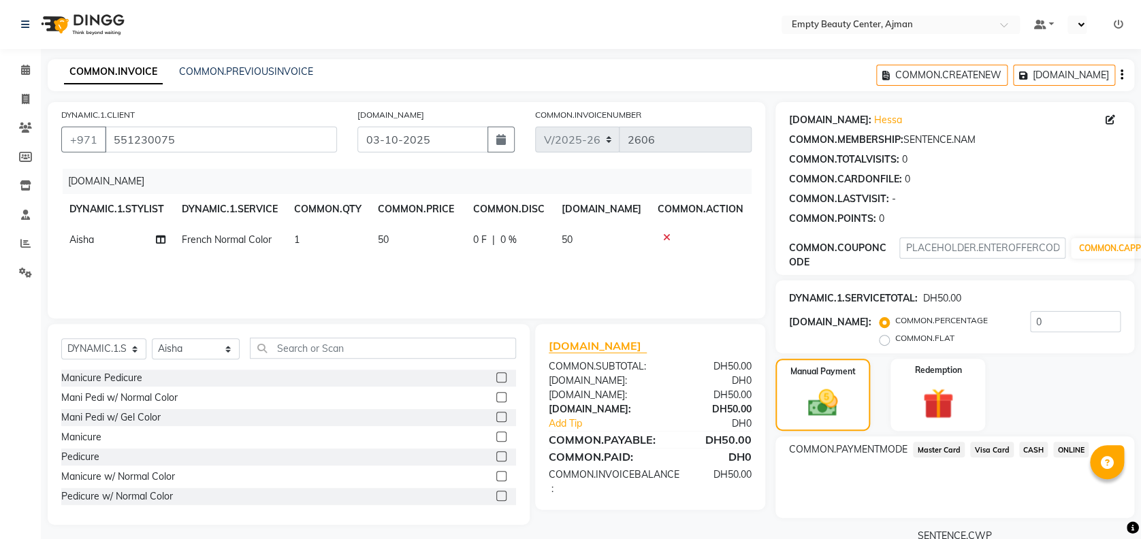
click at [983, 447] on span "Visa Card" at bounding box center [992, 450] width 44 height 16
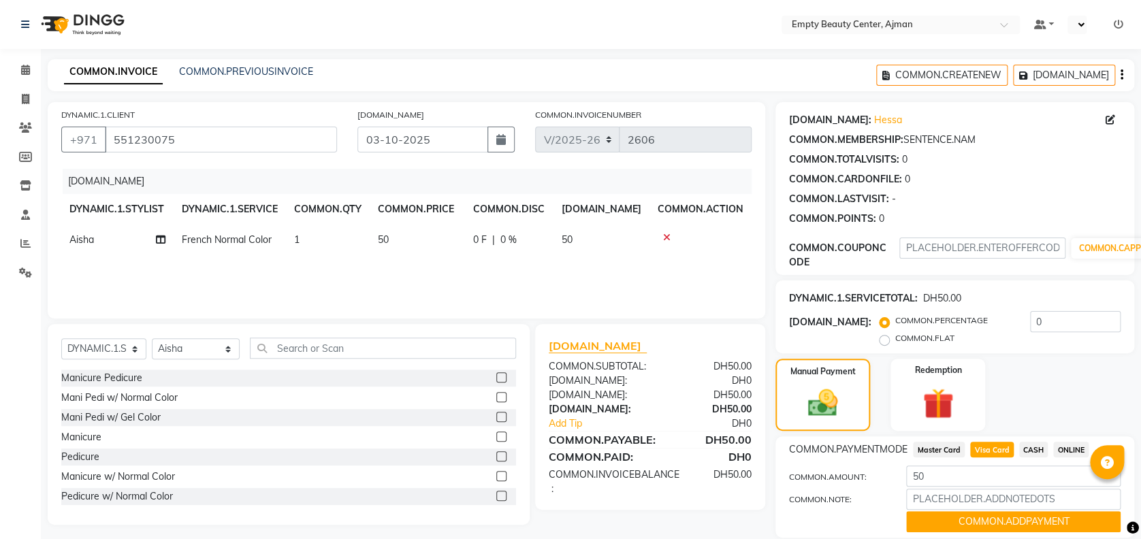
scroll to position [47, 0]
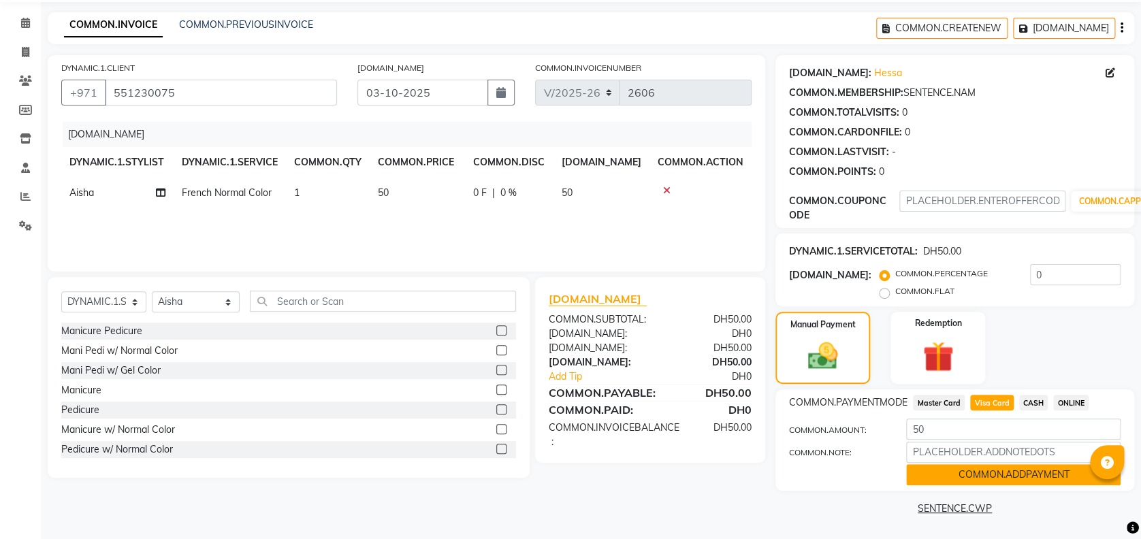
click at [969, 480] on button "COMMON.ADDPAYMENT" at bounding box center [1013, 474] width 215 height 21
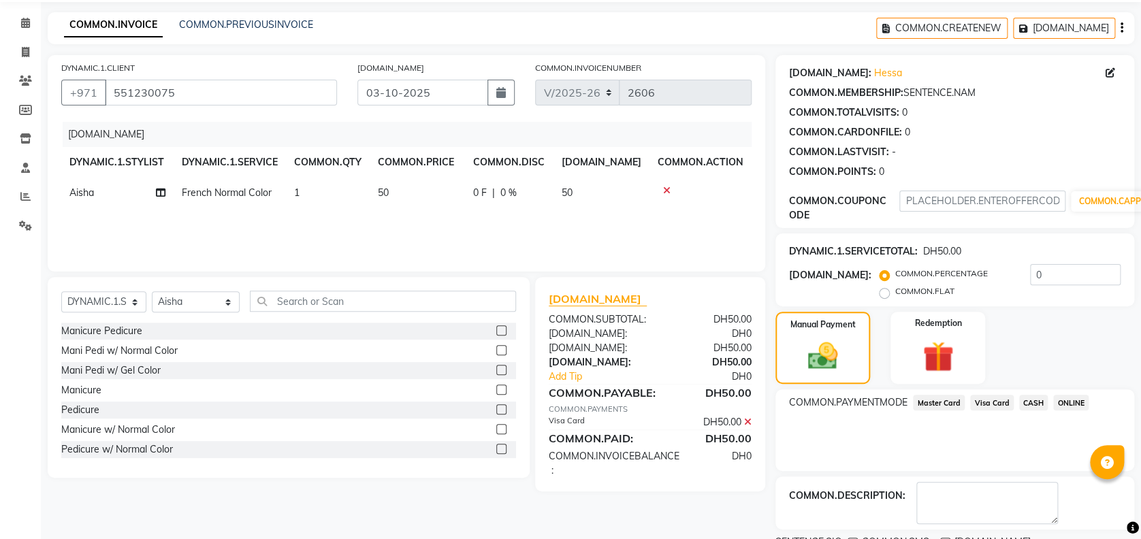
scroll to position [104, 0]
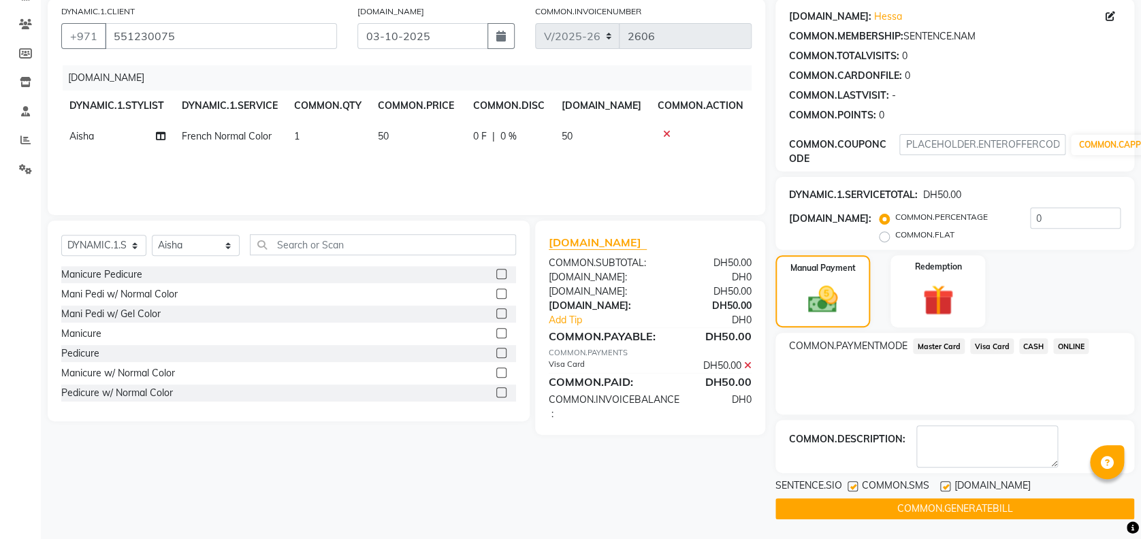
click at [943, 502] on button "COMMON.GENERATEBILL" at bounding box center [955, 508] width 359 height 21
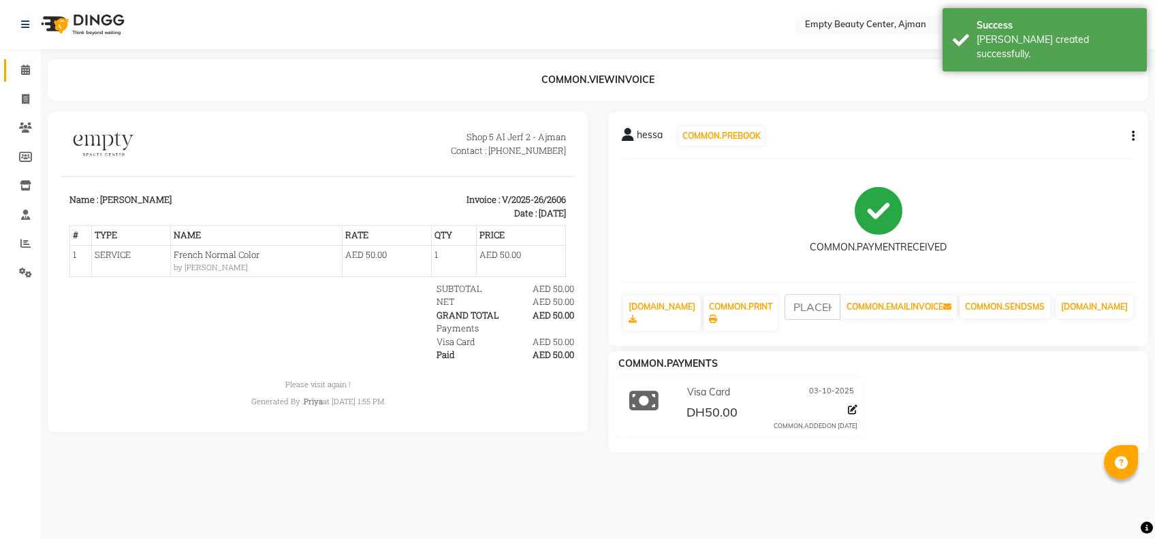
click at [27, 76] on span at bounding box center [26, 71] width 24 height 16
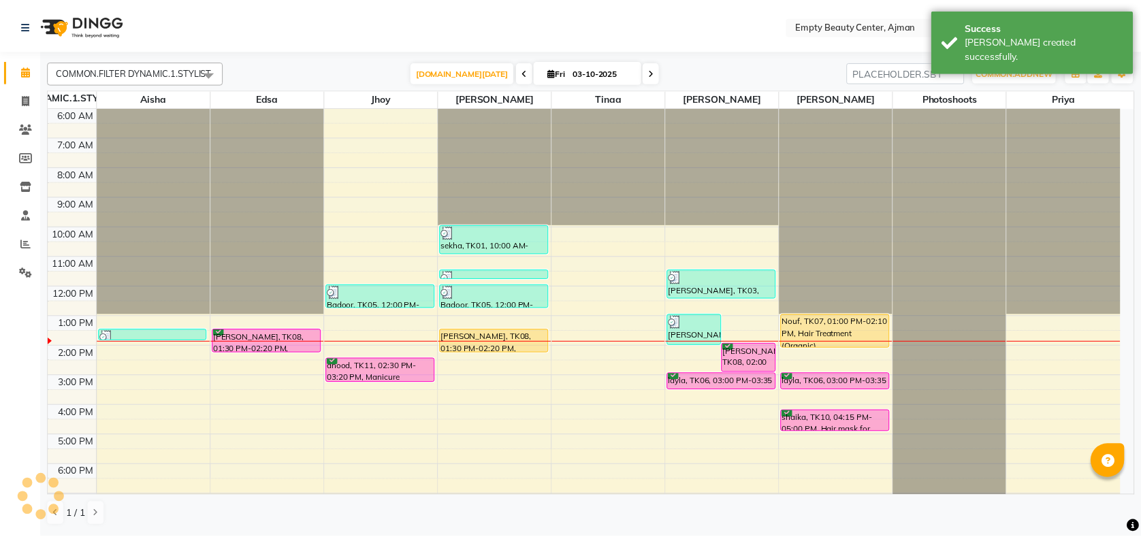
scroll to position [325, 0]
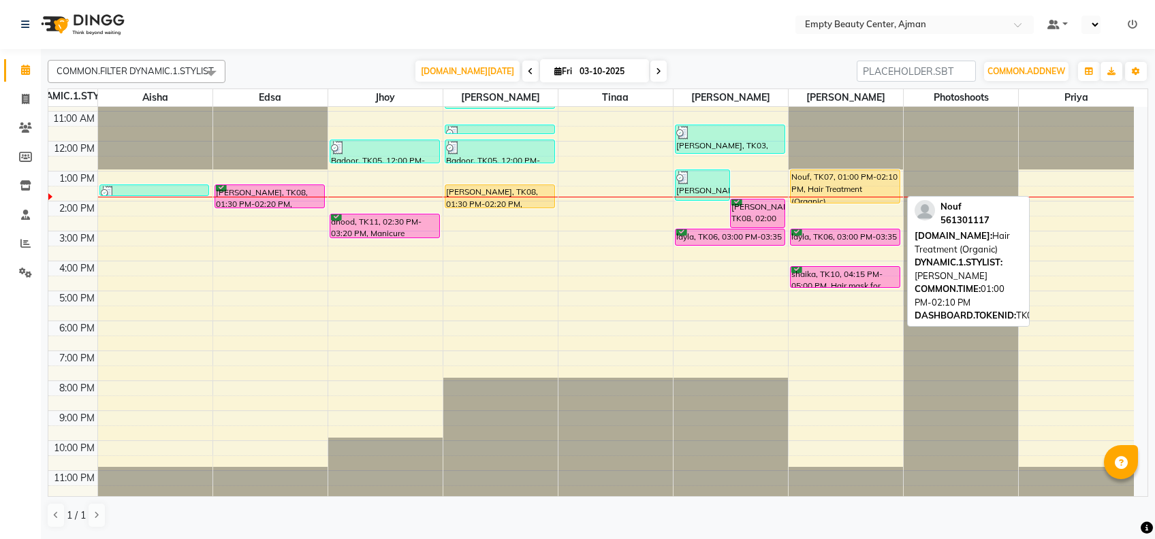
click at [820, 187] on div "Nouf, TK07, 01:00 PM-02:10 PM, Hair Treatment (Organic)" at bounding box center [845, 186] width 109 height 33
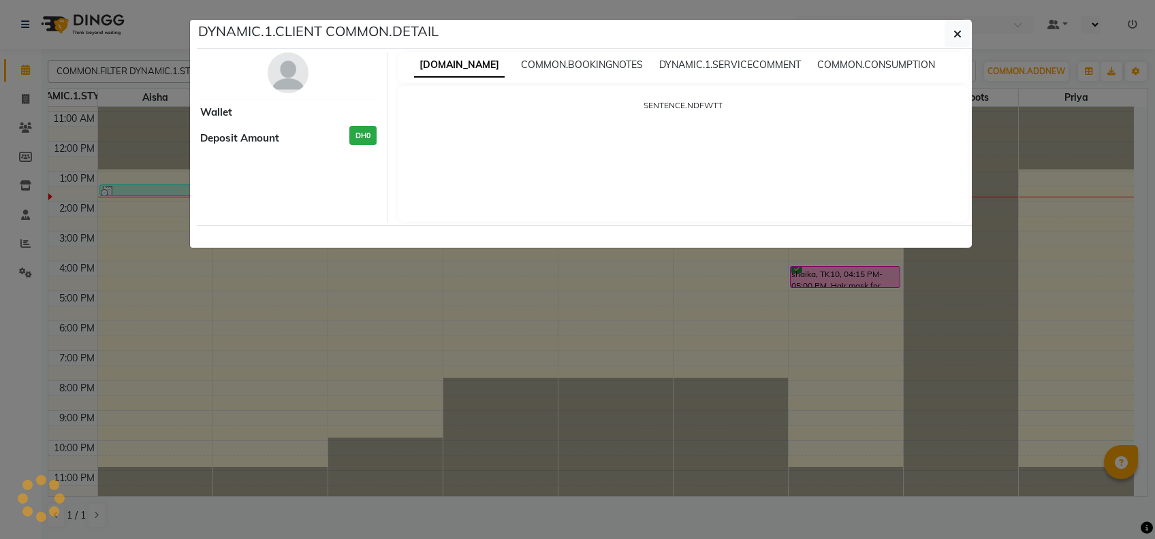
select select "1"
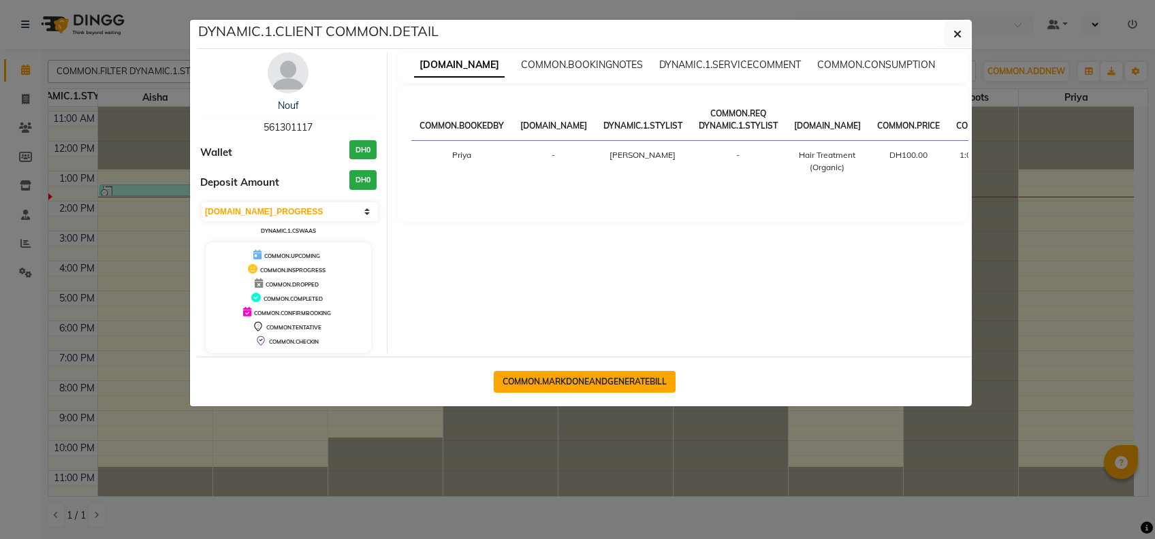
click at [632, 372] on button "COMMON.MARKDONEANDGENERATEBILL" at bounding box center [585, 382] width 182 height 22
select select "service"
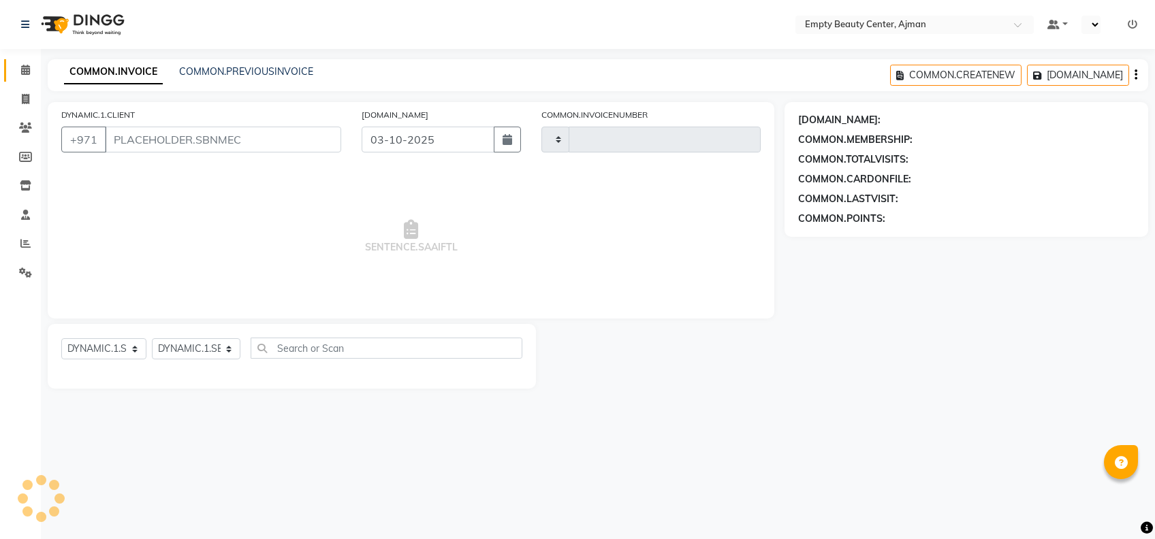
type input "2607"
select select "769"
type input "561301117"
select select "57154"
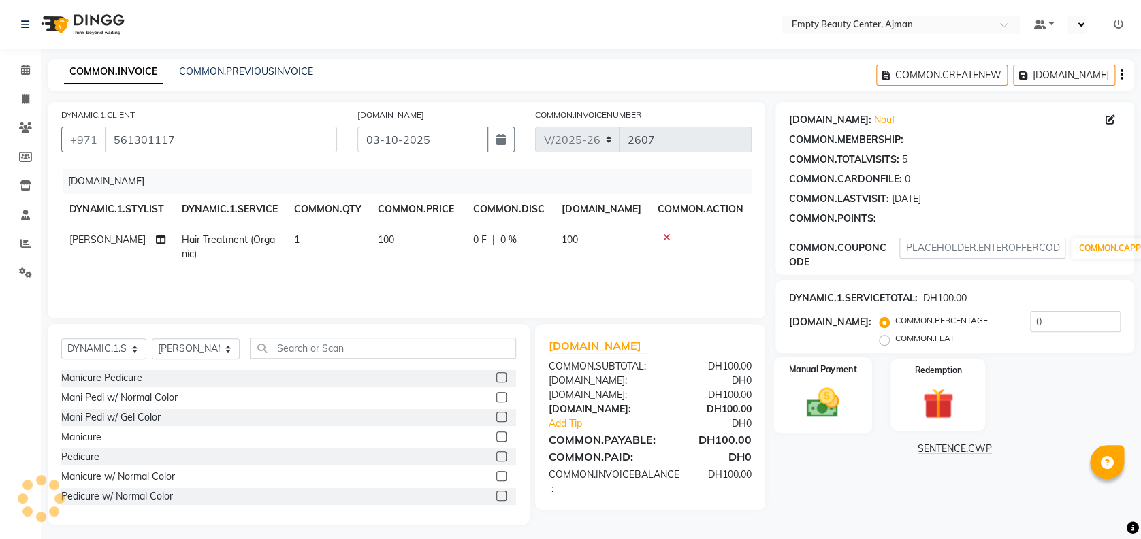
click at [836, 396] on img at bounding box center [823, 402] width 52 height 37
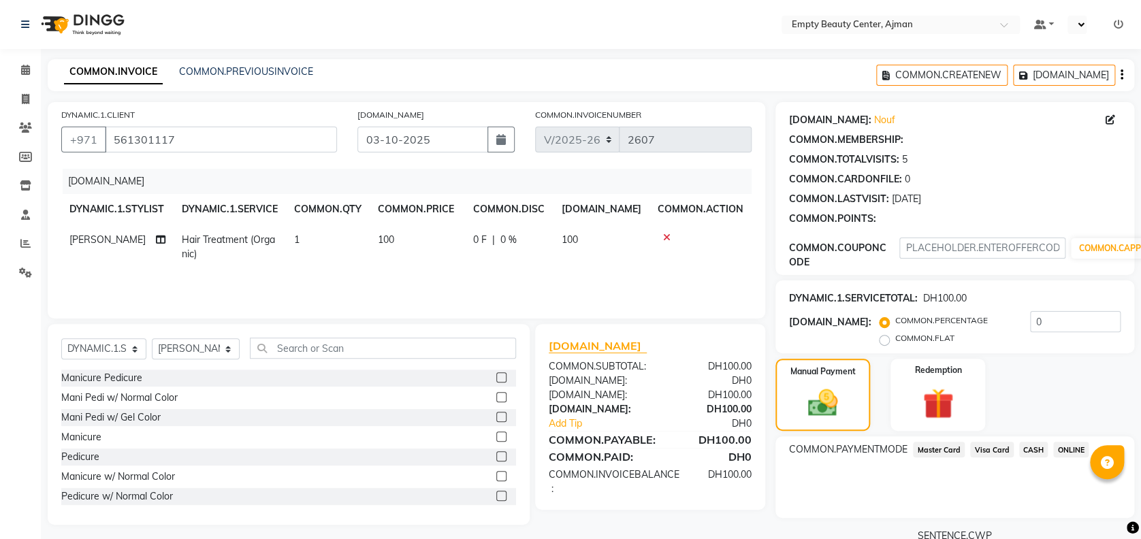
click at [953, 454] on span "Master Card" at bounding box center [939, 450] width 52 height 16
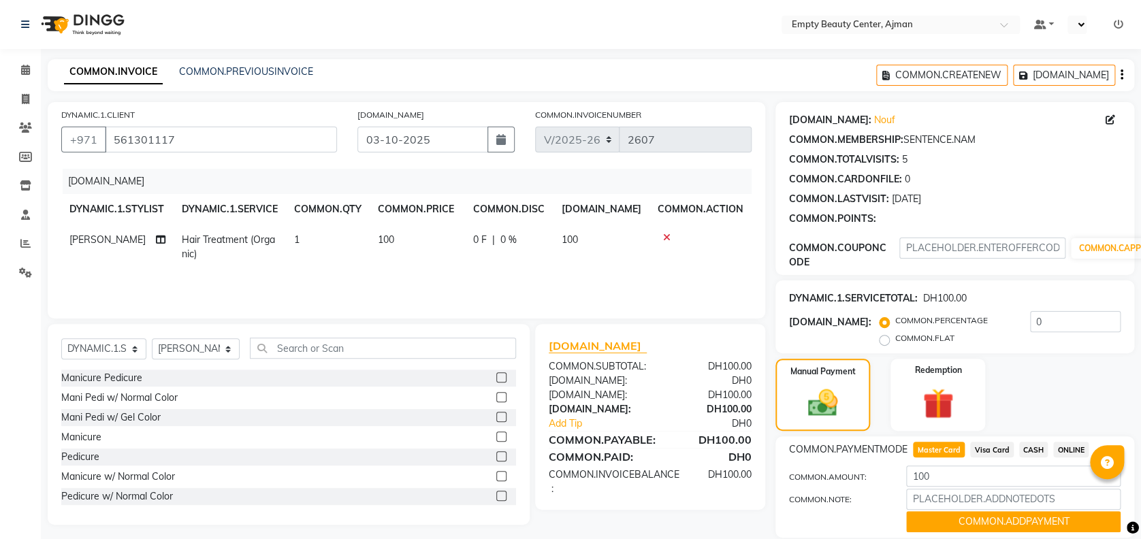
scroll to position [47, 0]
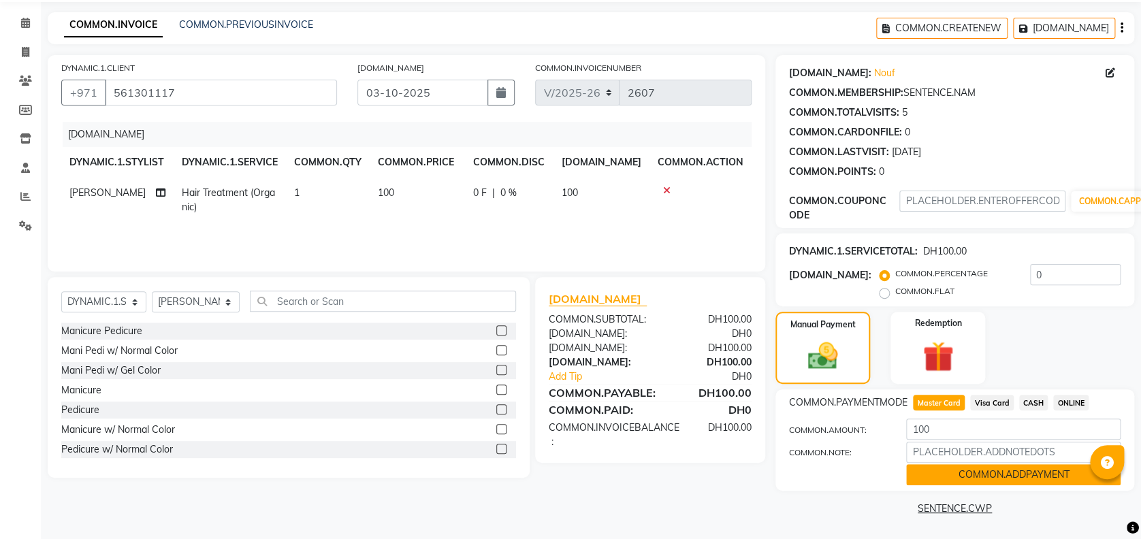
click at [999, 479] on button "COMMON.ADDPAYMENT" at bounding box center [1013, 474] width 215 height 21
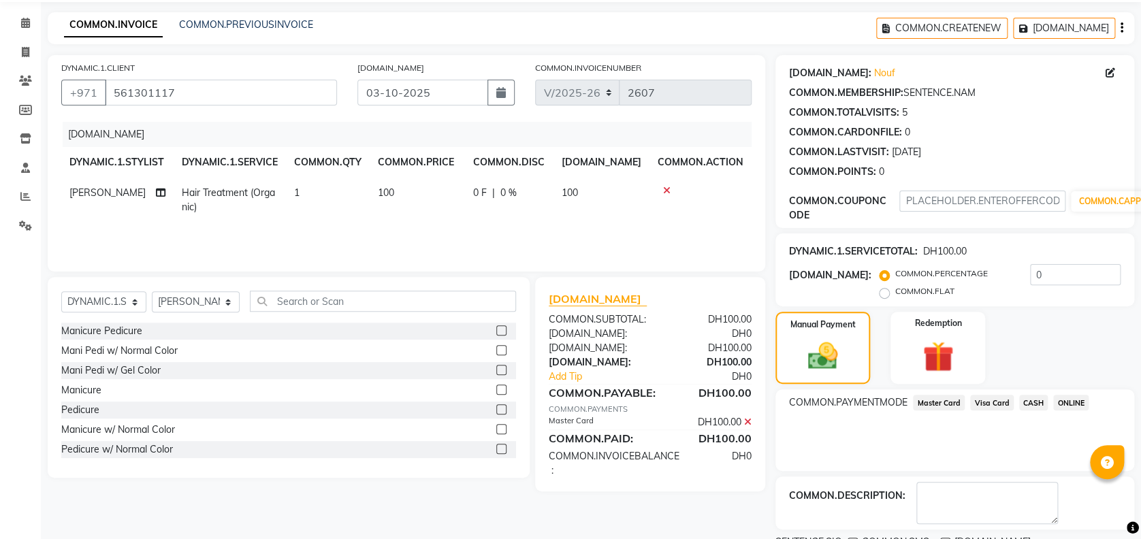
scroll to position [104, 0]
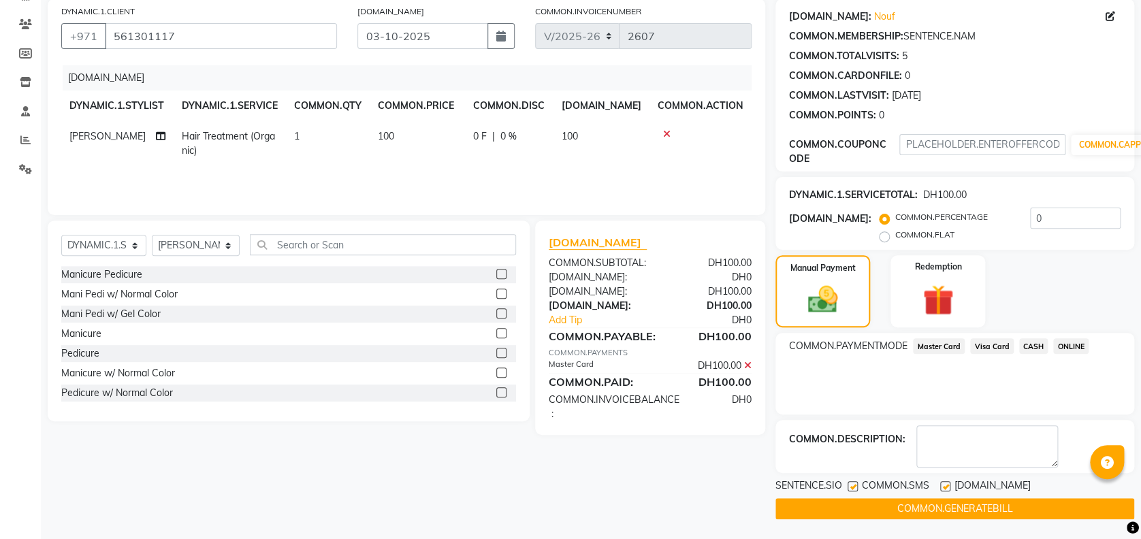
click at [904, 512] on button "COMMON.GENERATEBILL" at bounding box center [955, 508] width 359 height 21
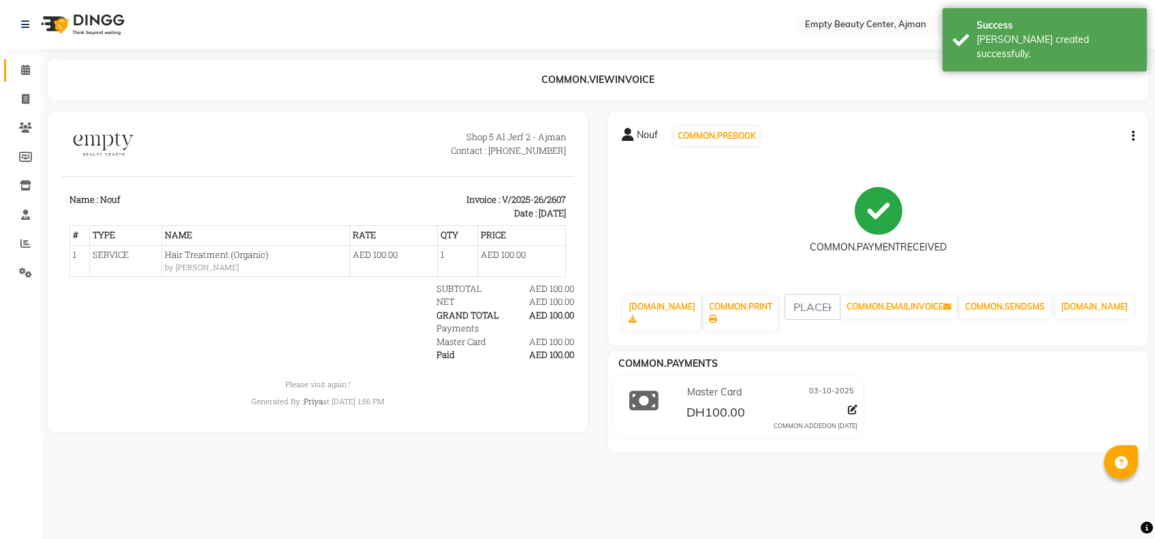
click at [23, 77] on span at bounding box center [26, 71] width 24 height 16
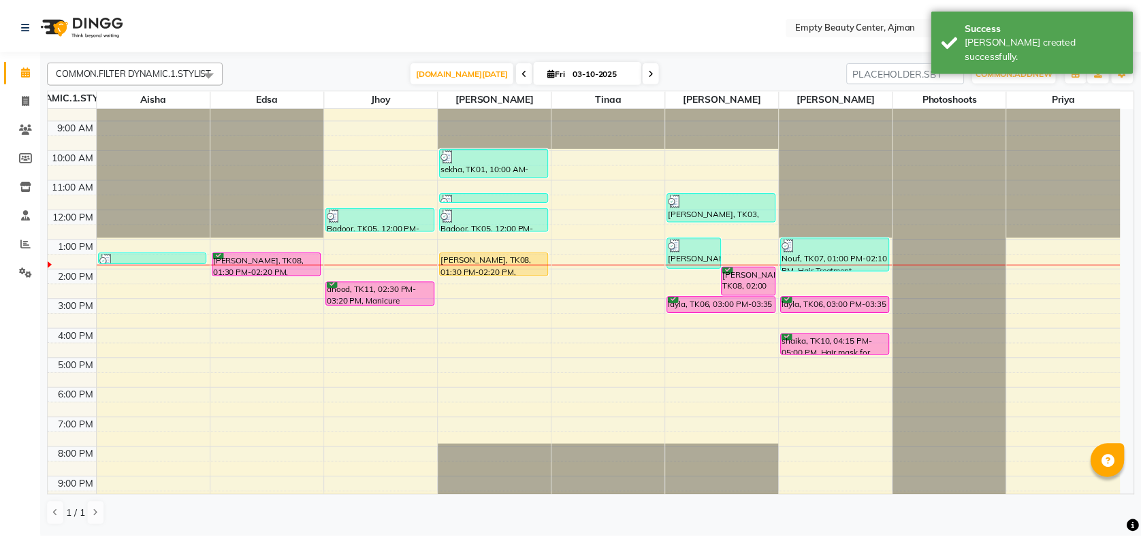
scroll to position [262, 0]
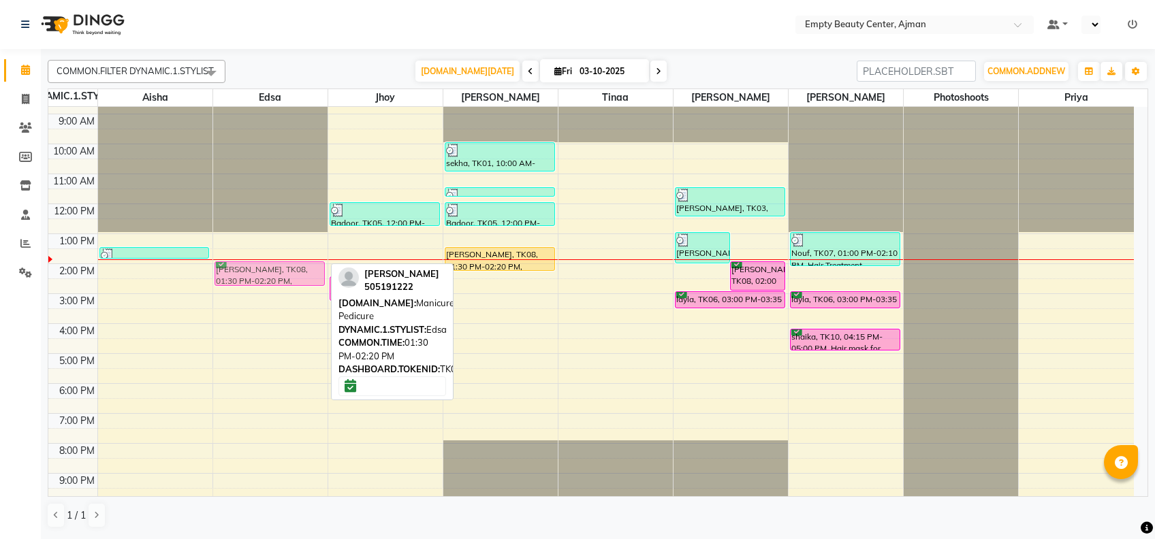
drag, startPoint x: 274, startPoint y: 259, endPoint x: 280, endPoint y: 274, distance: 16.2
click at [280, 274] on div "[PERSON_NAME], TK08, 01:30 PM-02:20 PM, Manicure Pedicure [PERSON_NAME], TK08, …" at bounding box center [270, 204] width 114 height 718
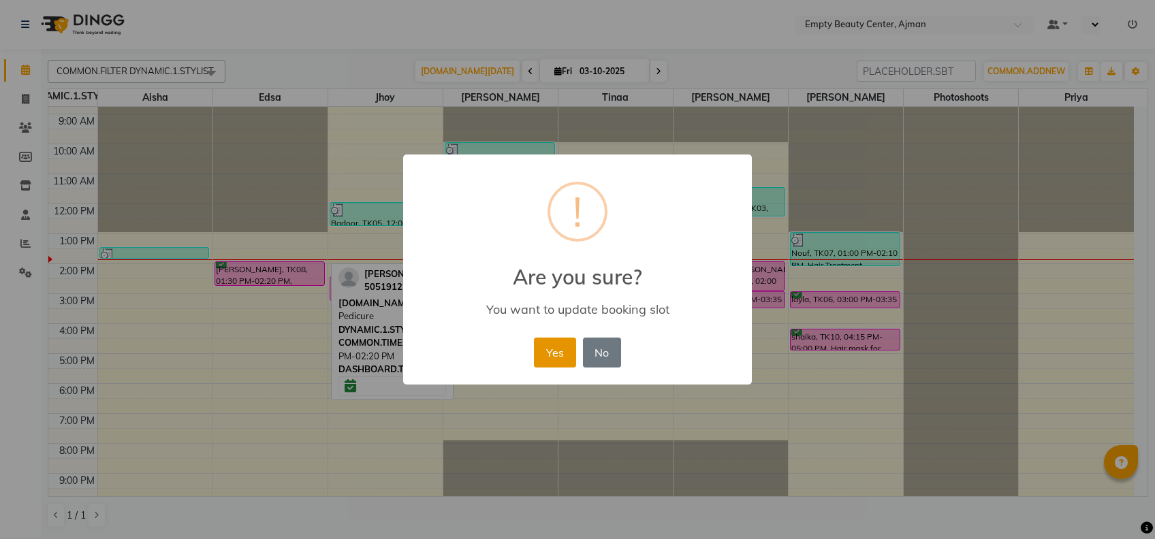
click at [538, 365] on button "Yes" at bounding box center [555, 353] width 42 height 30
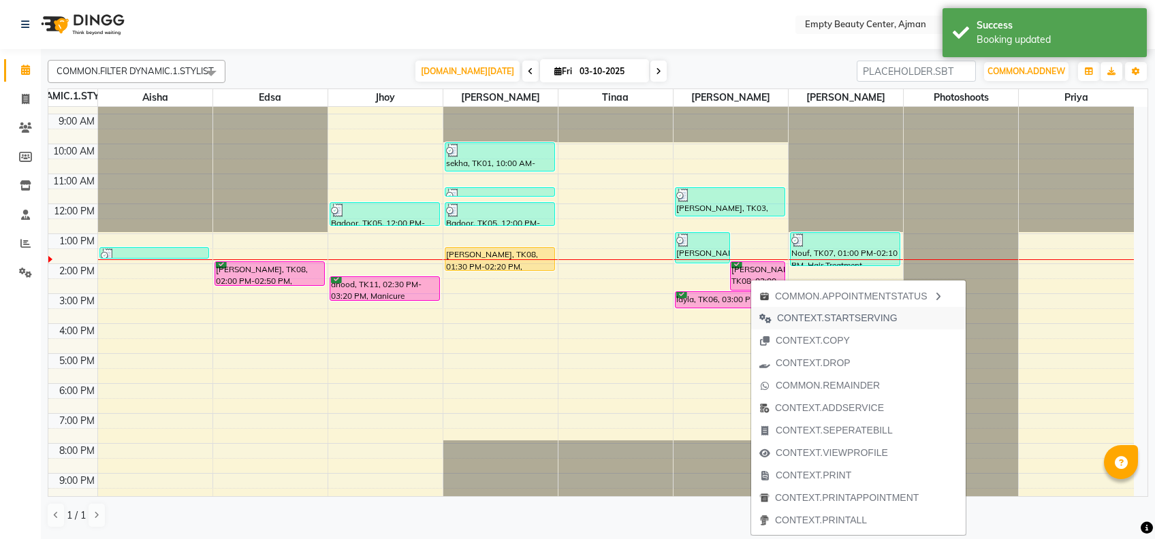
click at [844, 322] on span "CONTEXT.STARTSERVING" at bounding box center [837, 318] width 121 height 14
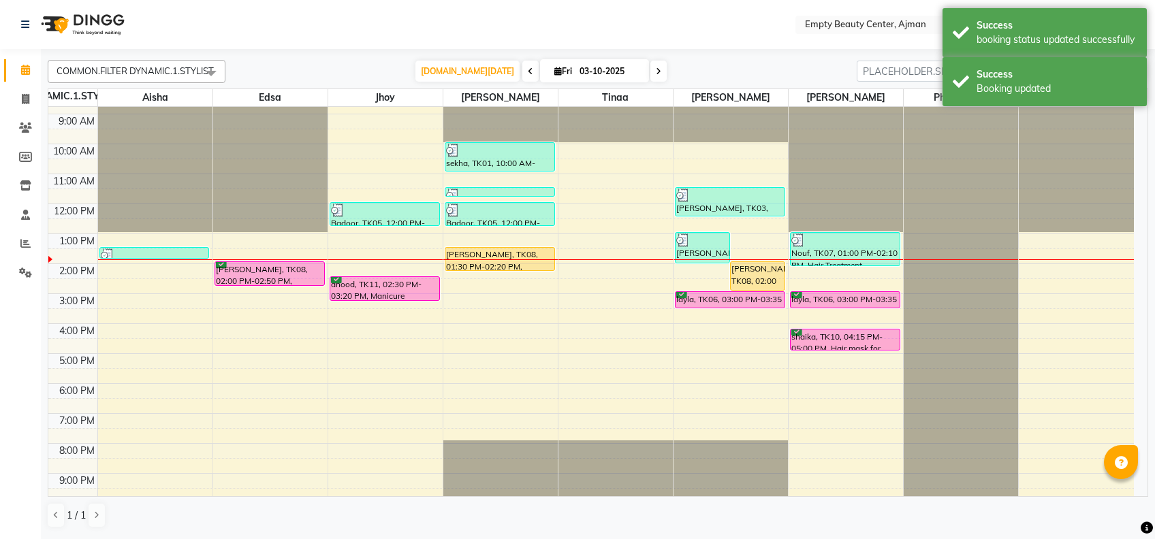
click at [14, 229] on li at bounding box center [20, 243] width 41 height 29
click at [16, 236] on span at bounding box center [26, 244] width 24 height 16
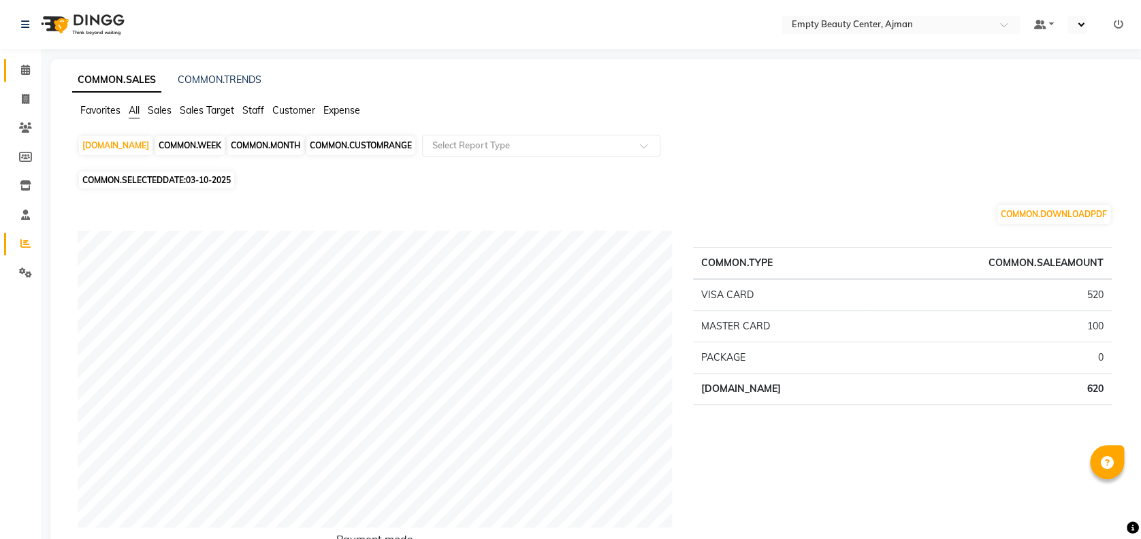
click at [29, 69] on icon at bounding box center [25, 70] width 9 height 10
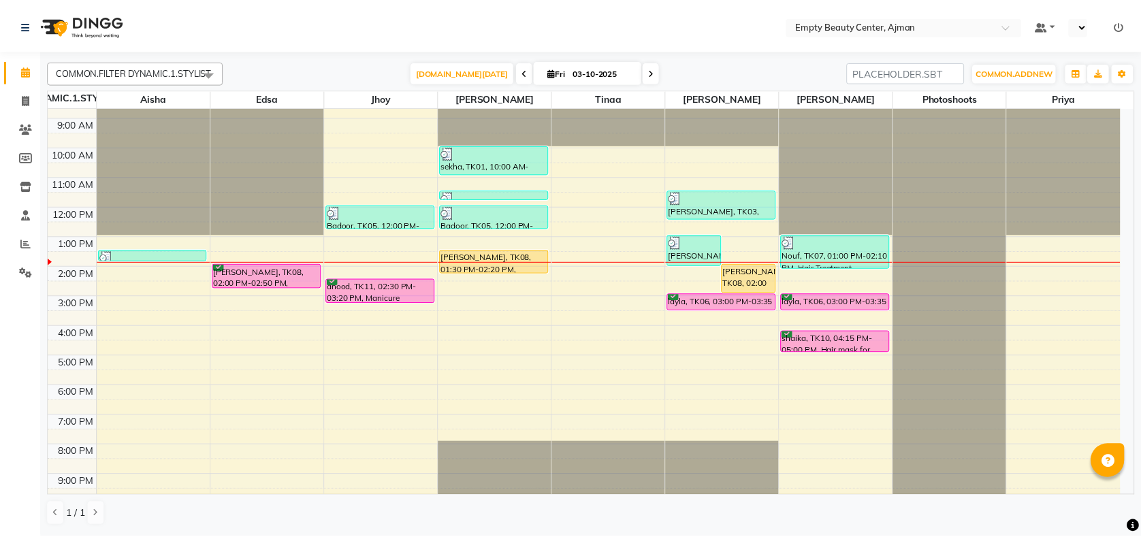
scroll to position [261, 0]
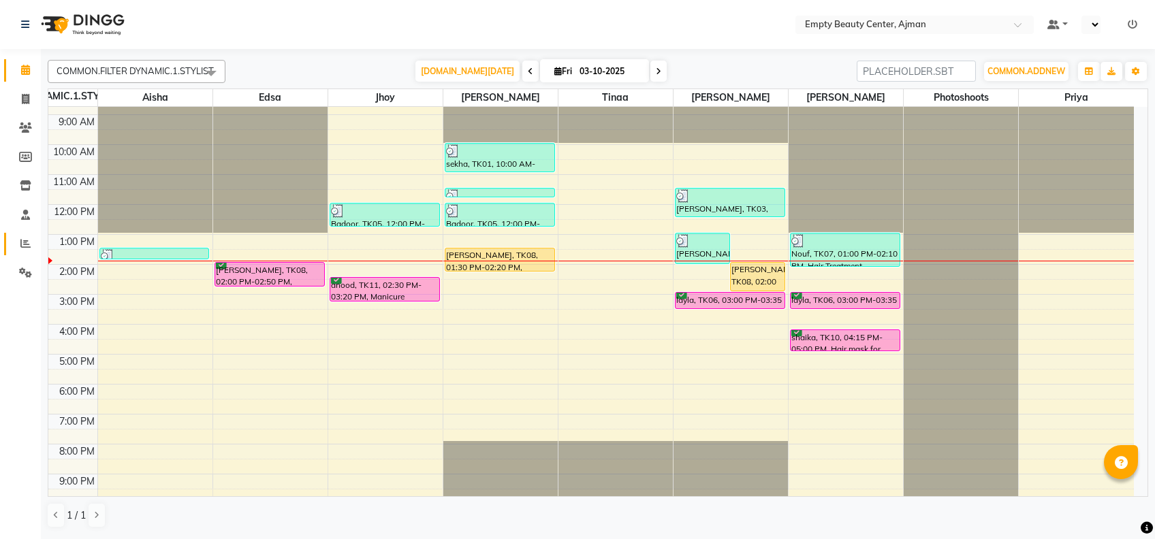
click at [11, 244] on link at bounding box center [20, 244] width 33 height 22
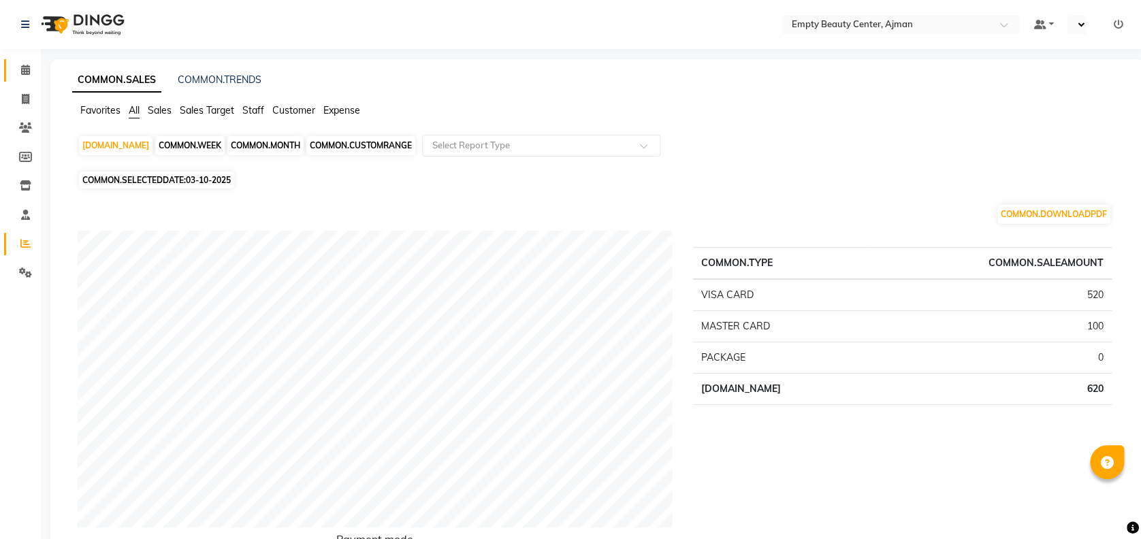
click at [30, 67] on span at bounding box center [26, 71] width 24 height 16
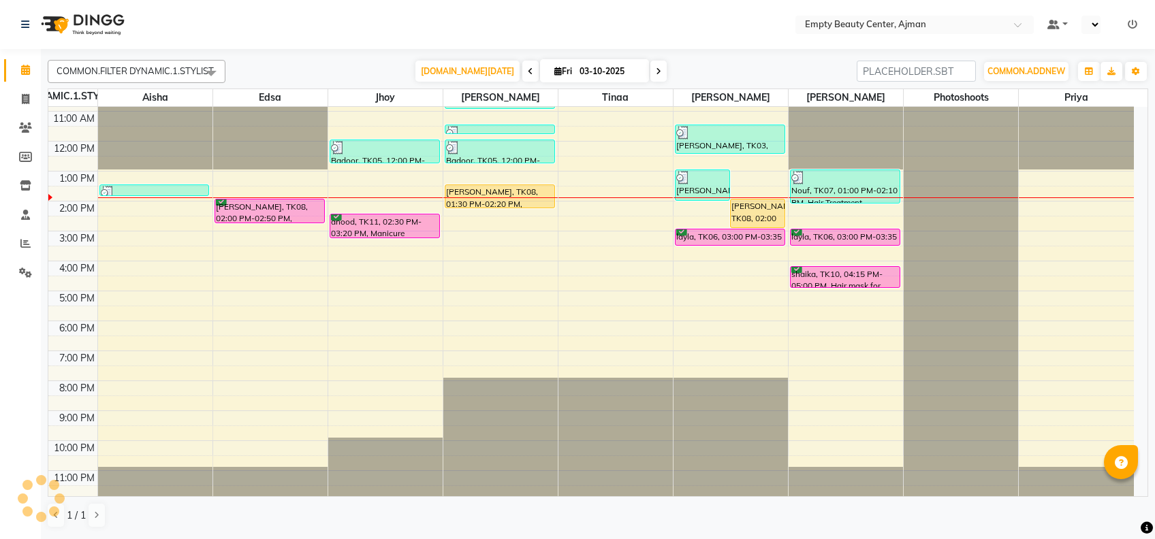
scroll to position [324, 0]
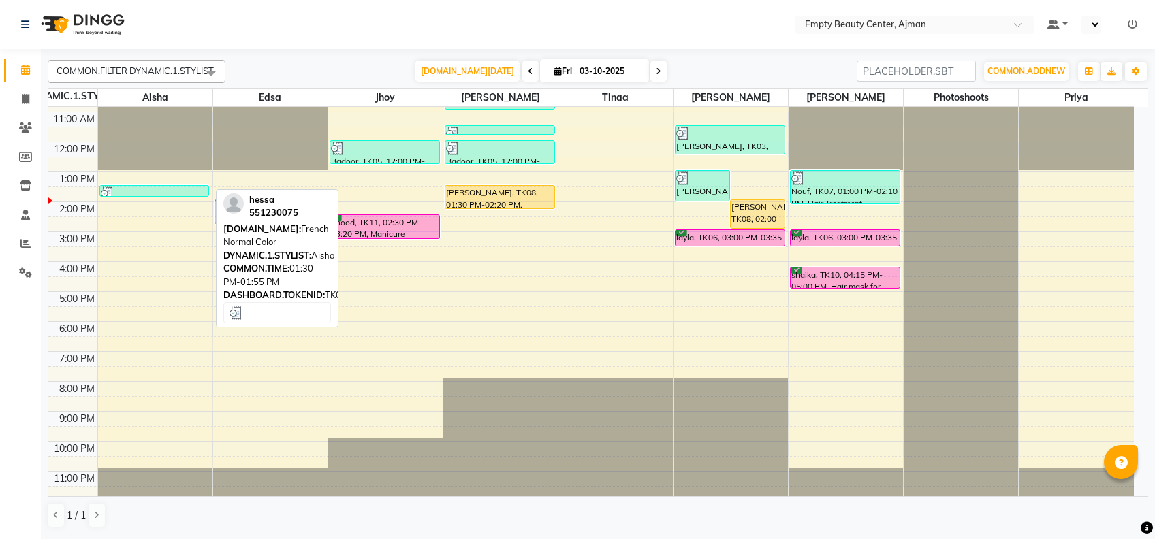
click at [177, 185] on link "hessa, TK09, 01:30 PM-01:55 PM, French Normal Color" at bounding box center [154, 191] width 110 height 12
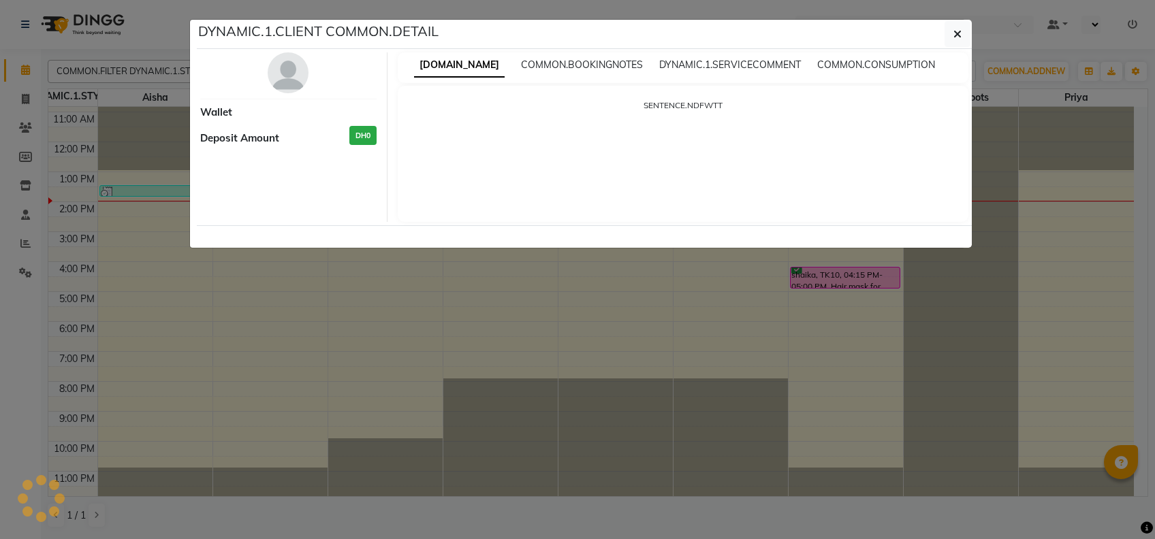
select select "3"
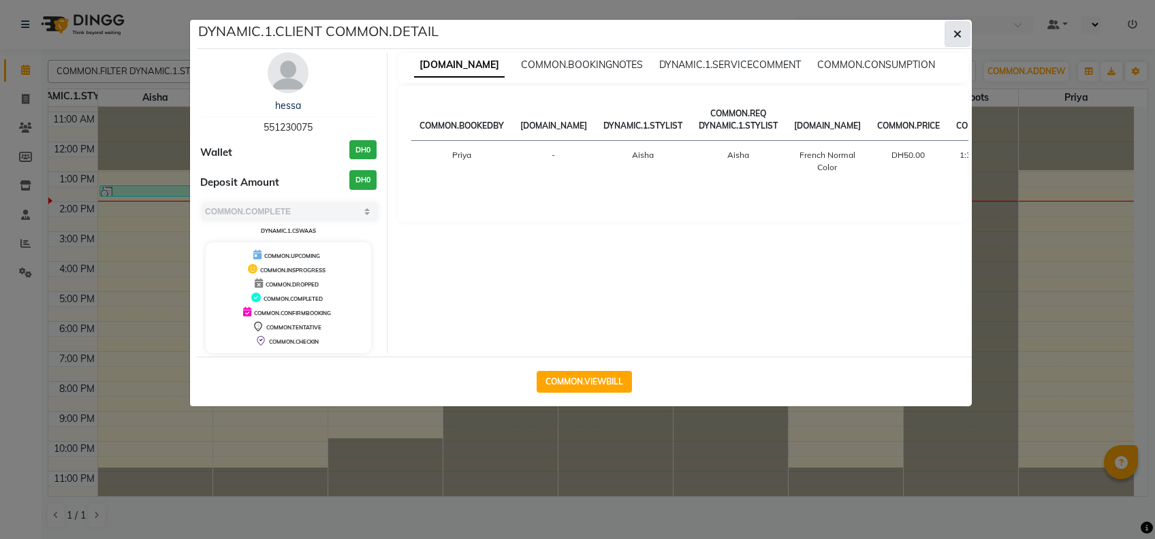
click at [959, 35] on icon "button" at bounding box center [957, 34] width 8 height 11
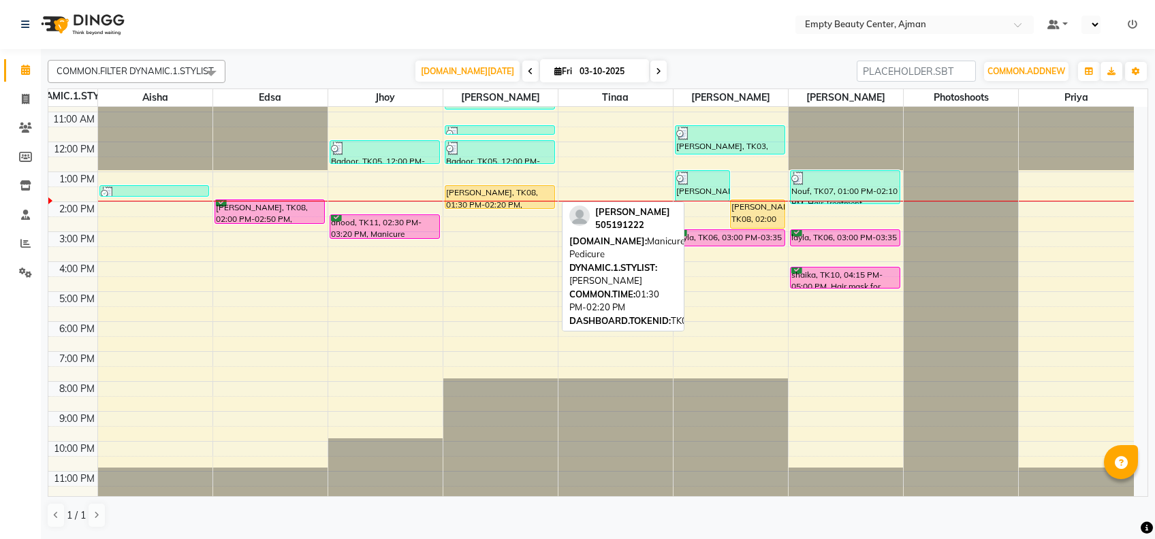
click at [498, 192] on div "[PERSON_NAME], TK08, 01:30 PM-02:20 PM, Manicure Pedicure" at bounding box center [499, 197] width 109 height 22
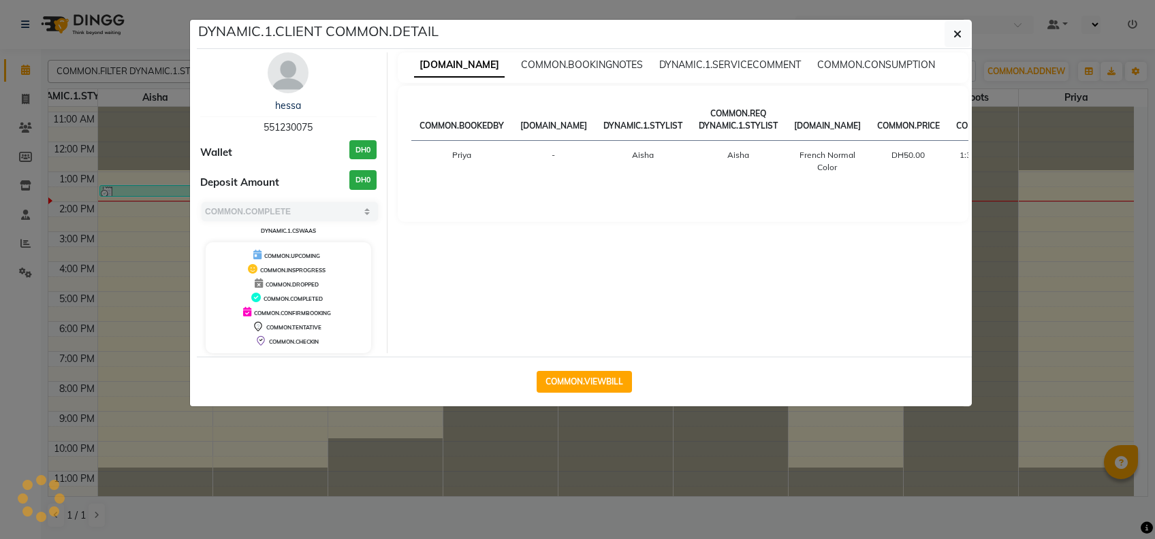
select select "select"
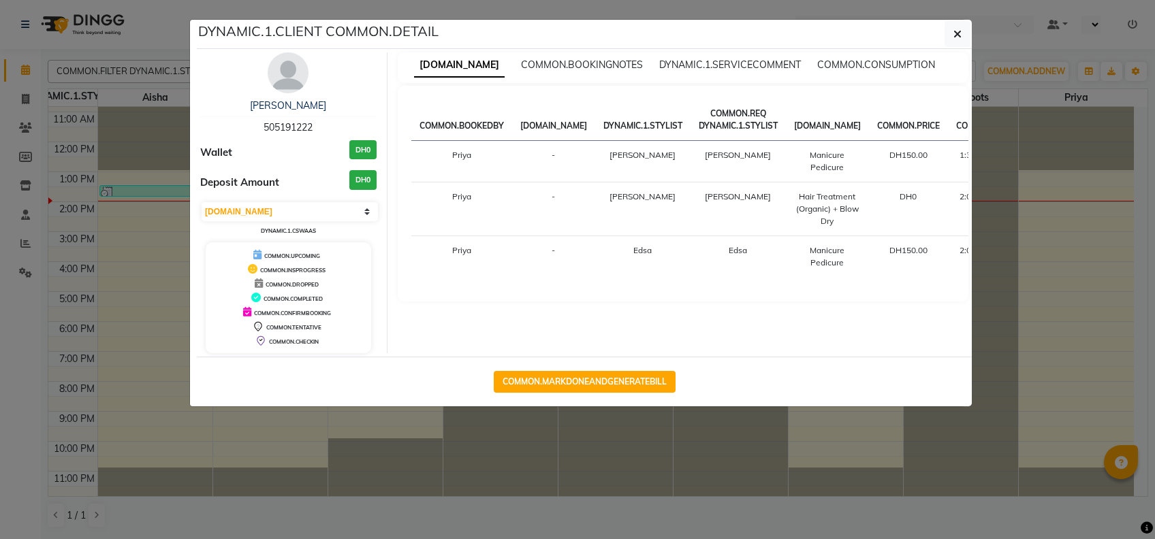
click at [733, 439] on ngb-modal-window "DYNAMIC.1.CLIENT COMMON.DETAIL [PERSON_NAME] 505191222 Wallet DH0 Deposit Amoun…" at bounding box center [577, 269] width 1155 height 539
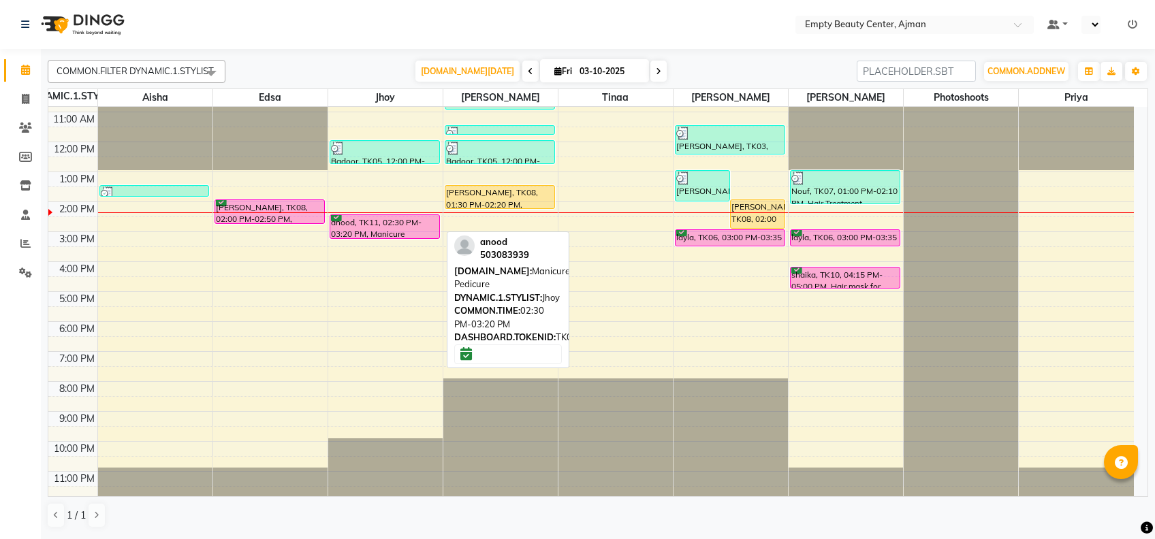
click at [387, 224] on div "anood, TK11, 02:30 PM-03:20 PM, Manicure Pedicure" at bounding box center [384, 226] width 109 height 23
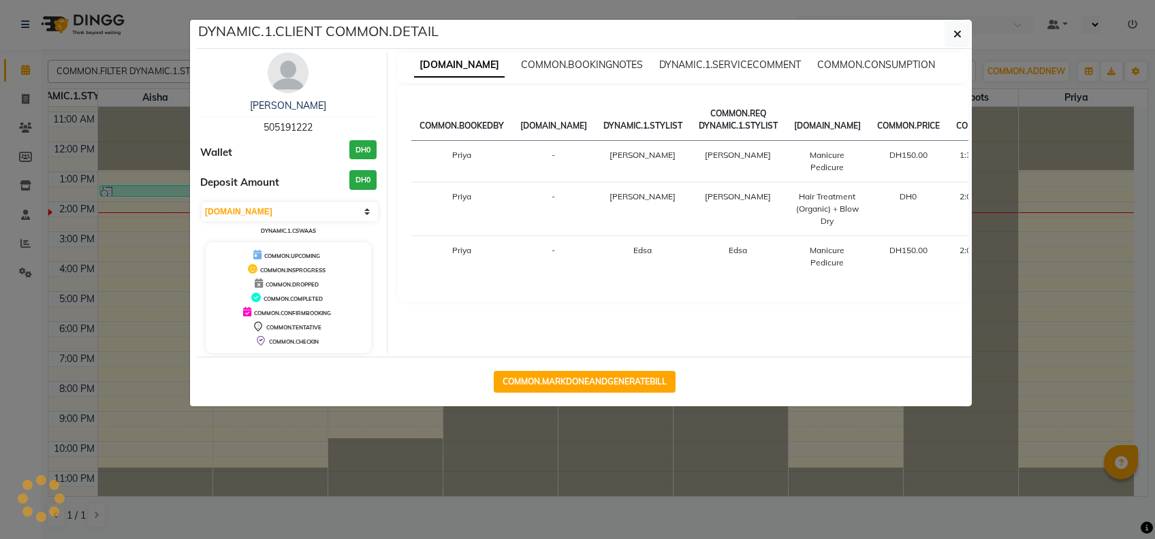
click at [469, 428] on ngb-modal-window "DYNAMIC.1.CLIENT COMMON.DETAIL [PERSON_NAME] 505191222 Wallet DH0 Deposit Amoun…" at bounding box center [577, 269] width 1155 height 539
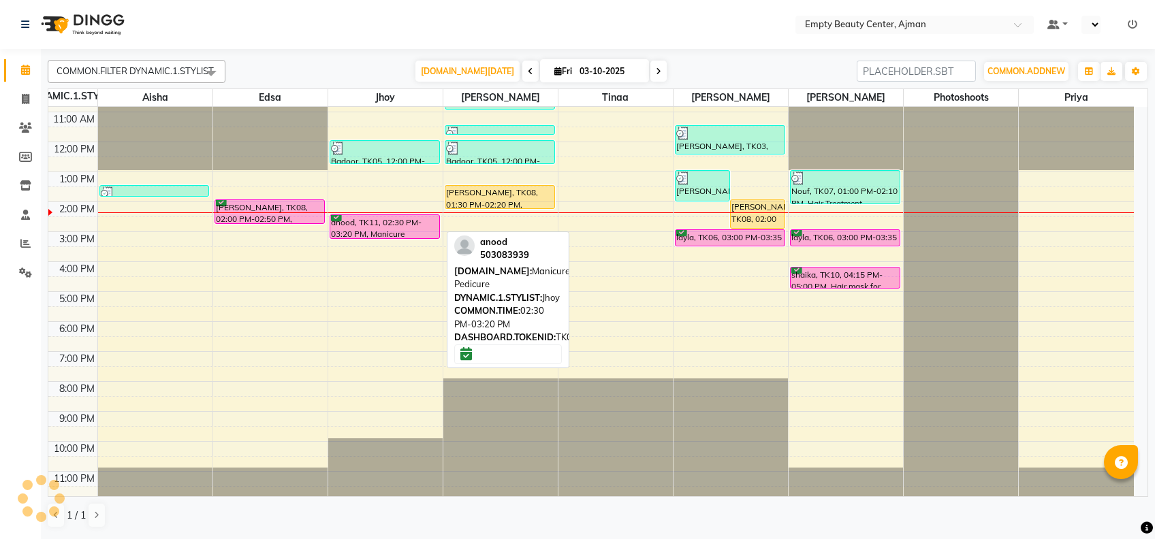
click at [413, 224] on div "anood, TK11, 02:30 PM-03:20 PM, Manicure Pedicure" at bounding box center [384, 226] width 109 height 23
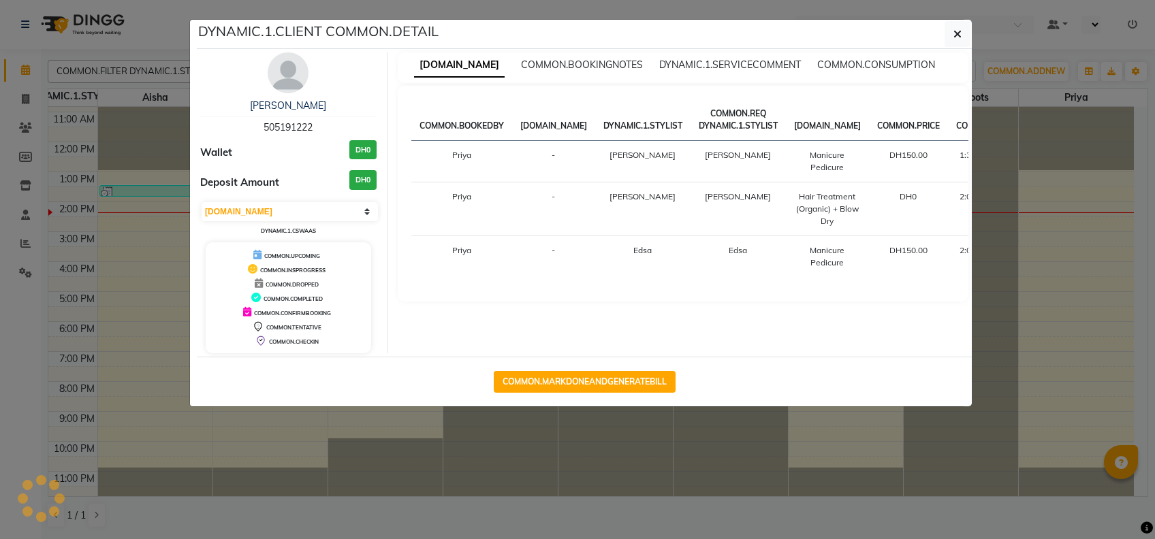
select select "6"
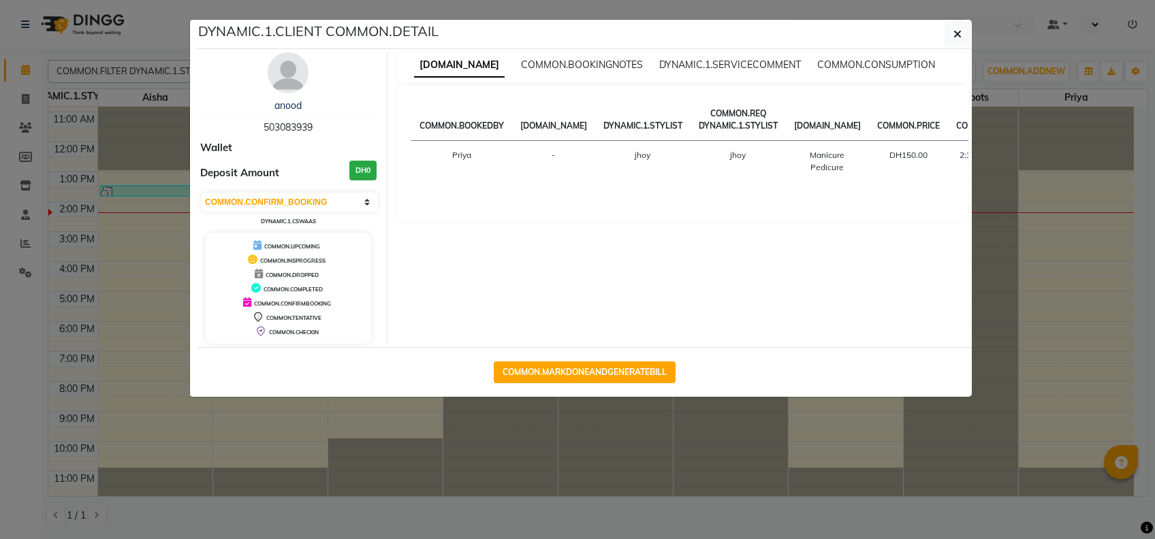
click at [562, 449] on ngb-modal-window "DYNAMIC.1.CLIENT COMMON.DETAIL anood 503083939 Wallet Deposit Amount DH0 [DOMAI…" at bounding box center [577, 269] width 1155 height 539
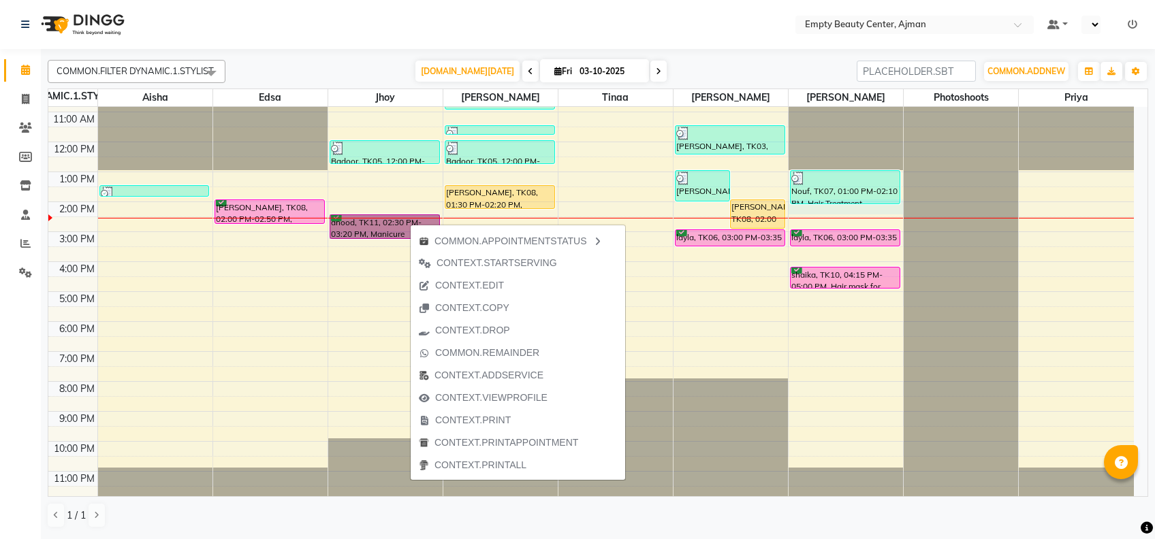
click at [812, 211] on div "12:00 AM 1:00 AM 2:00 AM 3:00 AM 4:00 AM 5:00 AM 6:00 AM 7:00 AM 8:00 AM 9:00 A…" at bounding box center [590, 142] width 1085 height 718
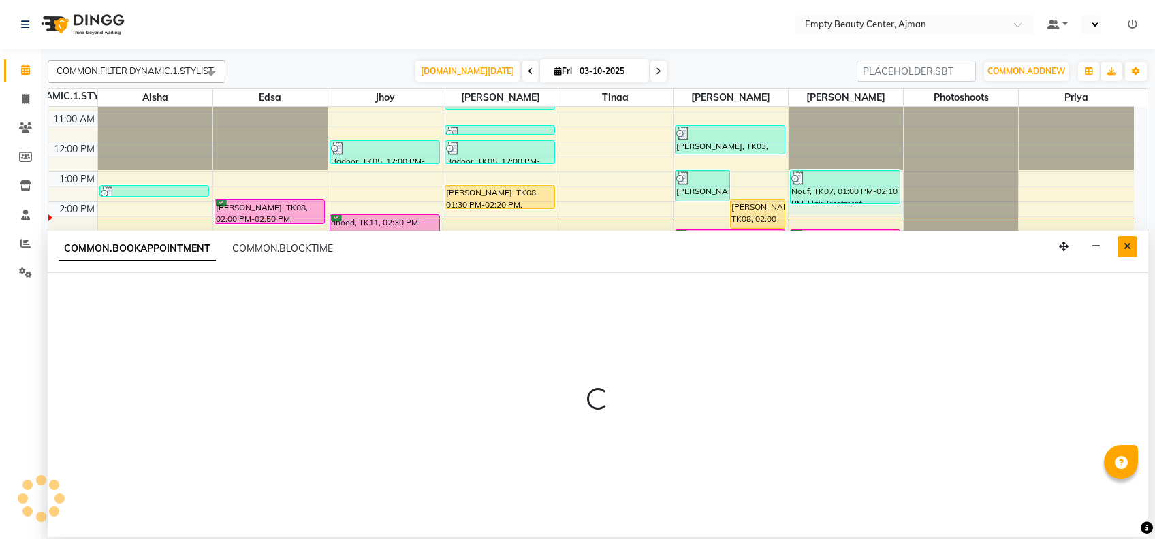
select select "57154"
select select "840"
select select "tentative"
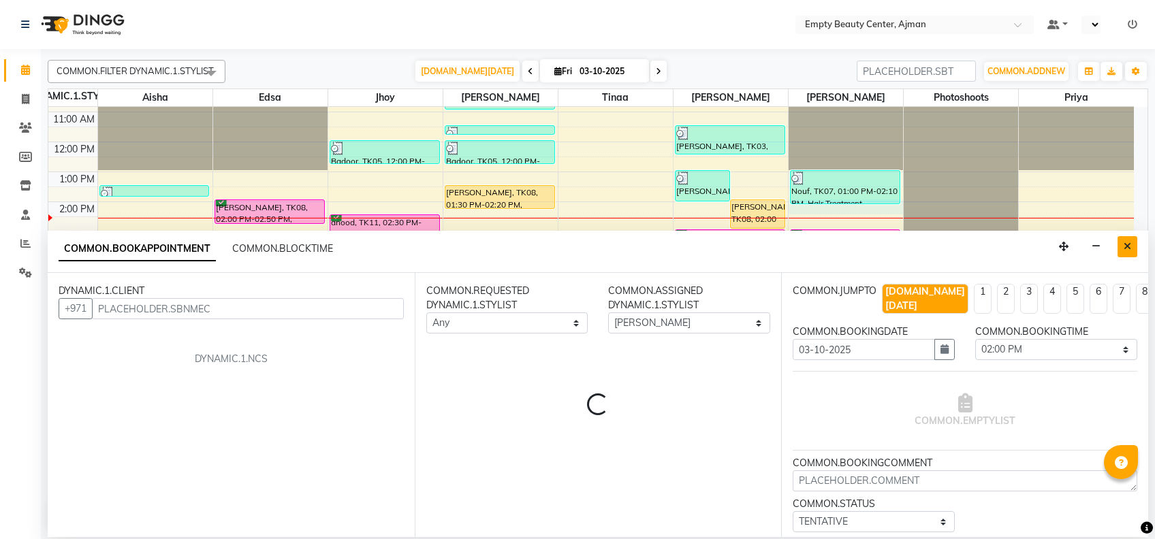
click at [1133, 245] on button "Close" at bounding box center [1127, 246] width 20 height 21
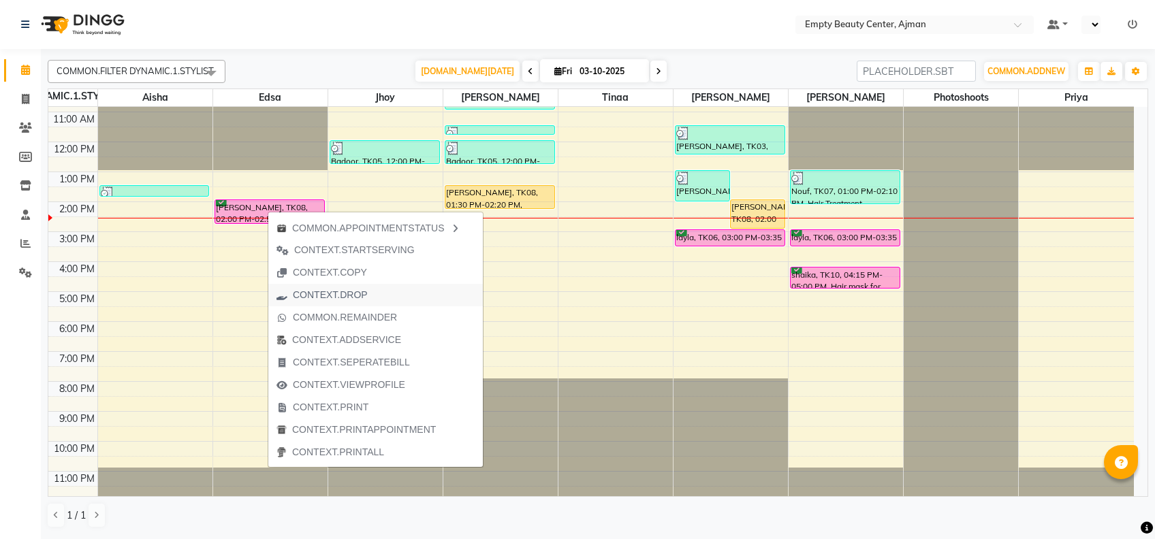
click at [371, 296] on span "CONTEXT.DROP" at bounding box center [322, 295] width 108 height 22
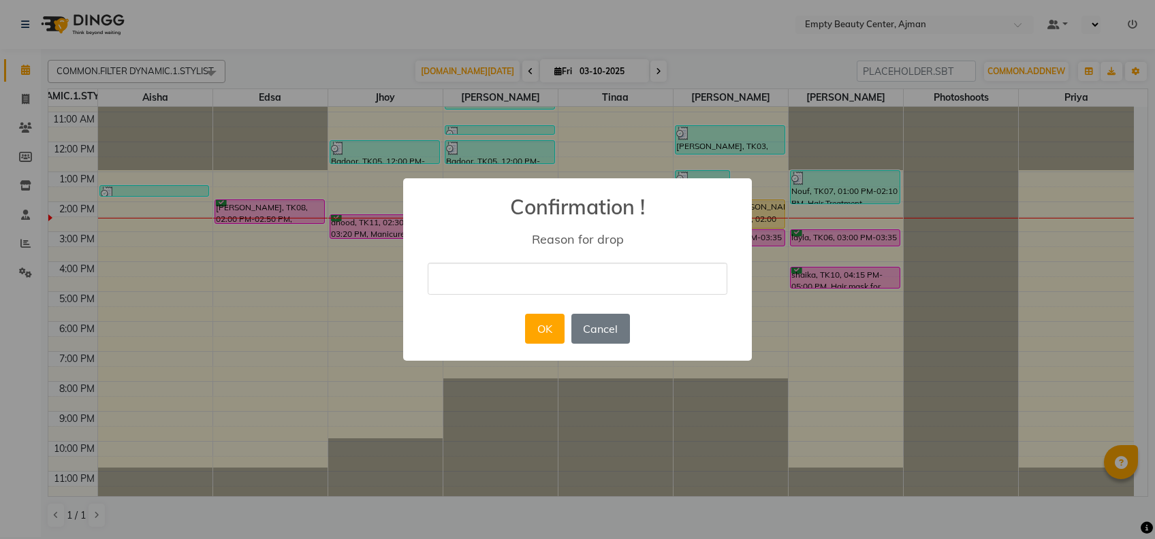
click at [507, 280] on input "text" at bounding box center [578, 279] width 300 height 32
type input "S"
click at [622, 288] on input "text" at bounding box center [578, 279] width 300 height 32
type input "she didnt attend and response"
click at [552, 330] on button "OK" at bounding box center [544, 329] width 39 height 30
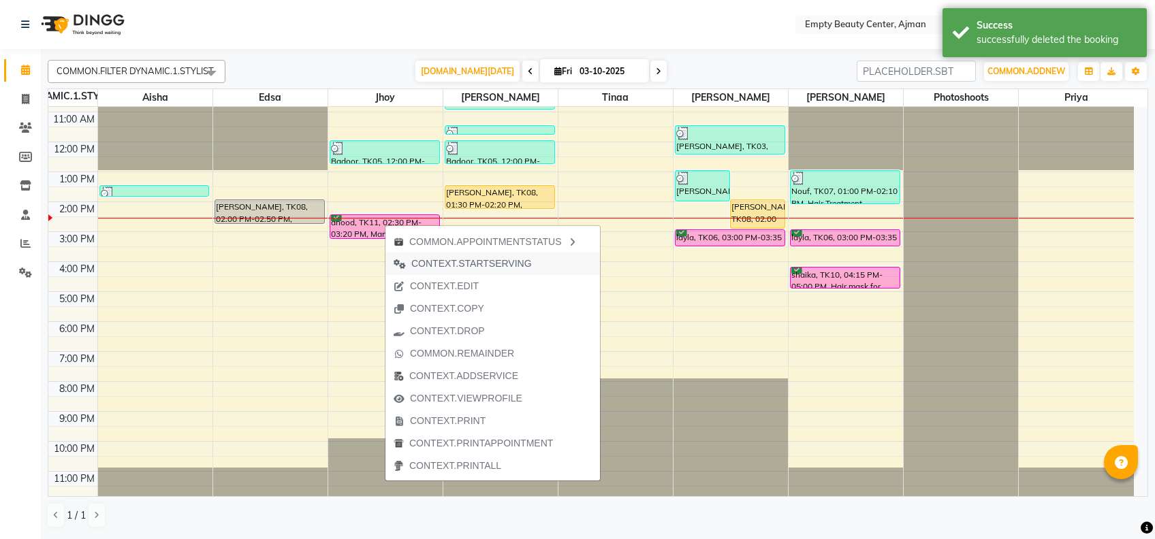
click at [437, 266] on span "CONTEXT.STARTSERVING" at bounding box center [471, 264] width 121 height 14
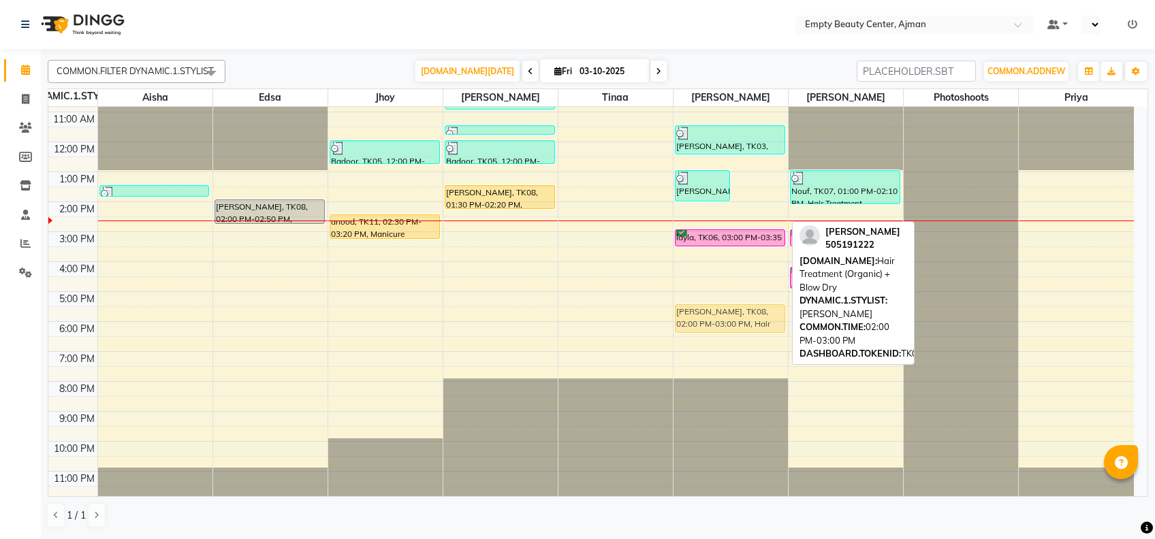
drag, startPoint x: 748, startPoint y: 218, endPoint x: 729, endPoint y: 327, distance: 110.7
click at [729, 327] on div "[PERSON_NAME], TK02, 01:00 PM-02:05 PM, Special Hair Mask for Damage / Dry Hair…" at bounding box center [730, 142] width 114 height 718
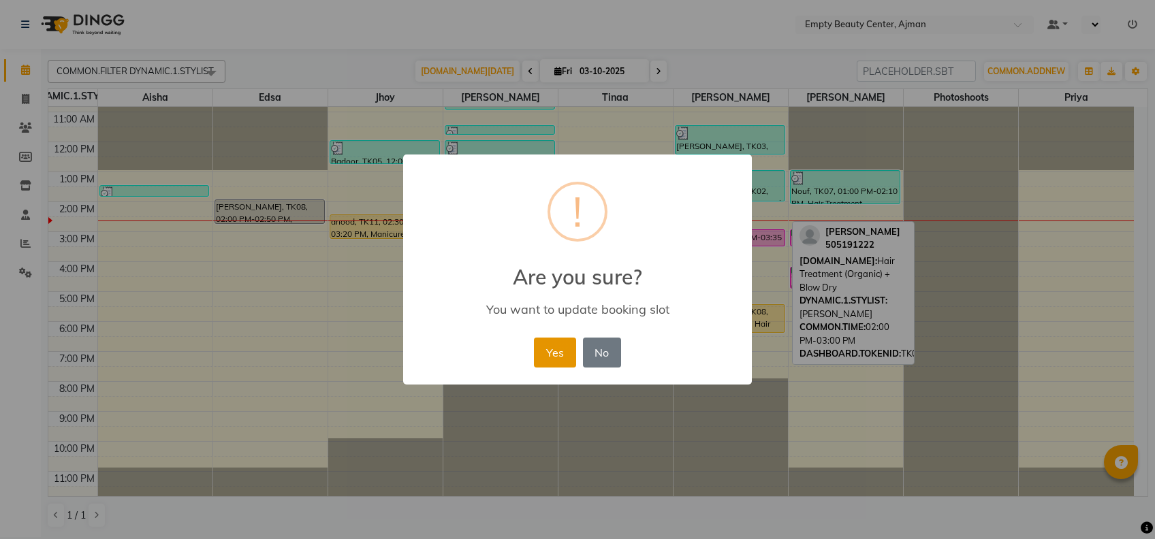
click at [558, 360] on button "Yes" at bounding box center [555, 353] width 42 height 30
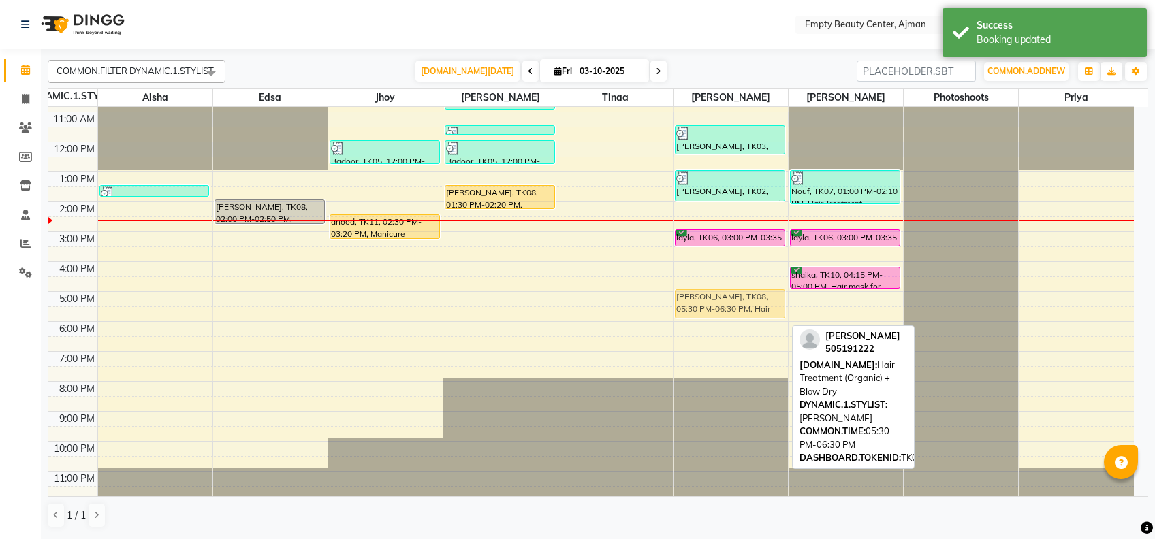
drag, startPoint x: 747, startPoint y: 308, endPoint x: 745, endPoint y: 299, distance: 9.7
click at [745, 299] on div "[PERSON_NAME], TK03, 11:30 AM-12:30 PM, Hair Treatment (Organic) + Blow Dry [PE…" at bounding box center [730, 142] width 114 height 718
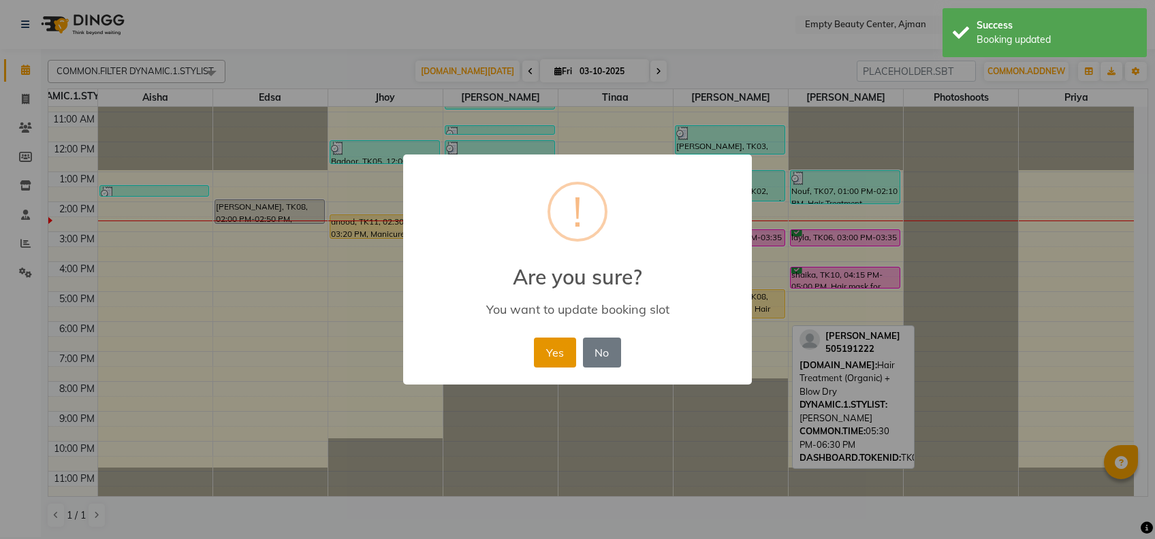
click at [560, 352] on button "Yes" at bounding box center [555, 353] width 42 height 30
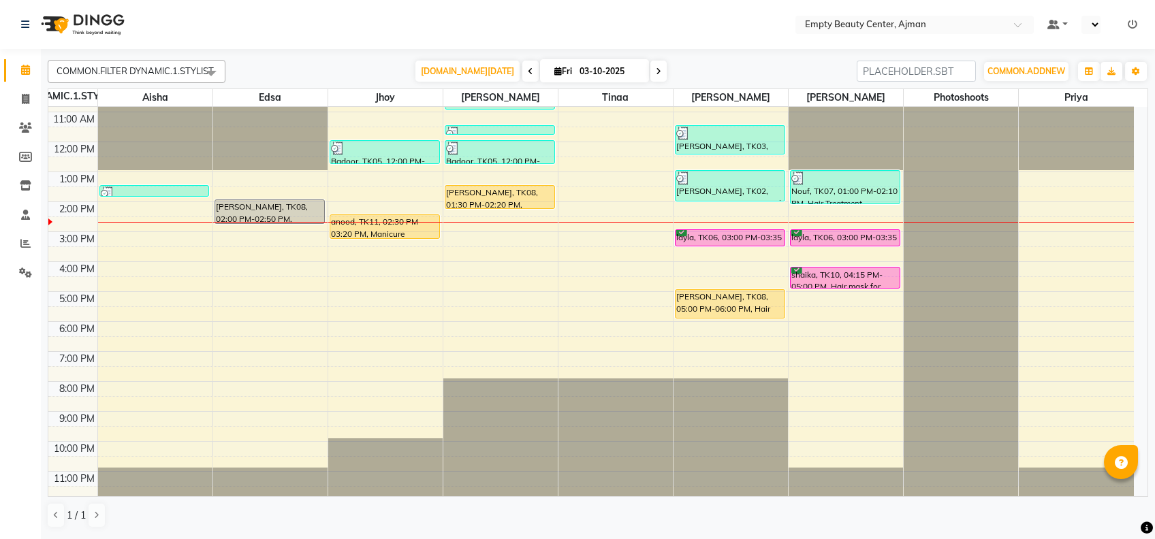
scroll to position [325, 0]
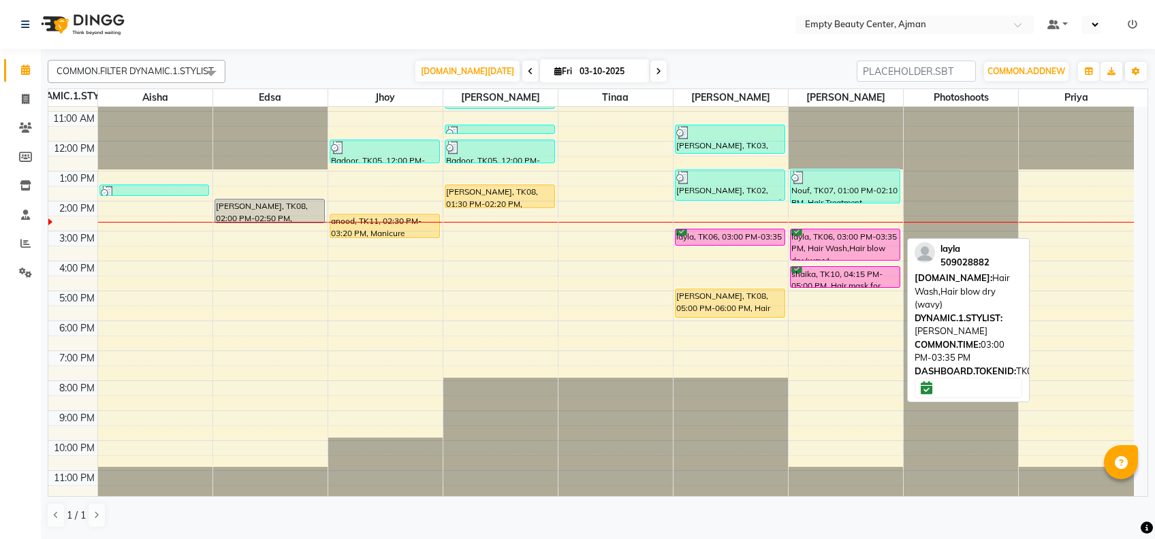
drag, startPoint x: 847, startPoint y: 242, endPoint x: 851, endPoint y: 249, distance: 7.0
click at [851, 249] on div "Nouf, TK07, 01:00 PM-02:10 PM, Hair Treatment (Organic) layla, TK06, 03:00 PM-0…" at bounding box center [846, 141] width 114 height 718
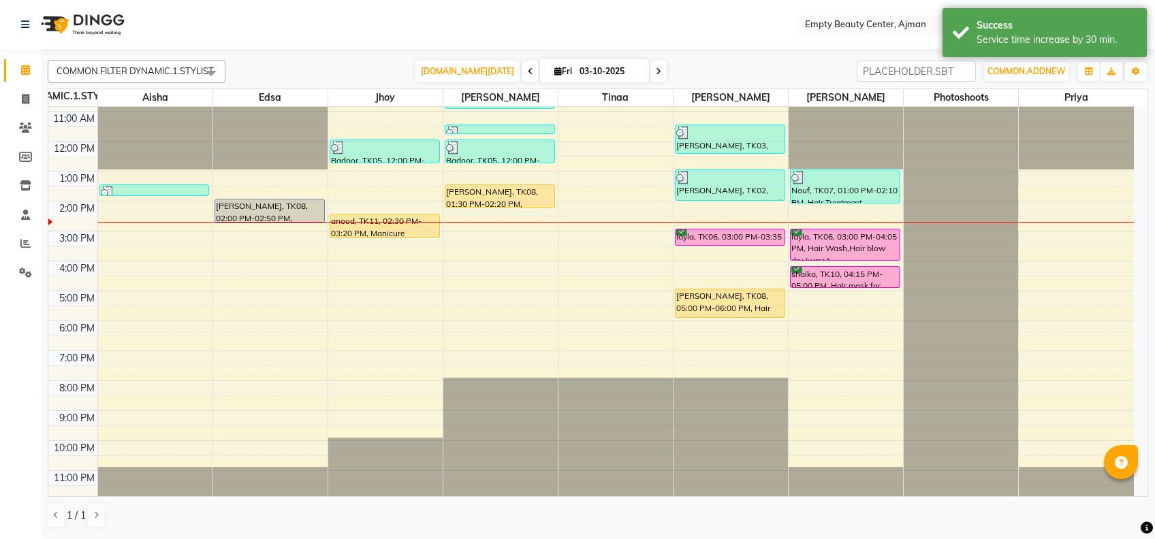
click at [822, 300] on div "12:00 AM 1:00 AM 2:00 AM 3:00 AM 4:00 AM 5:00 AM 6:00 AM 7:00 AM 8:00 AM 9:00 A…" at bounding box center [590, 141] width 1085 height 718
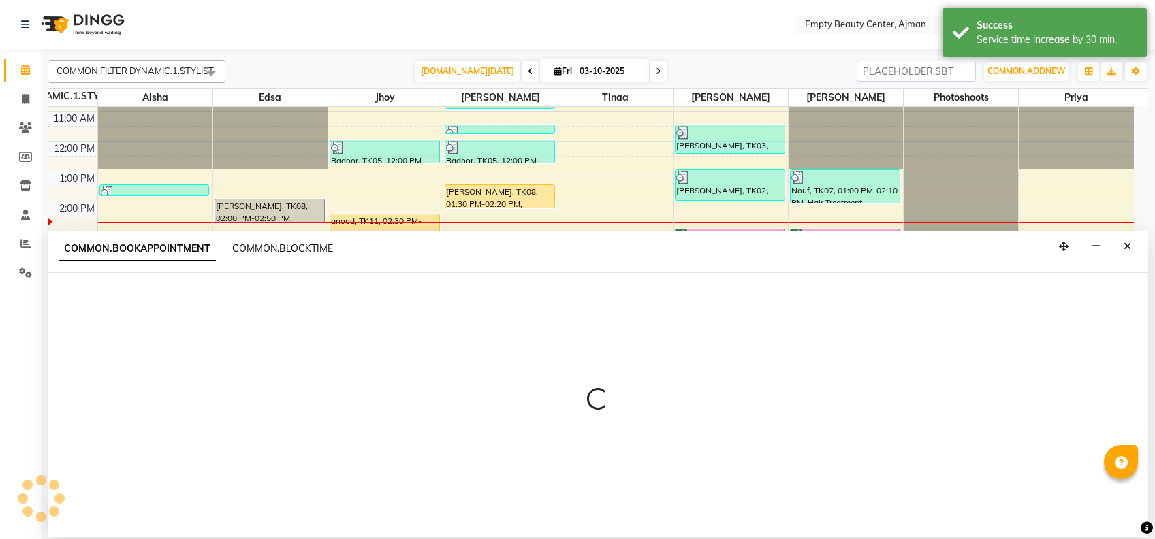
select select "57154"
select select "1020"
select select "tentative"
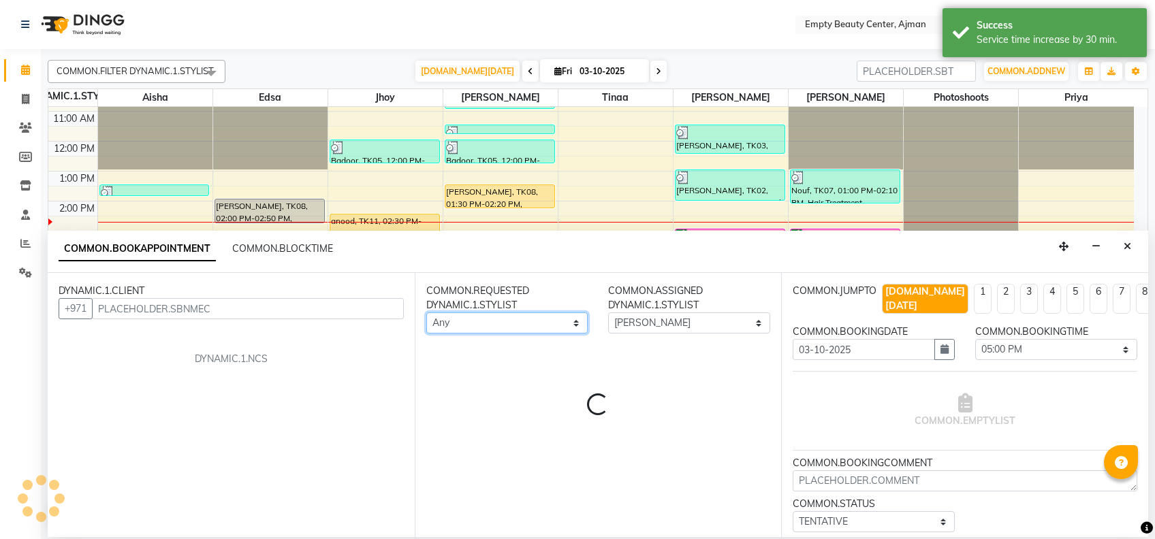
click at [496, 328] on select "Any [PERSON_NAME] Edsa jhoy [PERSON_NAME] Photoshoots Priya [PERSON_NAME] [PERS…" at bounding box center [507, 323] width 162 height 21
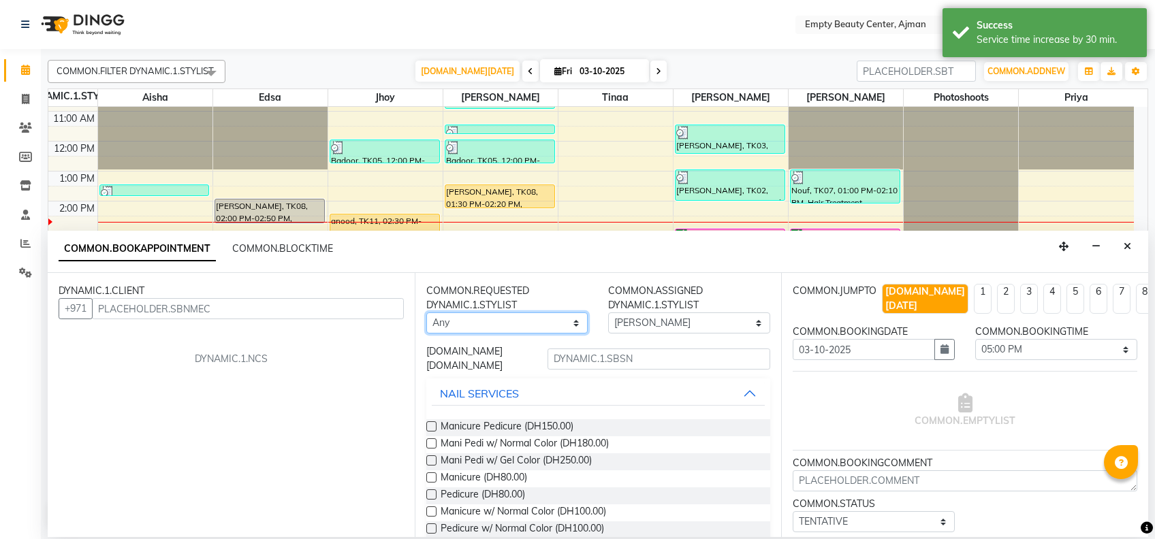
select select "57154"
click at [426, 313] on select "Any [PERSON_NAME] Edsa jhoy [PERSON_NAME] Photoshoots Priya [PERSON_NAME] [PERS…" at bounding box center [507, 323] width 162 height 21
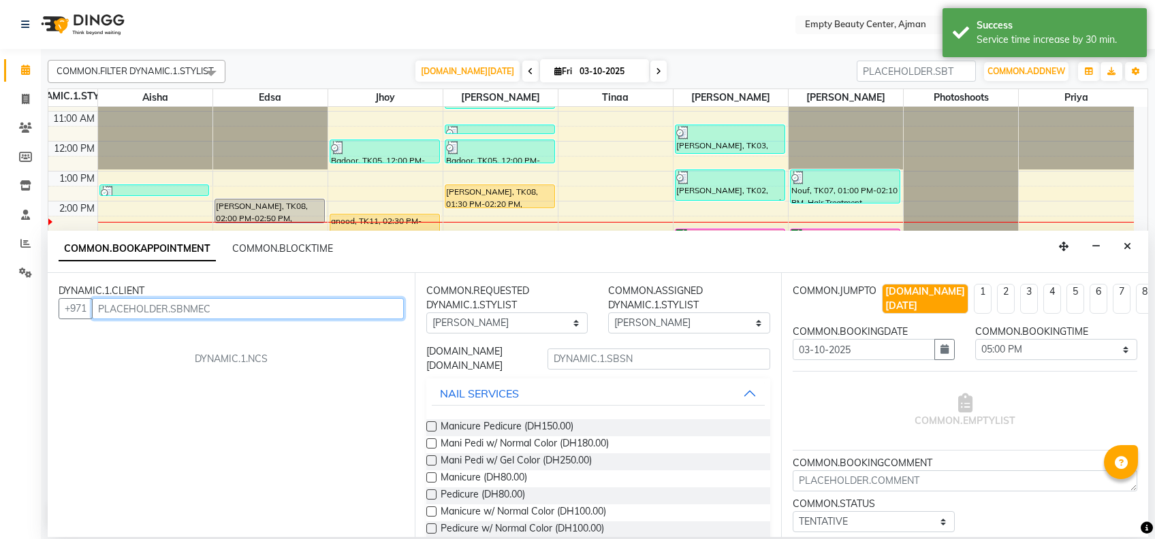
click at [287, 311] on input "text" at bounding box center [248, 308] width 312 height 21
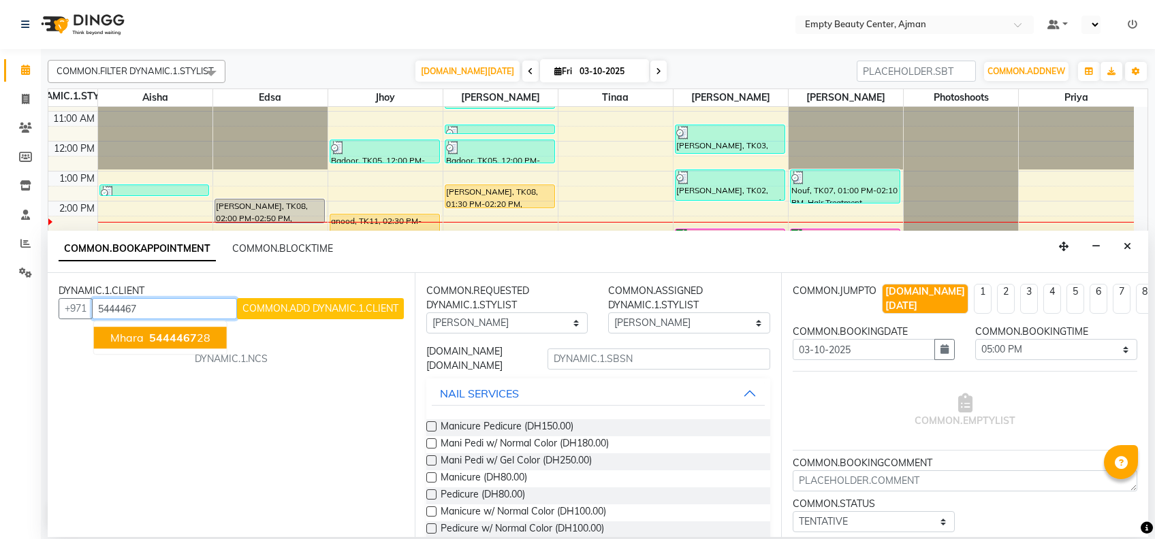
click at [193, 340] on span "5444467" at bounding box center [173, 338] width 48 height 14
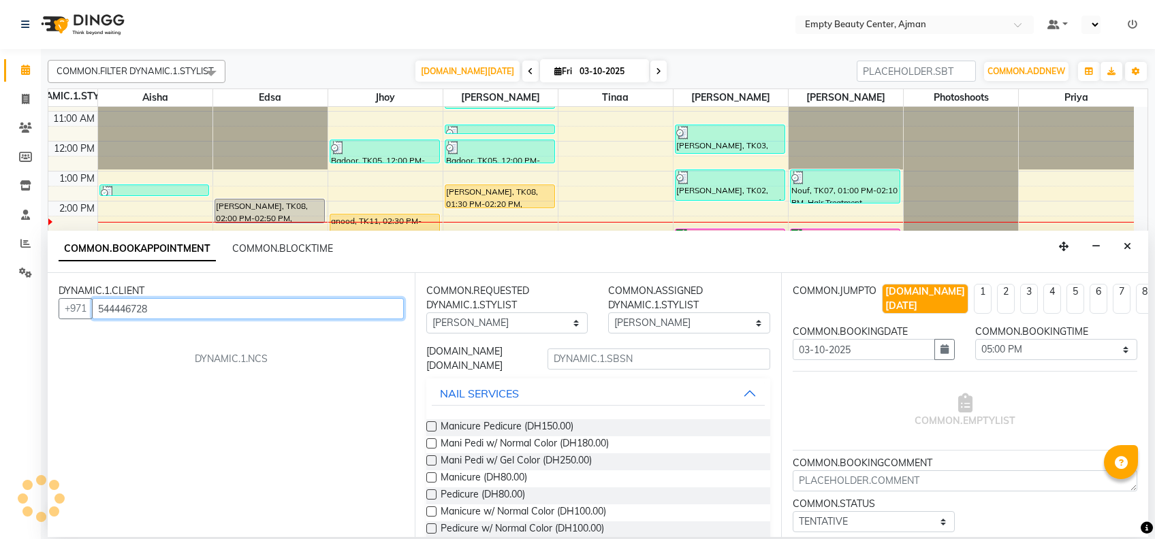
type input "544446728"
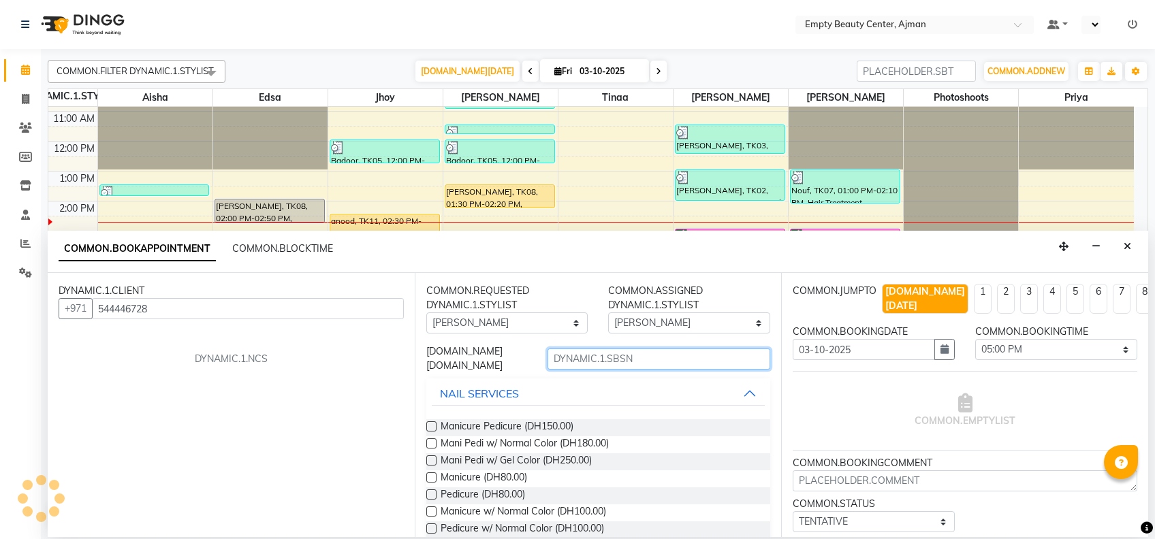
click at [647, 365] on input "text" at bounding box center [658, 359] width 223 height 21
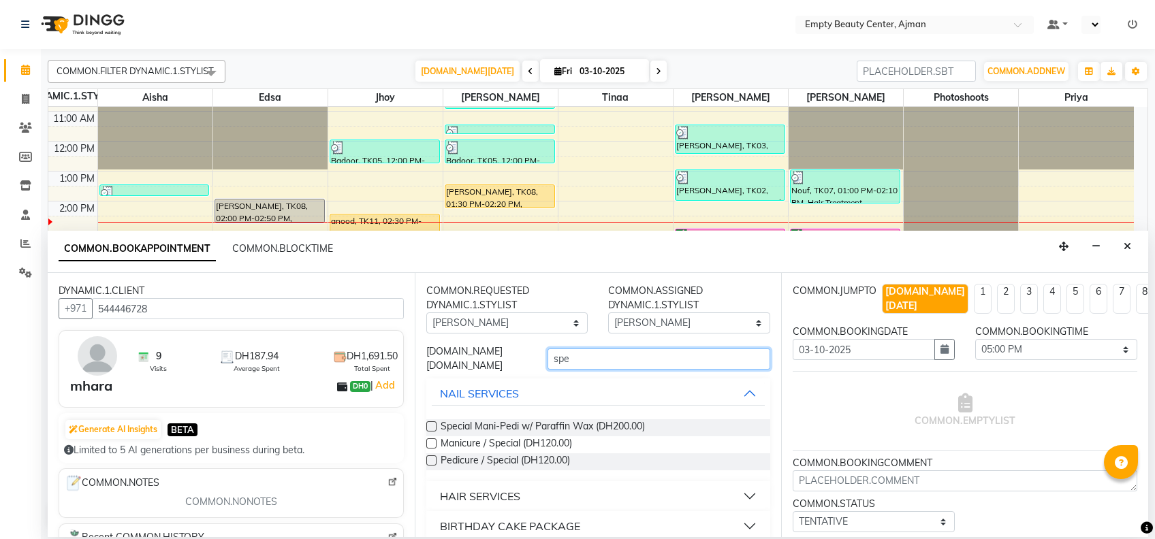
type input "spe"
click at [519, 507] on button "HAIR SERVICES" at bounding box center [599, 496] width 334 height 25
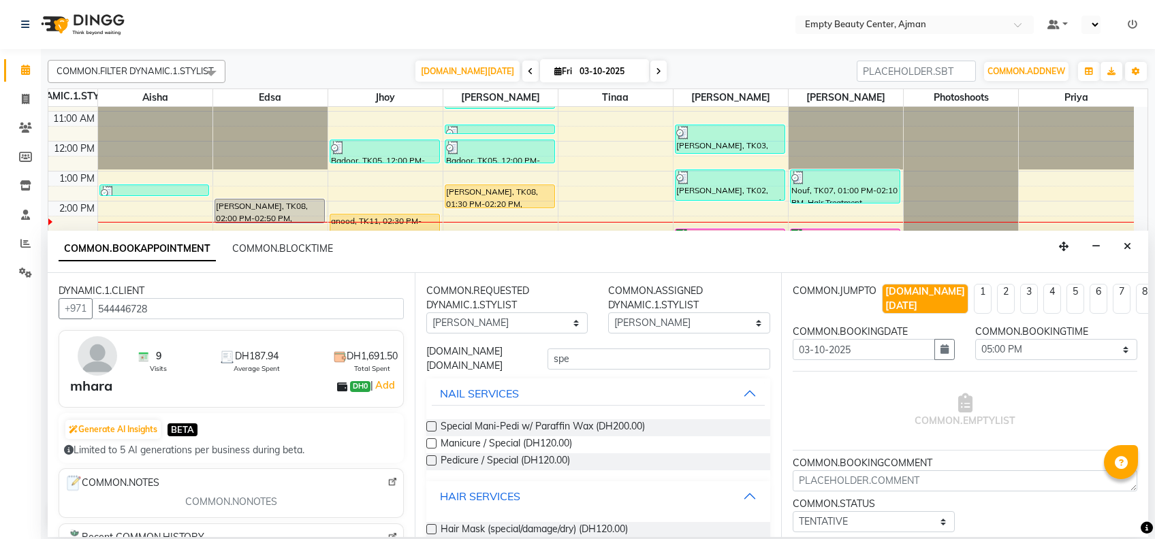
scroll to position [87, 0]
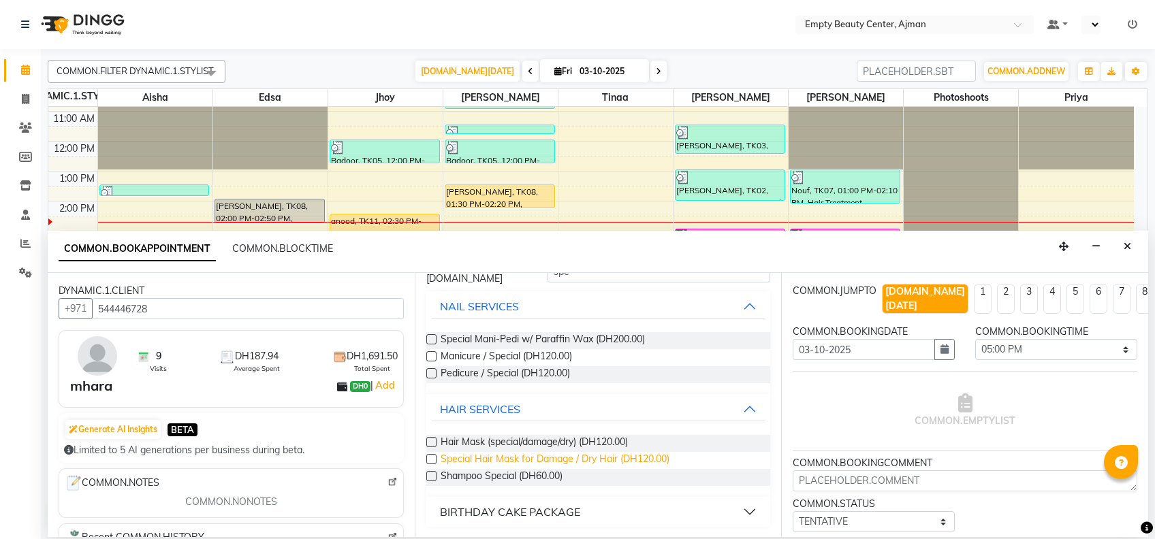
click at [552, 459] on span "Special Hair Mask for Damage / Dry Hair (DH120.00)" at bounding box center [555, 460] width 229 height 17
checkbox input "false"
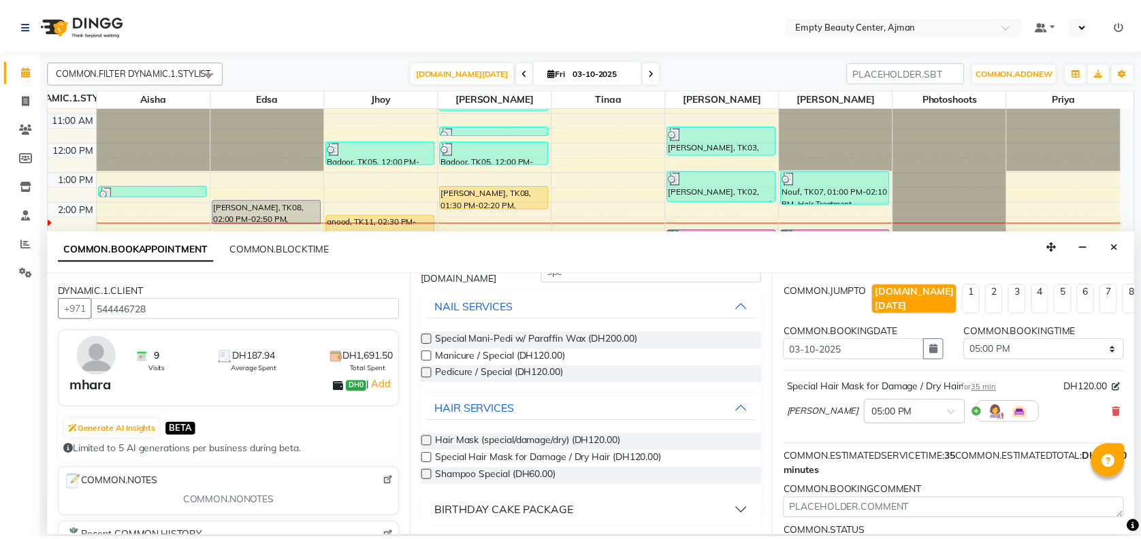
scroll to position [109, 0]
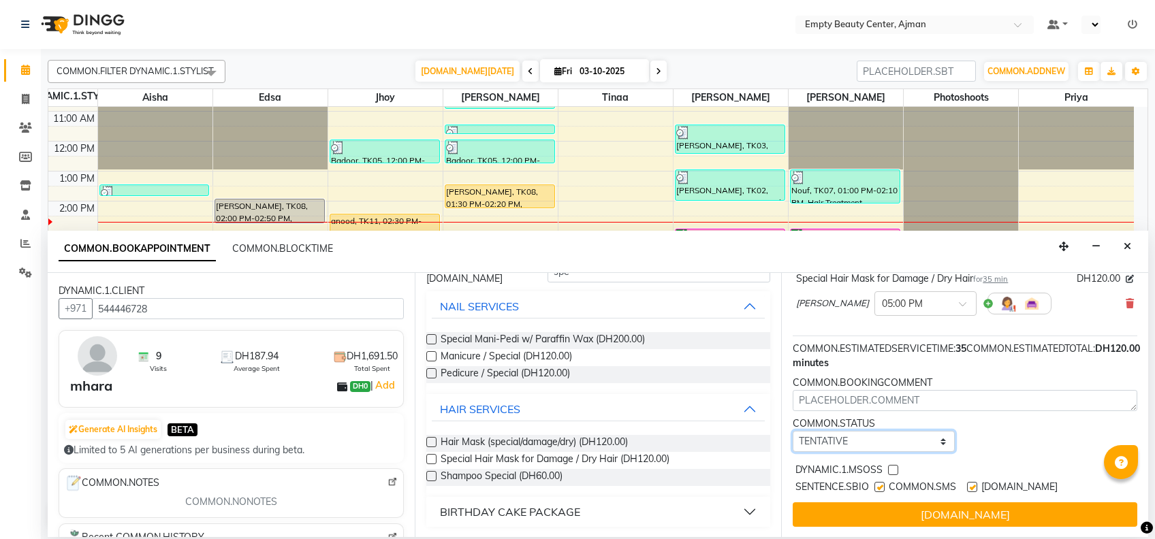
click at [920, 432] on select "[DOMAIN_NAME] TENTATIVE CONFIRM CHECK-IN UPCOMING" at bounding box center [874, 441] width 162 height 21
select select "confirm booking"
click at [793, 431] on select "[DOMAIN_NAME] TENTATIVE CONFIRM CHECK-IN UPCOMING" at bounding box center [874, 441] width 162 height 21
click at [895, 465] on label at bounding box center [893, 470] width 10 height 10
click at [895, 467] on input "checkbox" at bounding box center [892, 471] width 9 height 9
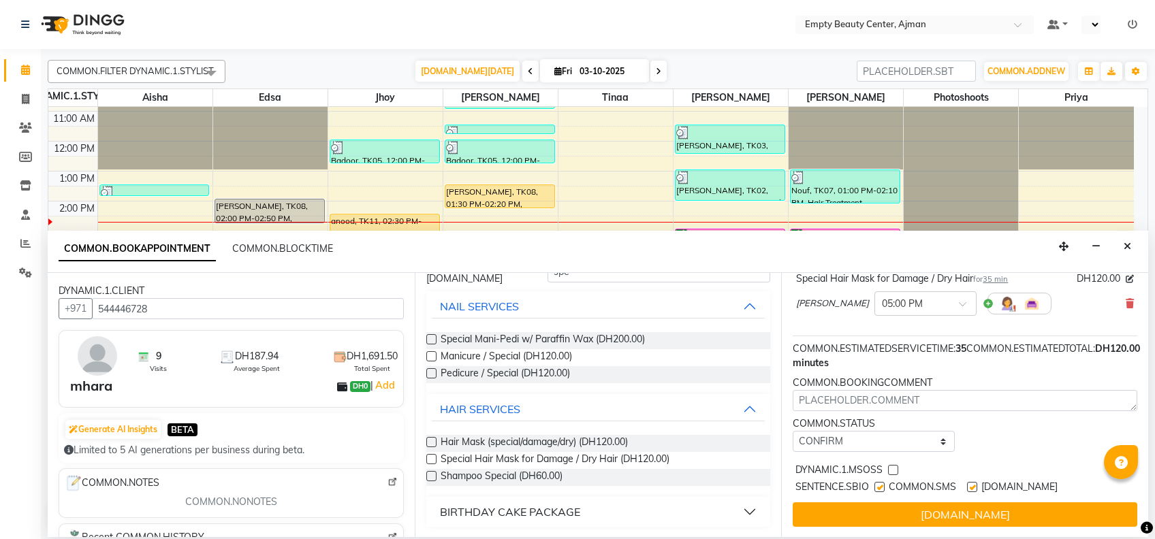
checkbox input "true"
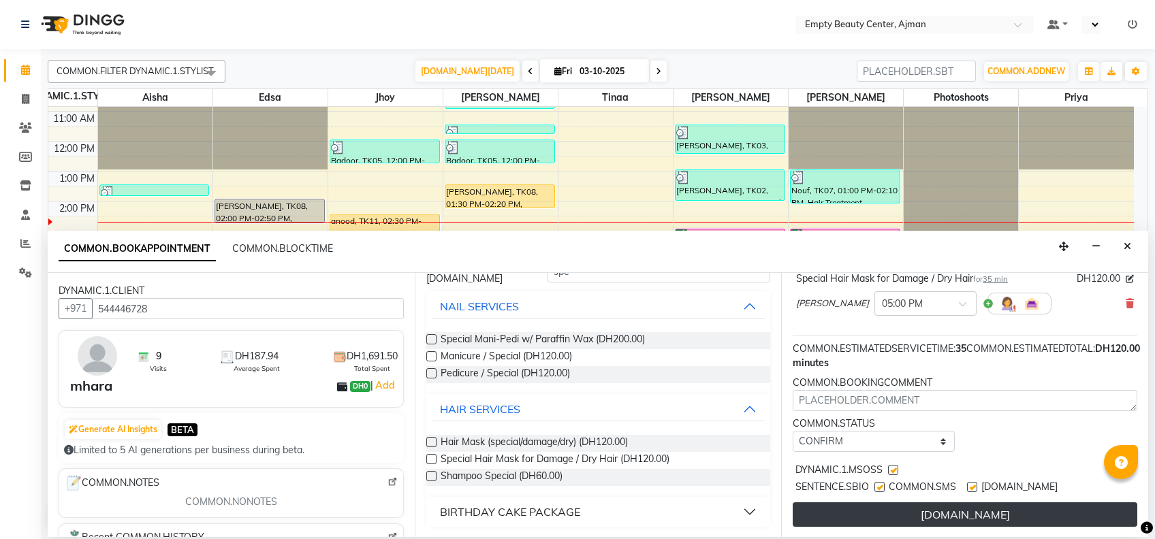
click at [940, 503] on button "[DOMAIN_NAME]" at bounding box center [965, 515] width 345 height 25
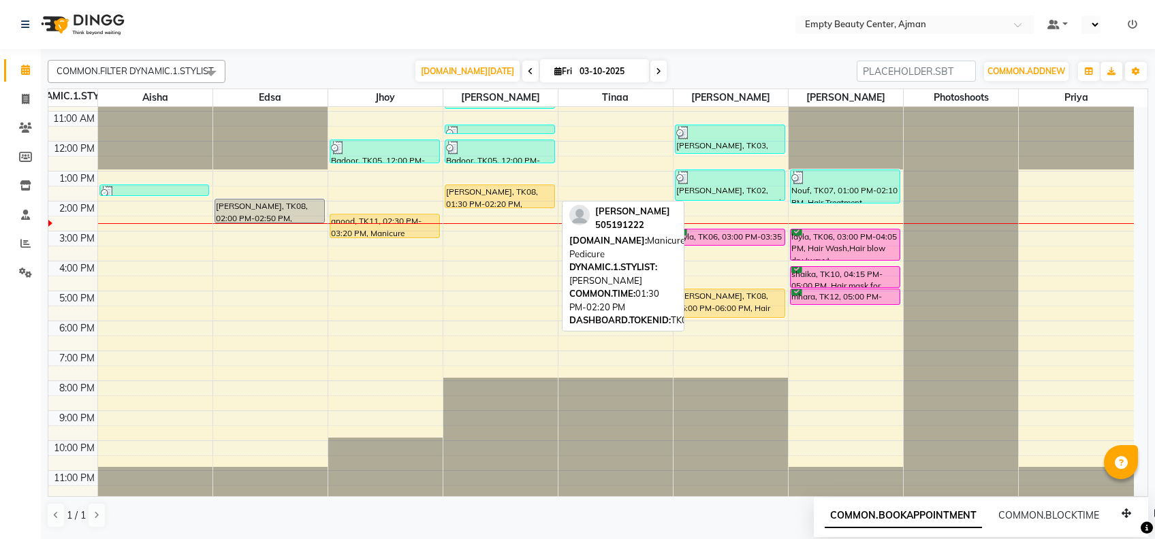
click at [526, 199] on div "[PERSON_NAME], TK08, 01:30 PM-02:20 PM, Manicure Pedicure" at bounding box center [499, 196] width 109 height 22
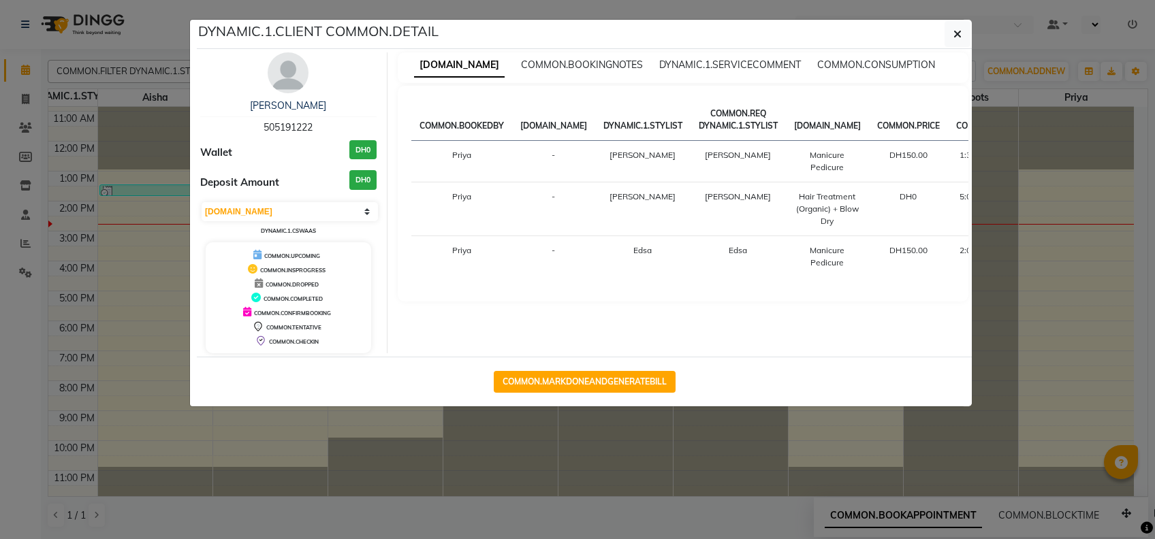
click at [1128, 180] on ngb-modal-window "DYNAMIC.1.CLIENT COMMON.DETAIL [PERSON_NAME] 505191222 Wallet DH0 Deposit Amoun…" at bounding box center [577, 269] width 1155 height 539
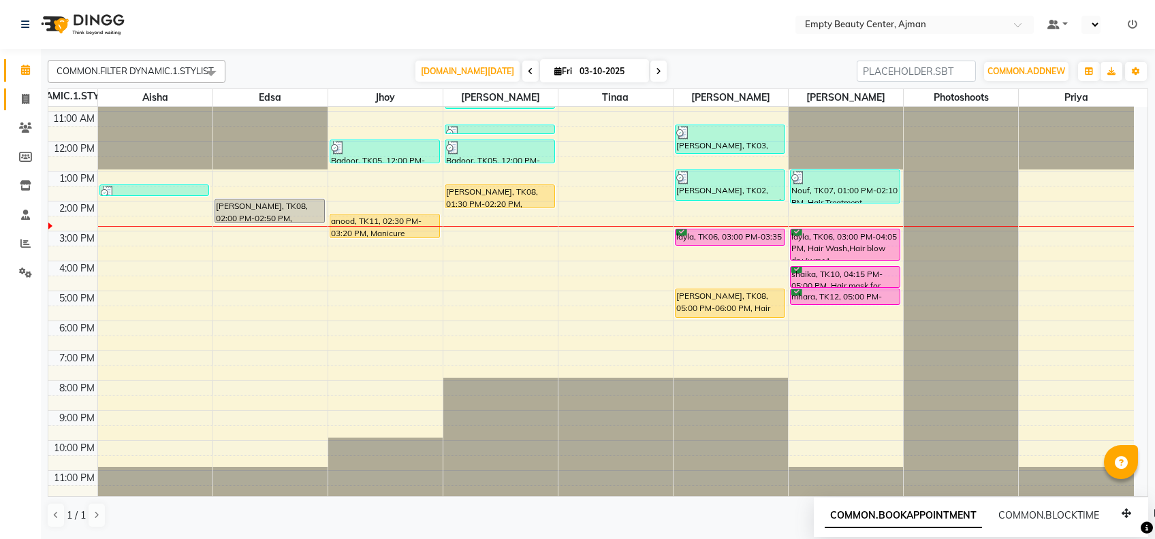
click at [25, 89] on link at bounding box center [20, 100] width 33 height 22
select select "service"
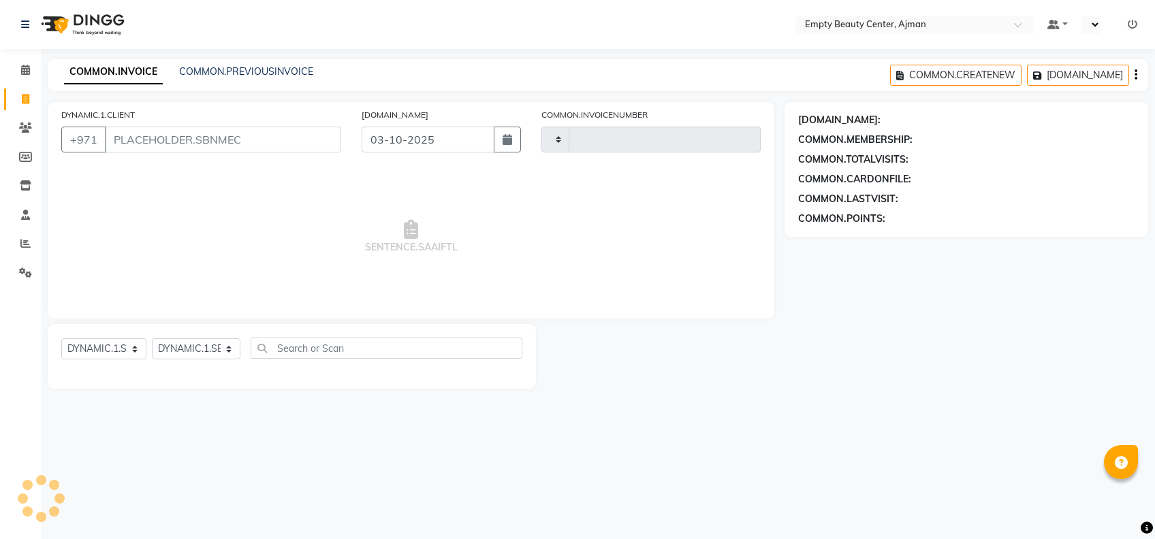
type input "2608"
select select "769"
click at [311, 341] on input "text" at bounding box center [386, 348] width 271 height 21
click at [205, 351] on select "DYNAMIC.1.SELECTSTYLIST" at bounding box center [196, 348] width 89 height 21
click at [0, 130] on html "Select Location × Empty Beauty Center, Ajman Default Panel My Panel ☀ Empty Bea…" at bounding box center [577, 269] width 1155 height 539
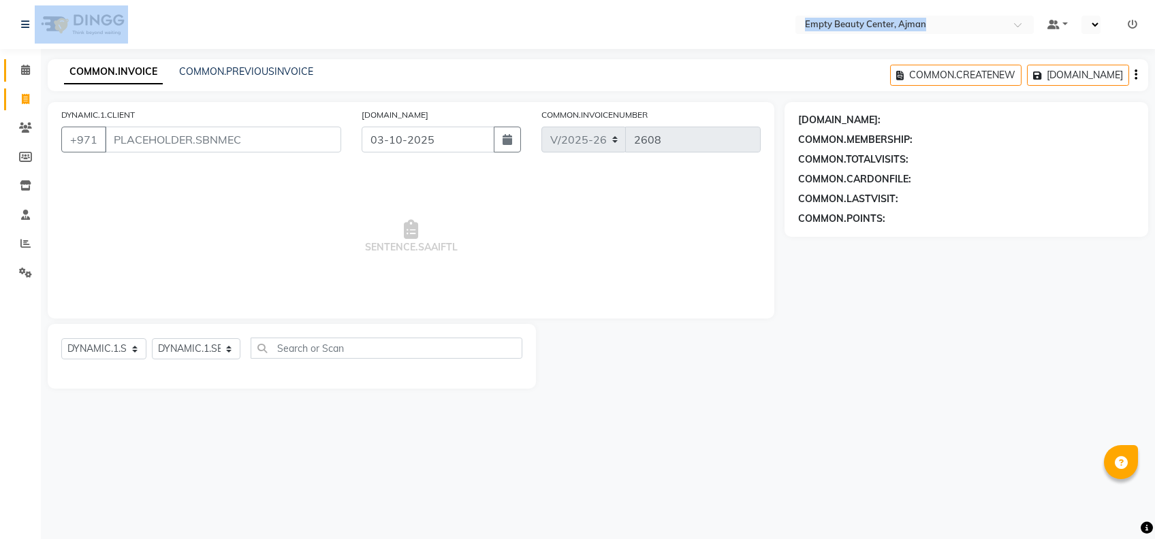
drag, startPoint x: -4, startPoint y: 130, endPoint x: 22, endPoint y: 74, distance: 62.4
click at [22, 74] on app-home "Select Location × Empty Beauty Center, Ajman Default Panel My Panel ☀ Empty Bea…" at bounding box center [577, 204] width 1155 height 409
click at [22, 74] on icon at bounding box center [25, 70] width 9 height 10
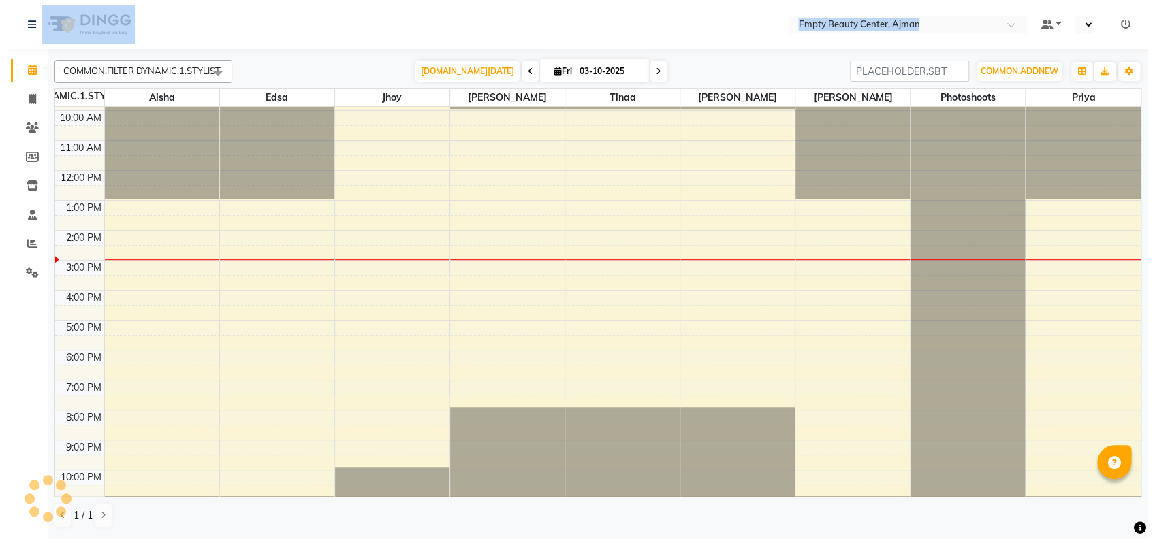
scroll to position [180, 0]
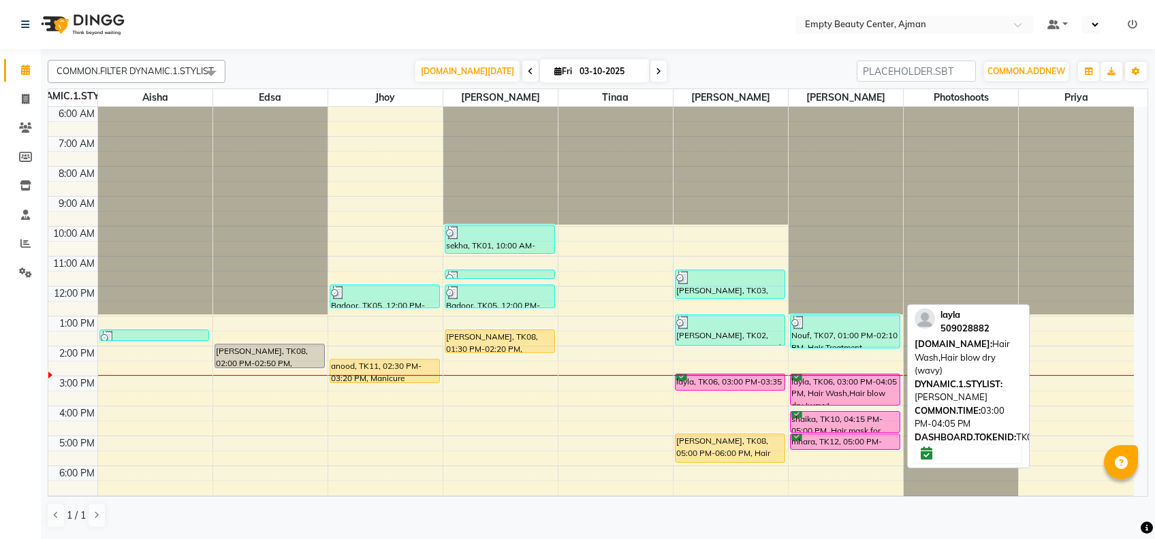
click at [834, 387] on div "layla, TK06, 03:00 PM-04:05 PM, Hair Wash,Hair blow dry (wavy)" at bounding box center [845, 390] width 109 height 31
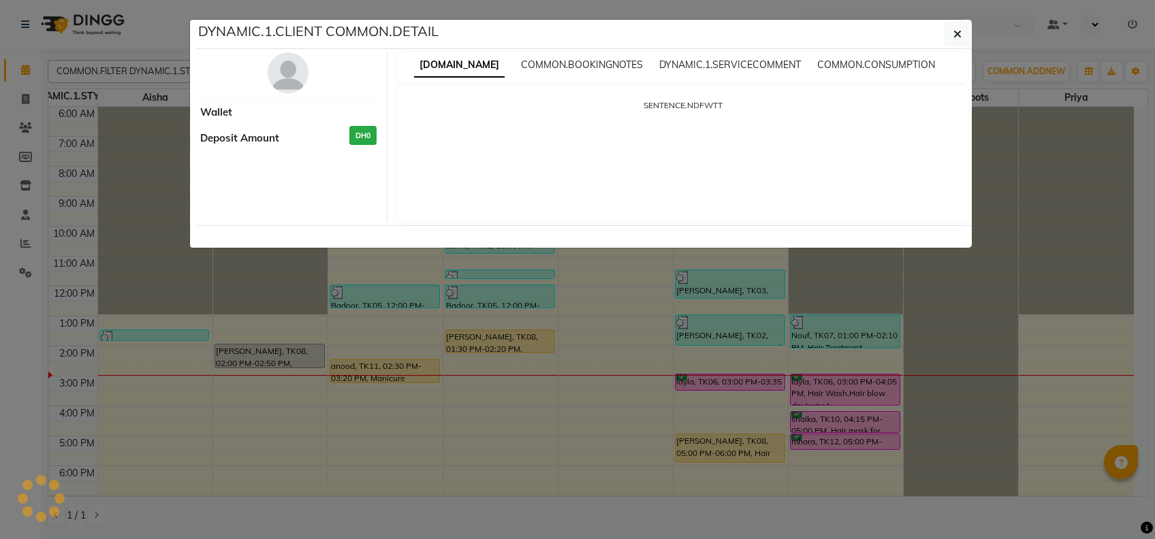
click at [666, 480] on ngb-modal-window "DYNAMIC.1.CLIENT COMMON.DETAIL Wallet Deposit Amount DH0 [DOMAIN_NAME] [DOMAIN_…" at bounding box center [577, 269] width 1155 height 539
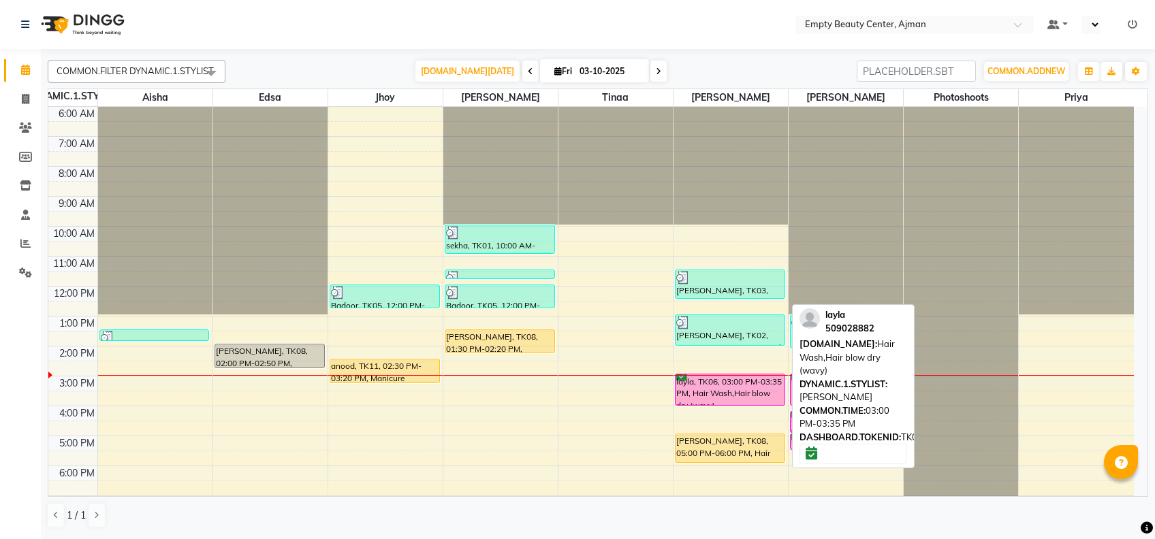
click at [750, 392] on div "[PERSON_NAME], TK03, 11:30 AM-12:30 PM, Hair Treatment (Organic) + Blow Dry [PE…" at bounding box center [730, 286] width 114 height 718
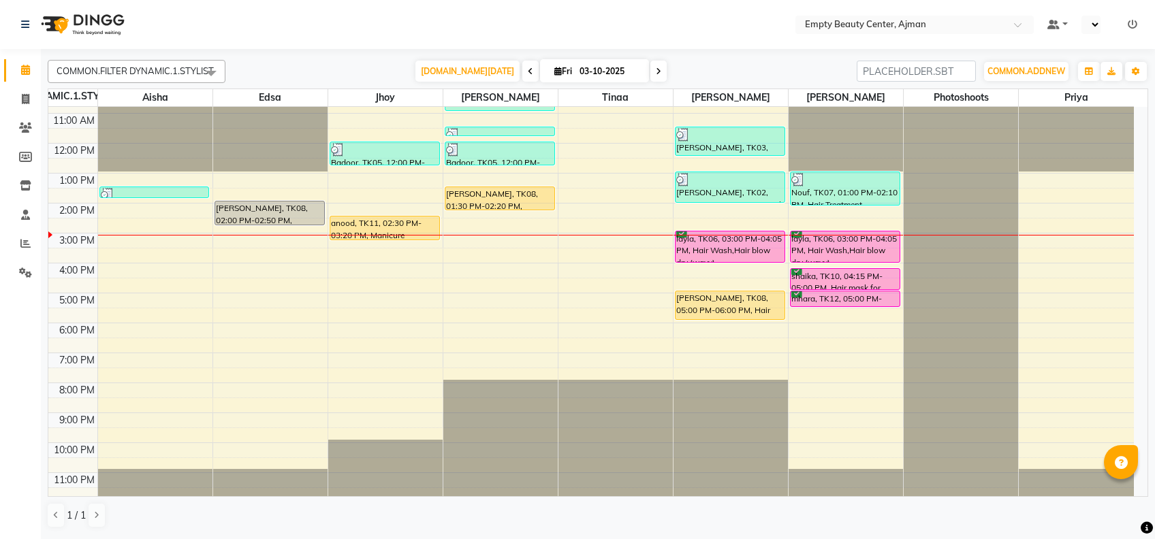
scroll to position [325, 0]
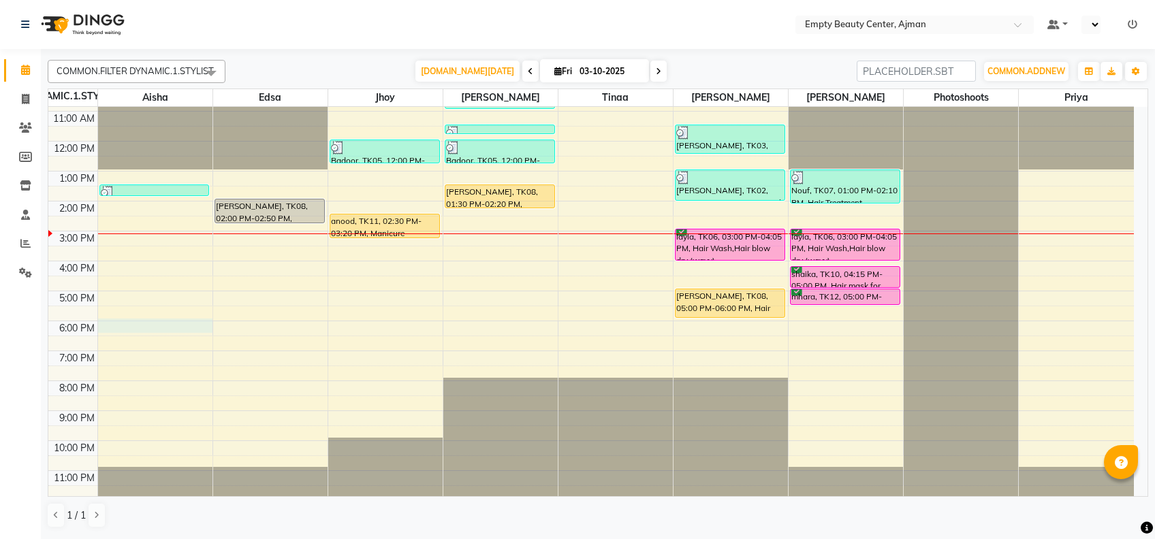
click at [142, 322] on div "12:00 AM 1:00 AM 2:00 AM 3:00 AM 4:00 AM 5:00 AM 6:00 AM 7:00 AM 8:00 AM 9:00 A…" at bounding box center [590, 141] width 1085 height 718
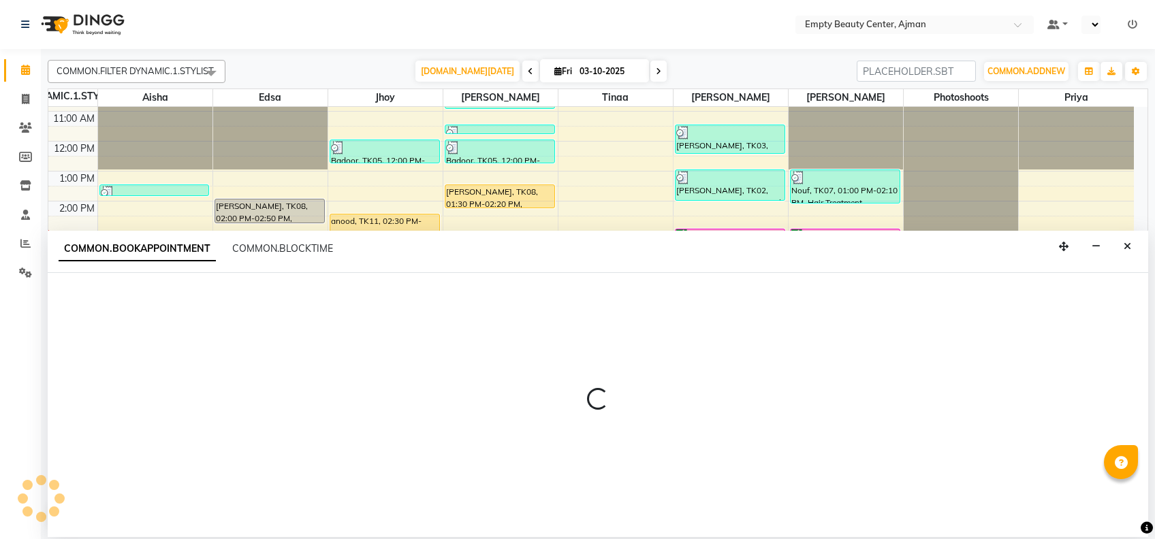
select select "41790"
select select "1080"
select select "tentative"
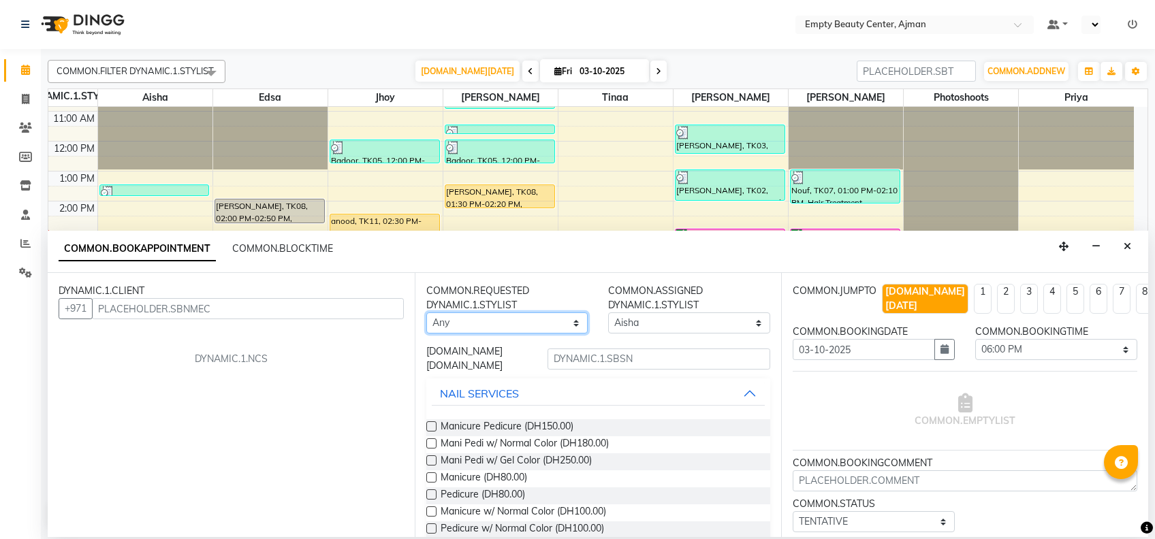
click at [511, 327] on select "Any [PERSON_NAME] Edsa jhoy [PERSON_NAME] Photoshoots Priya [PERSON_NAME] [PERS…" at bounding box center [507, 323] width 162 height 21
select select "41790"
click at [426, 313] on select "Any [PERSON_NAME] Edsa jhoy [PERSON_NAME] Photoshoots Priya [PERSON_NAME] [PERS…" at bounding box center [507, 323] width 162 height 21
click at [625, 354] on input "text" at bounding box center [658, 359] width 223 height 21
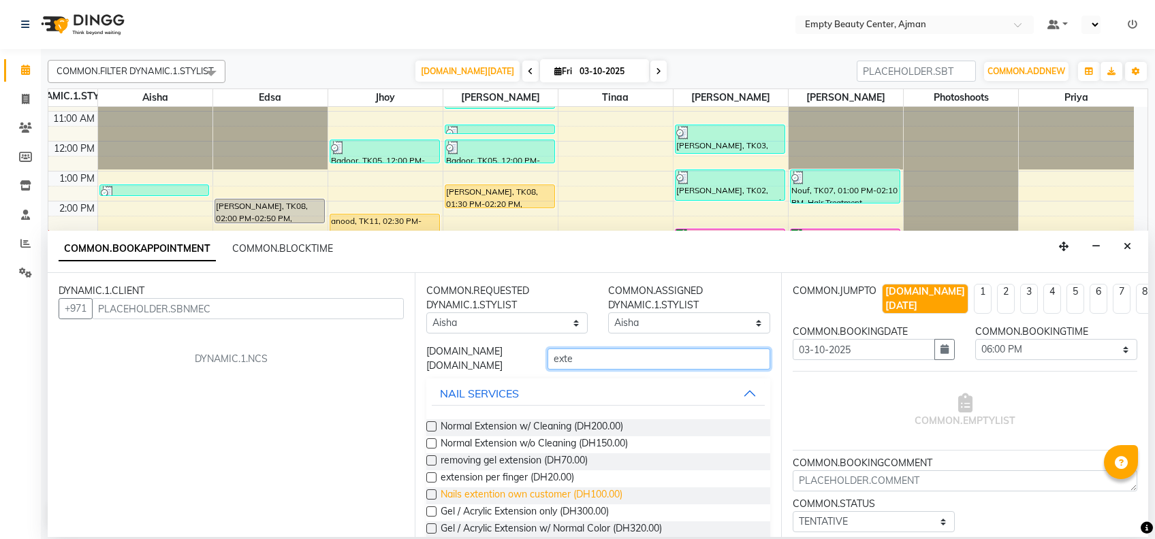
type input "exte"
click at [541, 488] on span "Nails extention own customer (DH100.00)" at bounding box center [532, 496] width 182 height 17
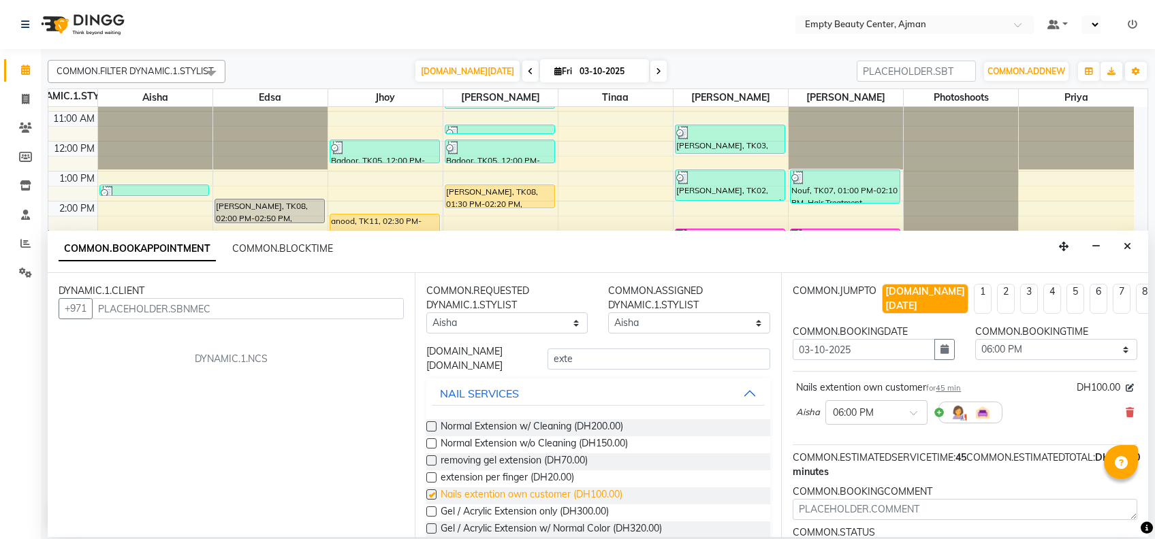
checkbox input "false"
click at [572, 354] on input "exte" at bounding box center [658, 359] width 223 height 21
type input "e"
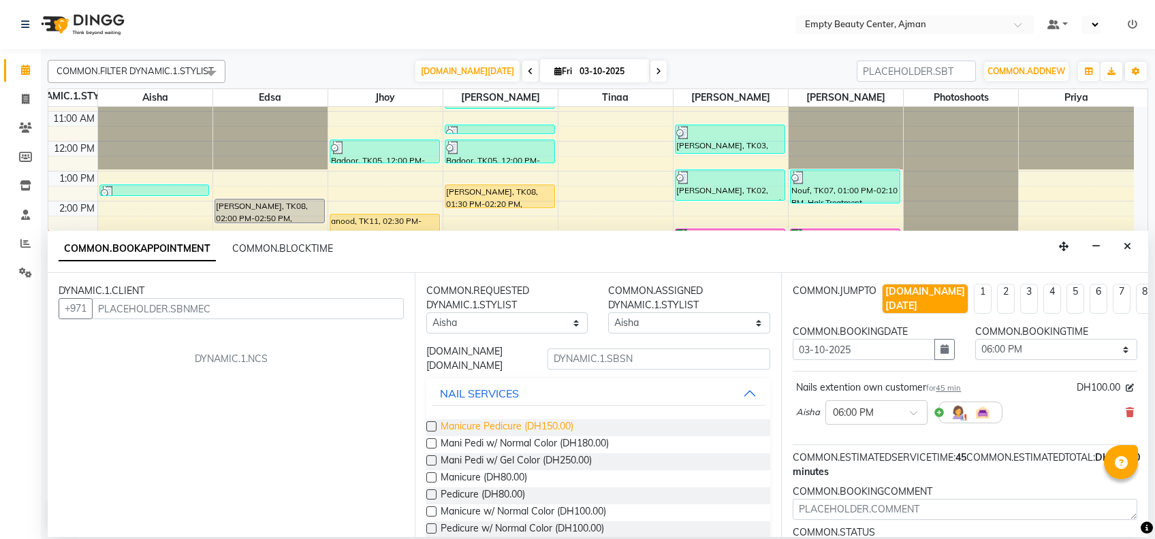
click at [545, 426] on span "Manicure Pedicure (DH150.00)" at bounding box center [507, 427] width 133 height 17
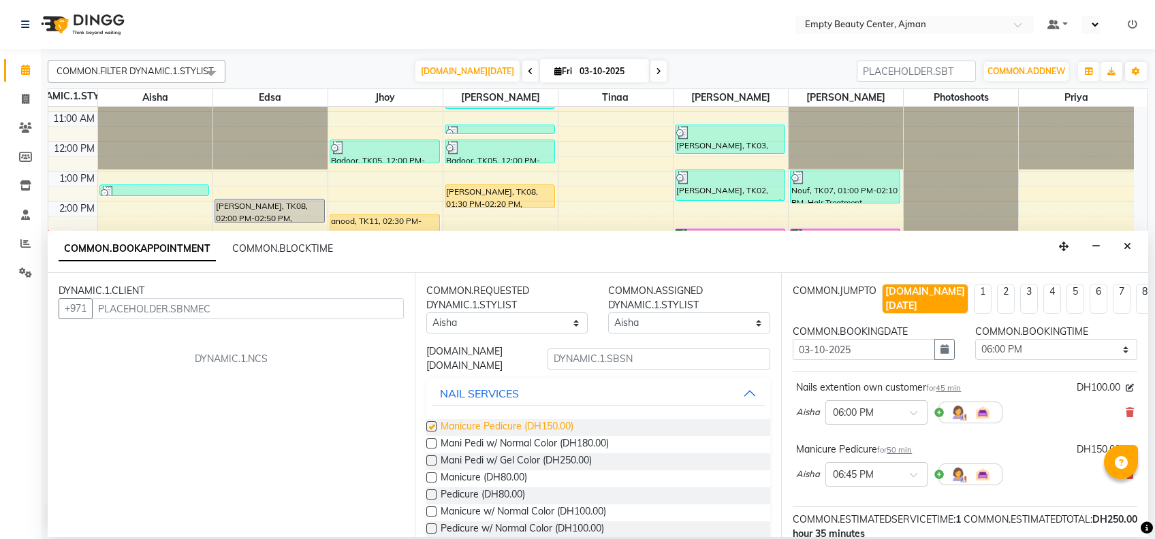
checkbox input "false"
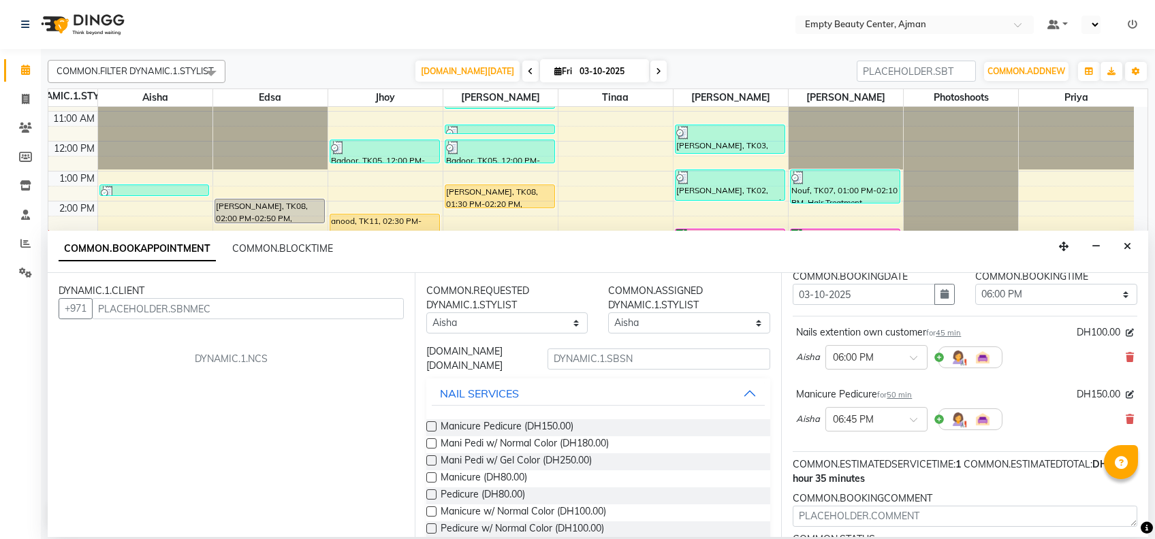
scroll to position [57, 0]
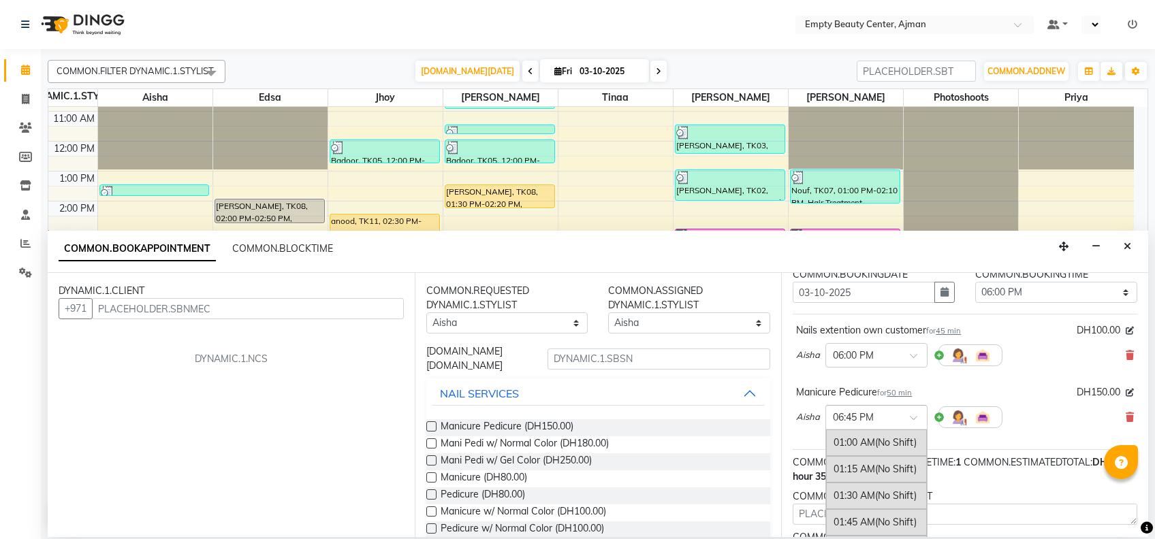
click at [889, 409] on input "text" at bounding box center [863, 416] width 60 height 14
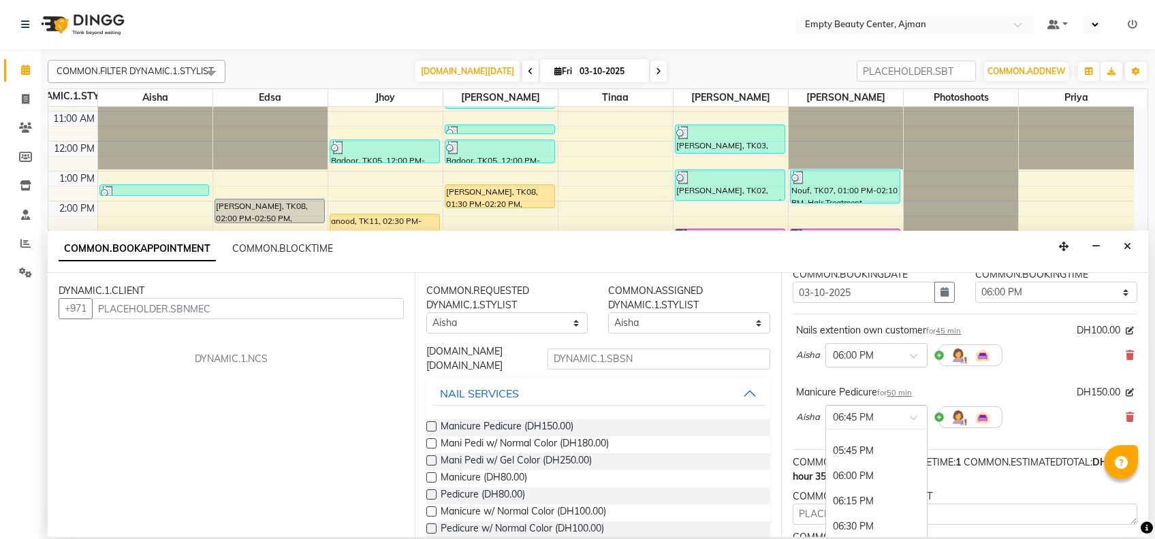
scroll to position [1741, 0]
click at [877, 471] on div "06:00 PM" at bounding box center [876, 483] width 101 height 25
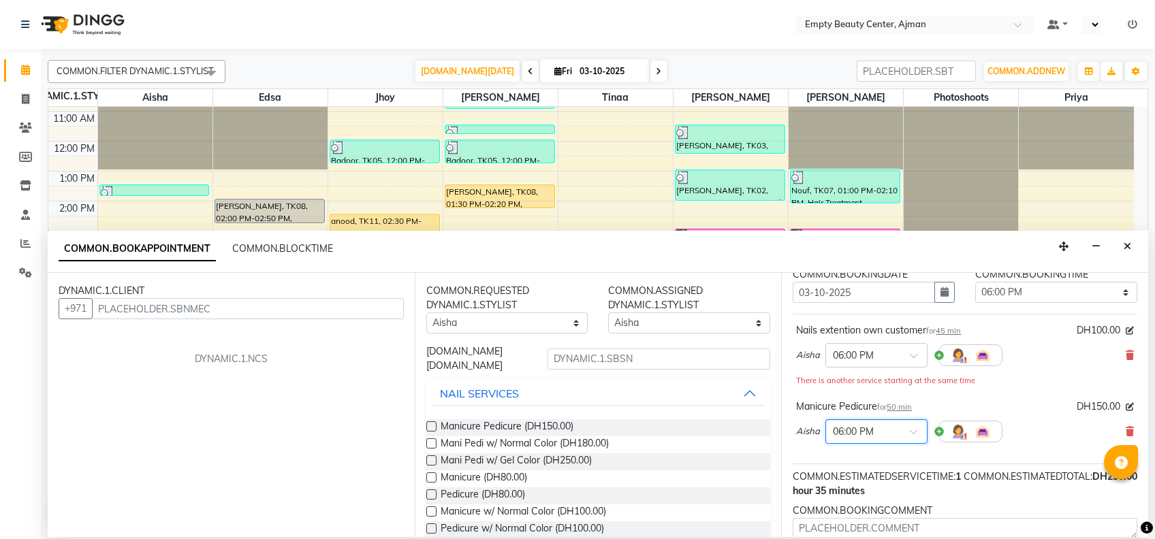
scroll to position [0, 0]
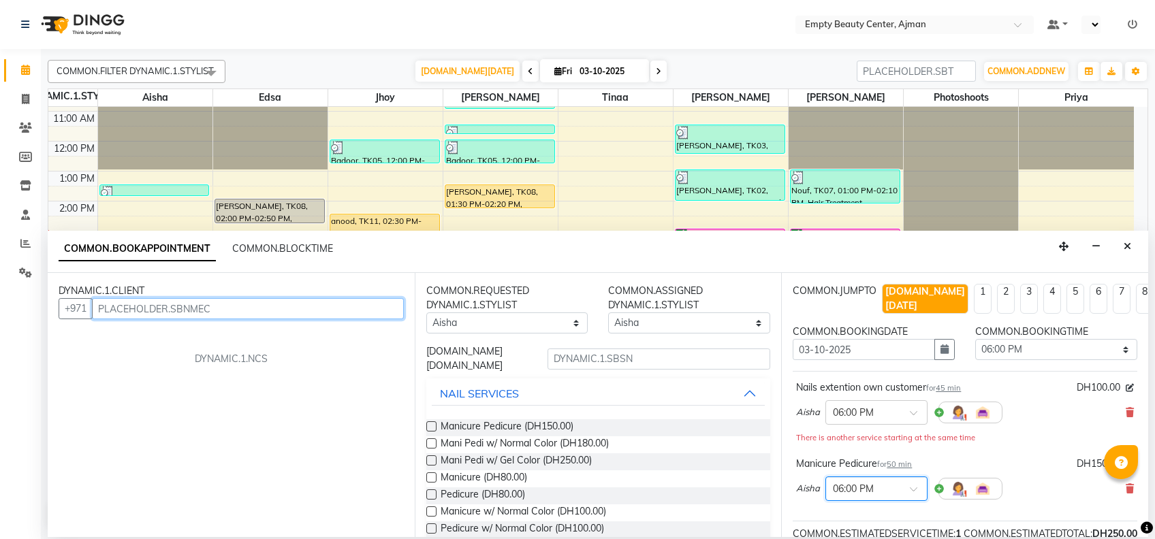
click at [363, 310] on input "text" at bounding box center [248, 308] width 312 height 21
type input "4"
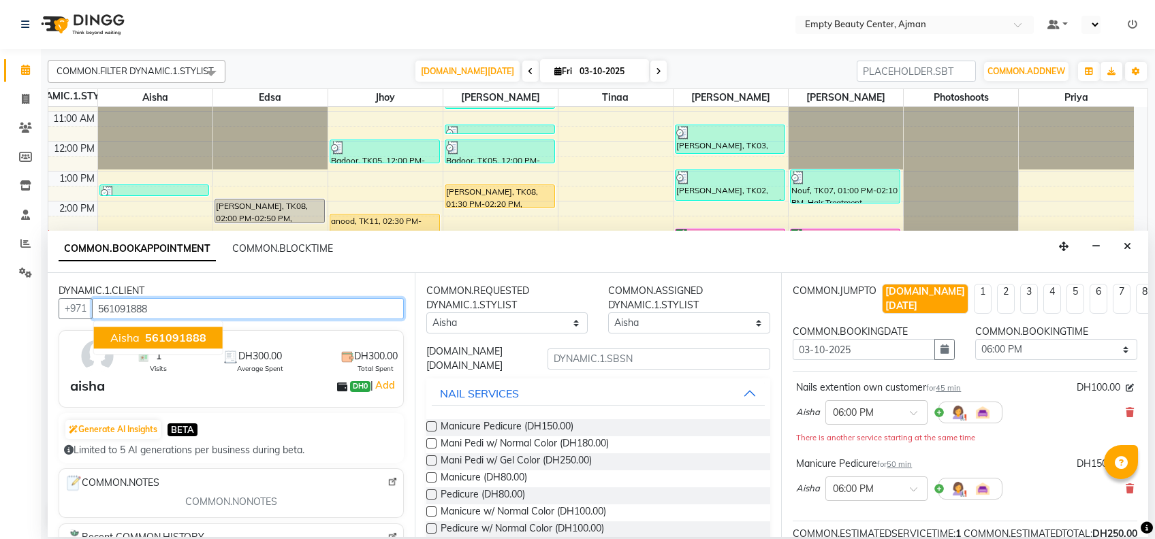
click at [158, 335] on span "561091888" at bounding box center [175, 338] width 61 height 14
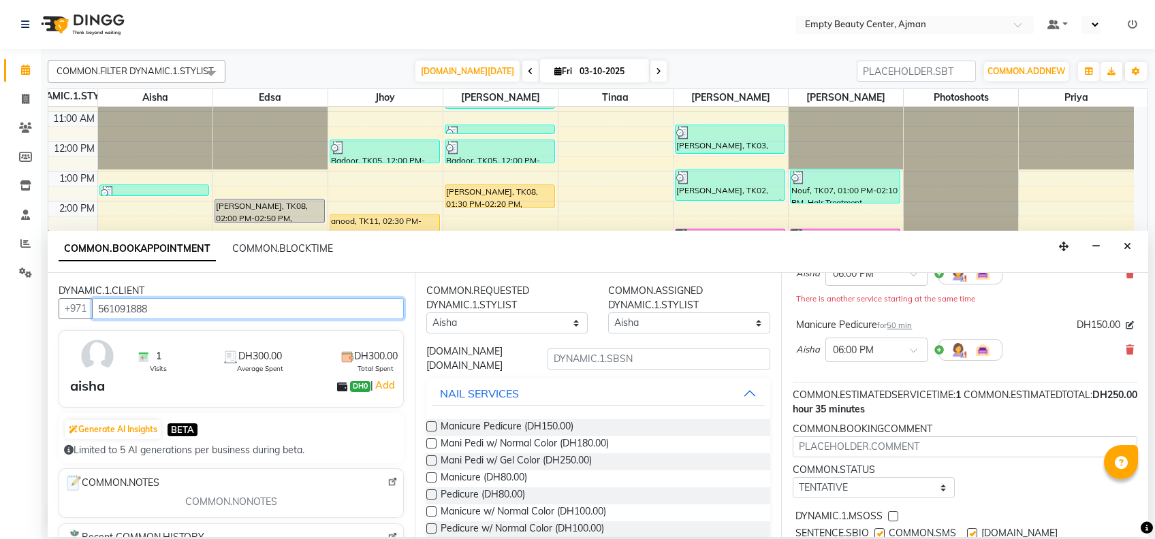
scroll to position [141, 0]
type input "561091888"
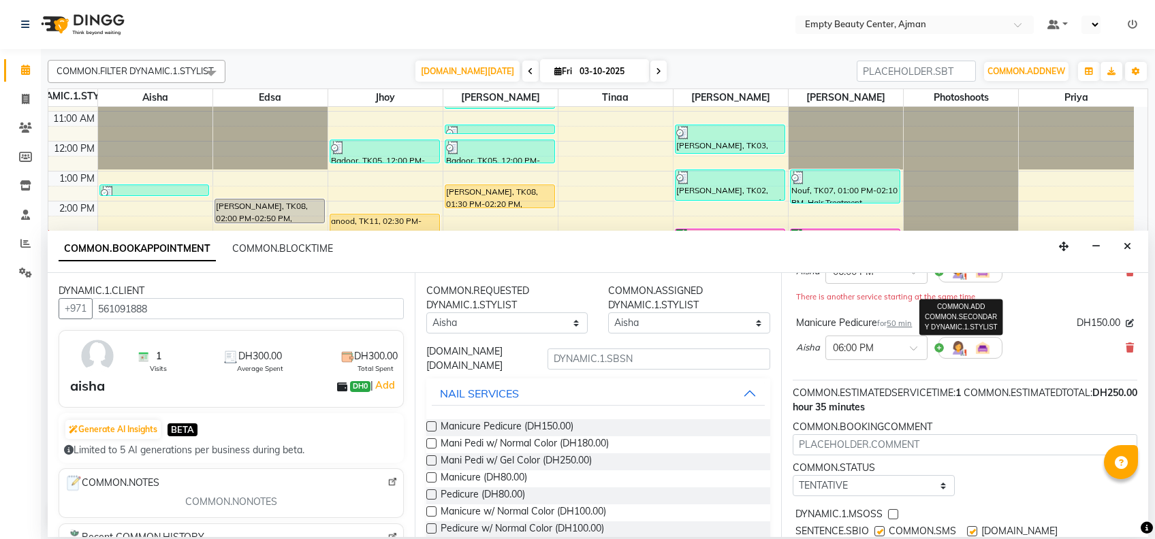
click at [962, 340] on img at bounding box center [958, 348] width 16 height 16
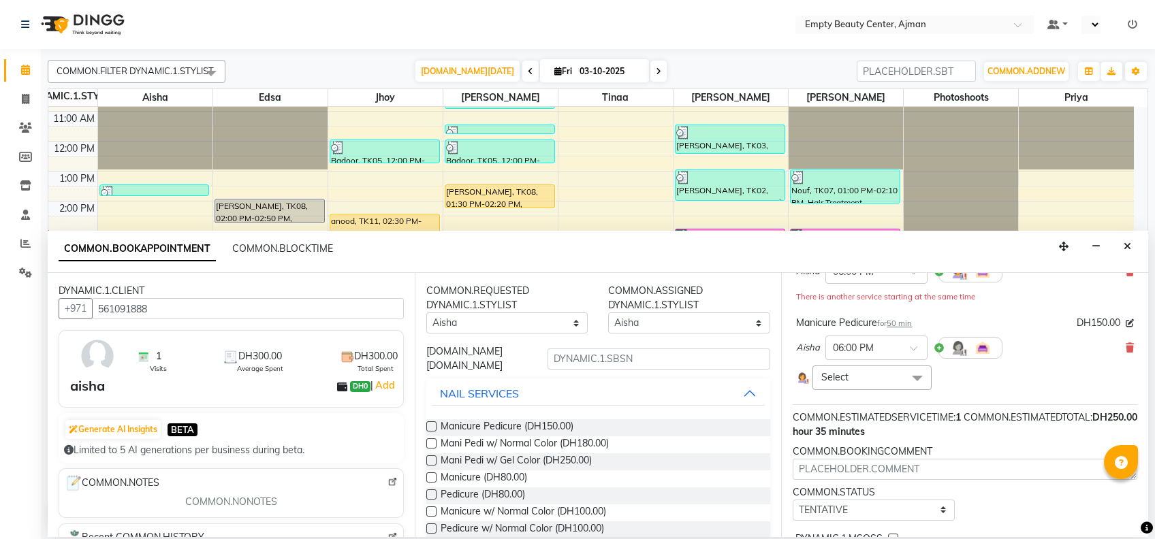
click at [893, 366] on span "Select" at bounding box center [871, 378] width 118 height 24
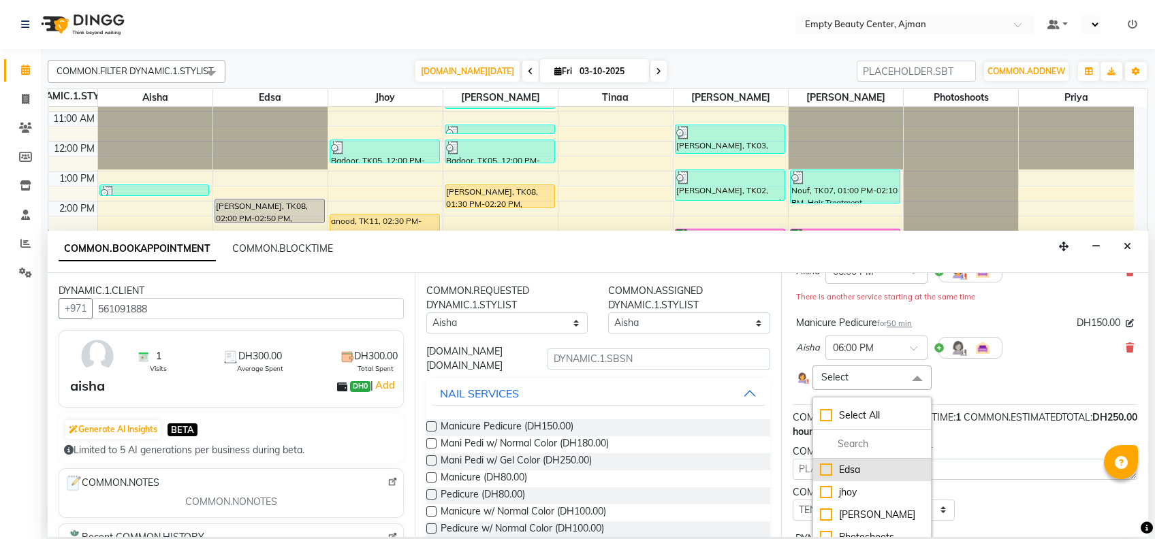
click at [887, 463] on div "Edsa" at bounding box center [872, 470] width 104 height 14
checkbox input "true"
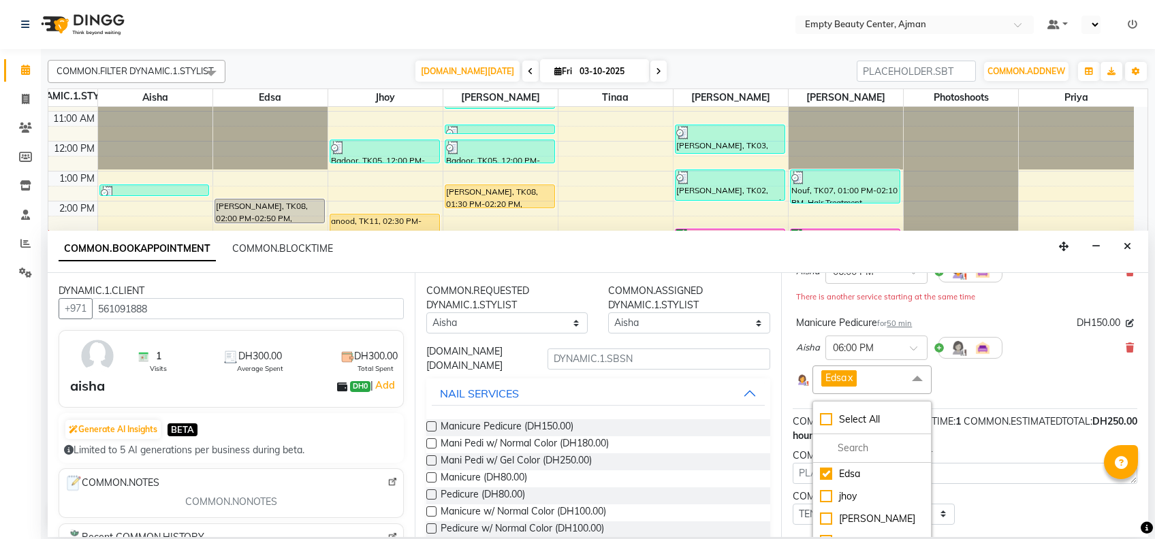
click at [1008, 388] on div "Nails extention own customer for 45 min DH100.00 Aisha × 06:00 PM There is anot…" at bounding box center [965, 319] width 345 height 178
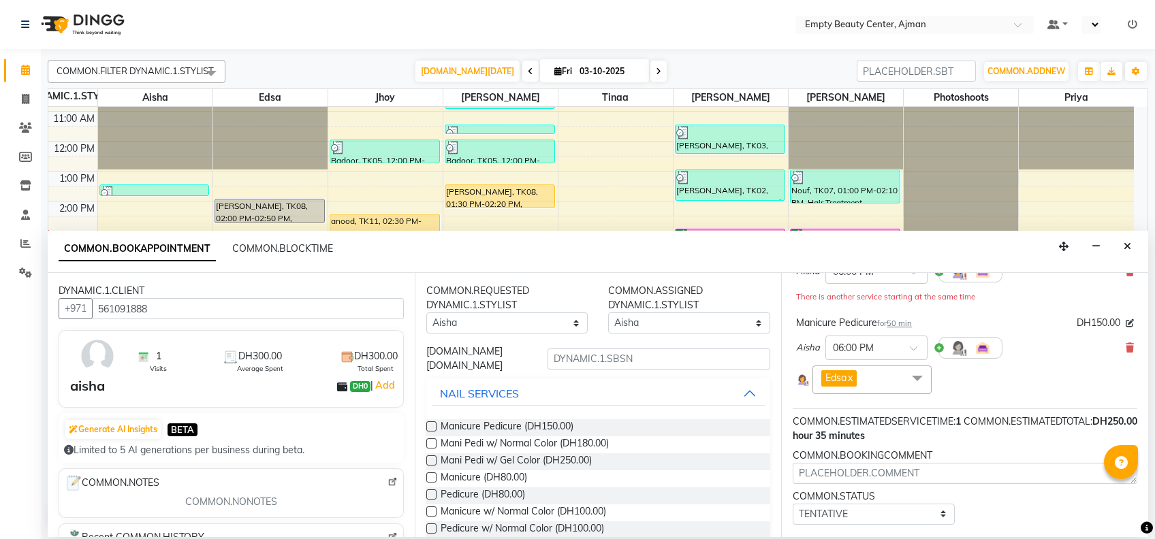
scroll to position [212, 0]
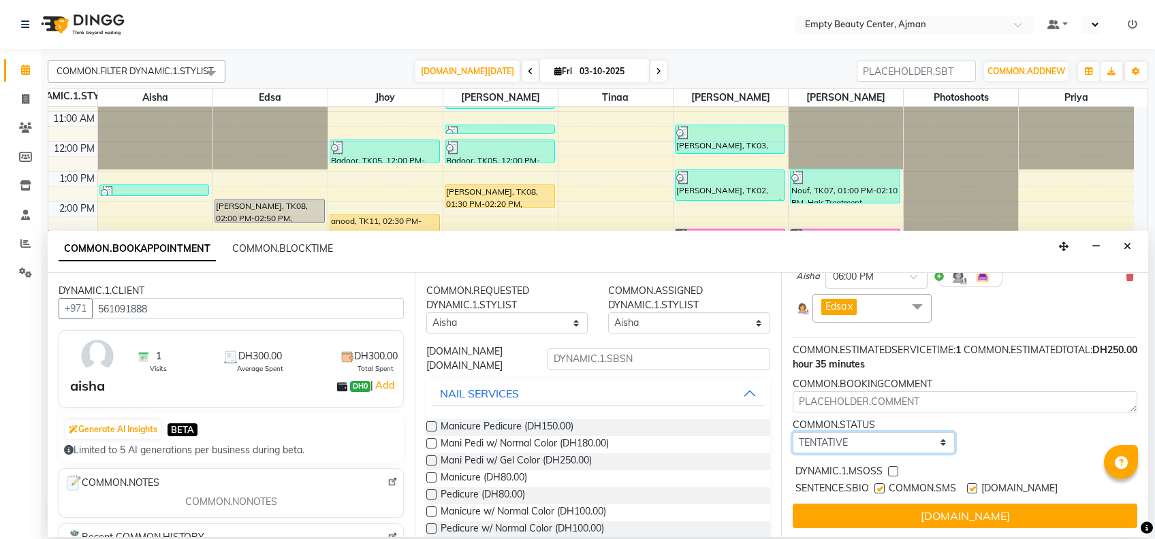
click at [908, 432] on select "[DOMAIN_NAME] TENTATIVE CONFIRM CHECK-IN UPCOMING" at bounding box center [874, 442] width 162 height 21
select select "confirm booking"
click at [793, 432] on select "[DOMAIN_NAME] TENTATIVE CONFIRM CHECK-IN UPCOMING" at bounding box center [874, 442] width 162 height 21
click at [899, 464] on div "DYNAMIC.1.MSOSS" at bounding box center [965, 472] width 345 height 17
click at [893, 466] on label at bounding box center [893, 471] width 10 height 10
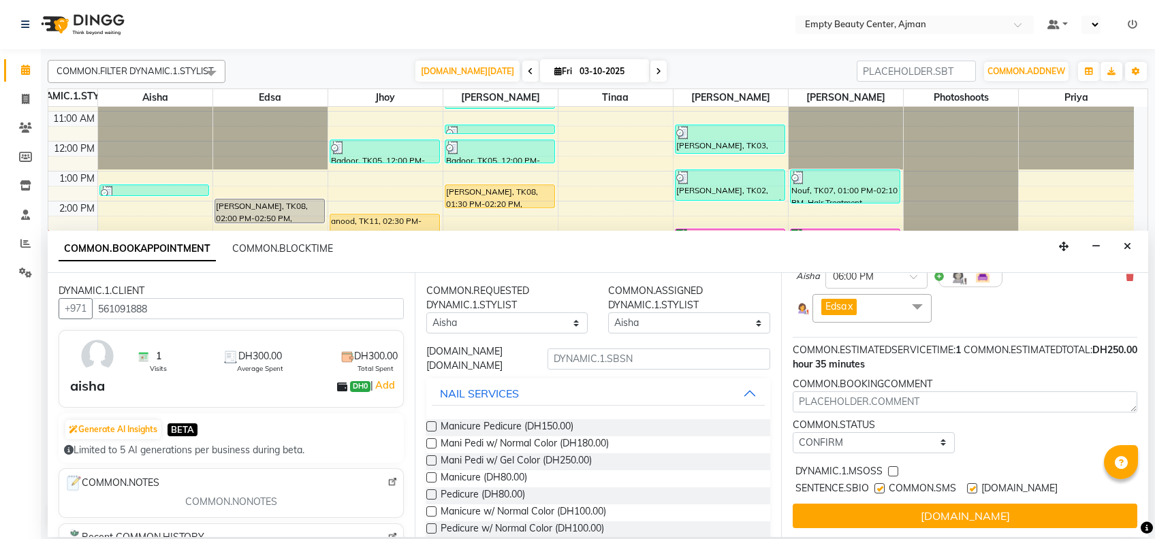
click at [893, 468] on input "checkbox" at bounding box center [892, 472] width 9 height 9
checkbox input "true"
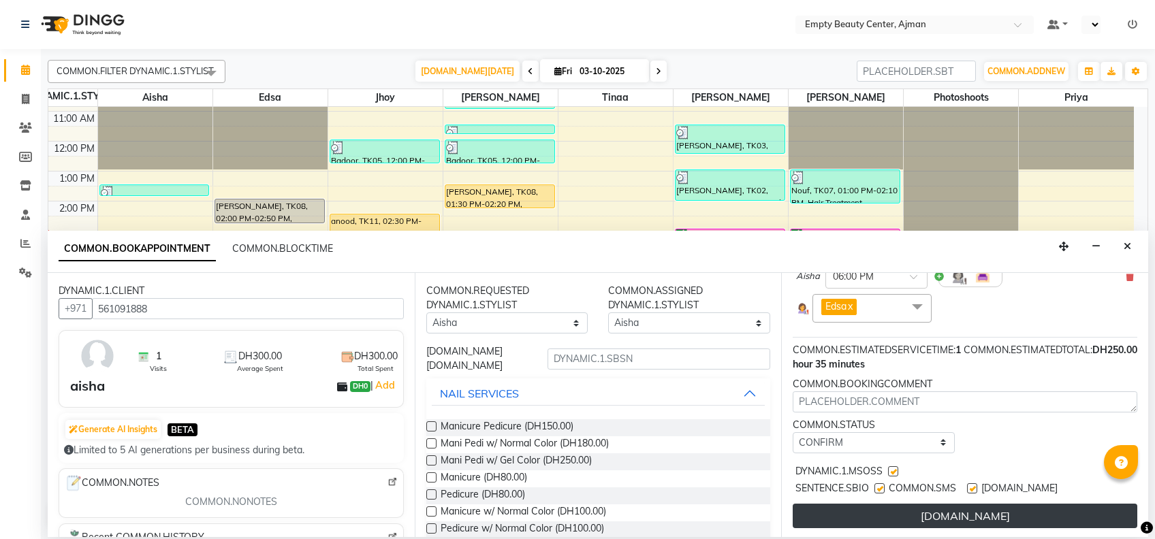
click at [937, 507] on button "[DOMAIN_NAME]" at bounding box center [965, 516] width 345 height 25
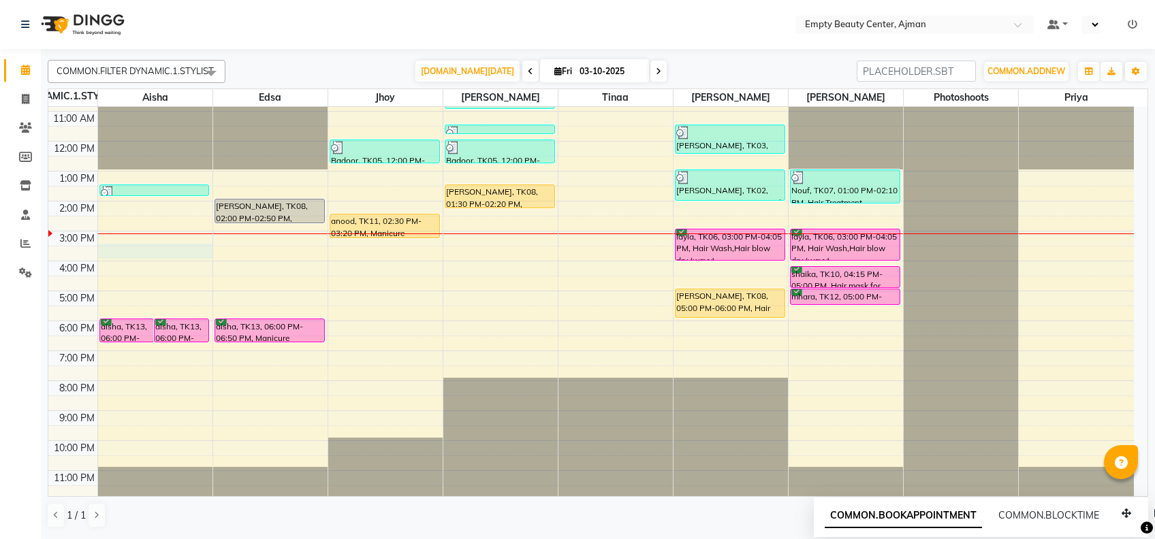
click at [172, 247] on div "12:00 AM 1:00 AM 2:00 AM 3:00 AM 4:00 AM 5:00 AM 6:00 AM 7:00 AM 8:00 AM 9:00 A…" at bounding box center [590, 141] width 1085 height 718
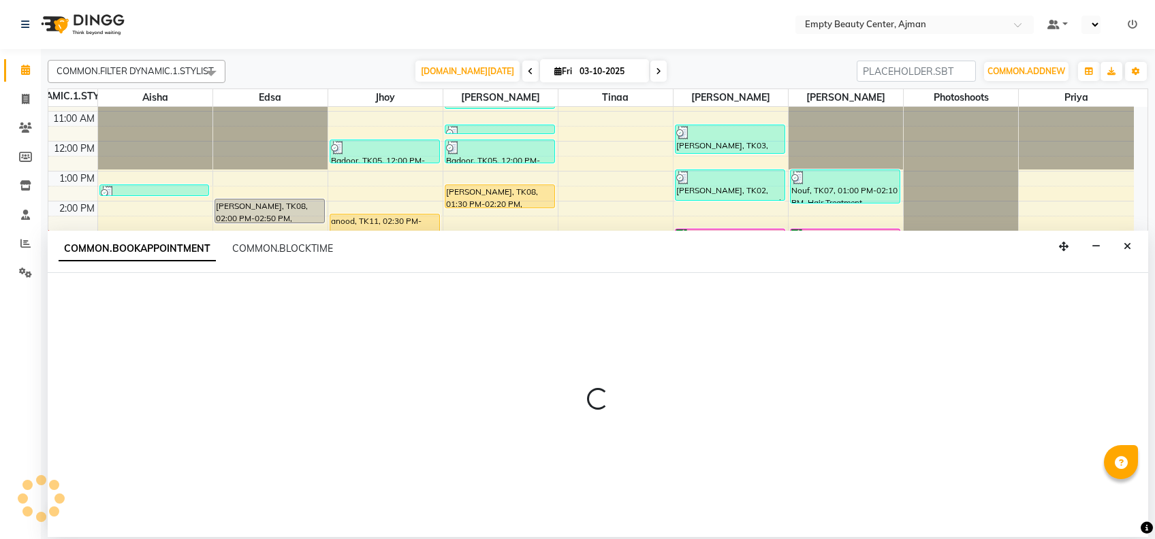
select select "41790"
select select "930"
select select "tentative"
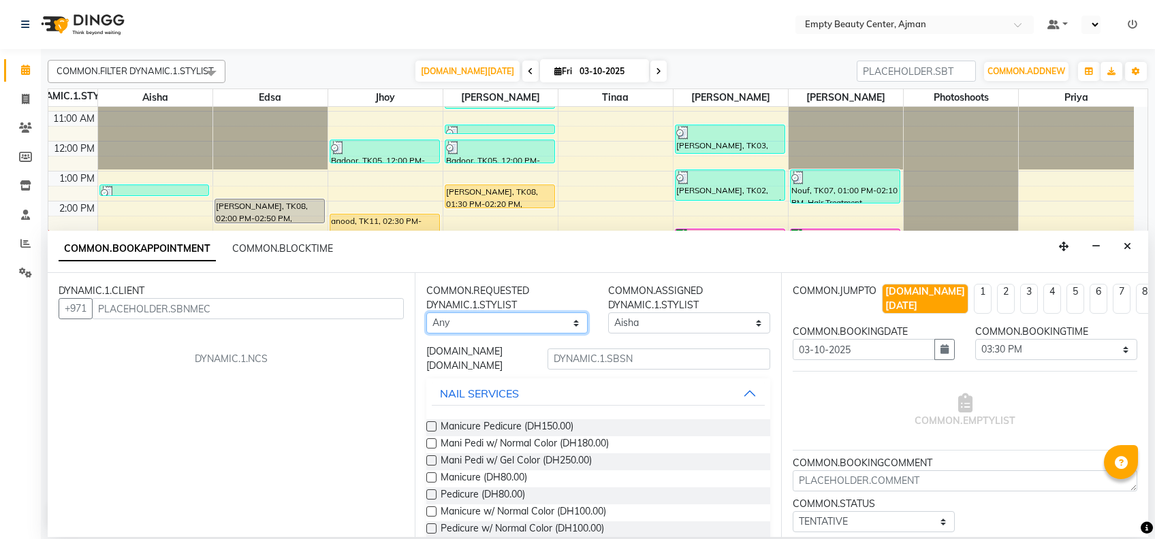
click at [554, 315] on select "Any [PERSON_NAME] Edsa jhoy [PERSON_NAME] Photoshoots Priya [PERSON_NAME] [PERS…" at bounding box center [507, 323] width 162 height 21
select select "41790"
click at [426, 313] on select "Any [PERSON_NAME] Edsa jhoy [PERSON_NAME] Photoshoots Priya [PERSON_NAME] [PERS…" at bounding box center [507, 323] width 162 height 21
click at [637, 354] on input "text" at bounding box center [658, 359] width 223 height 21
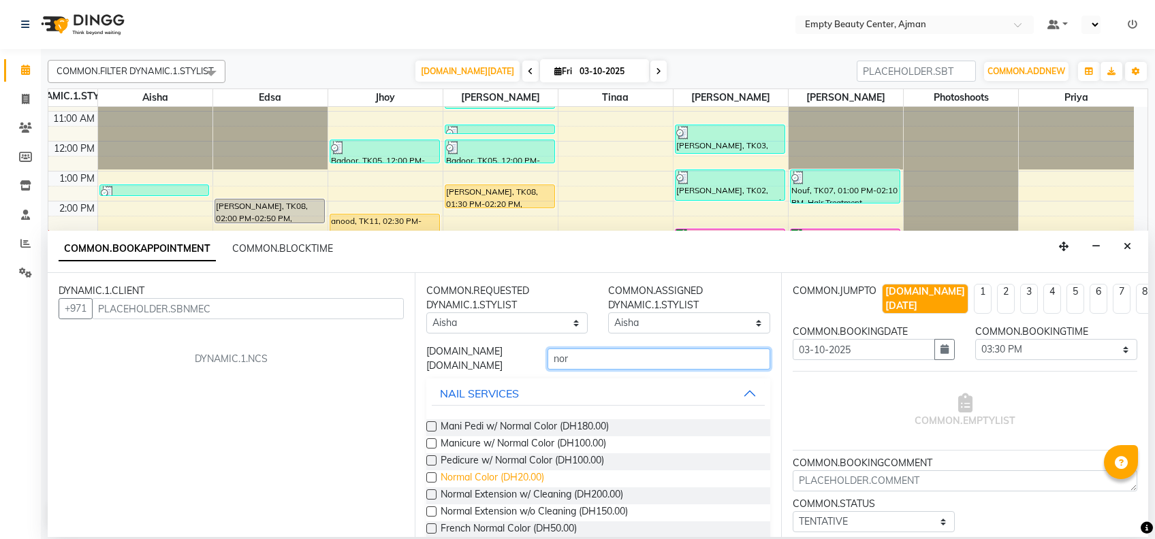
type input "nor"
click at [512, 474] on span "Normal Color (DH20.00)" at bounding box center [493, 479] width 104 height 17
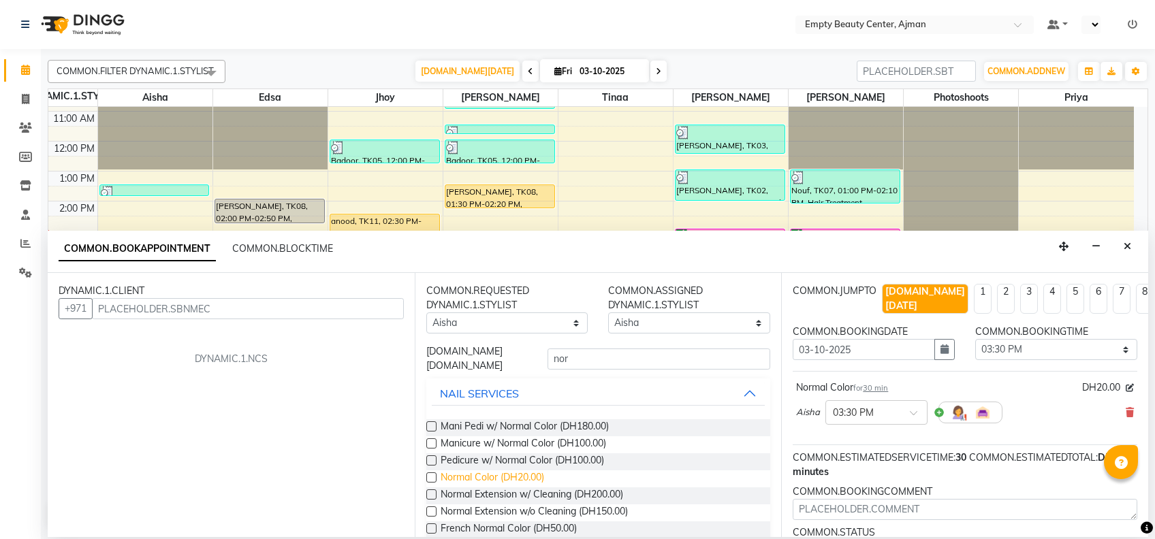
click at [512, 474] on span "Normal Color (DH20.00)" at bounding box center [493, 479] width 104 height 17
checkbox input "false"
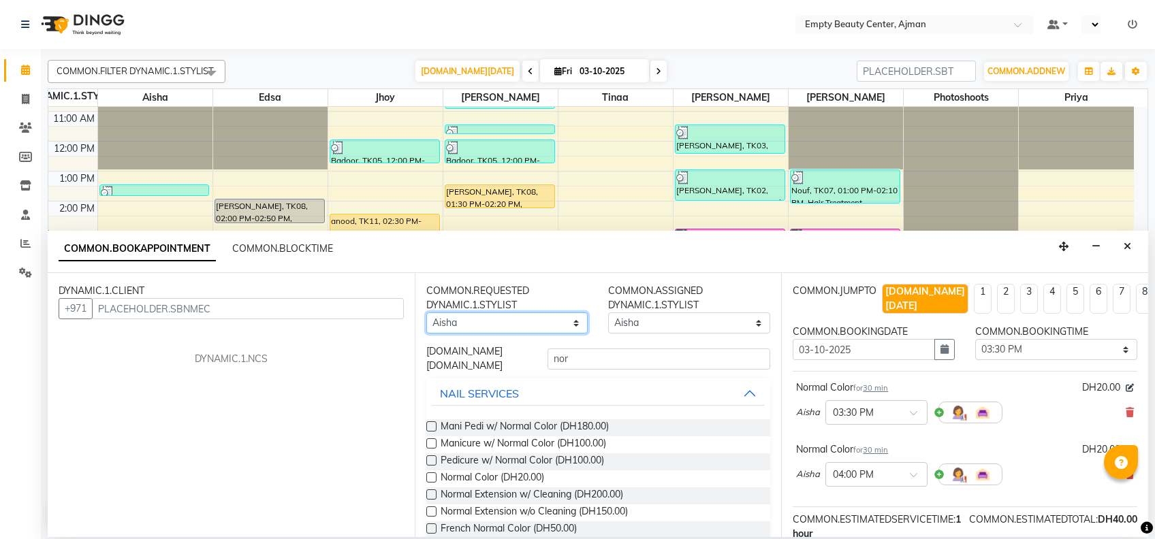
click at [505, 329] on select "Any [PERSON_NAME] Edsa jhoy [PERSON_NAME] Photoshoots Priya [PERSON_NAME] [PERS…" at bounding box center [507, 323] width 162 height 21
select select "26290"
click at [426, 313] on select "Any [PERSON_NAME] Edsa jhoy [PERSON_NAME] Photoshoots Priya [PERSON_NAME] [PERS…" at bounding box center [507, 323] width 162 height 21
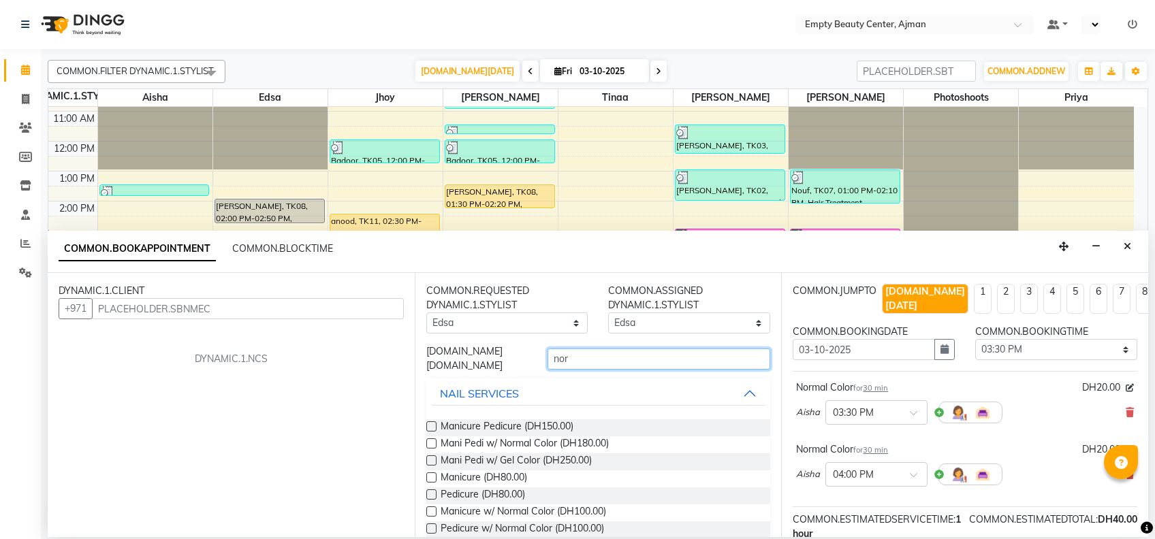
click at [663, 365] on input "nor" at bounding box center [658, 359] width 223 height 21
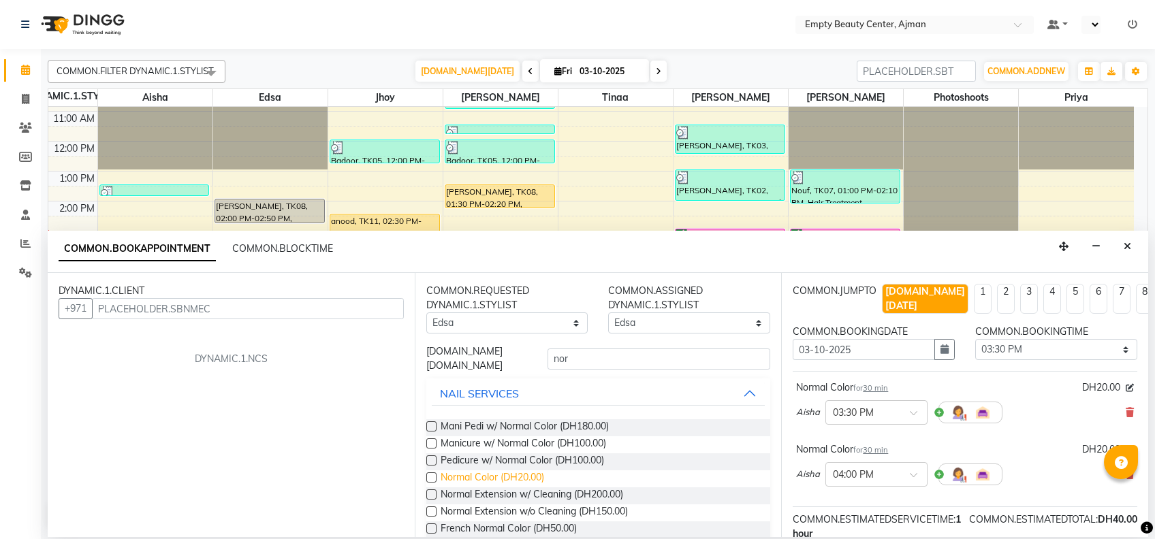
click at [537, 473] on span "Normal Color (DH20.00)" at bounding box center [493, 479] width 104 height 17
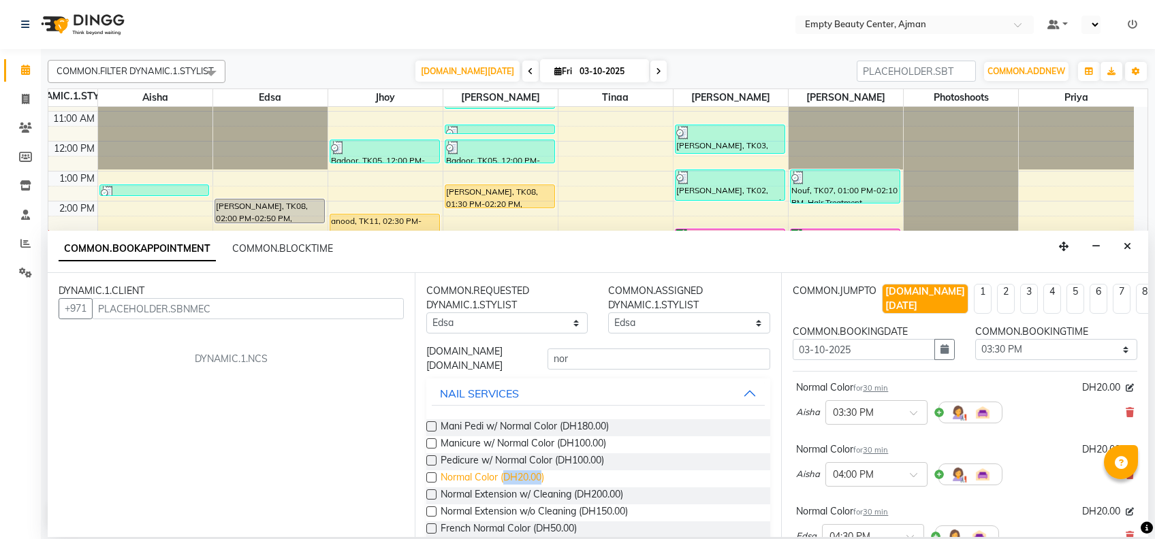
click at [537, 473] on span "Normal Color (DH20.00)" at bounding box center [493, 479] width 104 height 17
drag, startPoint x: 537, startPoint y: 473, endPoint x: 515, endPoint y: 329, distance: 146.1
click at [515, 329] on select "Any [PERSON_NAME] Edsa jhoy [PERSON_NAME] Photoshoots Priya [PERSON_NAME] [PERS…" at bounding box center [507, 323] width 162 height 21
click at [426, 313] on select "Any [PERSON_NAME] Edsa jhoy [PERSON_NAME] Photoshoots Priya [PERSON_NAME] [PERS…" at bounding box center [507, 323] width 162 height 21
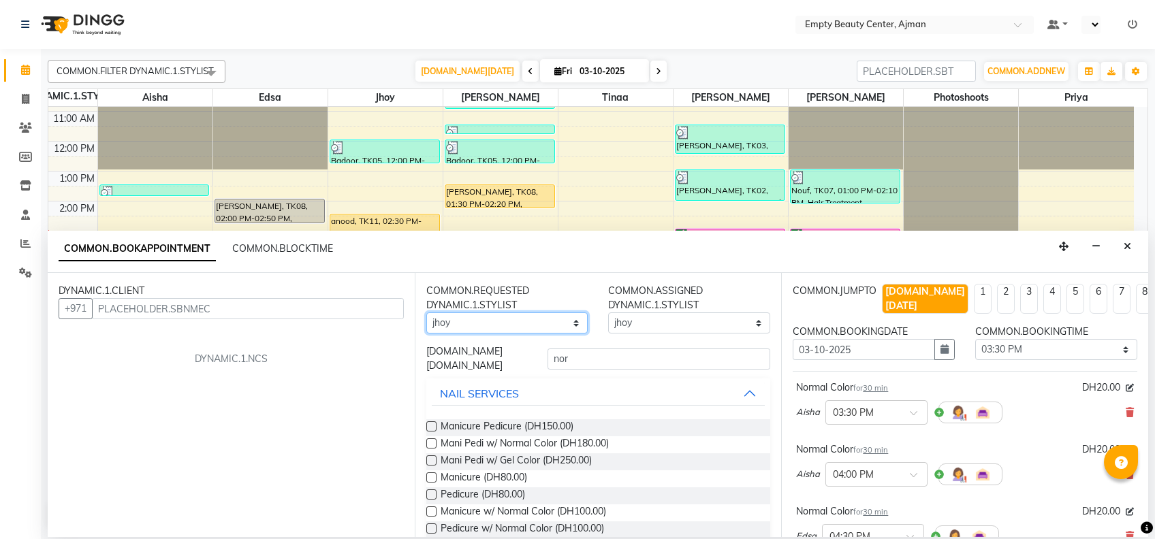
click at [556, 313] on select "Any [PERSON_NAME] Edsa jhoy [PERSON_NAME] Photoshoots Priya [PERSON_NAME] [PERS…" at bounding box center [507, 323] width 162 height 21
click at [426, 313] on select "Any [PERSON_NAME] Edsa jhoy [PERSON_NAME] Photoshoots Priya [PERSON_NAME] [PERS…" at bounding box center [507, 323] width 162 height 21
drag, startPoint x: 595, startPoint y: 371, endPoint x: 571, endPoint y: 355, distance: 28.9
click at [571, 355] on div "[DOMAIN_NAME] [DOMAIN_NAME] nor" at bounding box center [598, 359] width 365 height 29
click at [571, 355] on input "nor" at bounding box center [658, 359] width 223 height 21
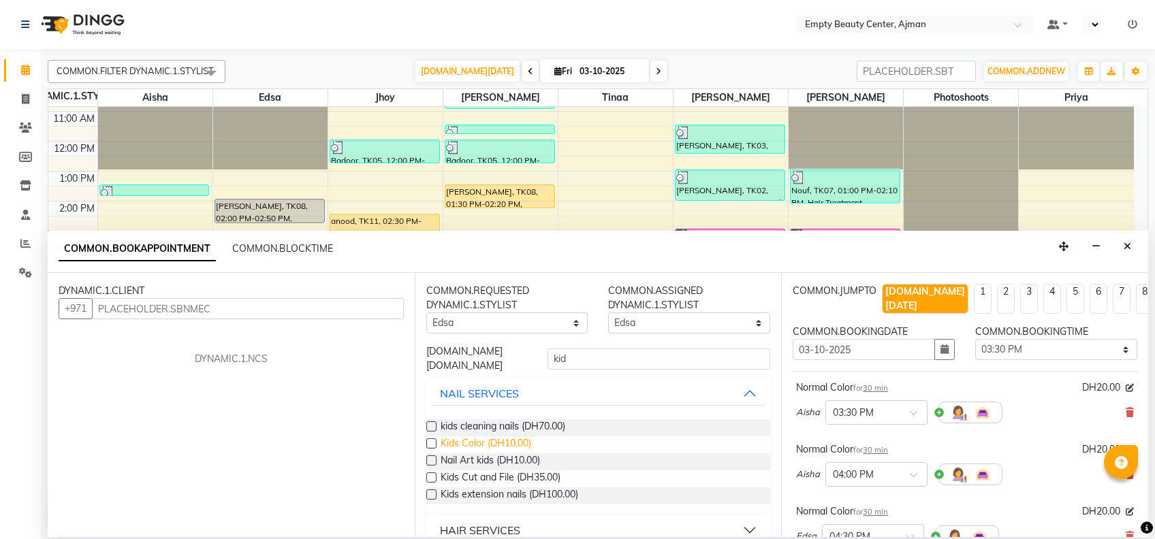
click at [510, 448] on span "Kids Color (DH10.00)" at bounding box center [486, 444] width 91 height 17
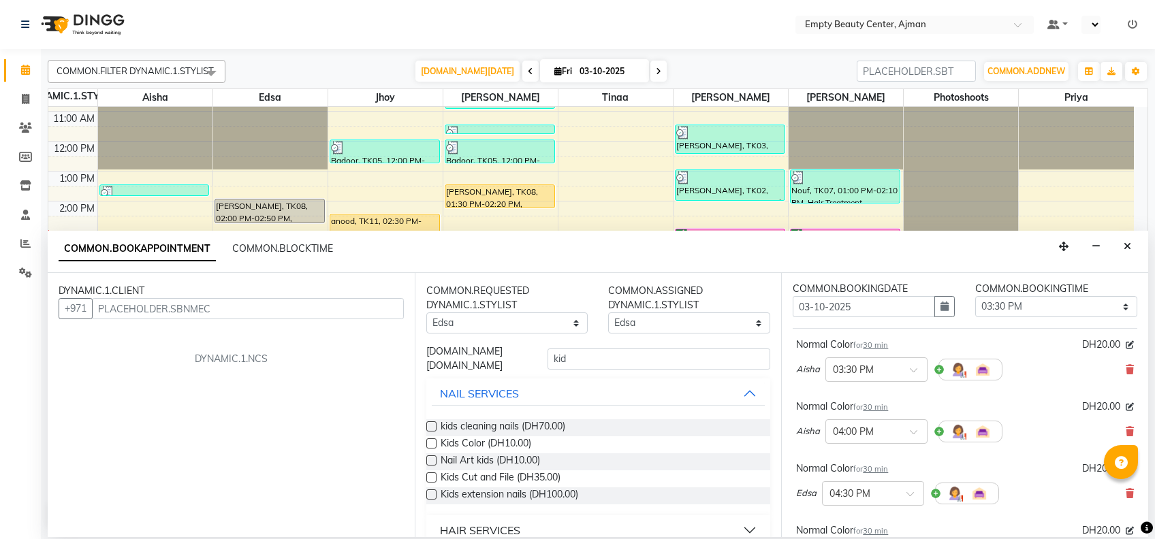
scroll to position [52, 0]
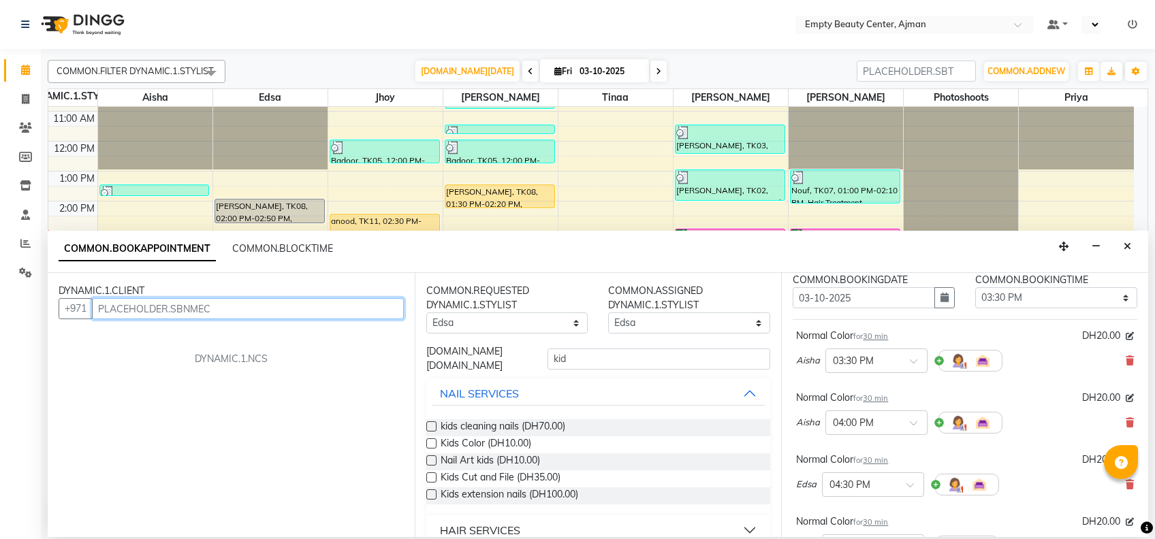
click at [247, 311] on input "text" at bounding box center [248, 308] width 312 height 21
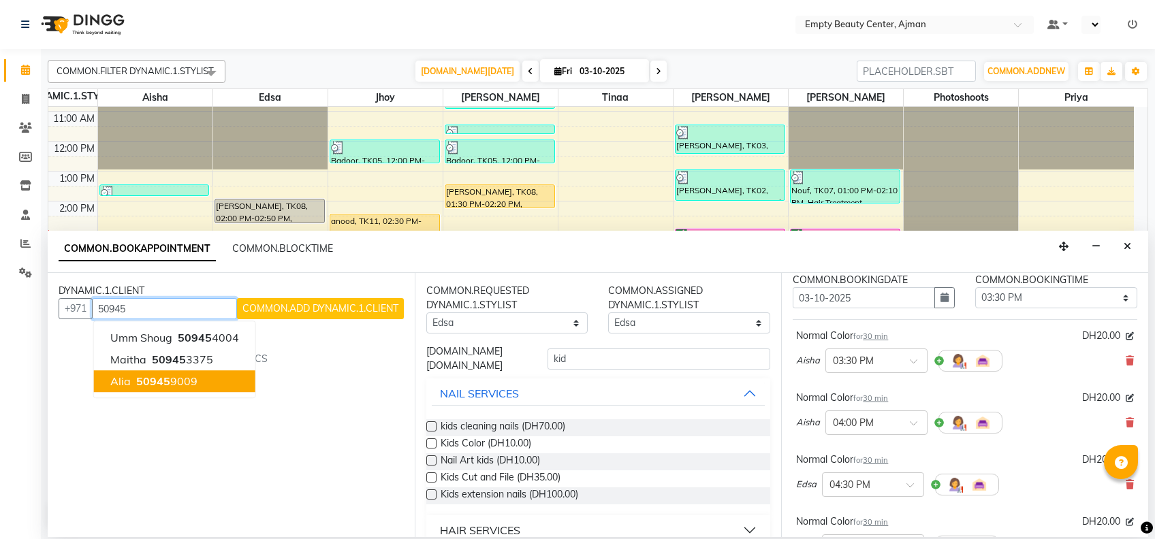
click at [182, 383] on ngb-highlight "50945 9009" at bounding box center [165, 382] width 64 height 14
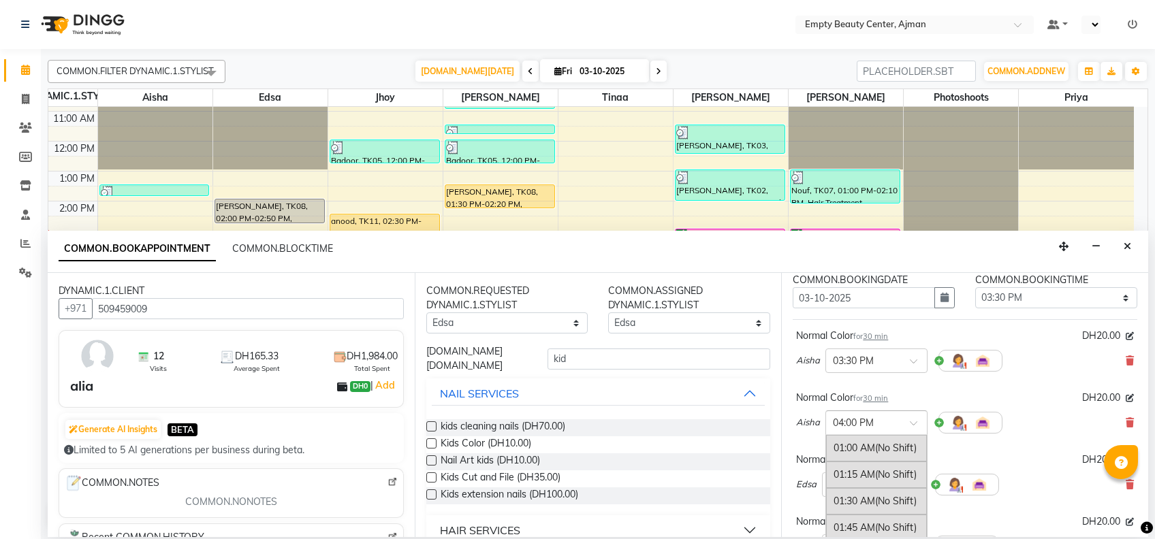
click at [874, 417] on div "× 04:00 PM" at bounding box center [876, 423] width 102 height 25
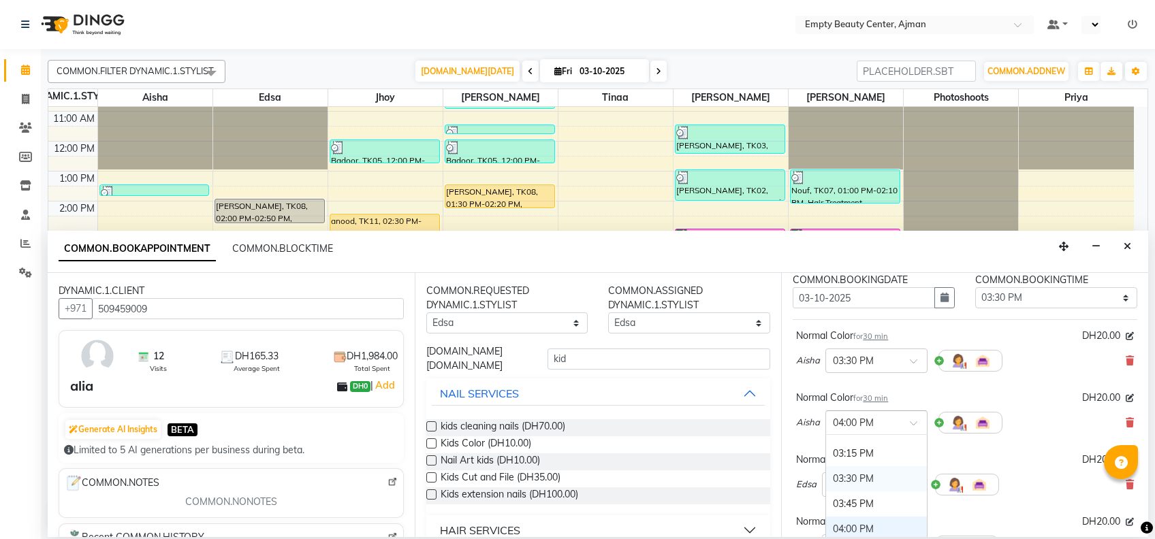
scroll to position [1499, 0]
click at [850, 465] on div "03:30 PM" at bounding box center [876, 477] width 101 height 25
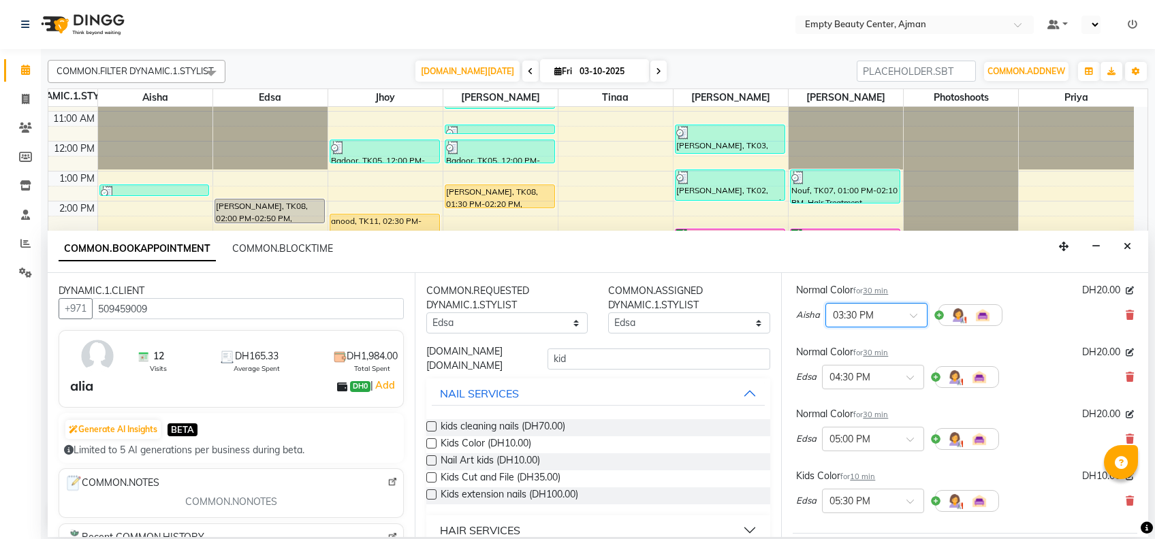
scroll to position [161, 0]
click at [884, 301] on div "× 03:30 PM" at bounding box center [876, 313] width 102 height 25
click at [873, 353] on div "03:45 PM" at bounding box center [876, 365] width 101 height 25
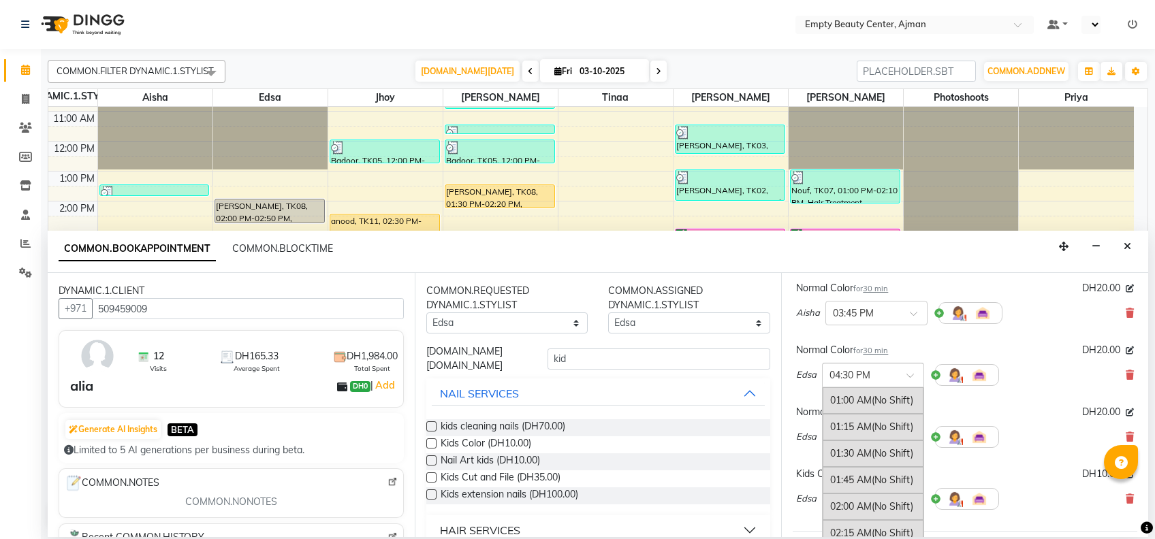
click at [873, 368] on div "× 04:30 PM" at bounding box center [873, 375] width 102 height 25
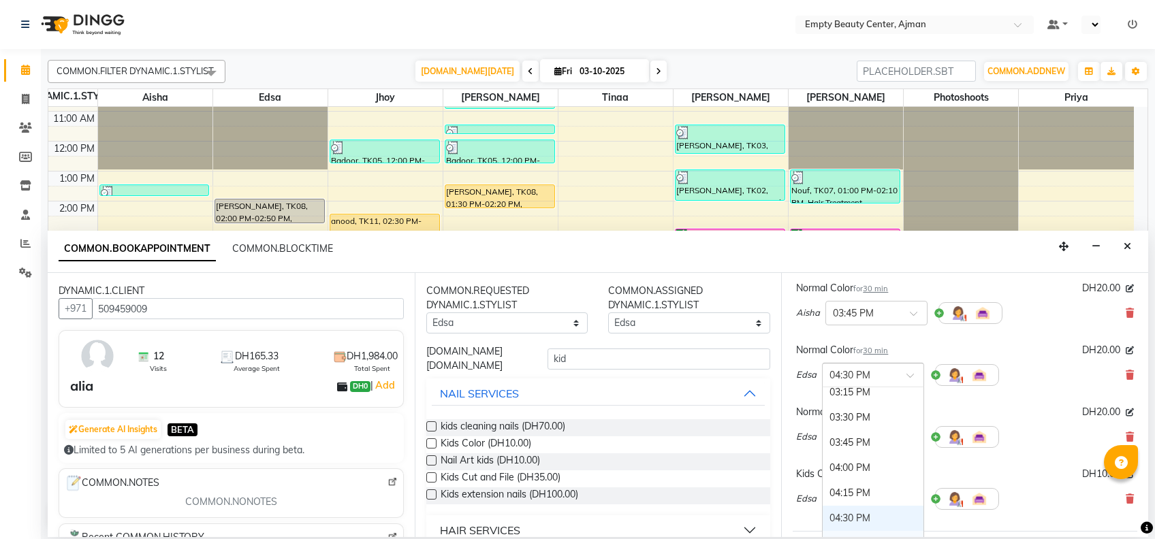
scroll to position [1504, 0]
click at [870, 411] on div "03:30 PM" at bounding box center [873, 423] width 101 height 25
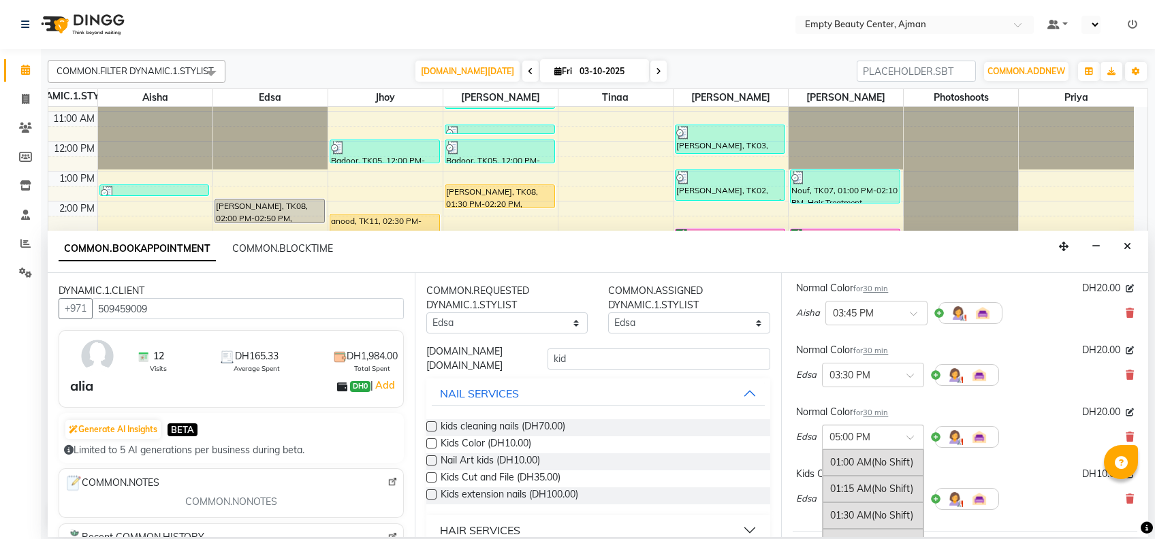
click at [868, 429] on input "text" at bounding box center [859, 436] width 60 height 14
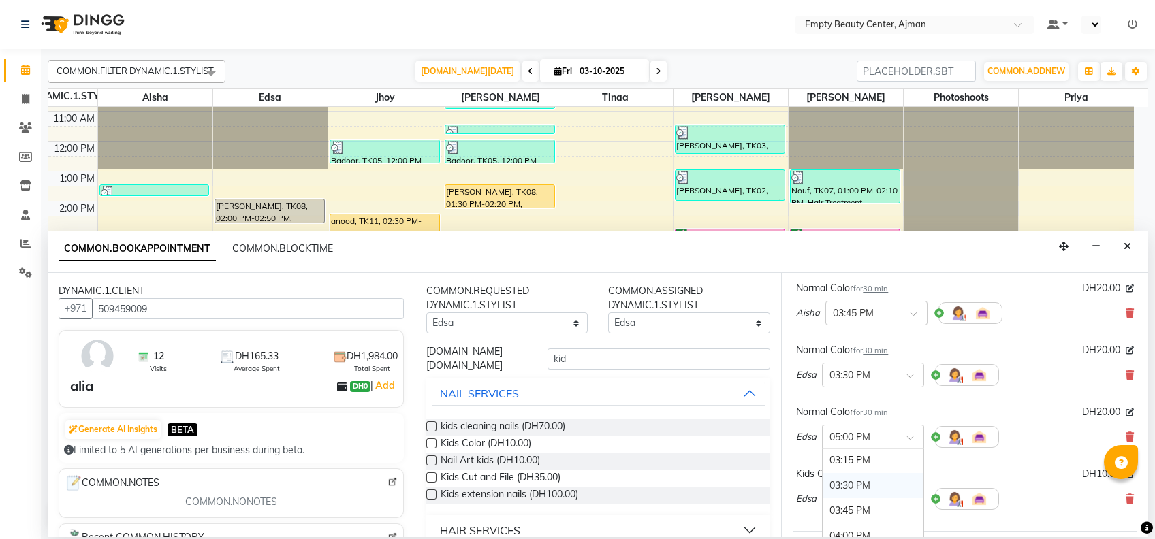
scroll to position [1510, 0]
click at [860, 491] on div "03:45 PM" at bounding box center [873, 503] width 101 height 25
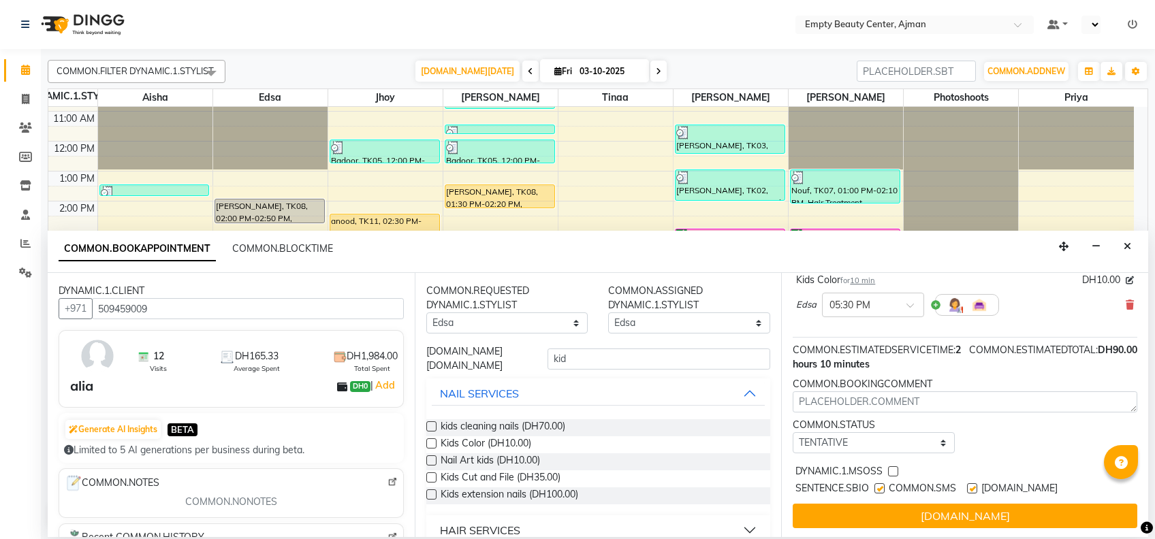
scroll to position [356, 0]
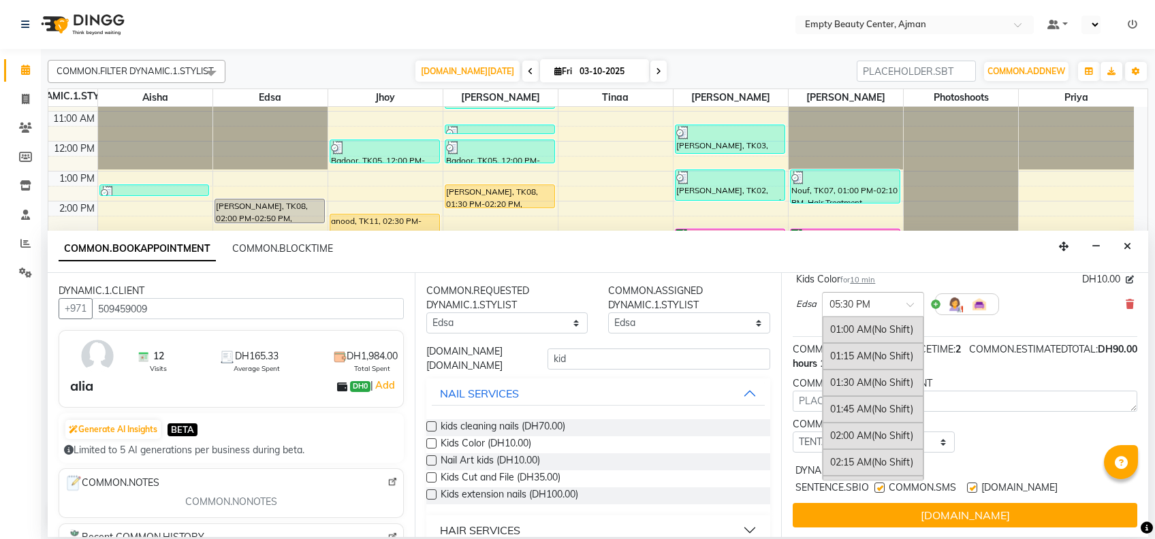
click at [875, 296] on input "text" at bounding box center [859, 303] width 60 height 14
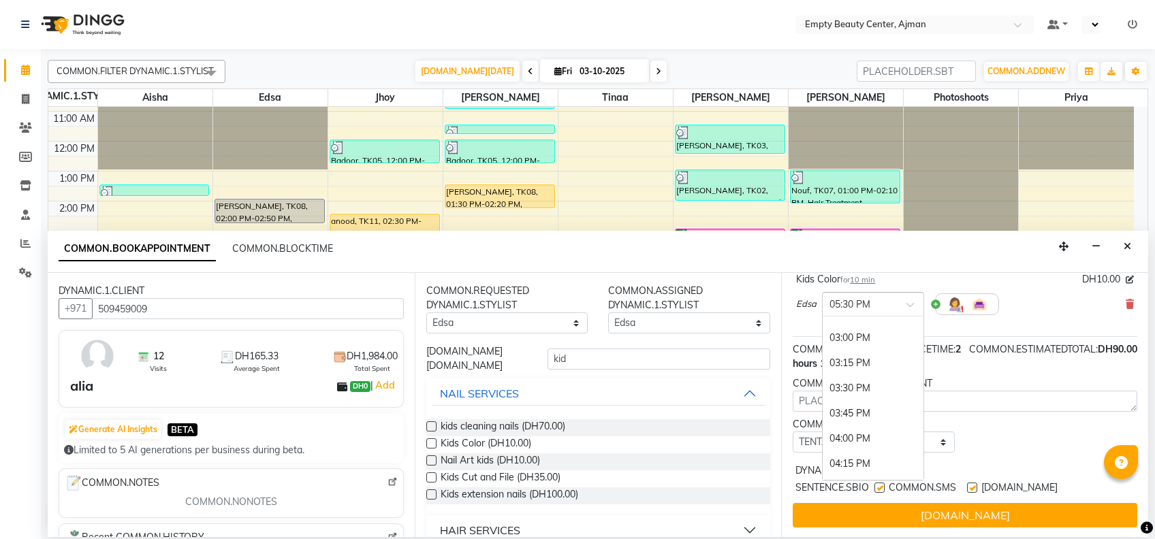
scroll to position [1477, 0]
click at [862, 366] on div "03:30 PM" at bounding box center [873, 378] width 101 height 25
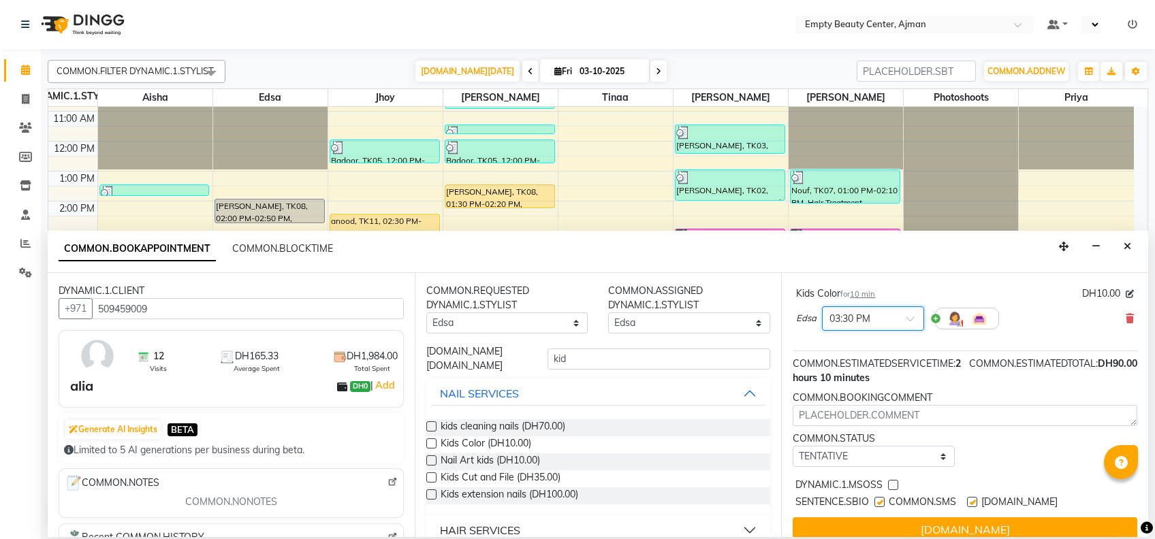
scroll to position [370, 0]
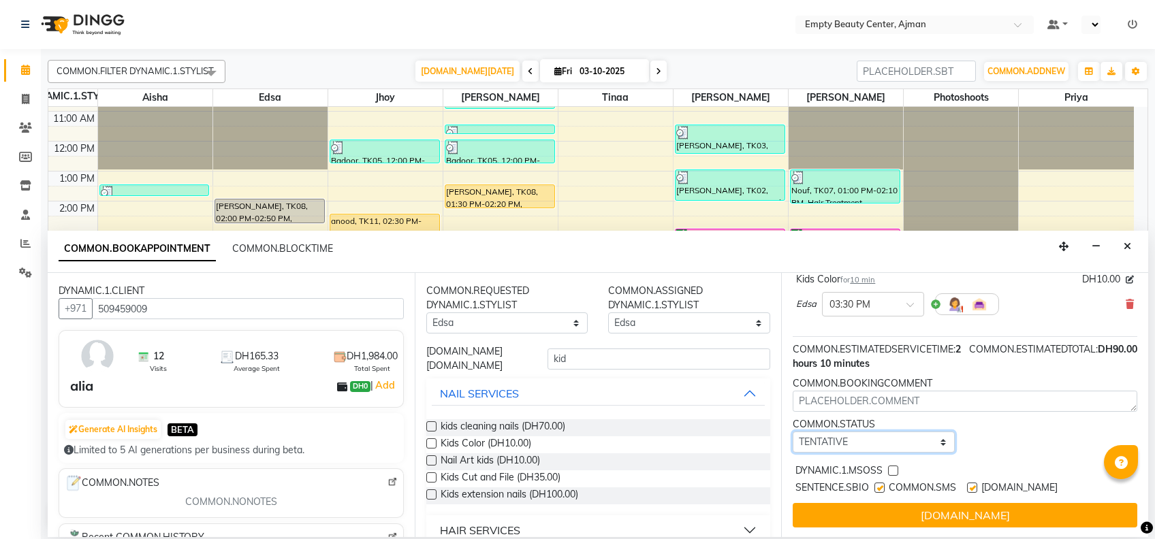
click at [893, 432] on select "[DOMAIN_NAME] TENTATIVE CONFIRM CHECK-IN UPCOMING" at bounding box center [874, 442] width 162 height 21
click at [793, 432] on select "[DOMAIN_NAME] TENTATIVE CONFIRM CHECK-IN UPCOMING" at bounding box center [874, 442] width 162 height 21
click at [893, 466] on label at bounding box center [893, 471] width 10 height 10
click at [893, 468] on input "checkbox" at bounding box center [892, 472] width 9 height 9
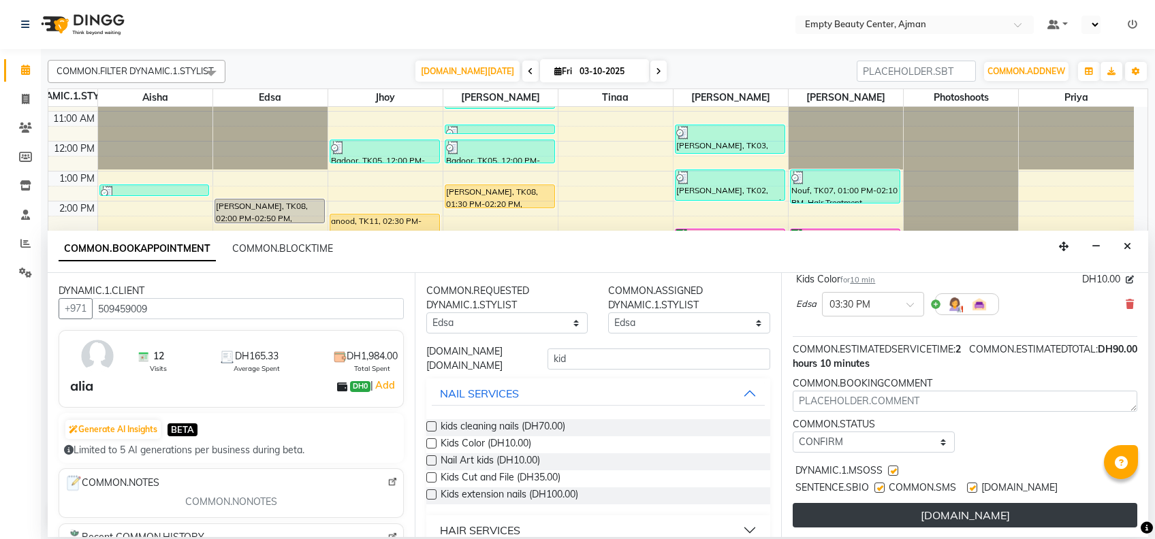
click at [929, 503] on button "[DOMAIN_NAME]" at bounding box center [965, 515] width 345 height 25
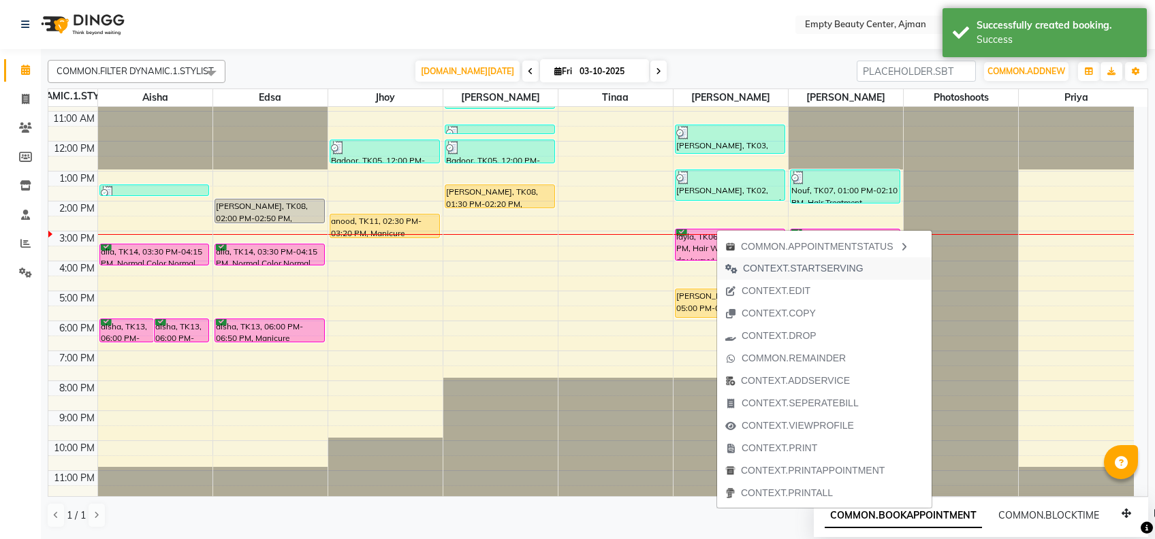
click at [806, 261] on span "CONTEXT.STARTSERVING" at bounding box center [803, 268] width 121 height 14
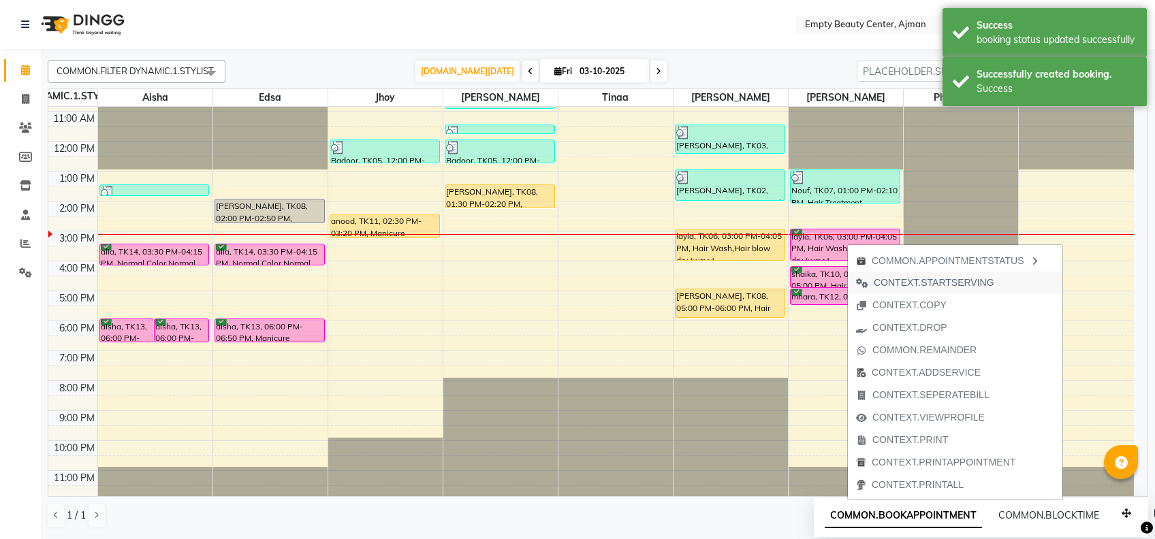
click at [926, 279] on span "CONTEXT.STARTSERVING" at bounding box center [934, 283] width 121 height 14
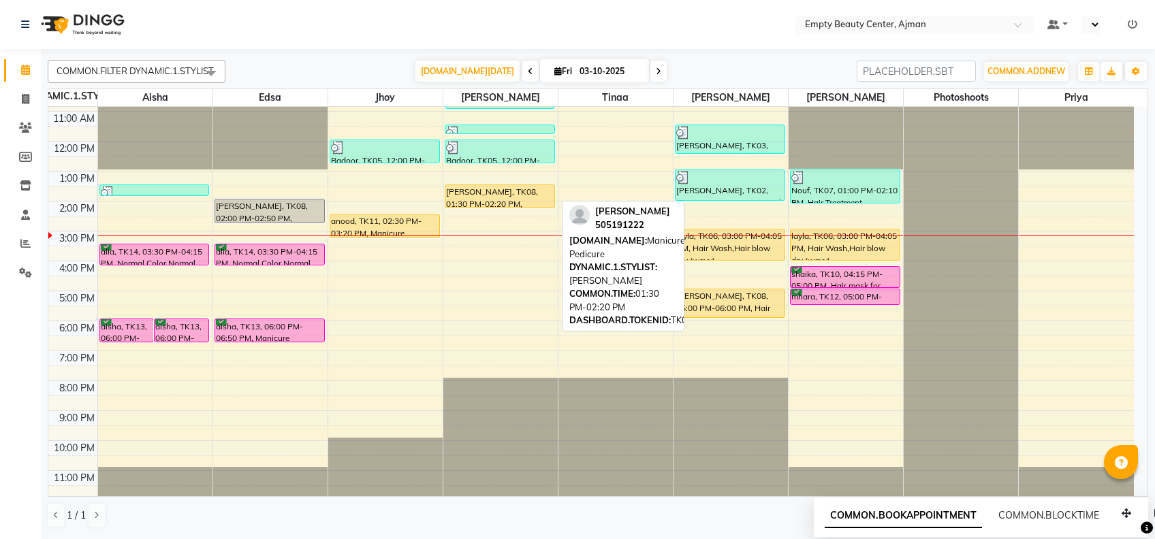
click at [539, 191] on div "[PERSON_NAME], TK08, 01:30 PM-02:20 PM, Manicure Pedicure" at bounding box center [499, 196] width 109 height 22
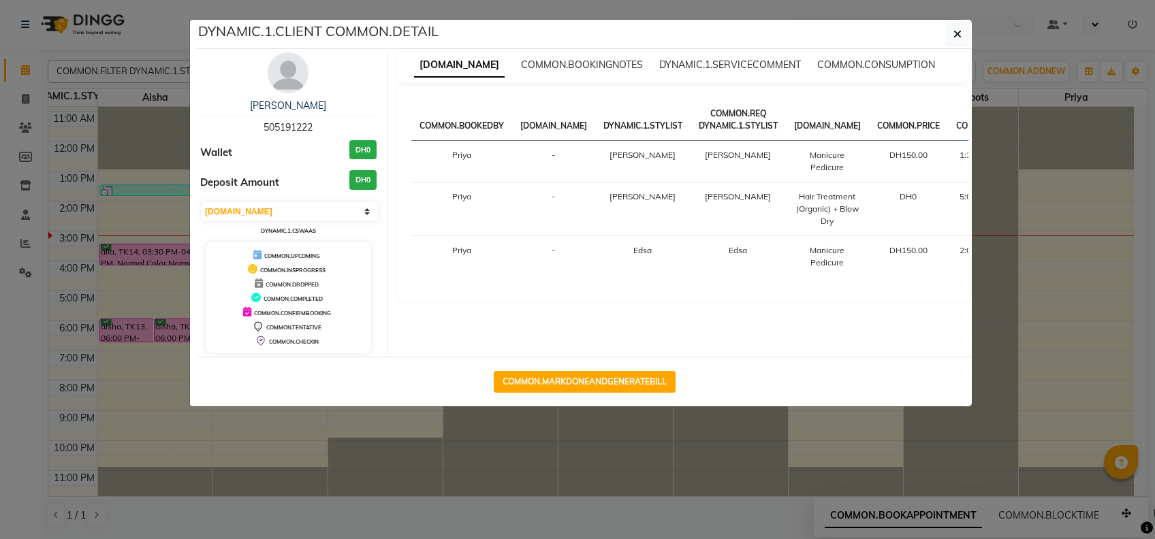
click at [729, 142] on td "[PERSON_NAME]" at bounding box center [737, 162] width 95 height 42
drag, startPoint x: 729, startPoint y: 142, endPoint x: 925, endPoint y: 55, distance: 214.6
click at [925, 55] on div "[DOMAIN_NAME] [DOMAIN_NAME] [DOMAIN_NAME] [DOMAIN_NAME]" at bounding box center [683, 67] width 571 height 31
click at [909, 61] on span "COMMON.CONSUMPTION" at bounding box center [876, 65] width 118 height 12
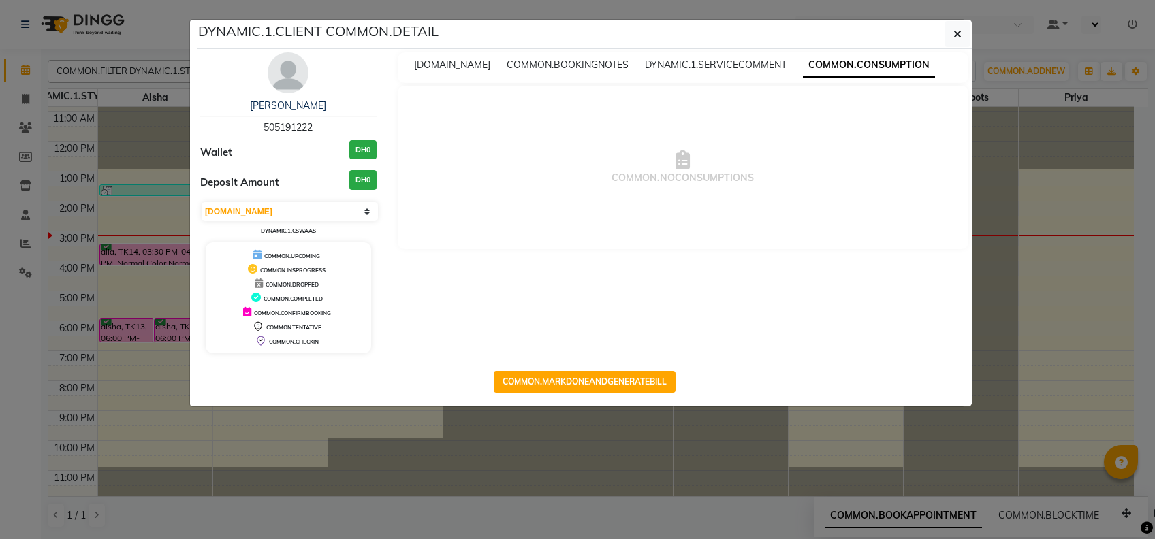
click at [751, 73] on div "[DOMAIN_NAME] [DOMAIN_NAME] [DOMAIN_NAME] [DOMAIN_NAME]" at bounding box center [683, 67] width 571 height 31
click at [725, 58] on div "DYNAMIC.1.SERVICECOMMENT" at bounding box center [716, 65] width 142 height 14
click at [735, 67] on span "DYNAMIC.1.SERVICECOMMENT" at bounding box center [716, 65] width 142 height 12
click at [629, 71] on div "COMMON.BOOKINGNOTES" at bounding box center [568, 65] width 122 height 14
click at [486, 60] on span "[DOMAIN_NAME]" at bounding box center [452, 65] width 76 height 12
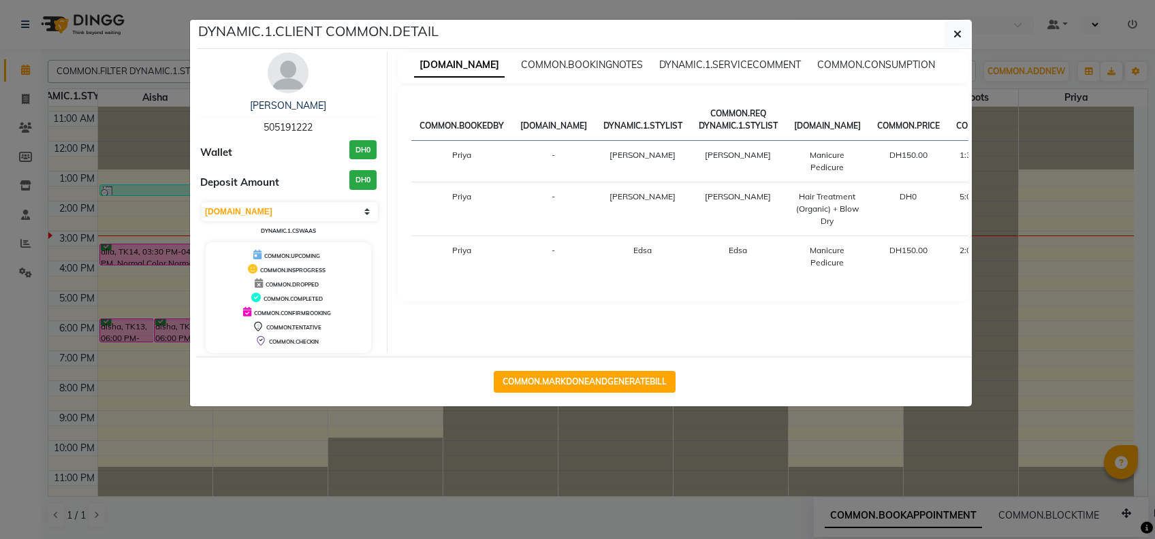
click at [766, 525] on ngb-modal-window "DYNAMIC.1.CLIENT COMMON.DETAIL [PERSON_NAME] 505191222 Wallet DH0 Deposit Amoun…" at bounding box center [577, 269] width 1155 height 539
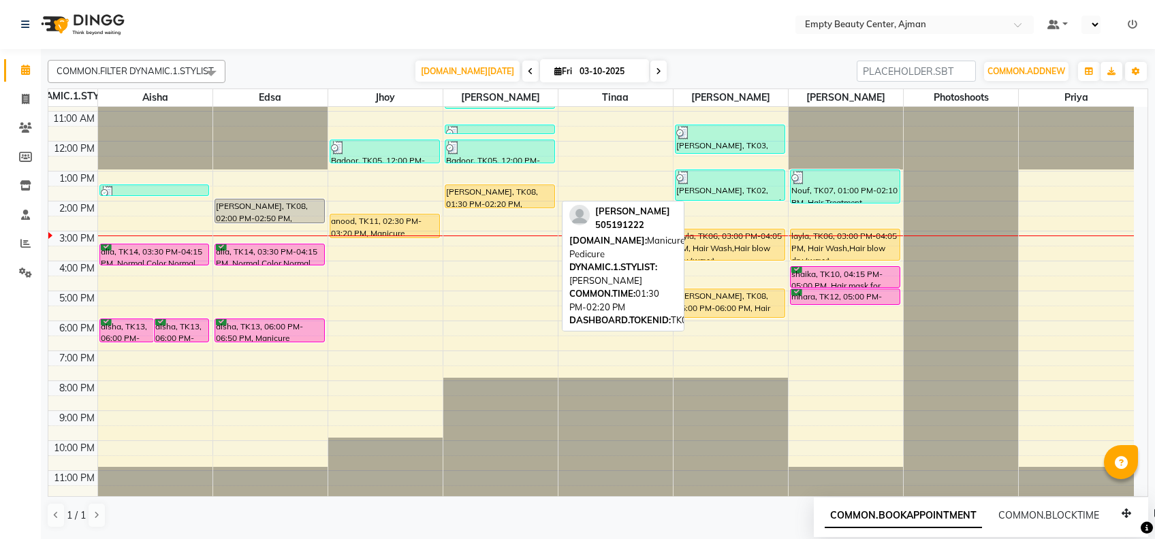
click at [496, 187] on div "[PERSON_NAME], TK08, 01:30 PM-02:20 PM, Manicure Pedicure" at bounding box center [499, 196] width 109 height 22
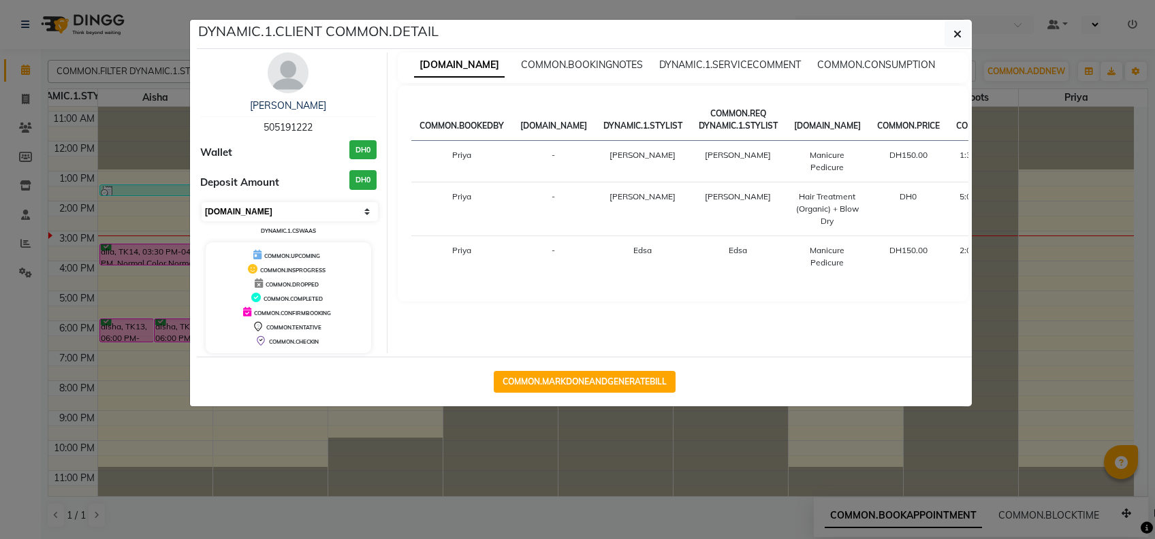
click at [264, 210] on select "[DOMAIN_NAME] [DOMAIN_NAME]_PROGRESS COMMON.CONFIRM_BOOKING COMMON.TENTATIVE CO…" at bounding box center [290, 211] width 176 height 19
click at [501, 272] on div "COMMON.BOOKEDBY [DOMAIN_NAME] [DOMAIN_NAME] [DOMAIN_NAME] [DOMAIN_NAME] [DOMAIN…" at bounding box center [683, 193] width 544 height 189
click at [927, 447] on ngb-modal-window "DYNAMIC.1.CLIENT COMMON.DETAIL [PERSON_NAME] 505191222 Wallet DH0 Deposit Amoun…" at bounding box center [577, 269] width 1155 height 539
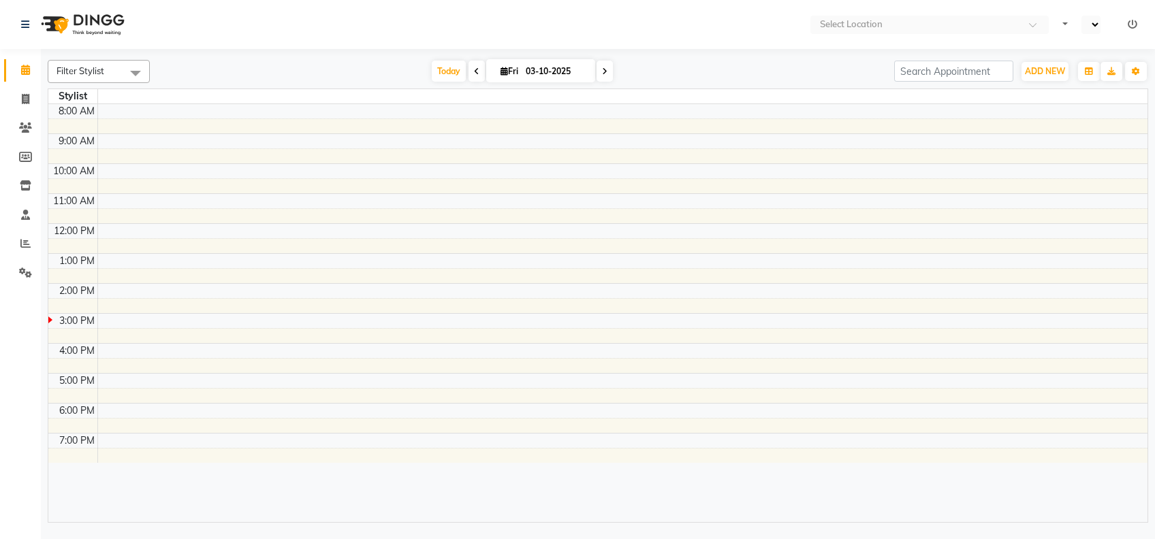
select select "en"
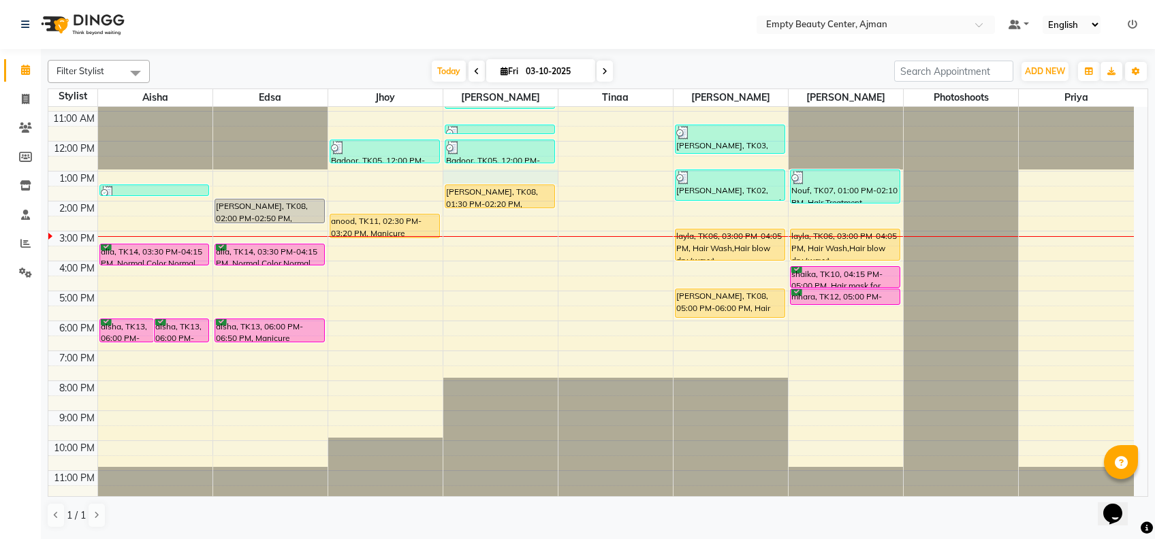
click at [501, 180] on div "12:00 AM 1:00 AM 2:00 AM 3:00 AM 4:00 AM 5:00 AM 6:00 AM 7:00 AM 8:00 AM 9:00 A…" at bounding box center [590, 141] width 1085 height 718
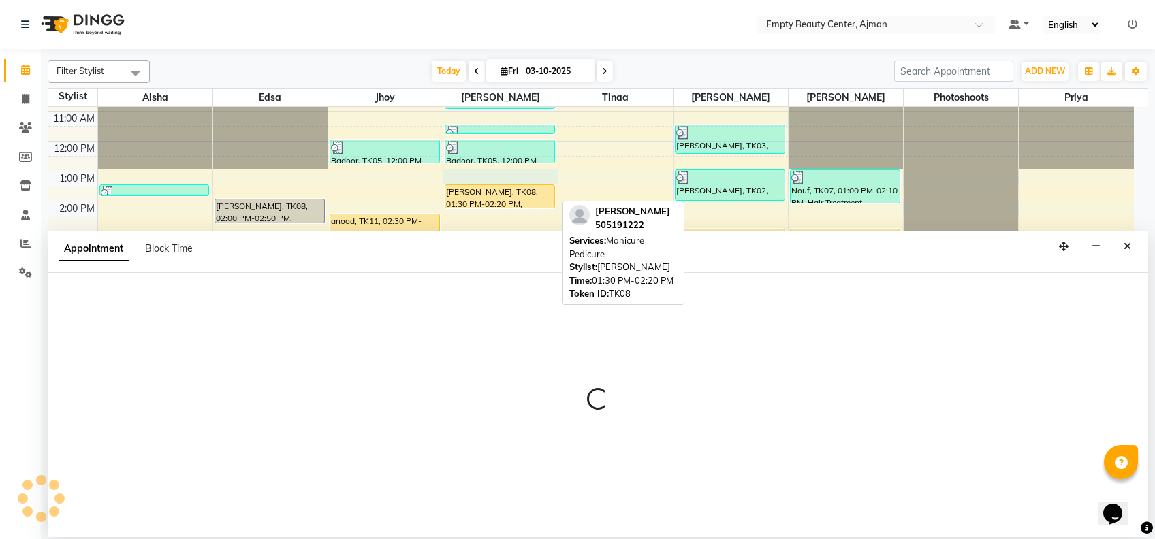
click at [533, 207] on div at bounding box center [499, 207] width 109 height 5
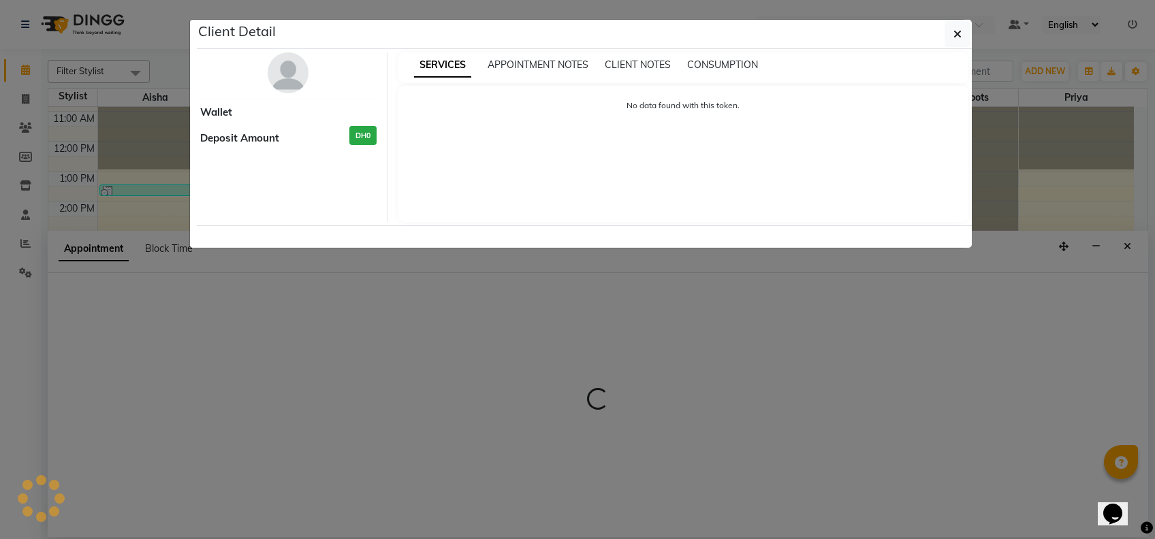
select select "12545"
select select "780"
select select "tentative"
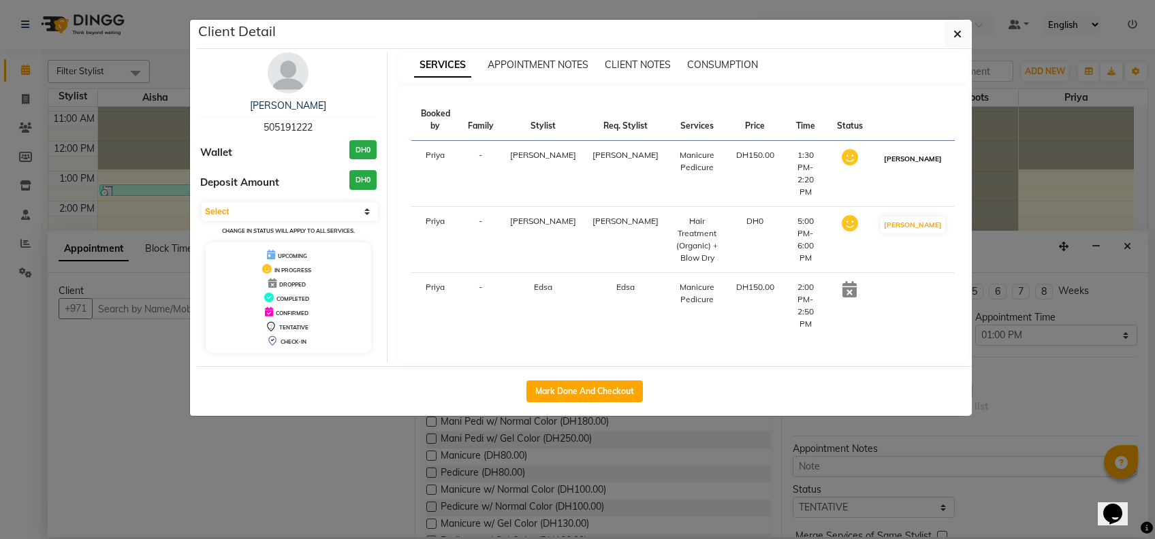
click at [908, 150] on button "MARK DONE" at bounding box center [912, 158] width 65 height 17
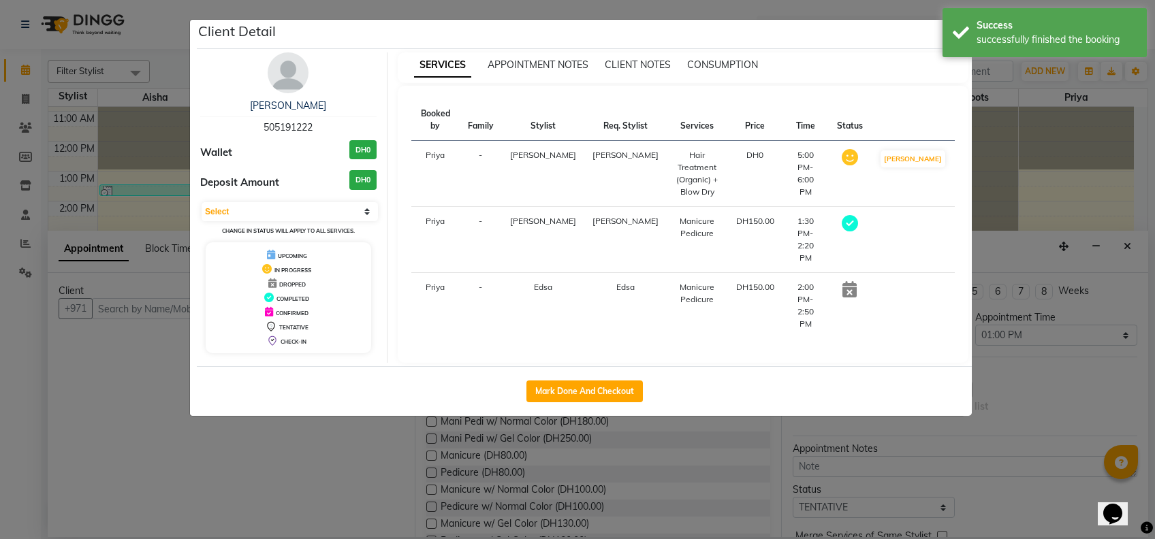
click at [1053, 210] on ngb-modal-window "Client Detail jamila 505191222 Wallet DH0 Deposit Amount DH0 Select MARK DONE D…" at bounding box center [577, 269] width 1155 height 539
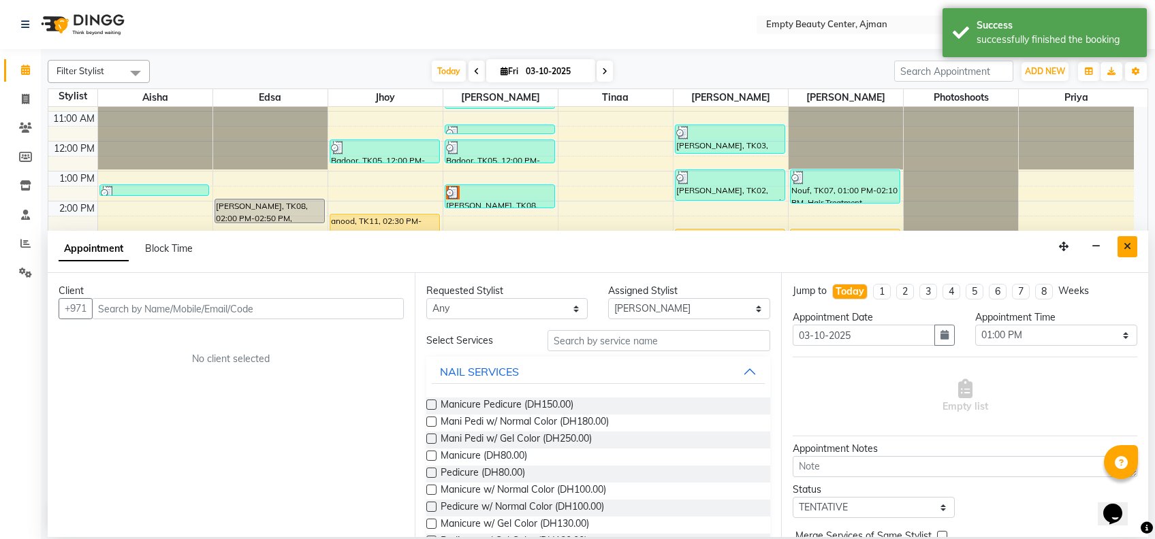
click at [1128, 245] on icon "Close" at bounding box center [1127, 247] width 7 height 10
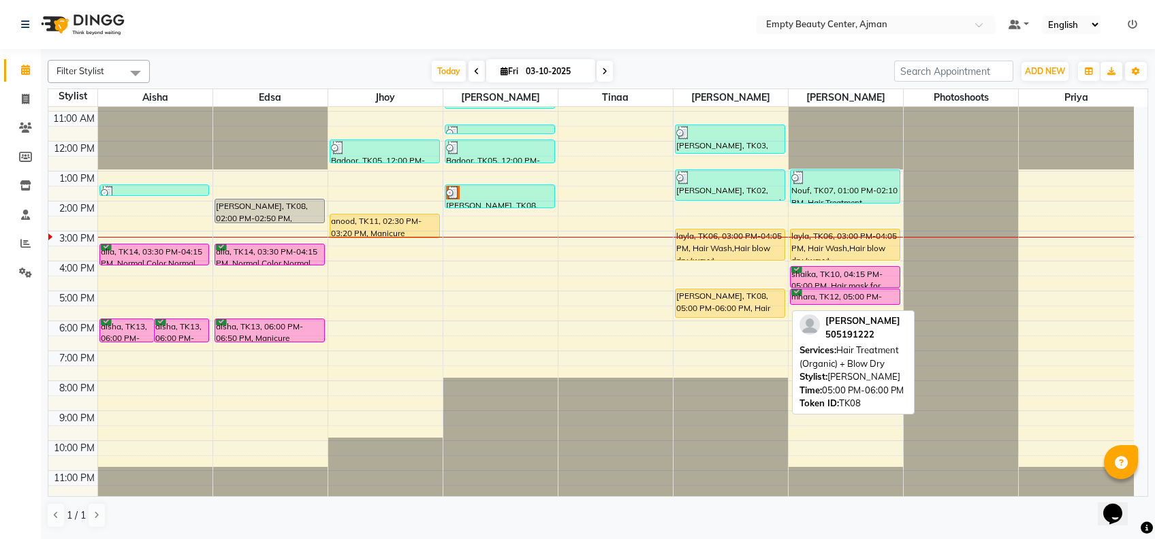
click at [729, 300] on div "[PERSON_NAME], TK08, 05:00 PM-06:00 PM, Hair Treatment (Organic) + Blow Dry" at bounding box center [730, 303] width 109 height 28
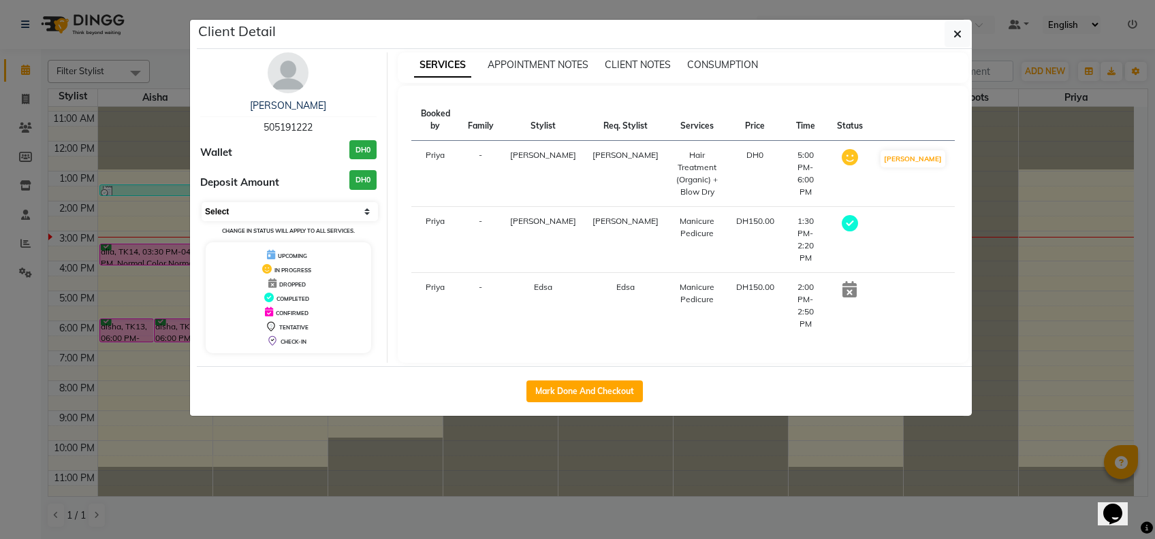
click at [242, 202] on select "Select MARK DONE DROPPED UPCOMING" at bounding box center [290, 211] width 176 height 19
click at [202, 202] on select "Select MARK DONE DROPPED UPCOMING" at bounding box center [290, 211] width 176 height 19
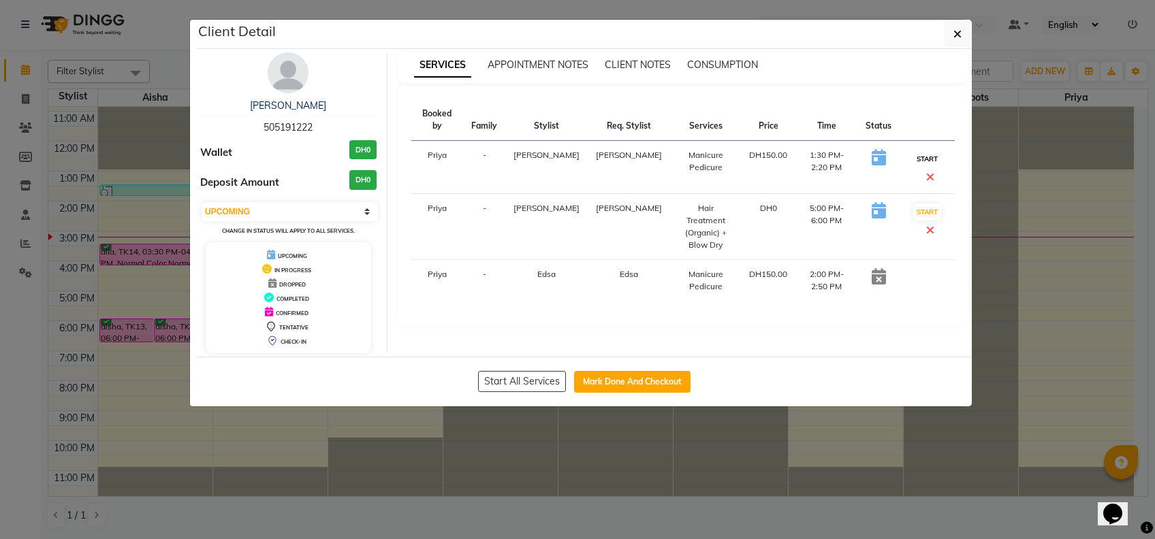
click at [914, 150] on button "START" at bounding box center [927, 158] width 28 height 17
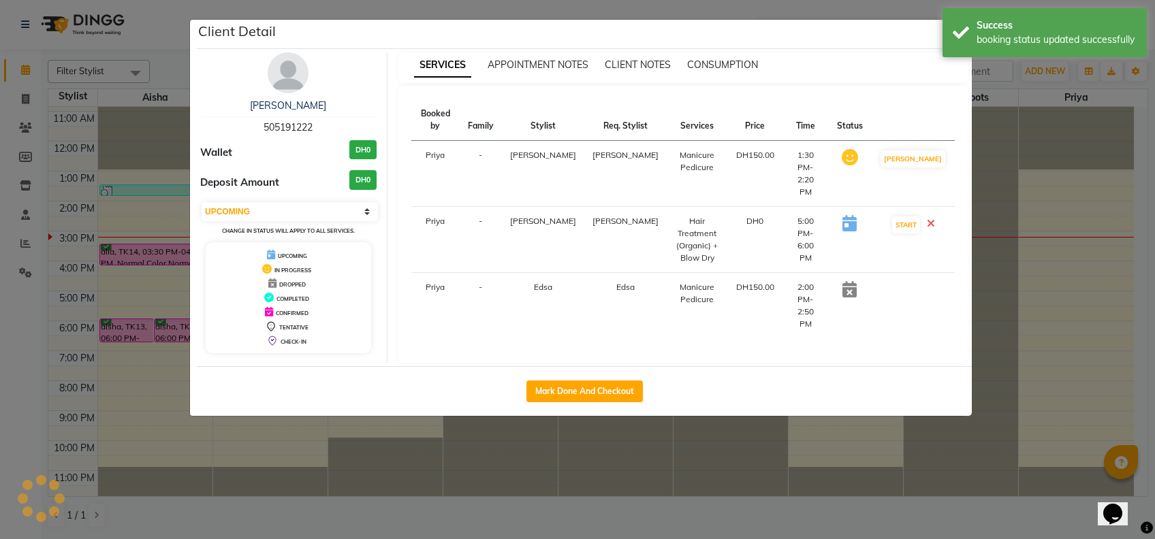
select select "select"
click at [914, 150] on button "MARK DONE" at bounding box center [912, 158] width 65 height 17
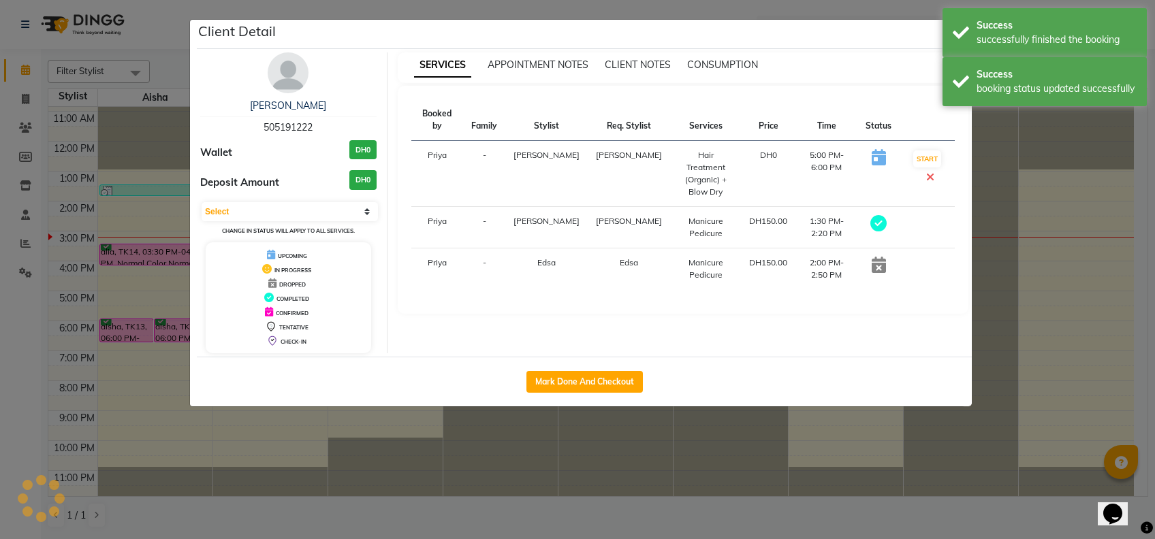
click at [1017, 198] on ngb-modal-window "Client Detail jamila 505191222 Wallet DH0 Deposit Amount DH0 Select MARK DONE D…" at bounding box center [577, 269] width 1155 height 539
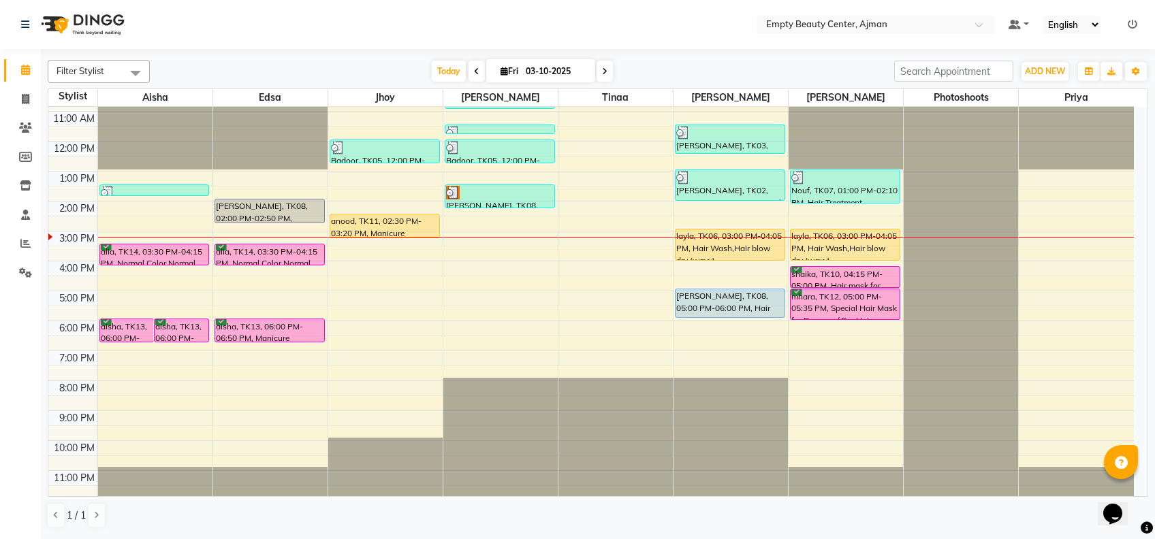
drag, startPoint x: 848, startPoint y: 305, endPoint x: 852, endPoint y: 321, distance: 16.8
click at [852, 321] on div "12:00 AM 1:00 AM 2:00 AM 3:00 AM 4:00 AM 5:00 AM 6:00 AM 7:00 AM 8:00 AM 9:00 A…" at bounding box center [590, 141] width 1085 height 718
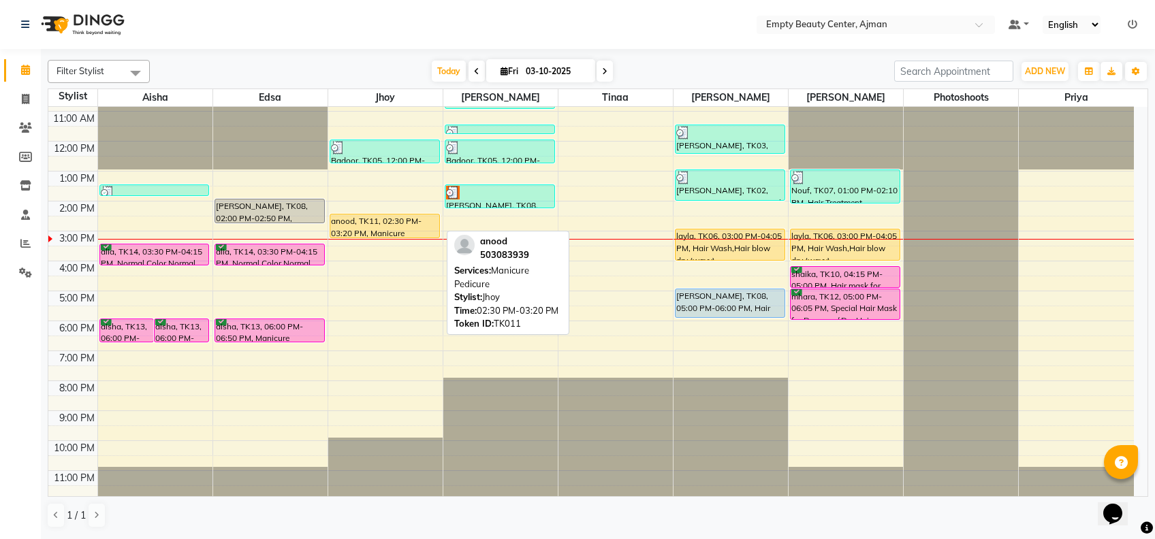
click at [416, 223] on div "anood, TK11, 02:30 PM-03:20 PM, Manicure Pedicure" at bounding box center [384, 226] width 109 height 23
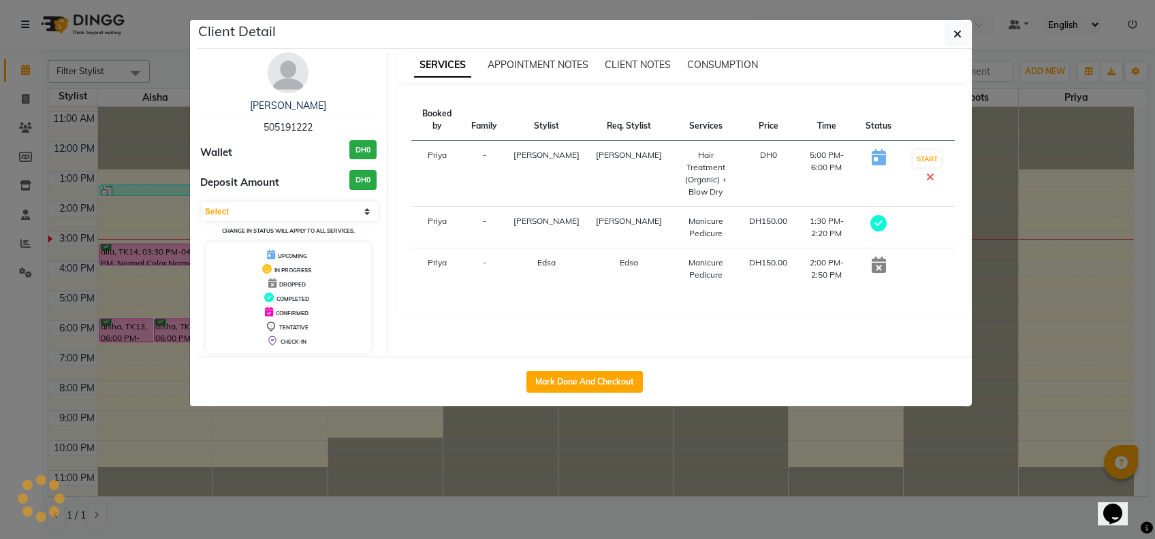
select select "1"
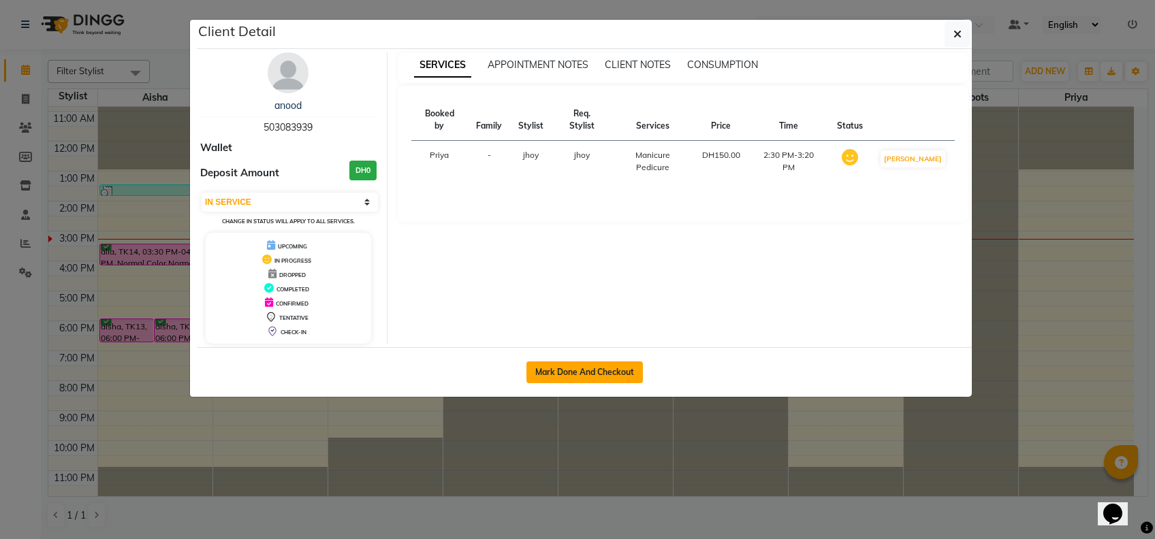
click at [614, 363] on button "Mark Done And Checkout" at bounding box center [584, 373] width 116 height 22
select select "service"
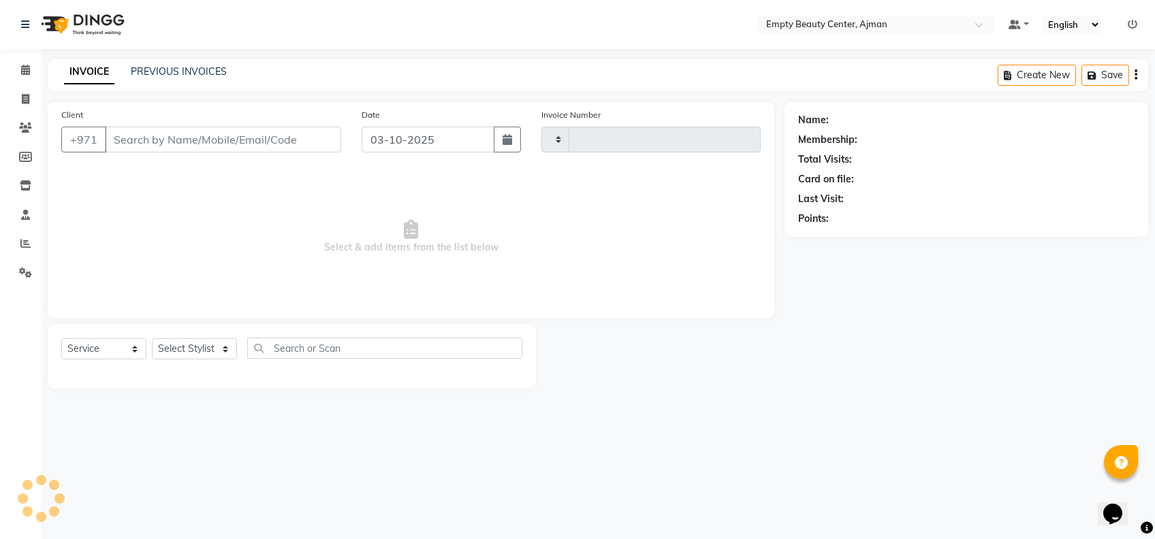
type input "2608"
select select "769"
type input "503083939"
select select "43428"
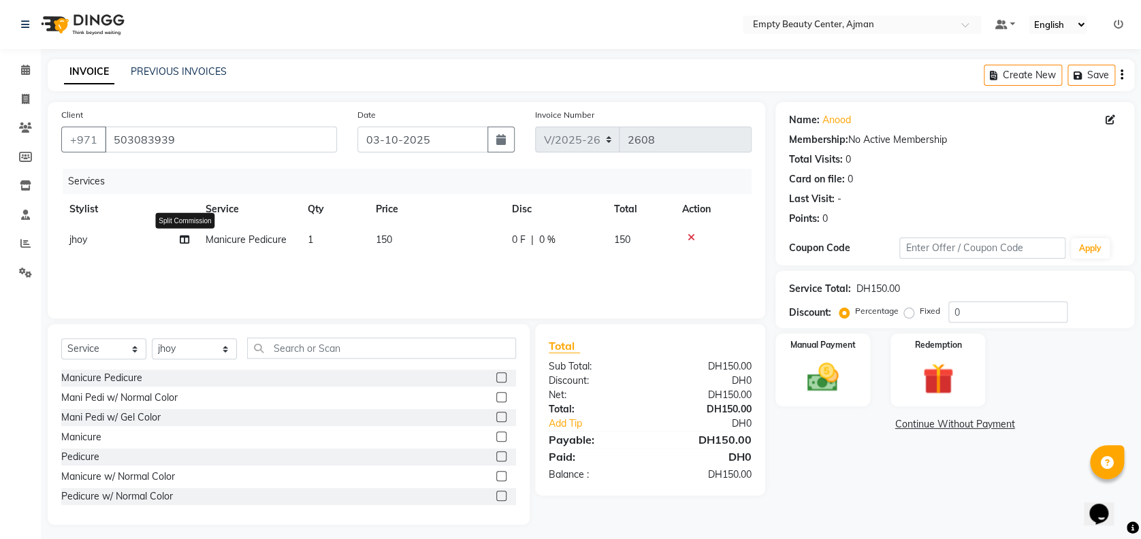
click at [185, 238] on icon at bounding box center [185, 240] width 10 height 10
select select "43428"
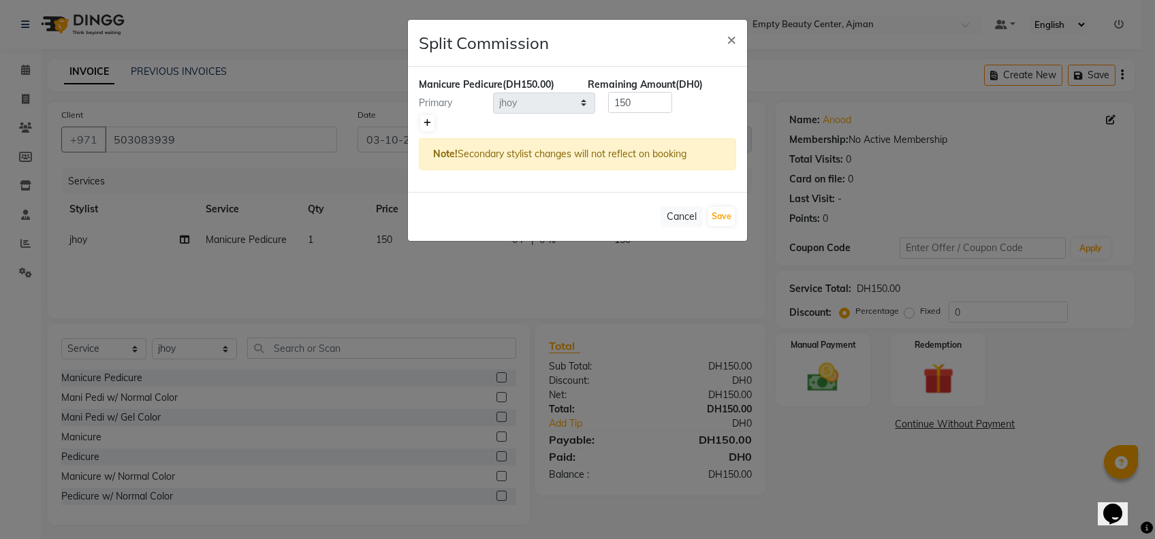
click at [427, 123] on icon at bounding box center [427, 123] width 7 height 8
type input "75"
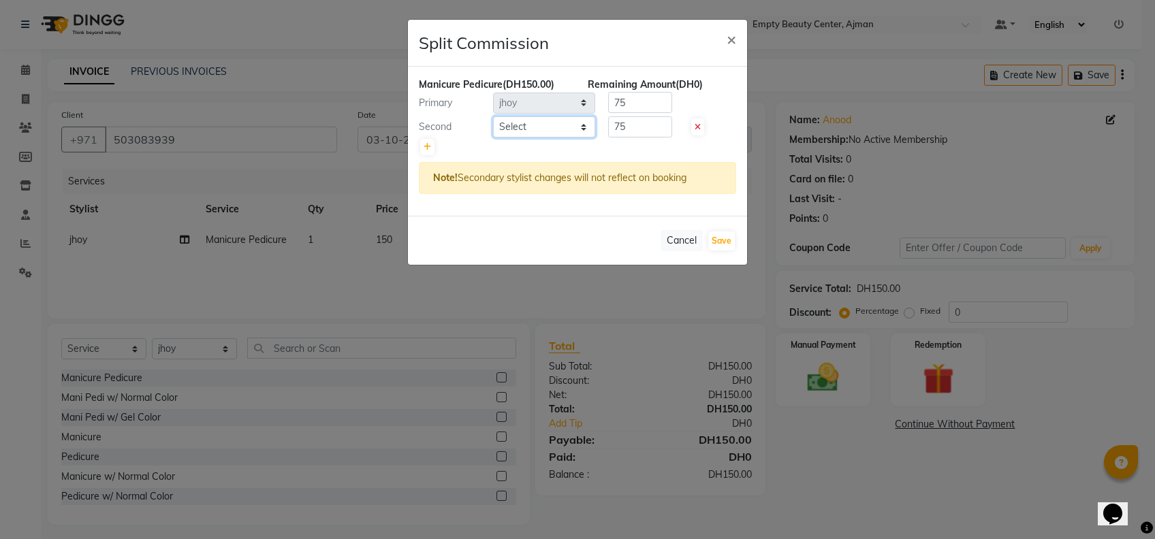
click at [538, 124] on select "Select Aisha Edsa jhoy Meaza Photoshoots Priya Sanket Gowda Shiela Tinaa Yeshi" at bounding box center [544, 126] width 102 height 21
select select "26290"
click at [493, 116] on select "Select Aisha Edsa jhoy Meaza Photoshoots Priya Sanket Gowda Shiela Tinaa Yeshi" at bounding box center [544, 126] width 102 height 21
click at [719, 246] on button "Save" at bounding box center [721, 241] width 27 height 19
select select "Select"
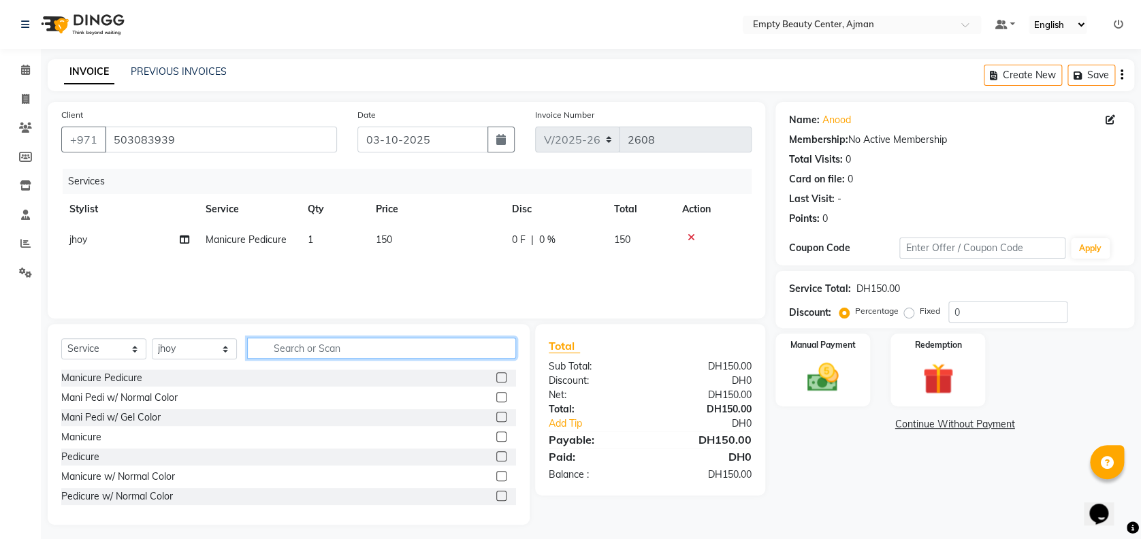
click at [294, 356] on input "text" at bounding box center [381, 348] width 269 height 21
type input "kid"
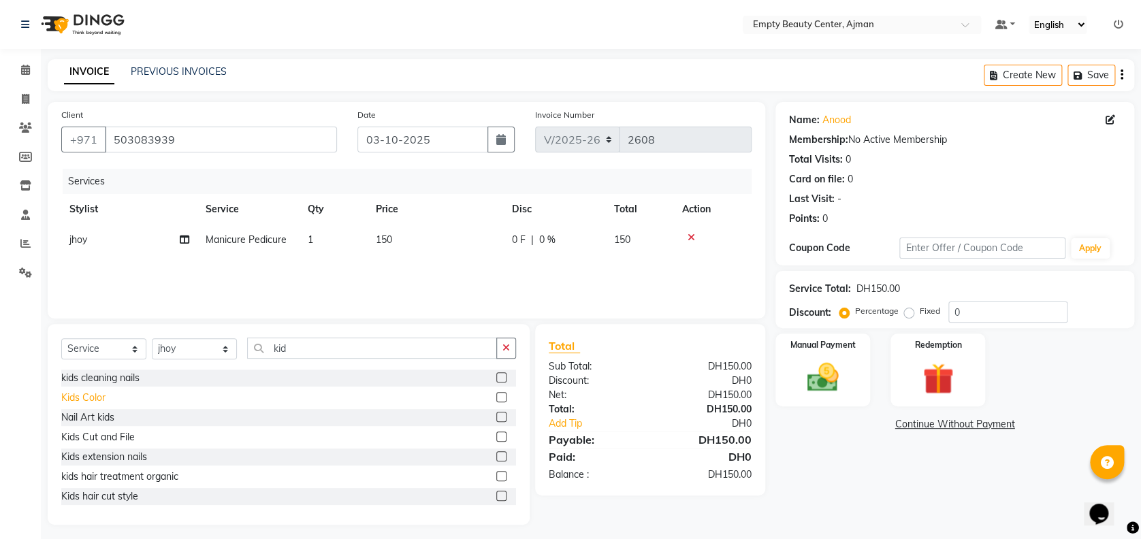
click at [72, 398] on div "Kids Color" at bounding box center [83, 398] width 44 height 14
click at [75, 399] on div "Kids Color" at bounding box center [83, 398] width 44 height 14
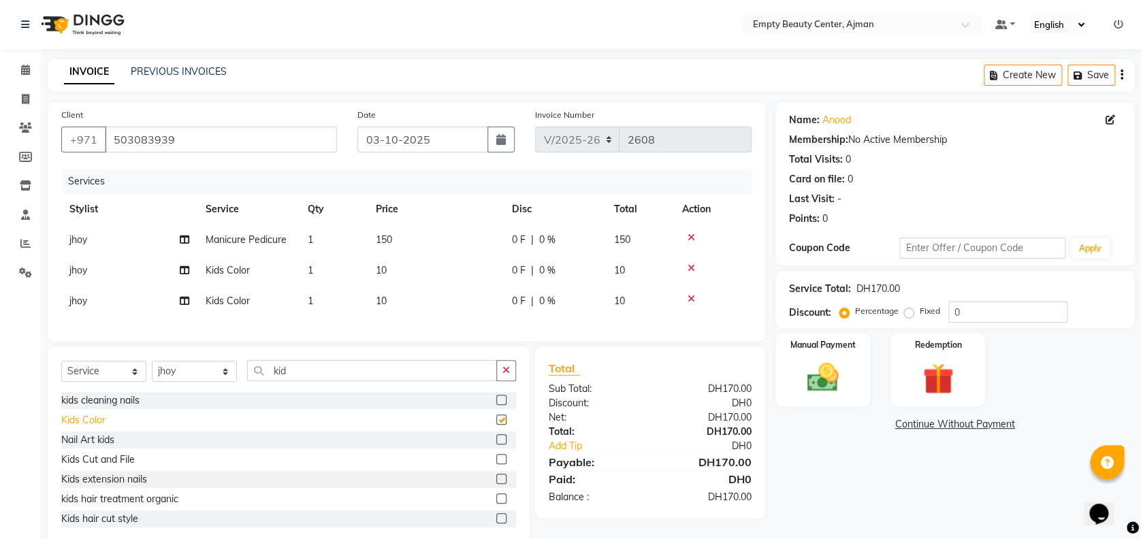
checkbox input "false"
click at [840, 358] on div "Manual Payment" at bounding box center [823, 370] width 99 height 76
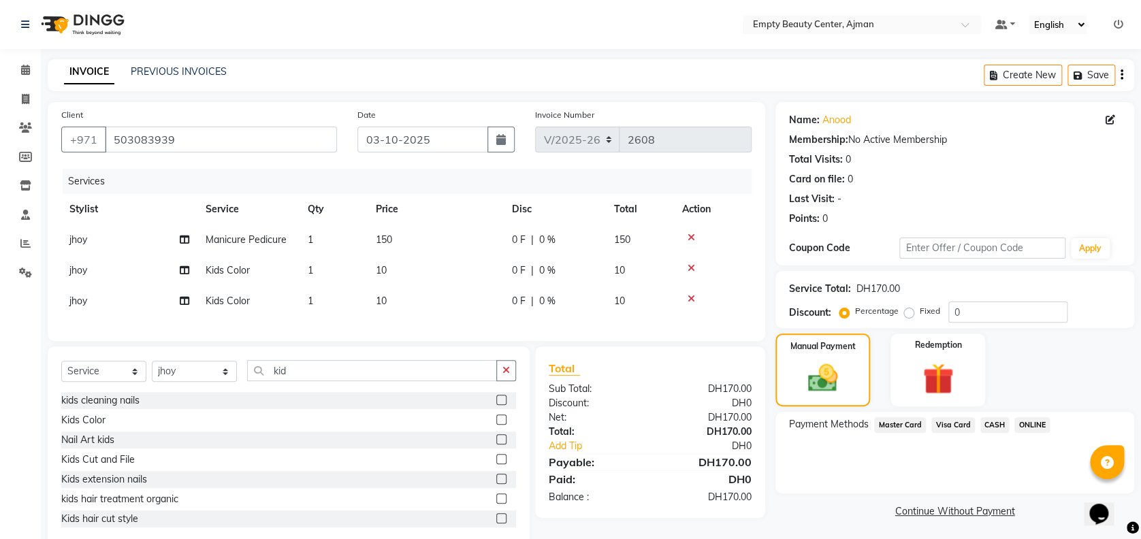
click at [949, 425] on span "Visa Card" at bounding box center [954, 425] width 44 height 16
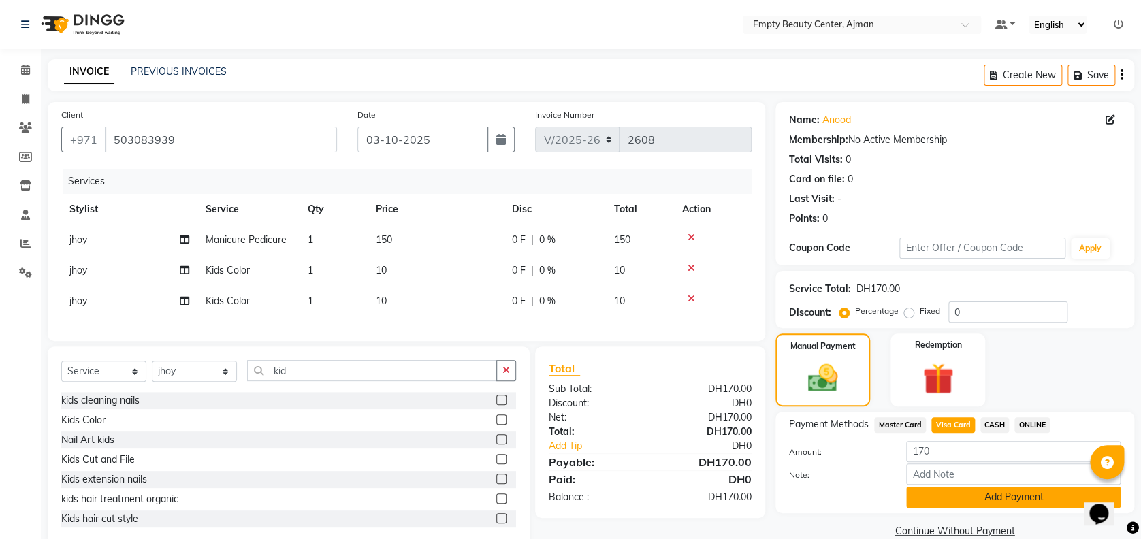
click at [981, 501] on button "Add Payment" at bounding box center [1013, 497] width 215 height 21
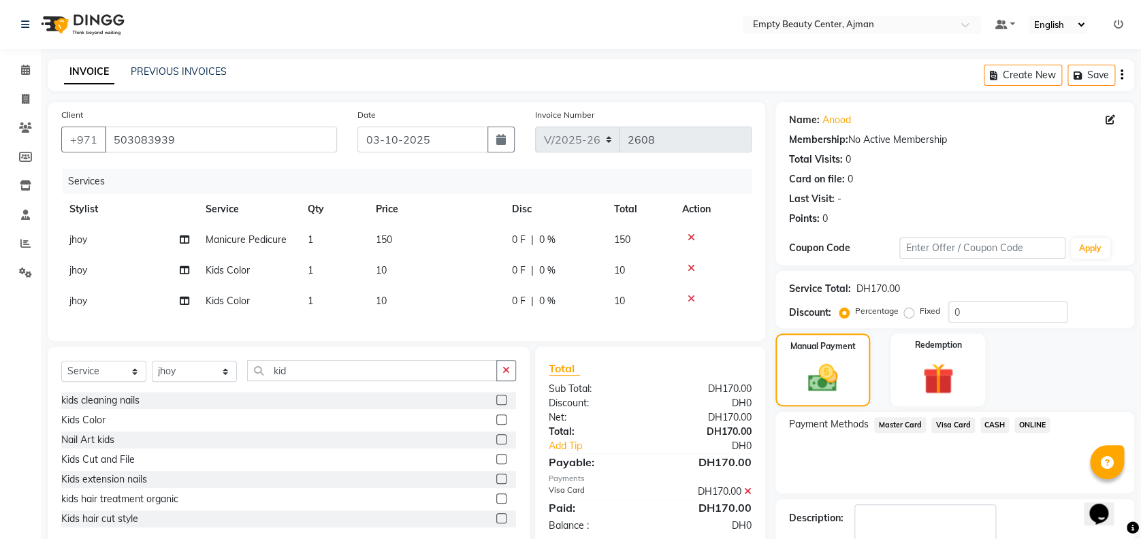
scroll to position [79, 0]
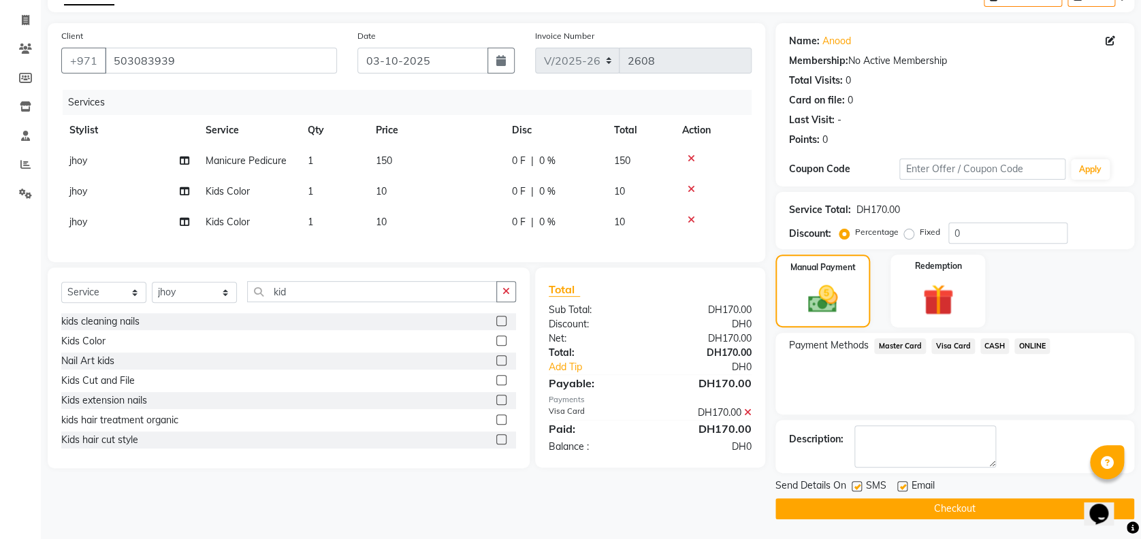
click at [929, 502] on button "Checkout" at bounding box center [955, 508] width 359 height 21
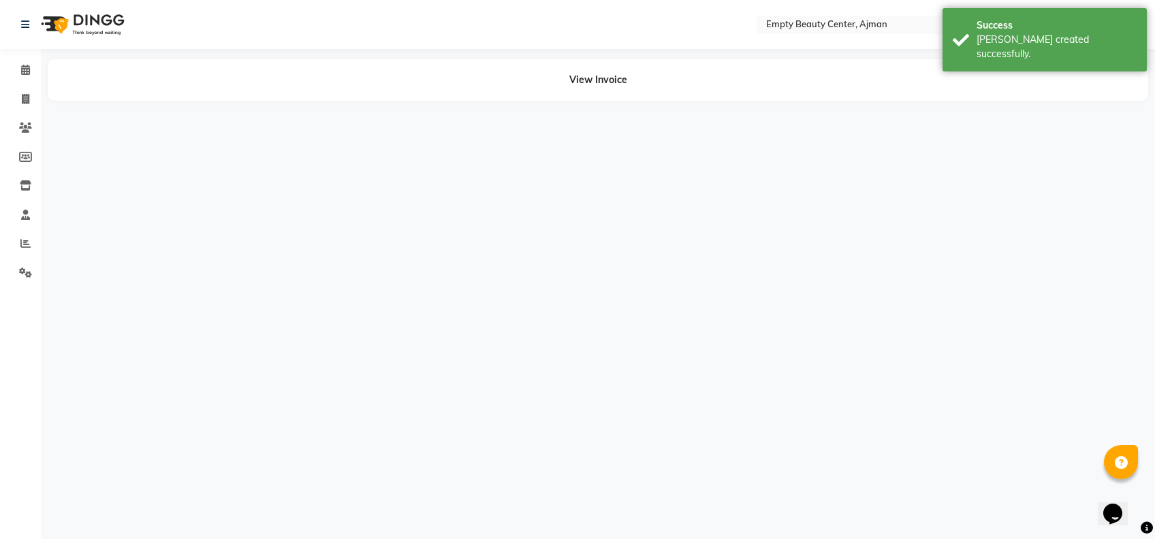
select select "43428"
select select "26290"
select select "43428"
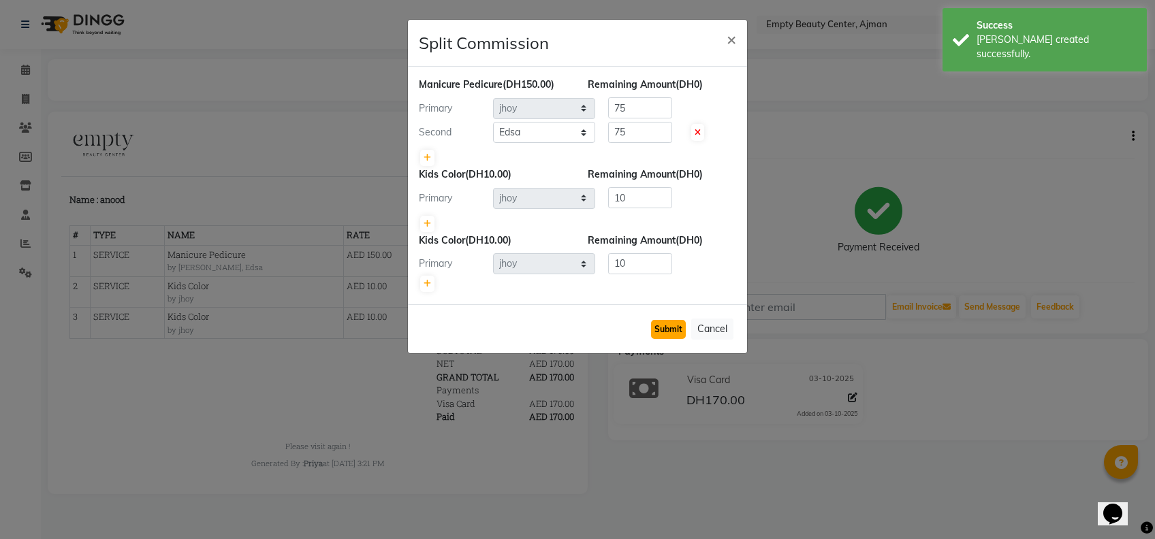
click at [678, 326] on button "Submit" at bounding box center [668, 329] width 35 height 19
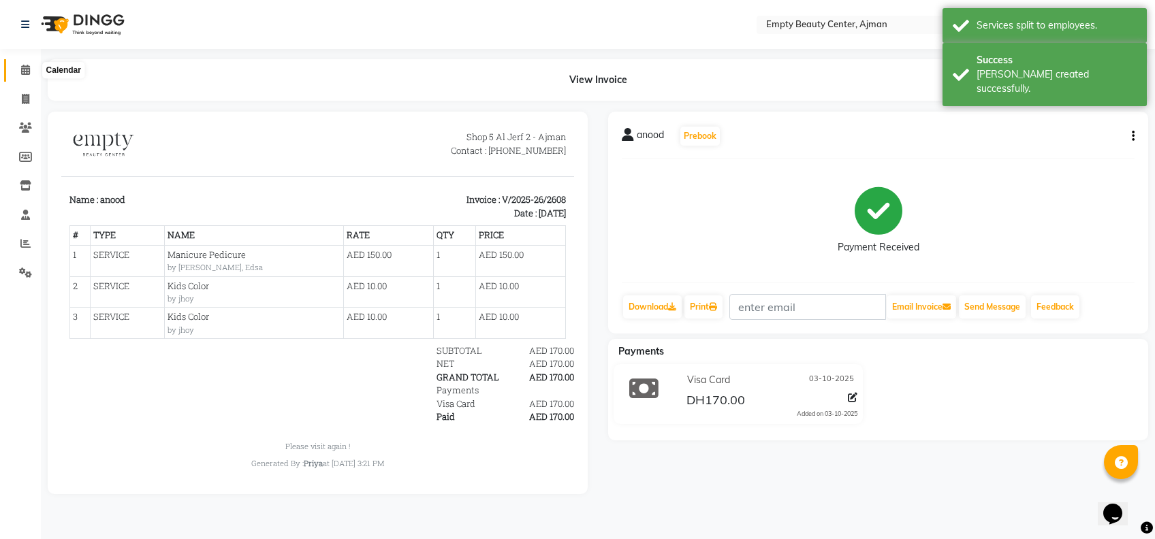
click at [22, 66] on icon at bounding box center [25, 70] width 9 height 10
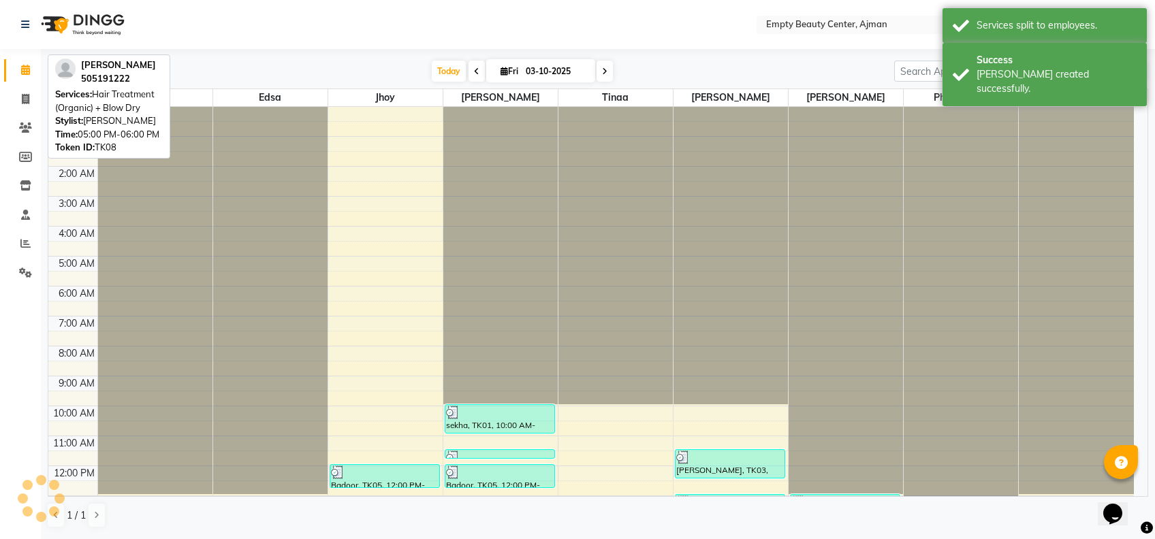
scroll to position [299, 0]
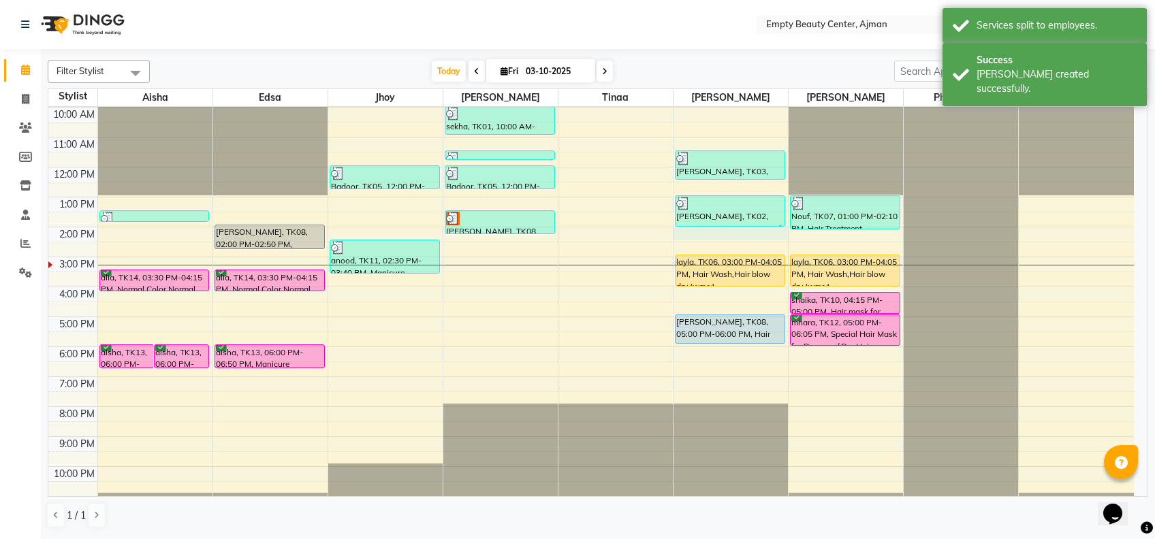
click at [747, 233] on div "12:00 AM 1:00 AM 2:00 AM 3:00 AM 4:00 AM 5:00 AM 6:00 AM 7:00 AM 8:00 AM 9:00 A…" at bounding box center [590, 167] width 1085 height 718
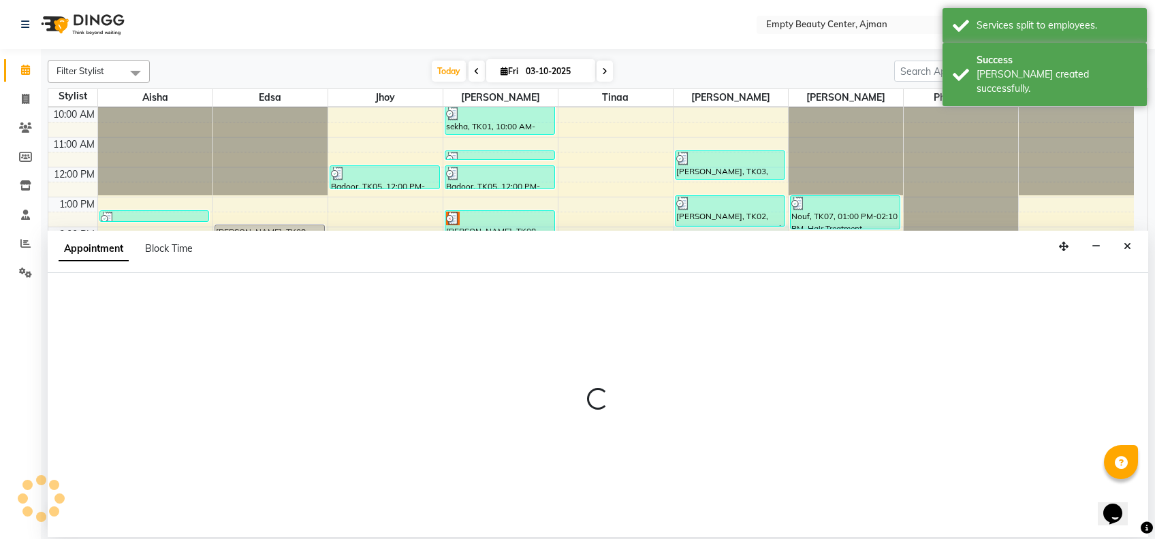
select select "59636"
select select "840"
select select "tentative"
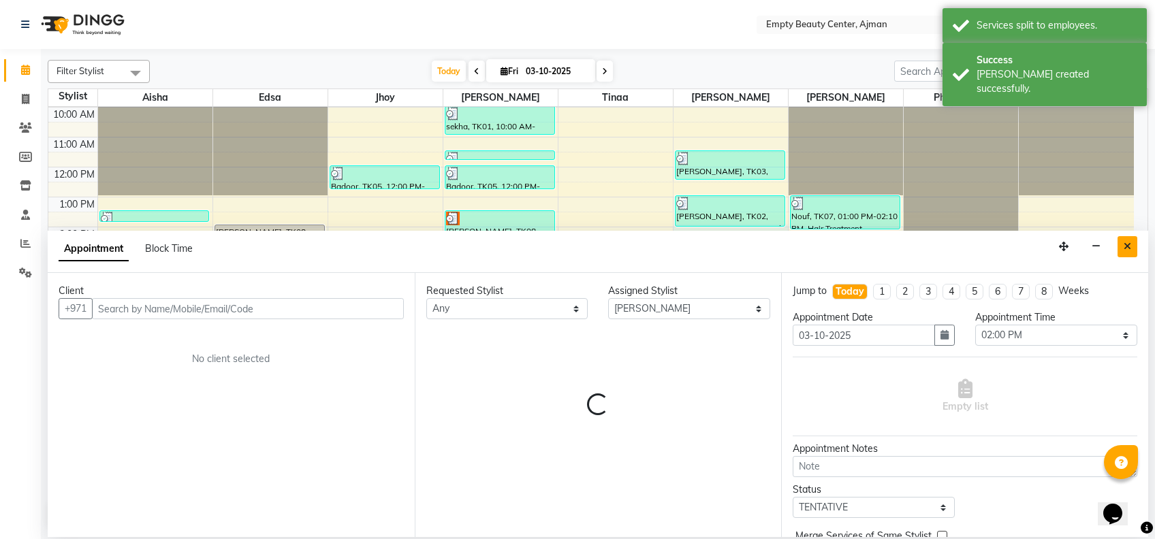
click at [1130, 240] on button "Close" at bounding box center [1127, 246] width 20 height 21
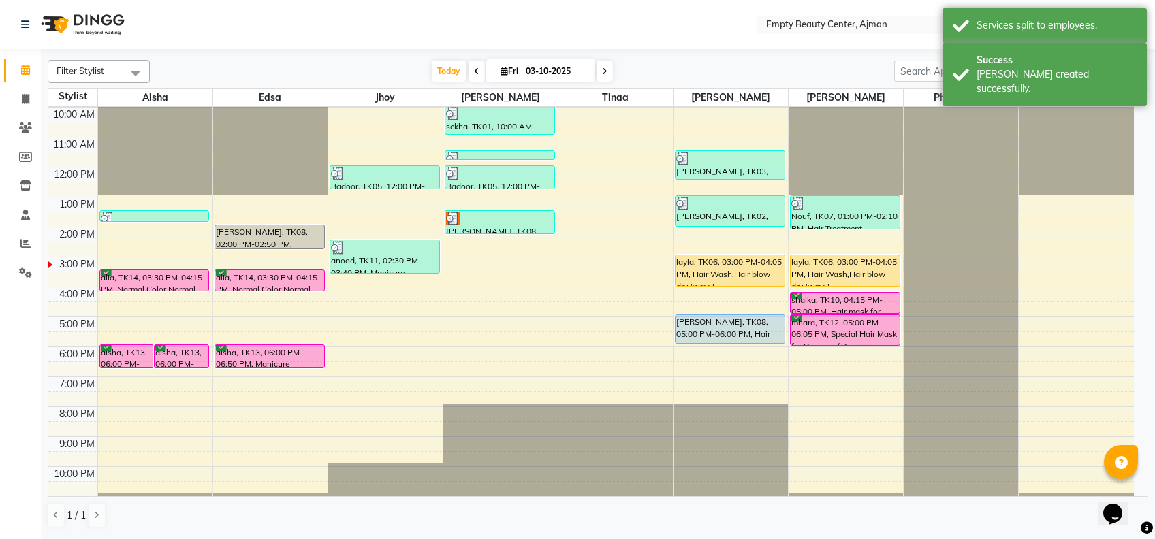
scroll to position [325, 0]
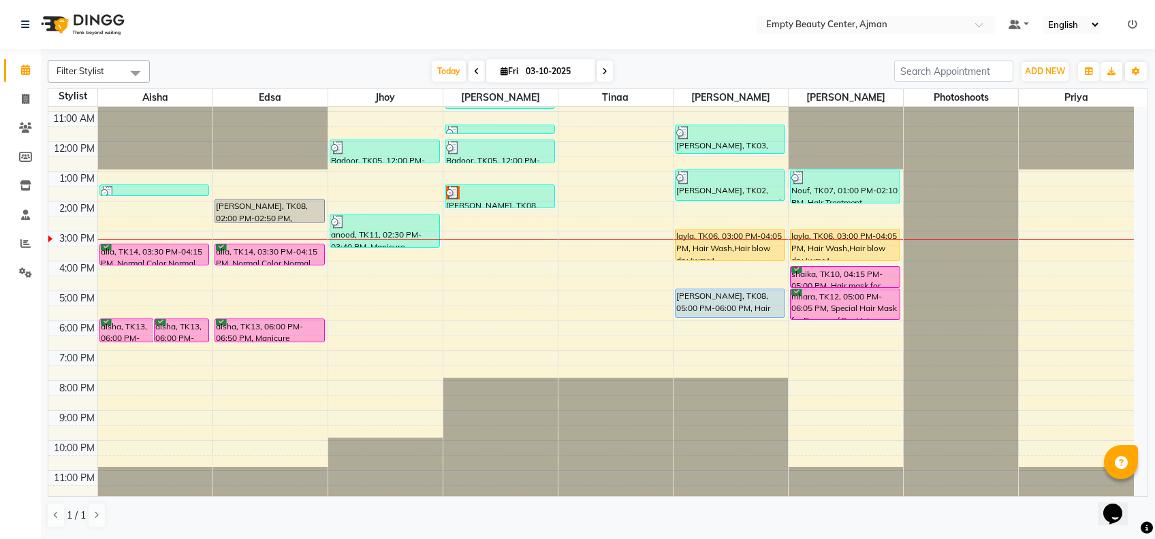
click at [602, 74] on icon at bounding box center [604, 71] width 5 height 8
type input "04-10-2025"
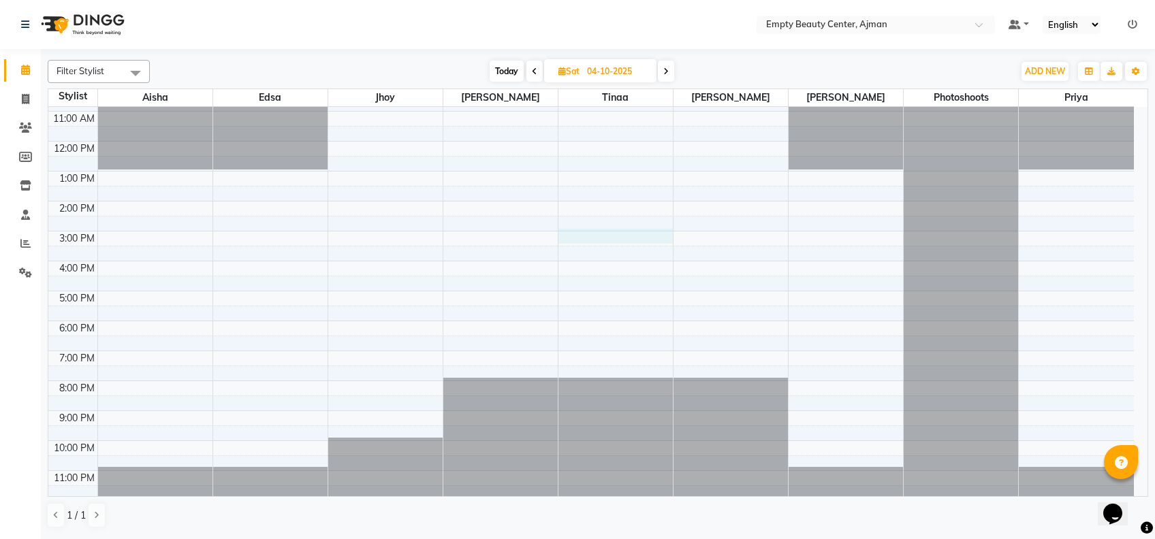
click at [626, 232] on div "12:00 AM 1:00 AM 2:00 AM 3:00 AM 4:00 AM 5:00 AM 6:00 AM 7:00 AM 8:00 AM 9:00 A…" at bounding box center [590, 141] width 1085 height 718
select select "18086"
select select "900"
select select "tentative"
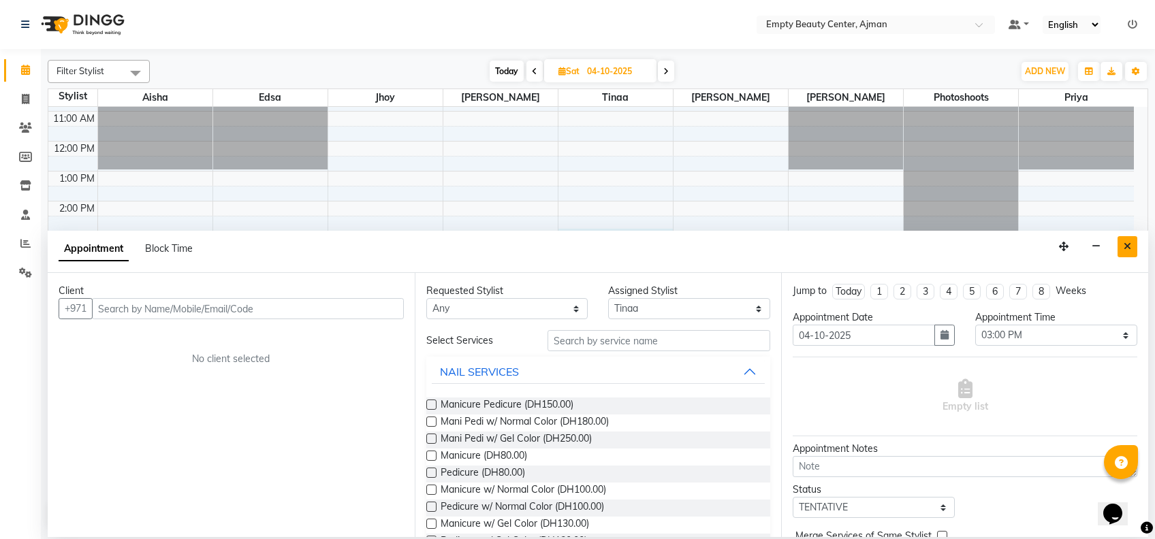
click at [1128, 243] on icon "Close" at bounding box center [1127, 247] width 7 height 10
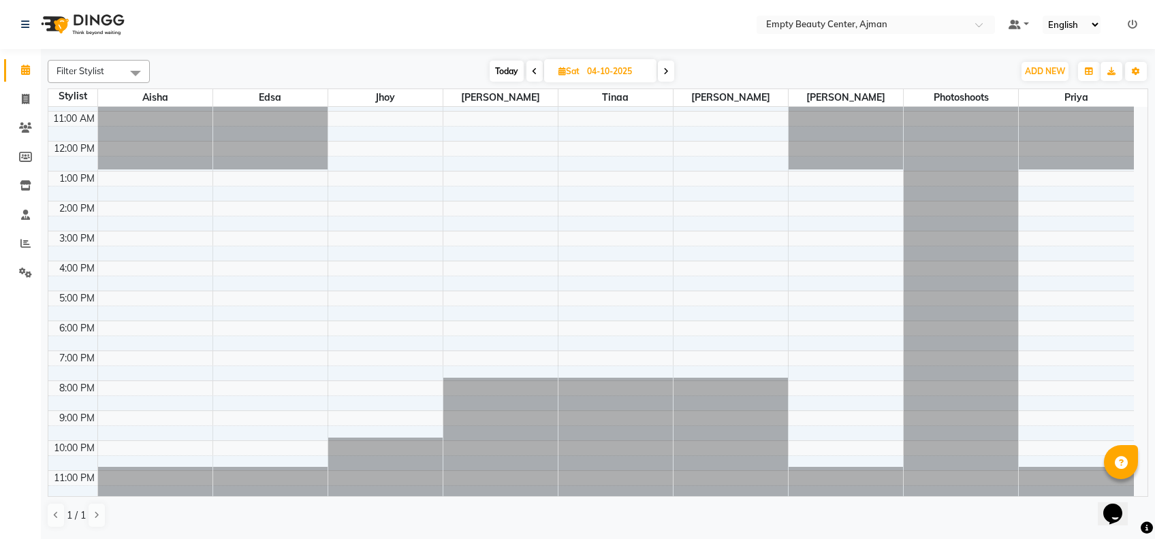
click at [507, 74] on span "Today" at bounding box center [507, 71] width 34 height 21
type input "03-10-2025"
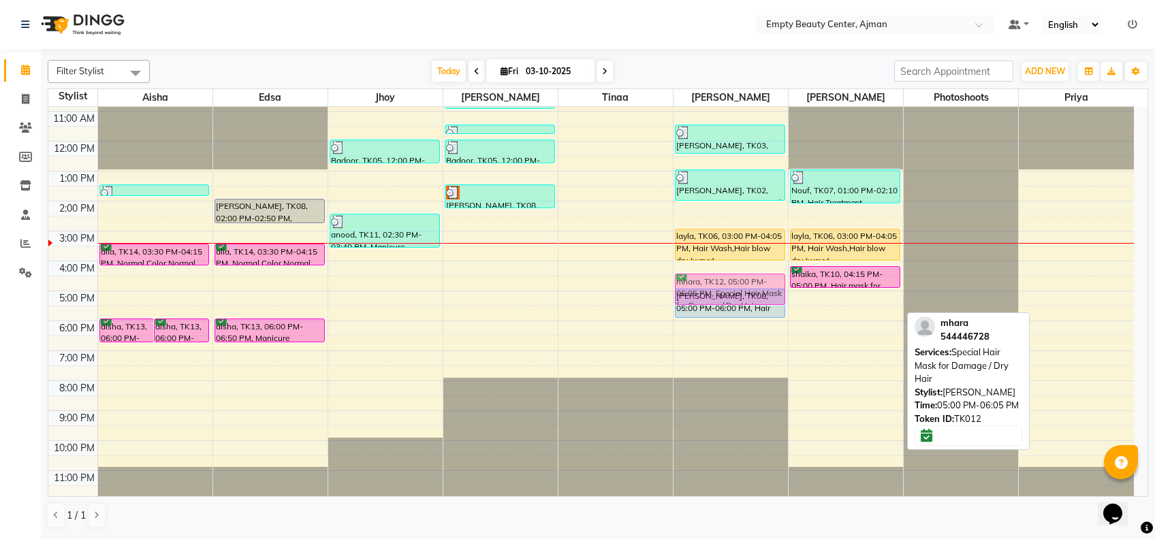
drag, startPoint x: 828, startPoint y: 302, endPoint x: 746, endPoint y: 291, distance: 82.4
click at [746, 291] on tr "aisha, TK13, 06:00 PM-06:50 PM, Manicure Pedicure aisha, TK13, 06:00 PM-06:50 P…" at bounding box center [590, 141] width 1085 height 718
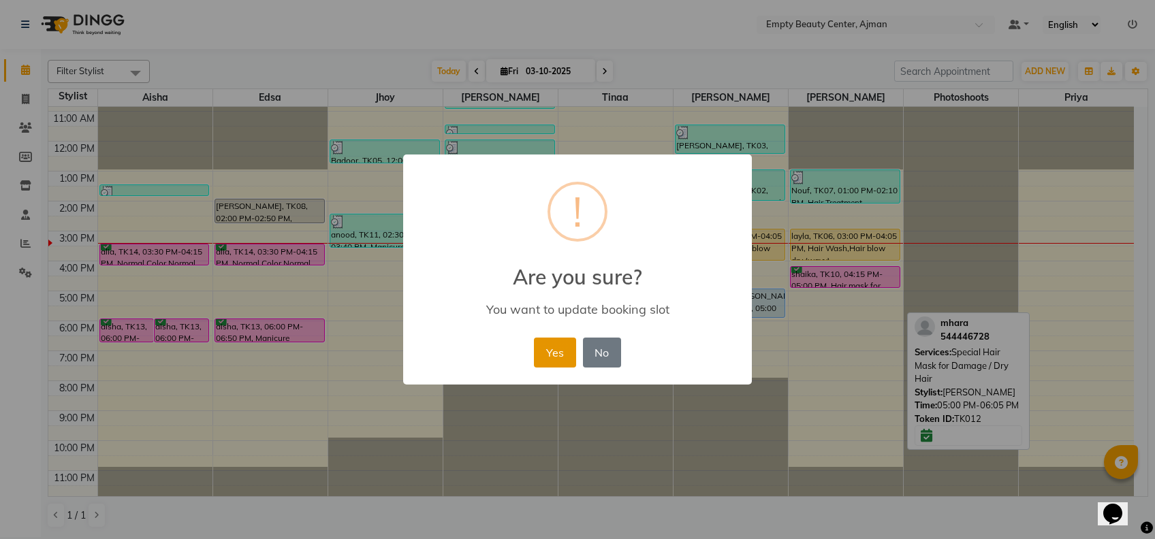
click at [564, 362] on button "Yes" at bounding box center [555, 353] width 42 height 30
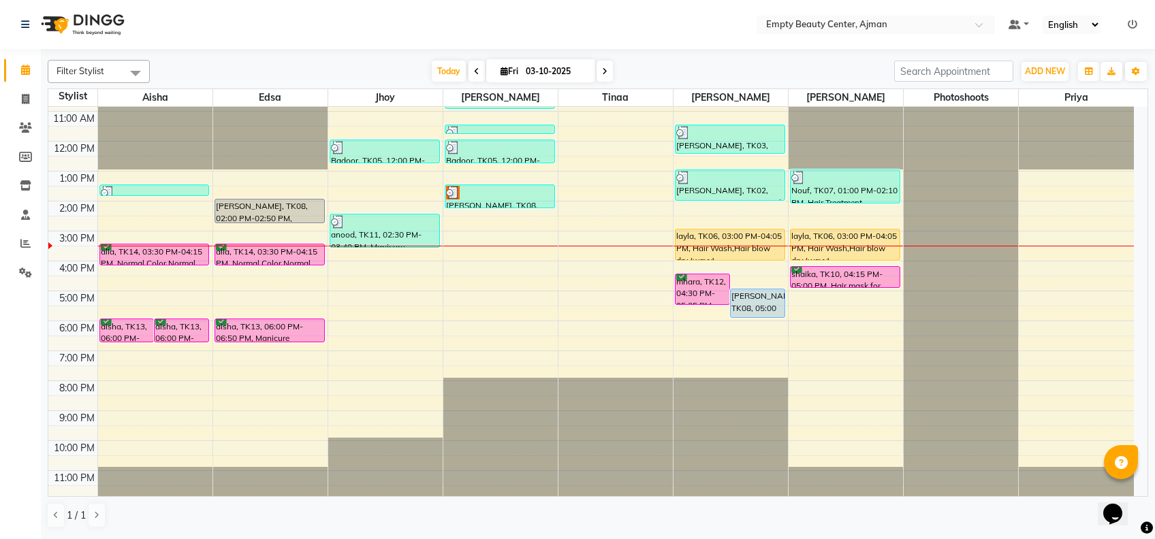
click at [717, 526] on div "1 / 1" at bounding box center [598, 516] width 1100 height 26
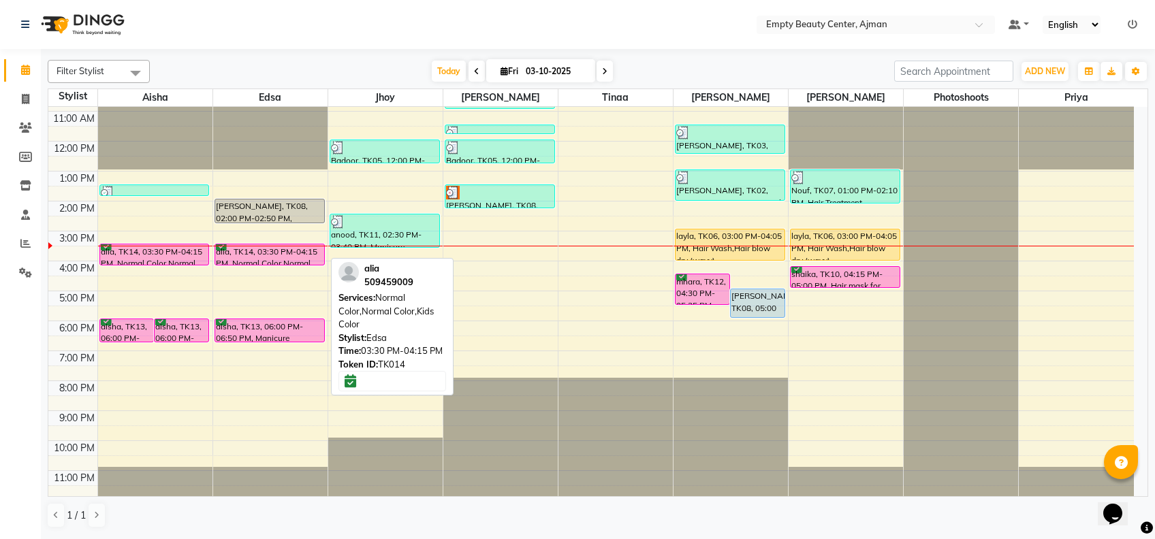
click at [293, 255] on div "alia, TK14, 03:30 PM-04:15 PM, Normal Color,Normal Color,Kids Color" at bounding box center [269, 254] width 109 height 20
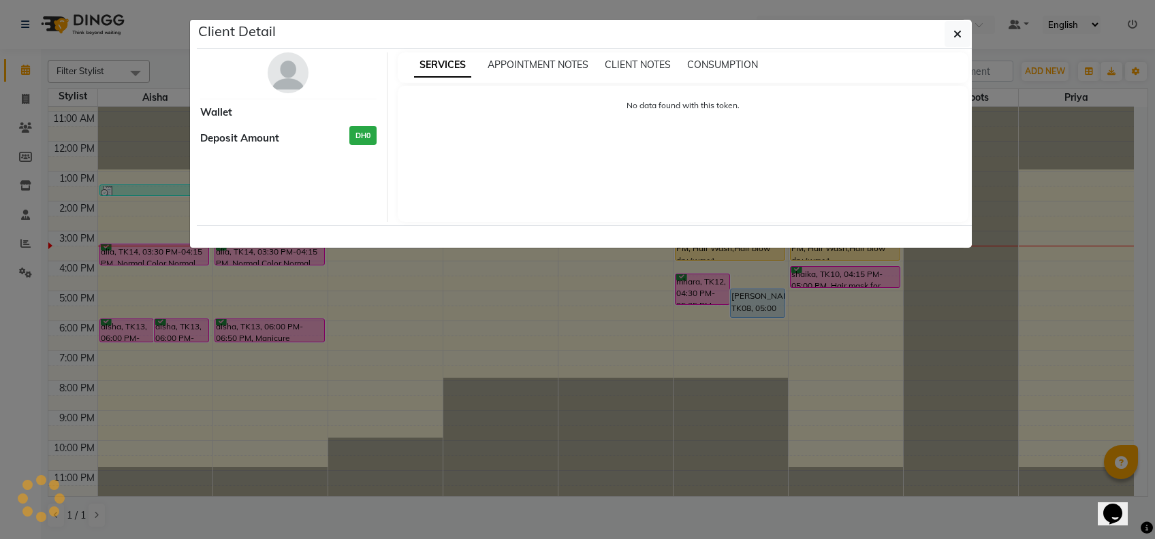
click at [359, 358] on ngb-modal-window "Client Detail Wallet Deposit Amount DH0 SERVICES APPOINTMENT NOTES CLIENT NOTES…" at bounding box center [577, 269] width 1155 height 539
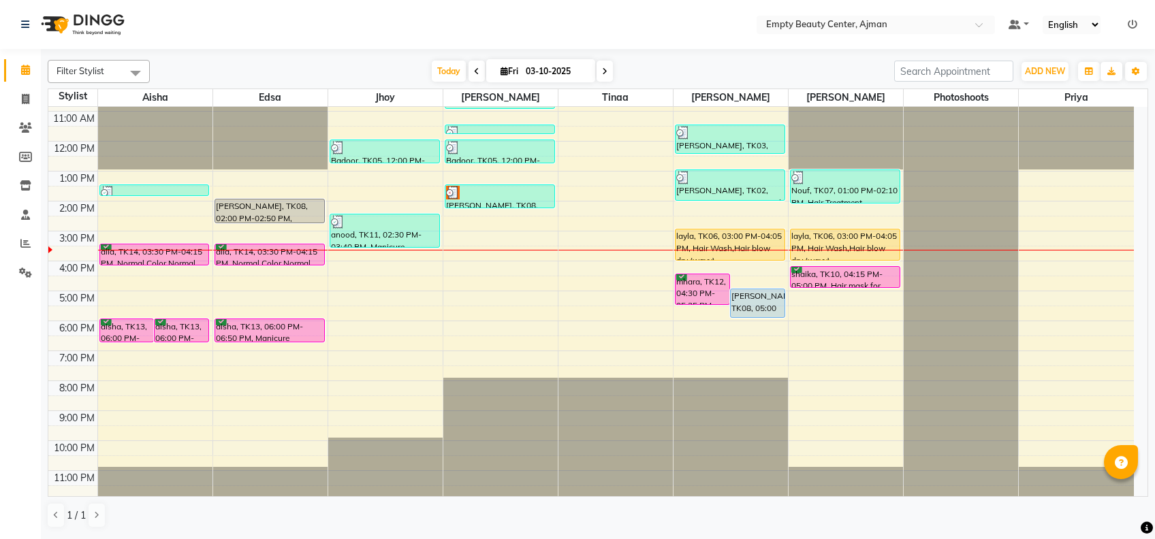
click at [26, 86] on li "Invoice" at bounding box center [20, 99] width 41 height 29
click at [27, 98] on icon at bounding box center [25, 99] width 7 height 10
select select "service"
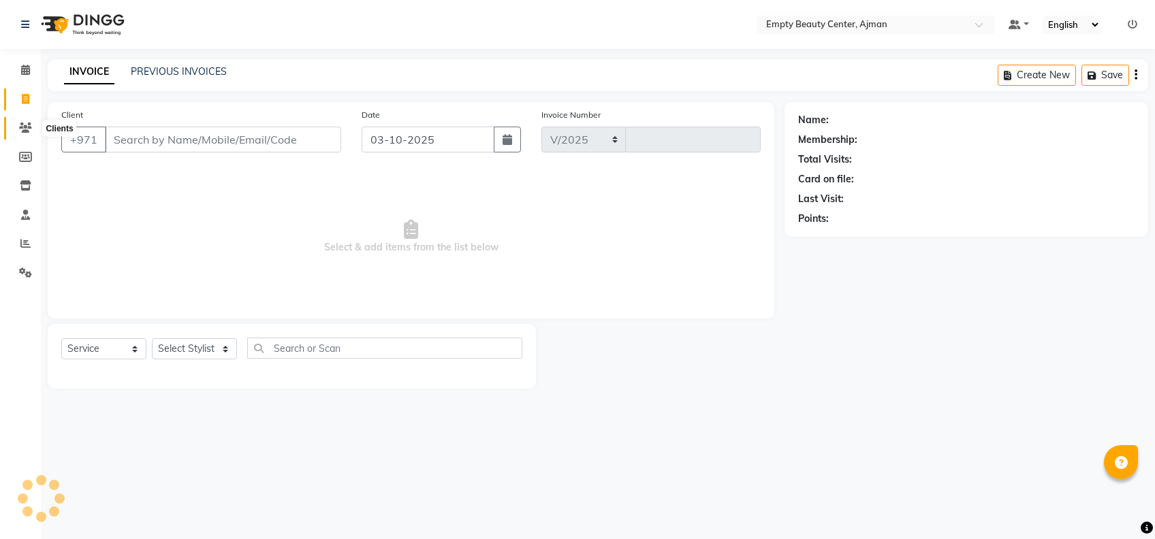
select select "769"
type input "2609"
click at [27, 75] on icon at bounding box center [25, 70] width 9 height 10
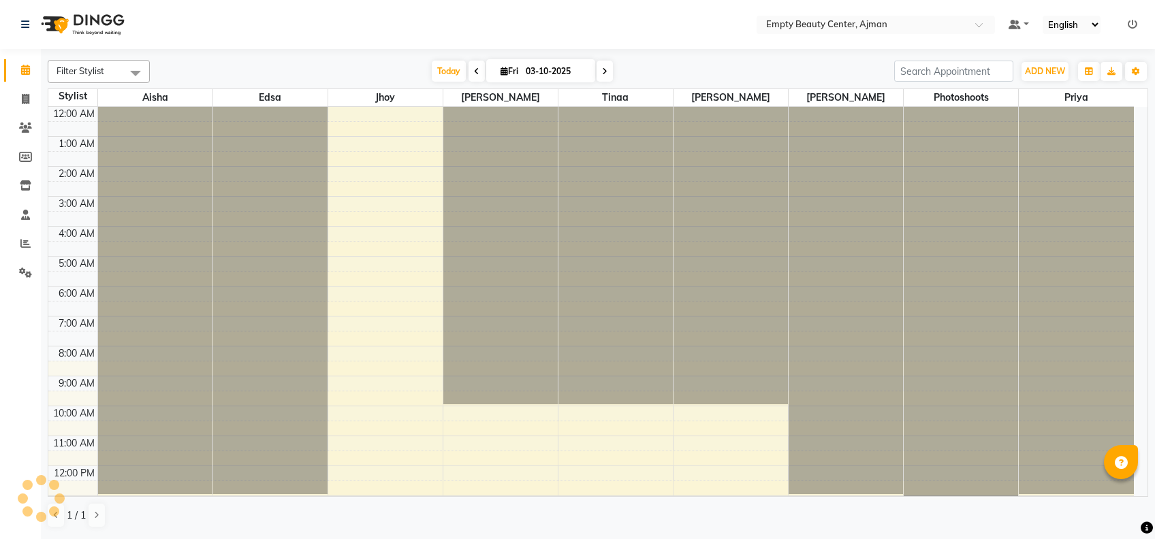
scroll to position [180, 0]
